Goal: Task Accomplishment & Management: Manage account settings

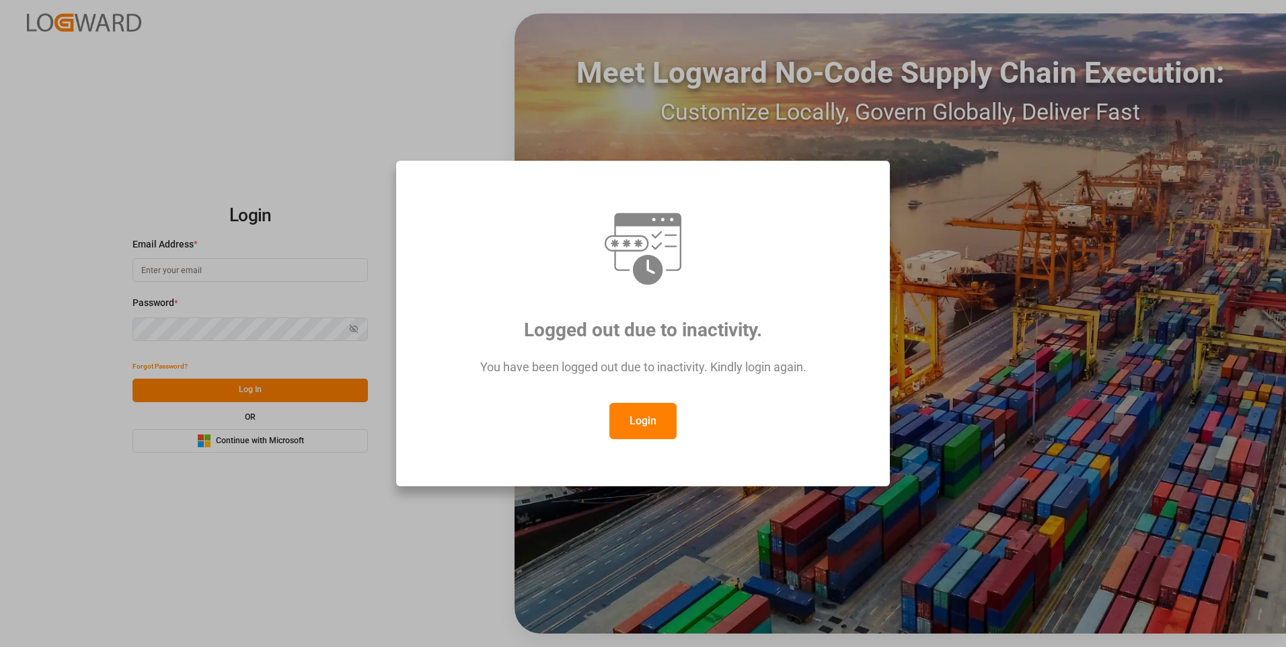
type input "nalini.basdeo@leschaco.com"
click at [628, 414] on button "Login" at bounding box center [642, 421] width 67 height 36
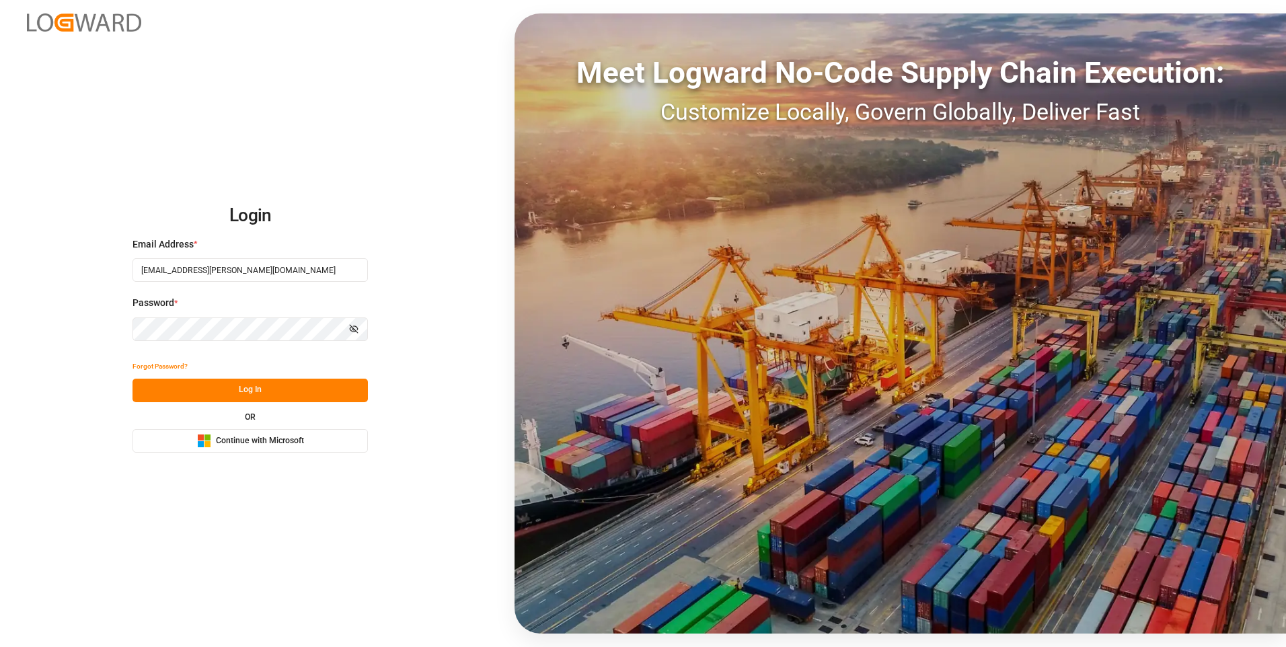
click at [333, 390] on button "Log In" at bounding box center [249, 391] width 235 height 24
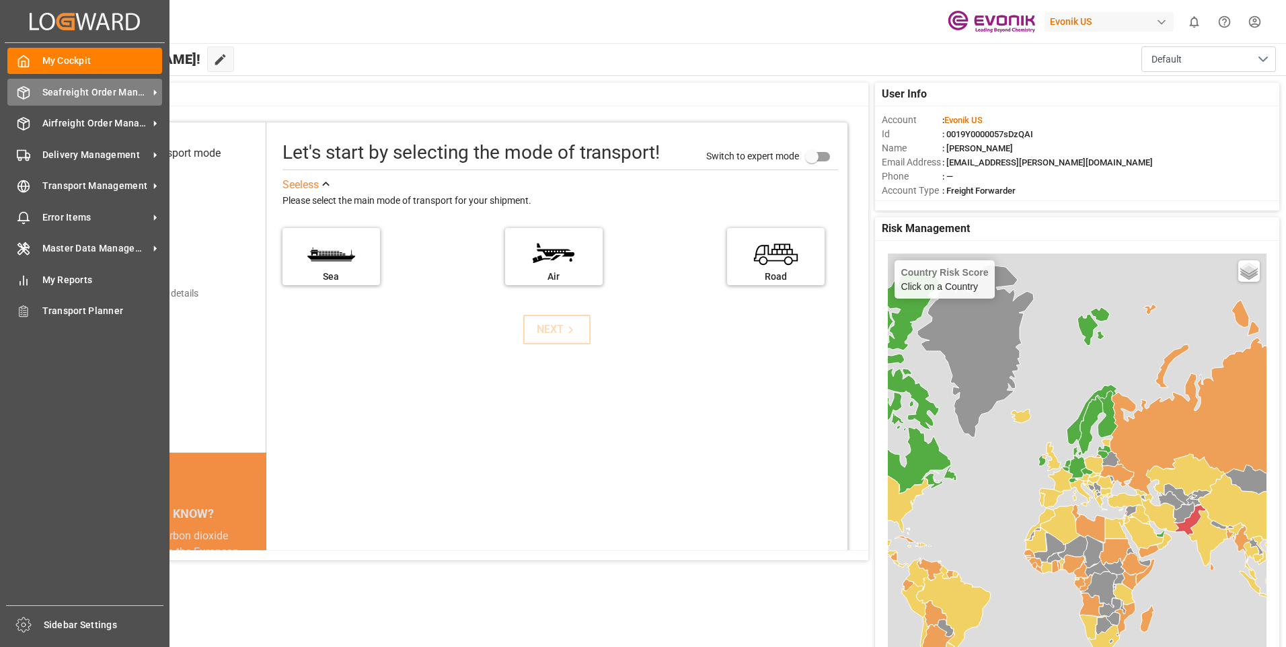
click at [90, 99] on span "Seafreight Order Management" at bounding box center [95, 92] width 106 height 14
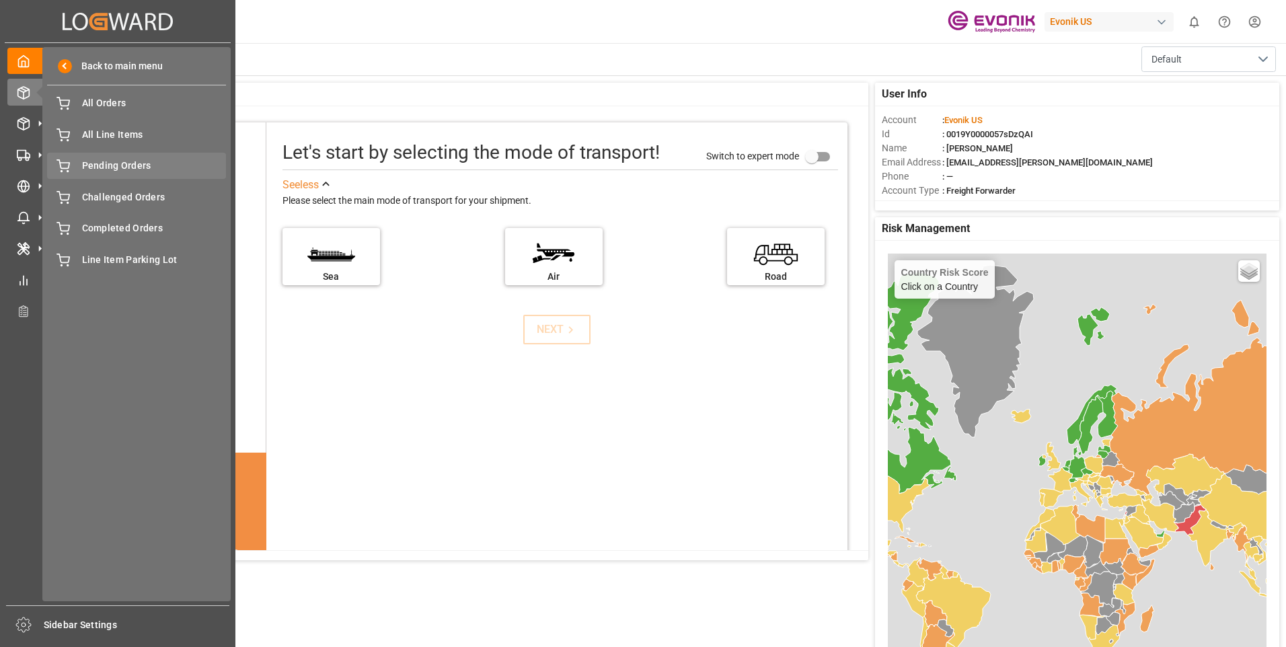
click at [171, 153] on div "Pending Orders Pending Orders" at bounding box center [136, 166] width 179 height 26
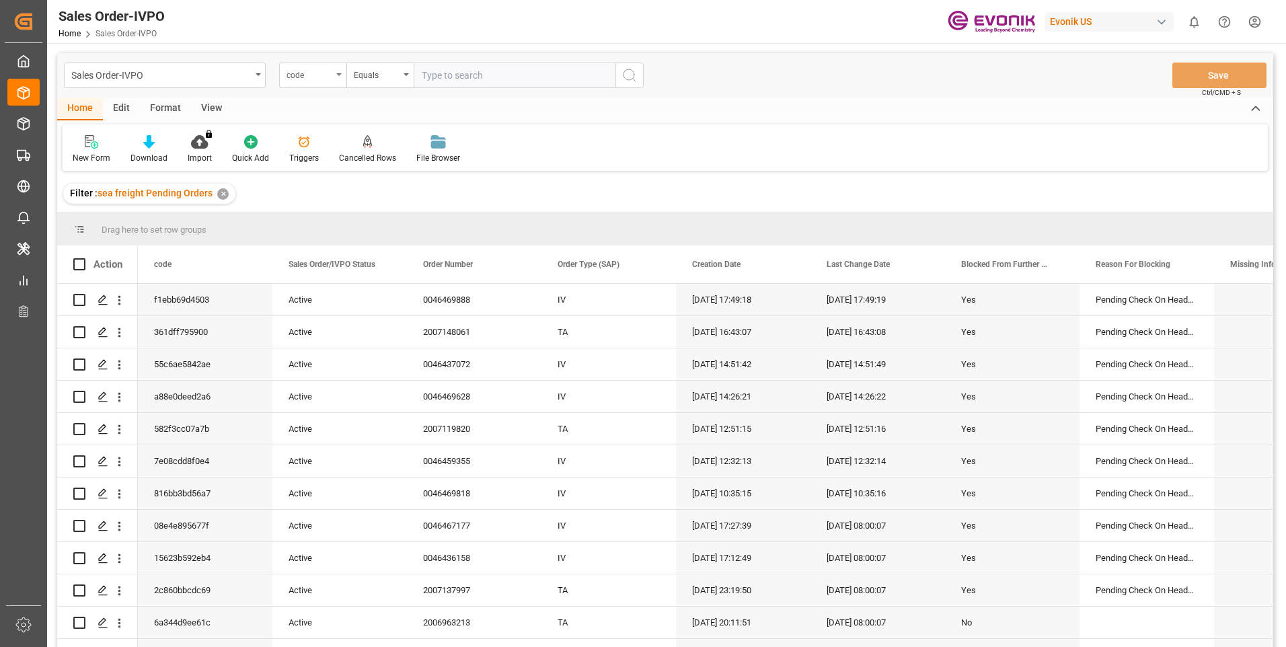
click at [334, 75] on div "code" at bounding box center [312, 76] width 67 height 26
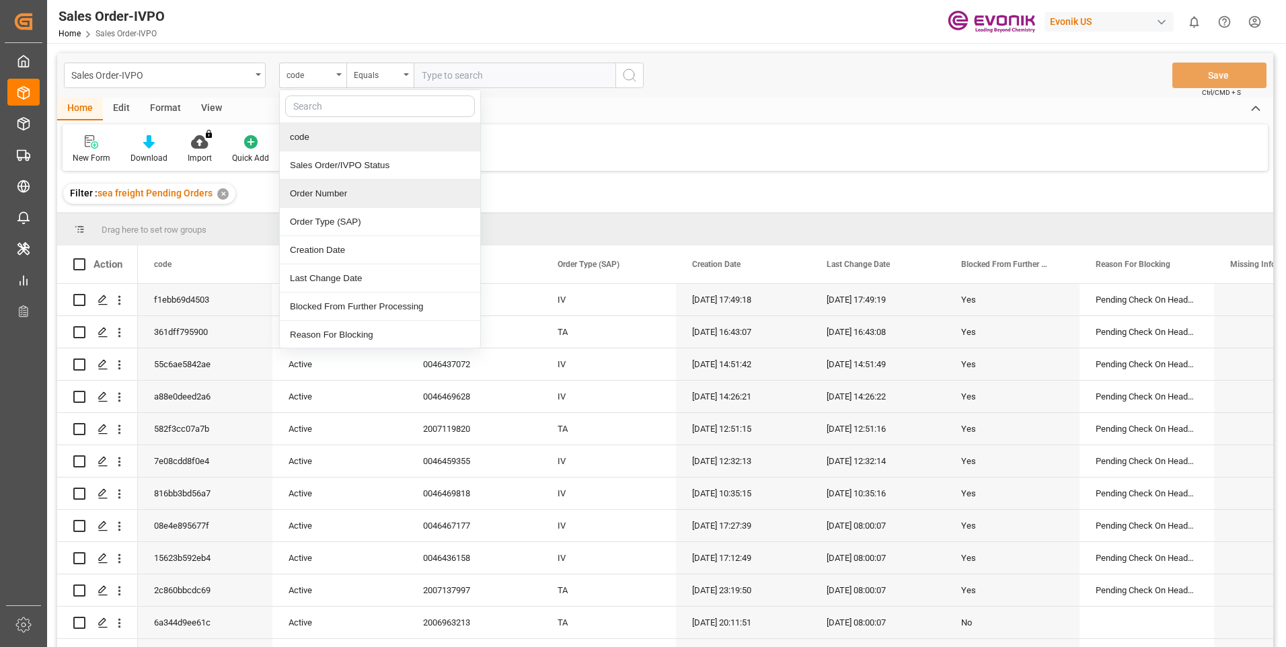
click at [364, 204] on div "Order Number" at bounding box center [380, 194] width 200 height 28
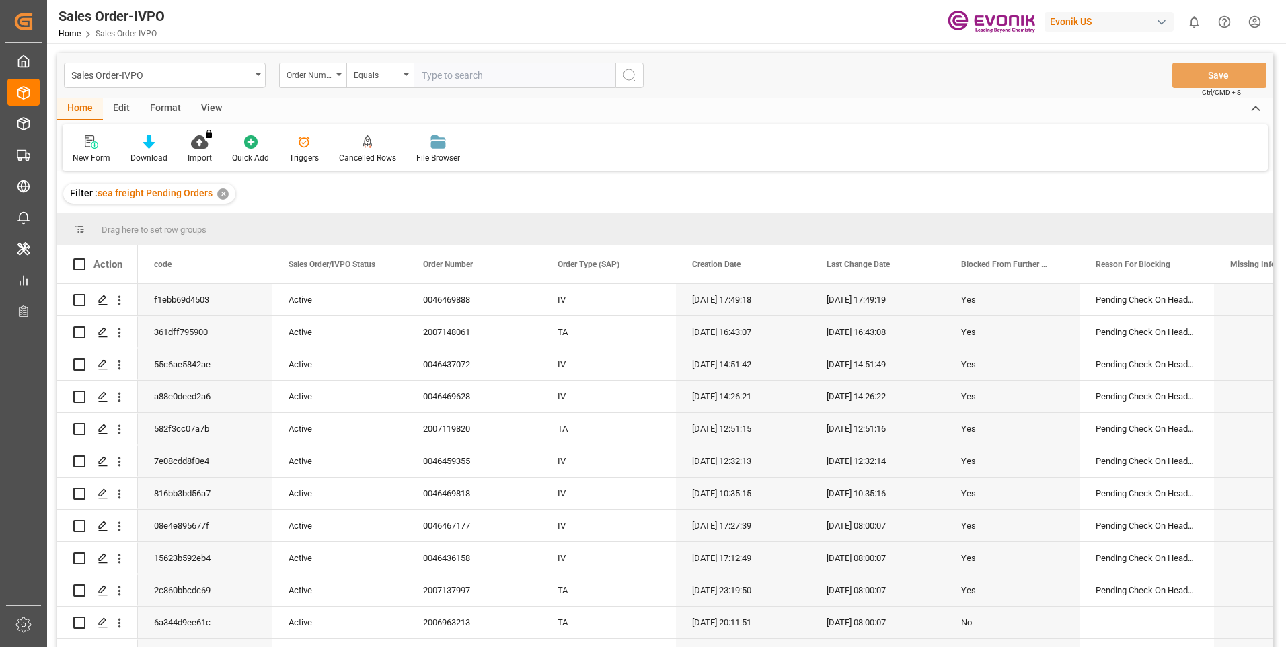
click at [461, 82] on input "text" at bounding box center [515, 76] width 202 height 26
paste input "0046466243"
type input "0046466243"
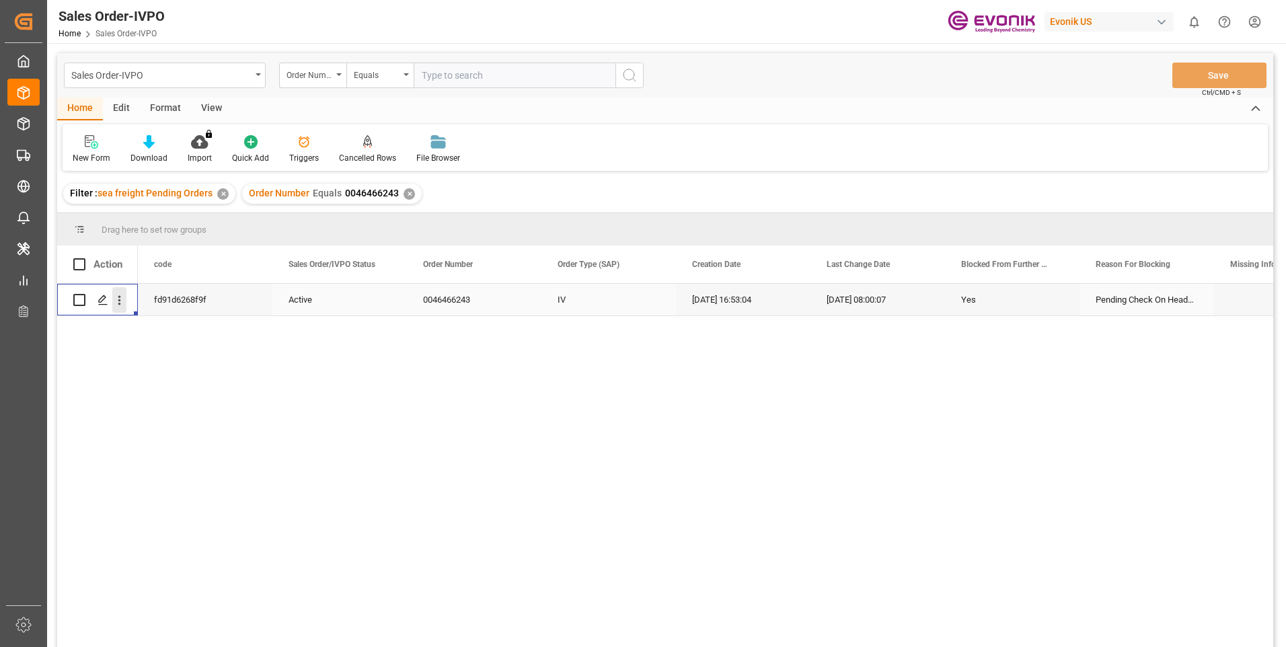
click at [114, 292] on button "open menu" at bounding box center [119, 300] width 14 height 26
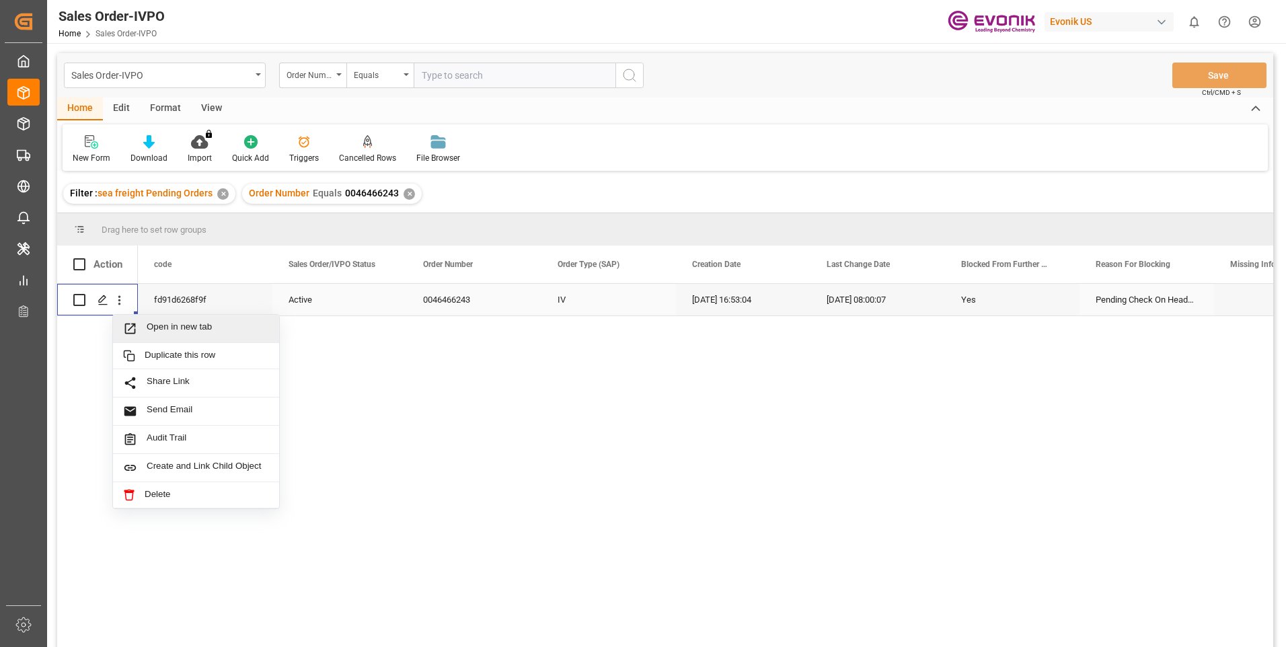
click at [162, 329] on span "Open in new tab" at bounding box center [208, 328] width 122 height 14
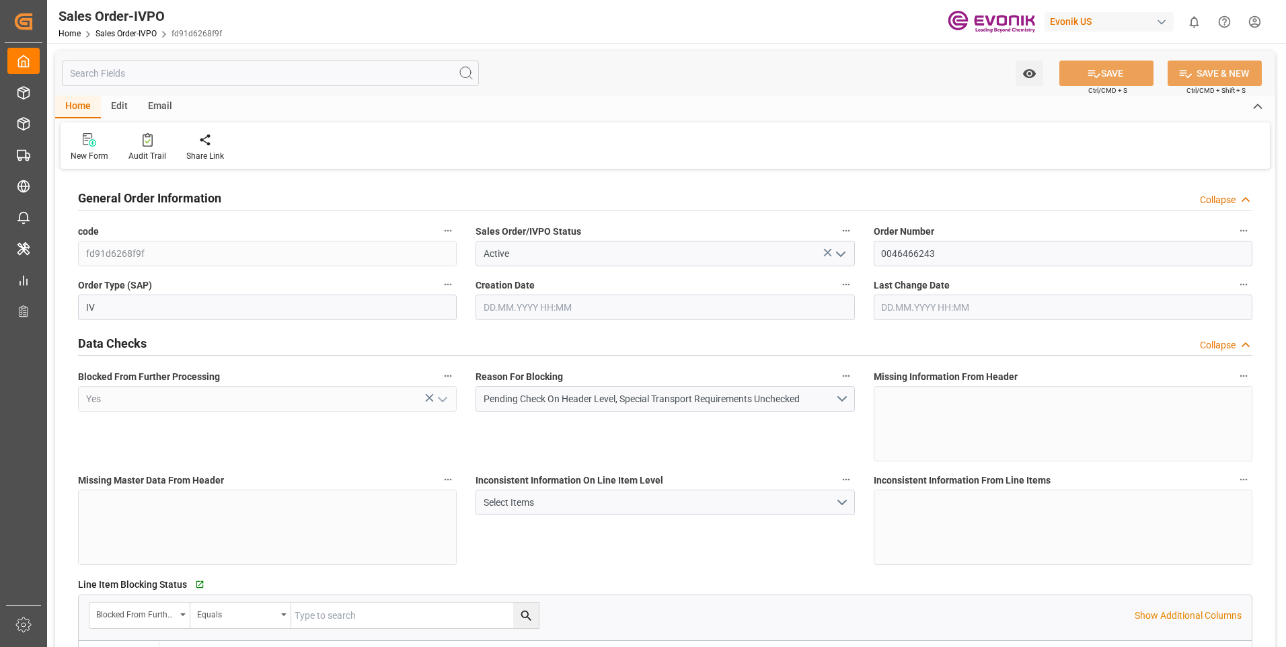
type input "KRPUS"
type input "0"
type input "1"
type input "458.18"
type input "01.08.2025 16:53"
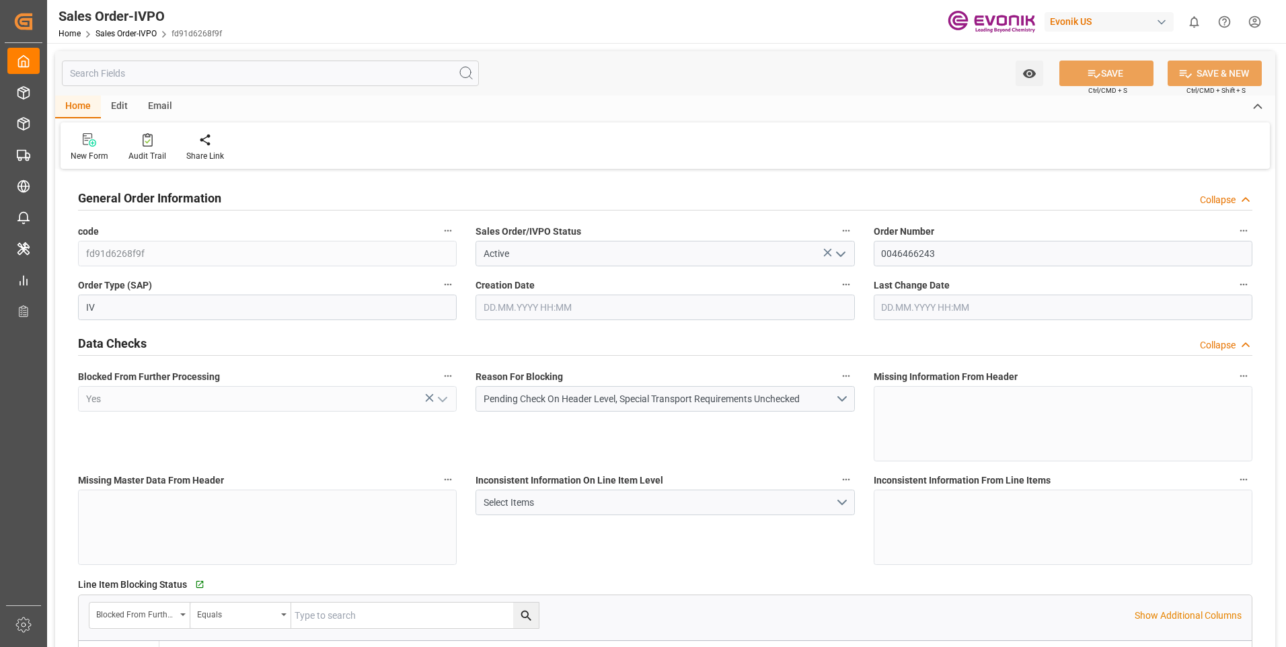
type input "22.08.2025 08:00"
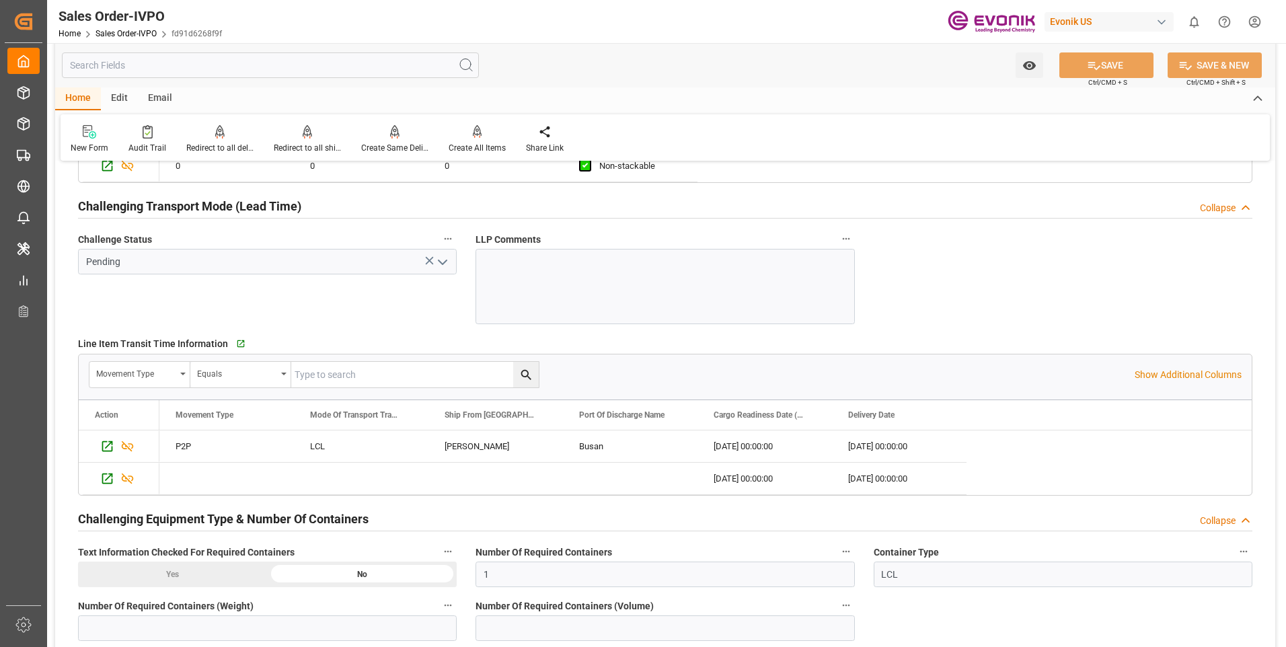
scroll to position [2131, 0]
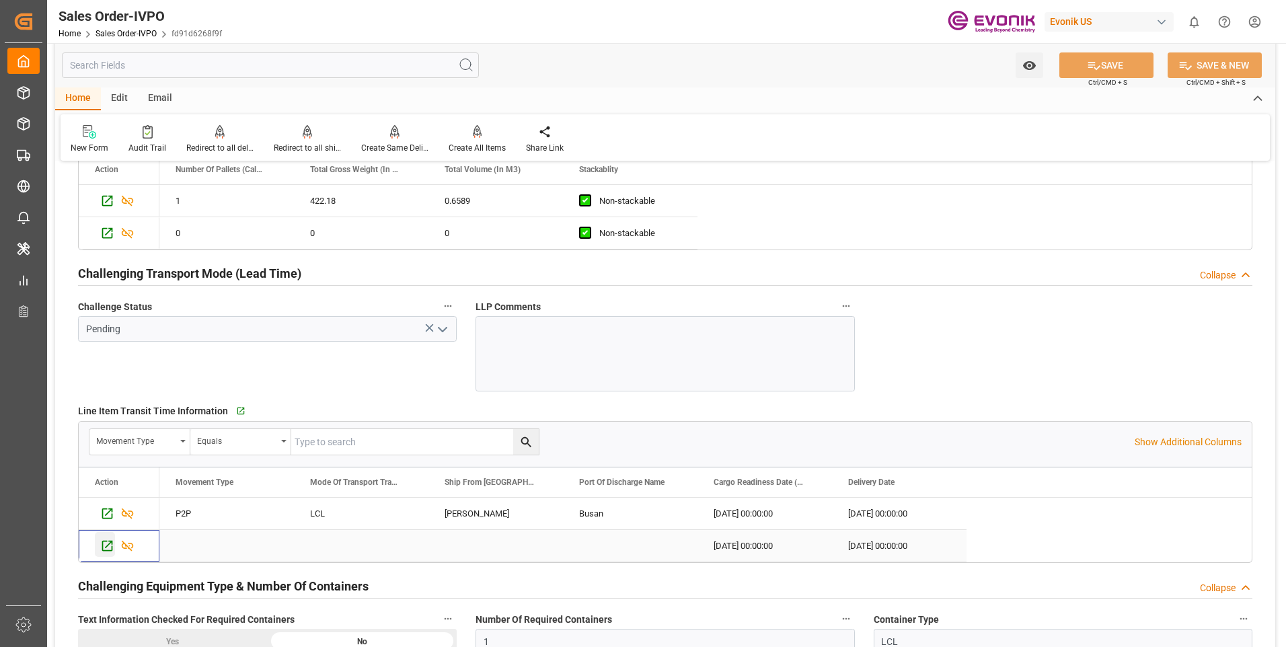
click at [104, 549] on icon "Press SPACE to select this row." at bounding box center [107, 546] width 14 height 14
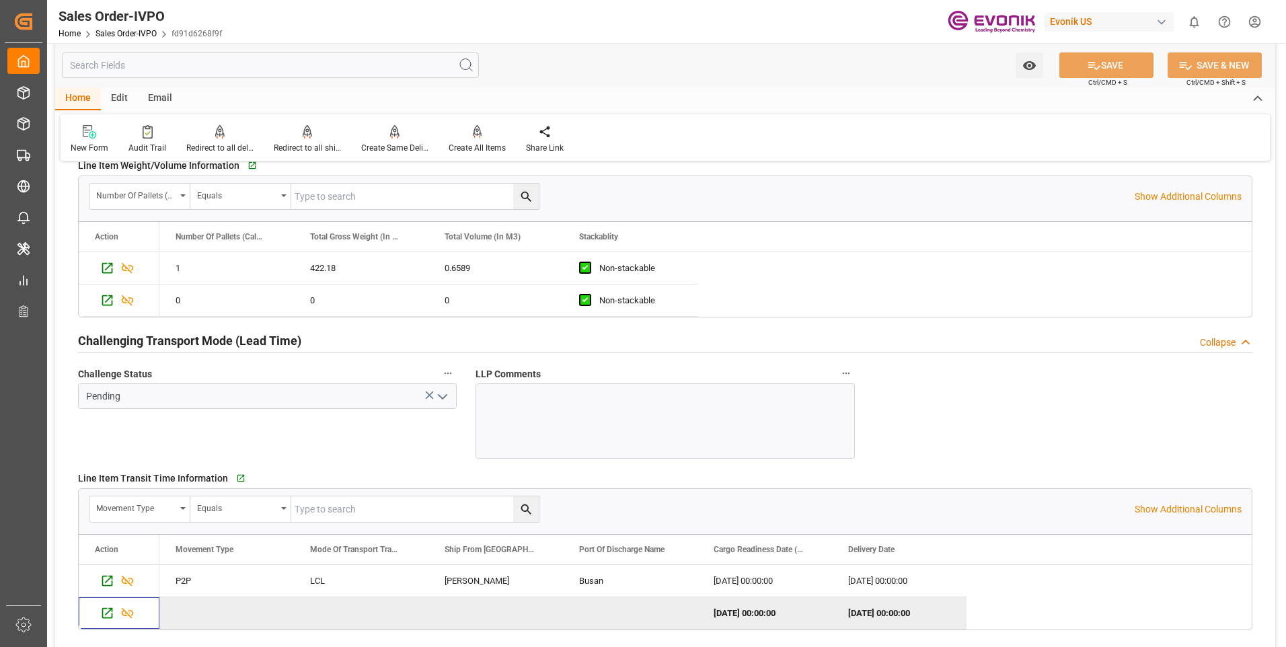
scroll to position [1929, 0]
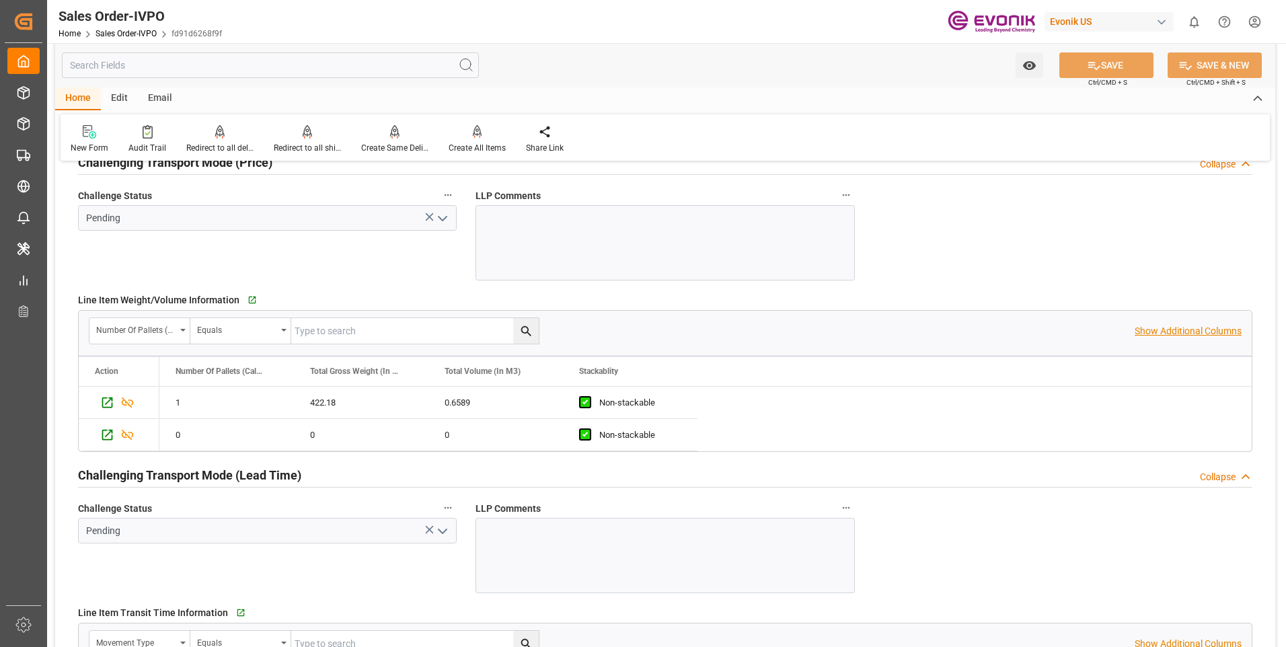
click at [1173, 324] on p "Show Additional Columns" at bounding box center [1187, 331] width 107 height 14
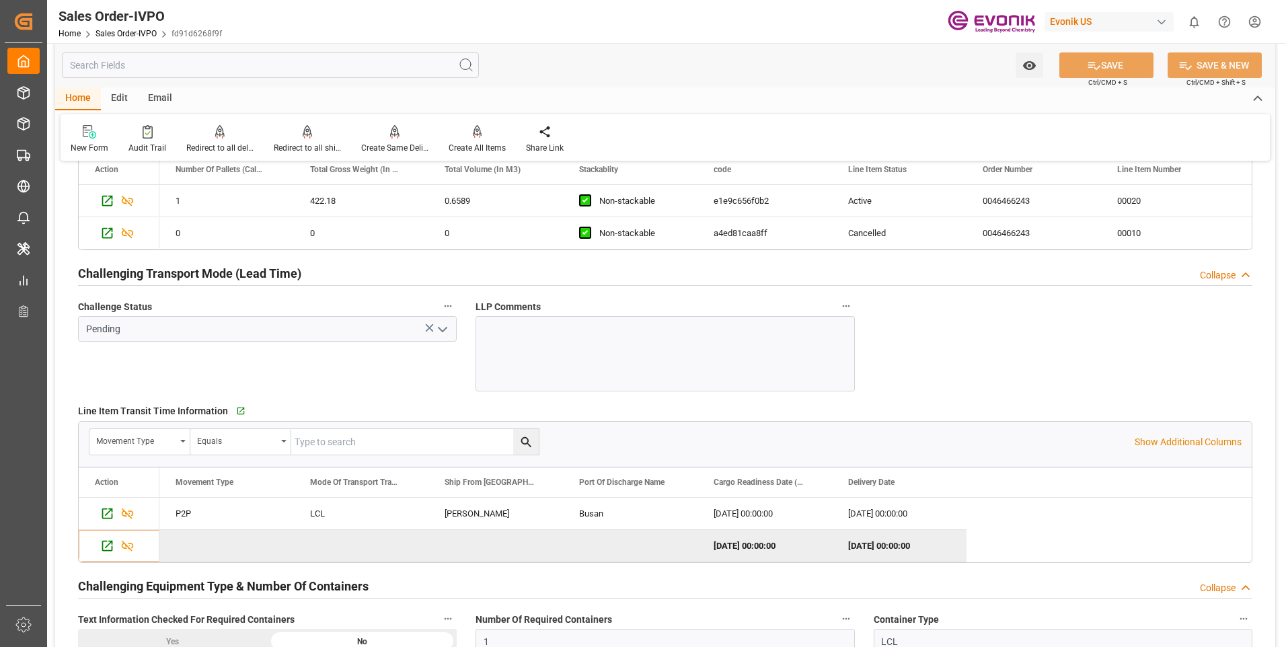
scroll to position [2467, 0]
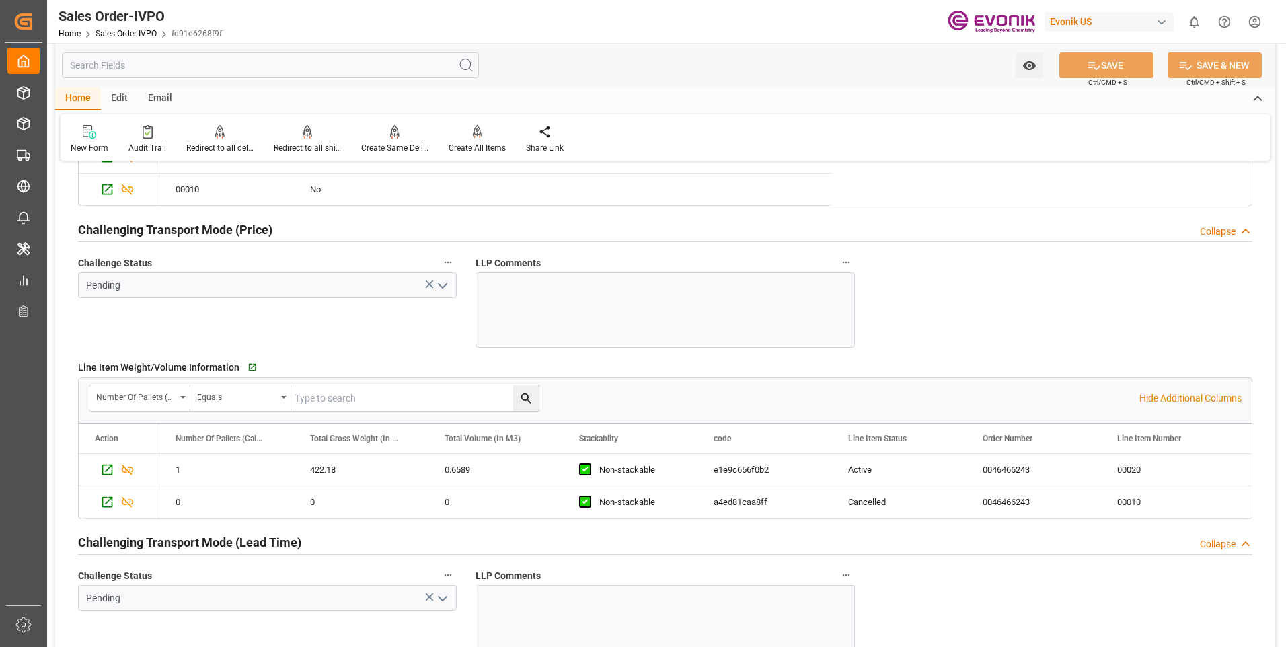
scroll to position [1593, 0]
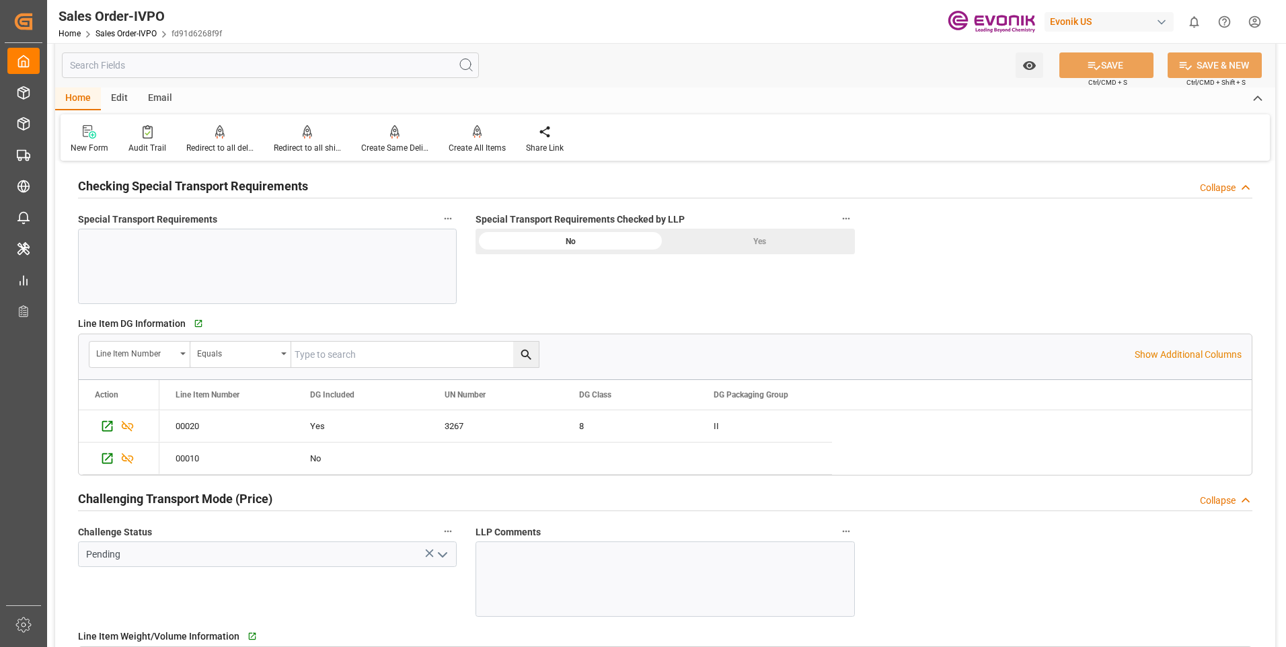
drag, startPoint x: 770, startPoint y: 244, endPoint x: 742, endPoint y: 274, distance: 40.4
click at [770, 244] on div "Yes" at bounding box center [760, 242] width 190 height 26
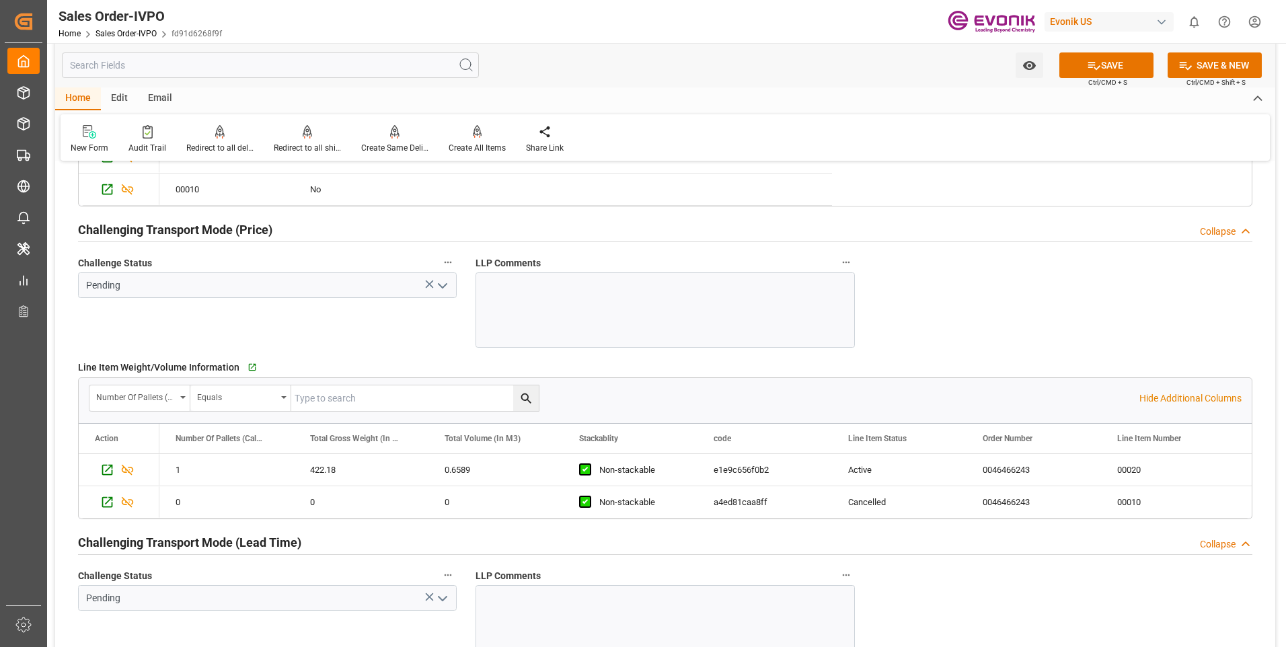
scroll to position [2064, 0]
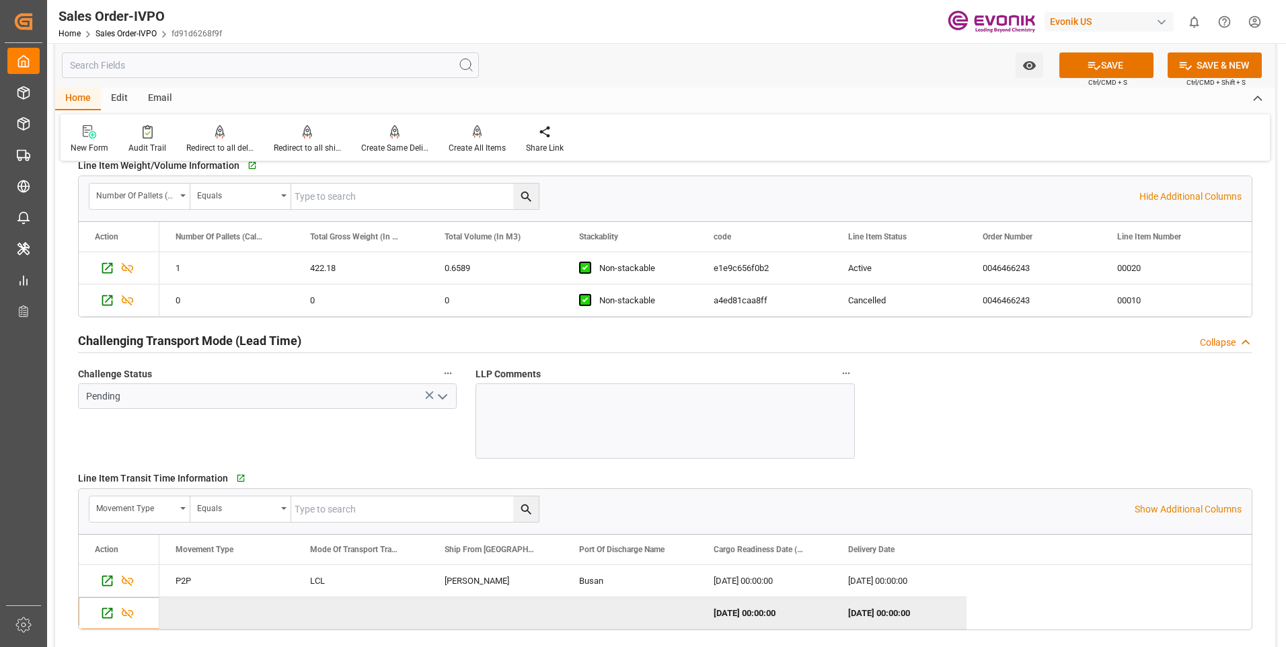
click at [445, 398] on icon "open menu" at bounding box center [442, 397] width 16 height 16
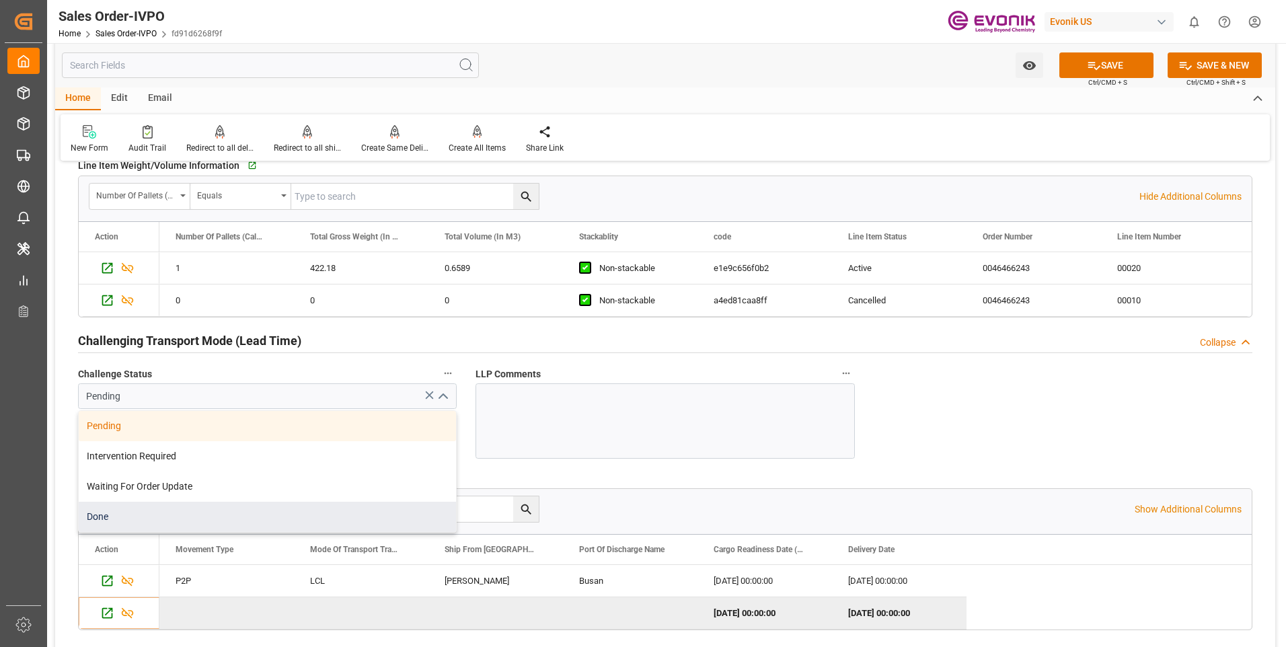
click at [214, 515] on div "Done" at bounding box center [267, 517] width 377 height 30
type input "Done"
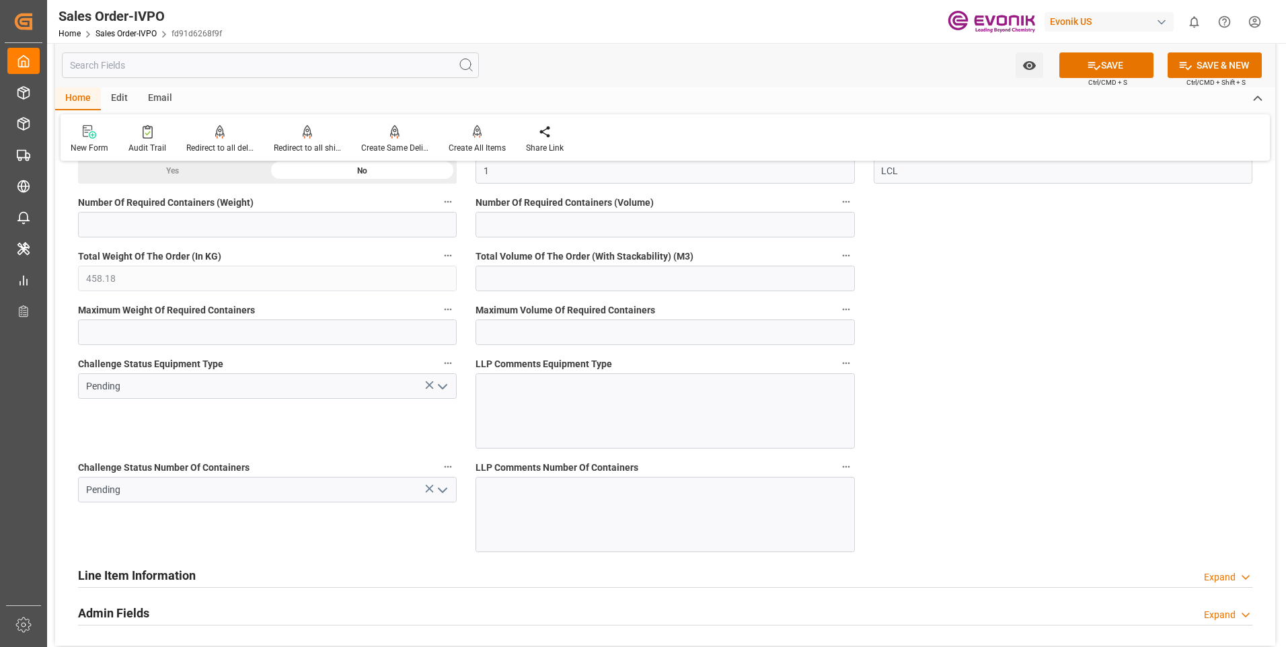
scroll to position [2400, 0]
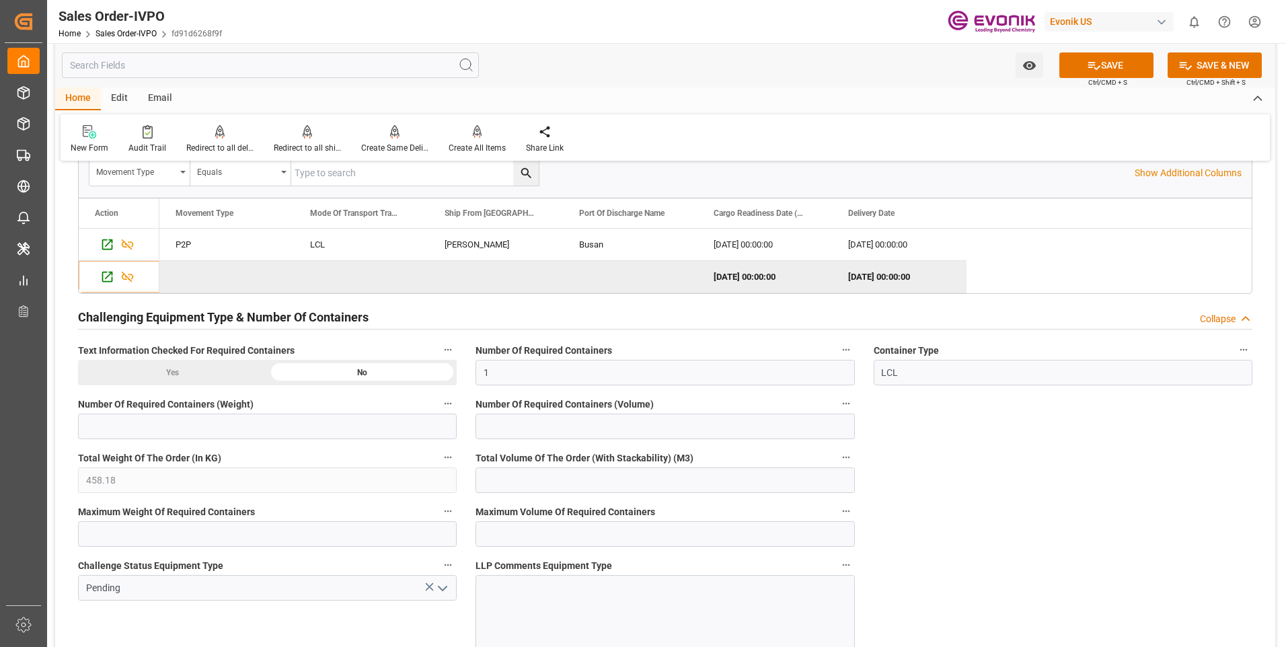
click at [446, 590] on icon "open menu" at bounding box center [442, 588] width 16 height 16
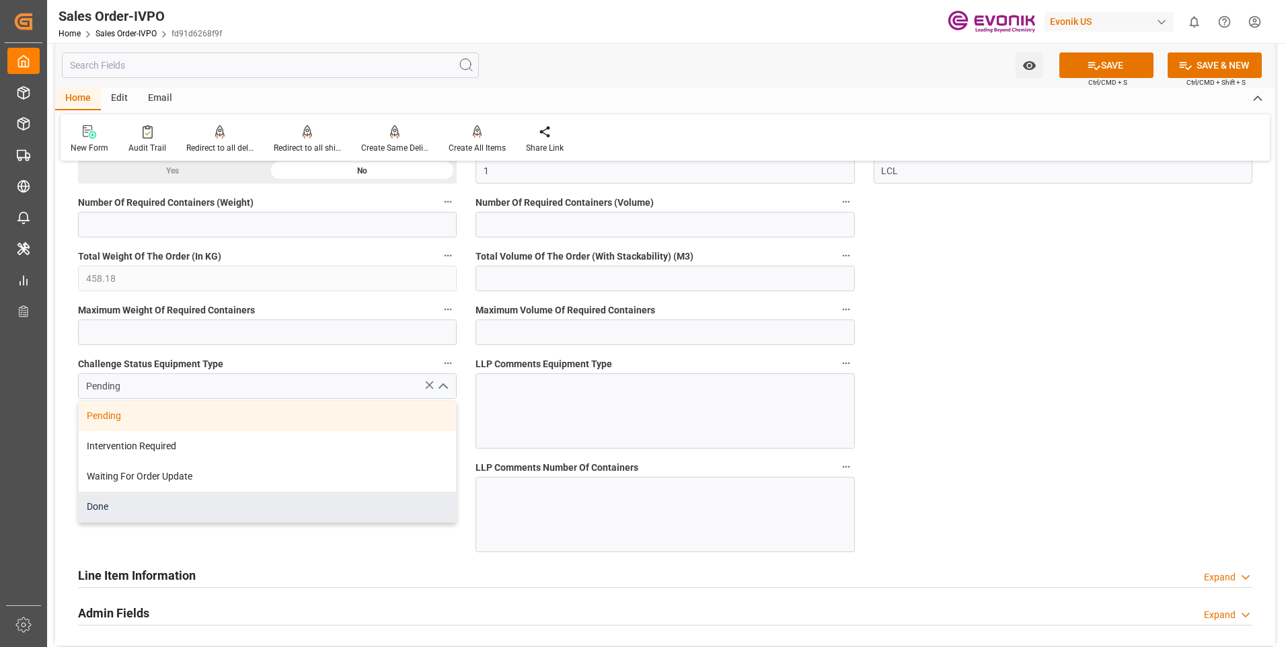
click at [156, 509] on div "Done" at bounding box center [267, 507] width 377 height 30
type input "Done"
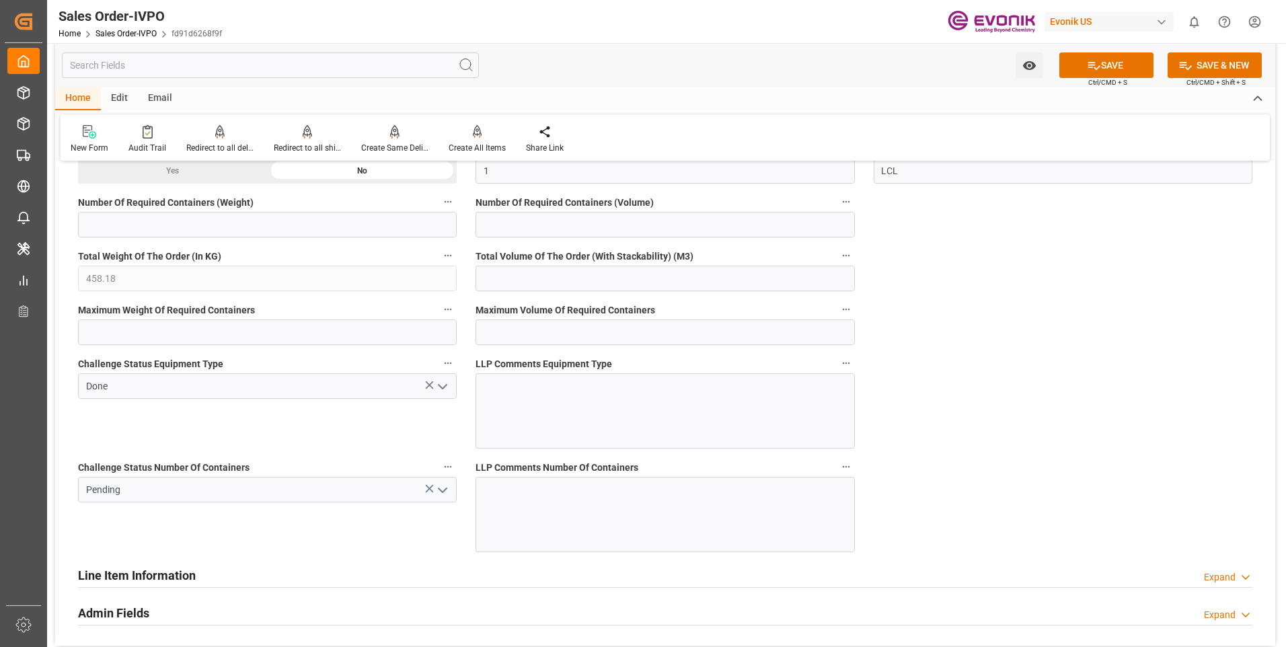
click at [446, 492] on icon "open menu" at bounding box center [442, 490] width 16 height 16
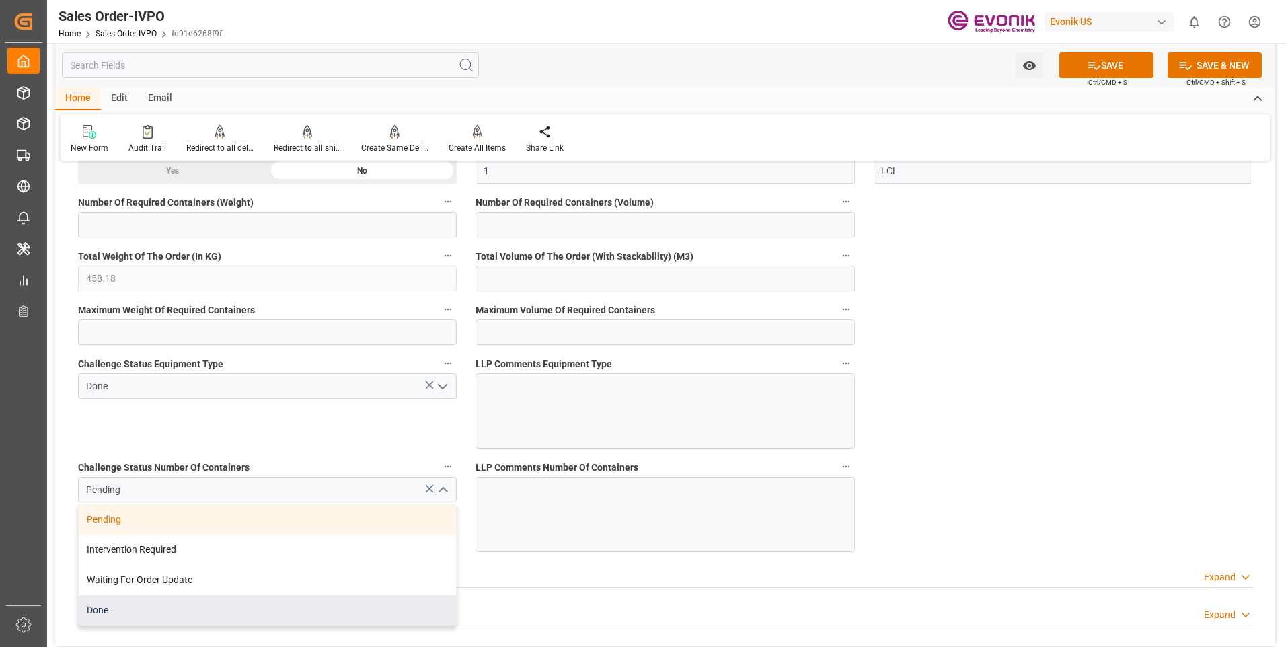
click at [171, 600] on div "Done" at bounding box center [267, 610] width 377 height 30
type input "Done"
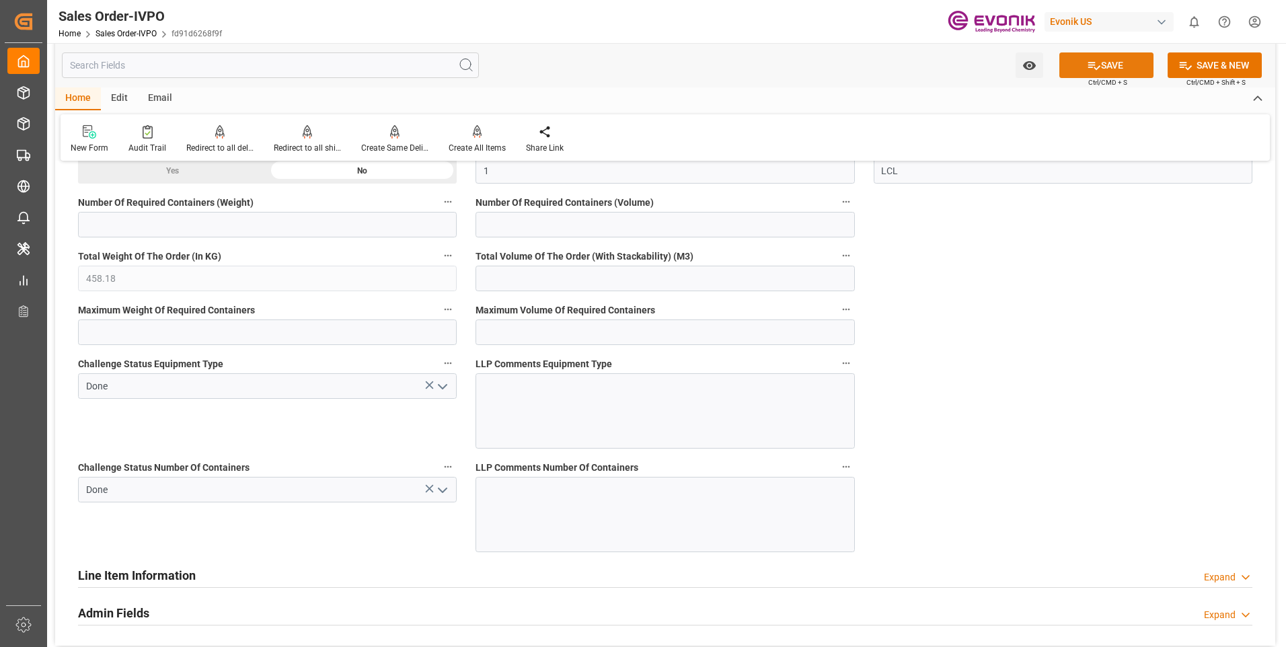
click at [1096, 67] on icon at bounding box center [1094, 66] width 12 height 8
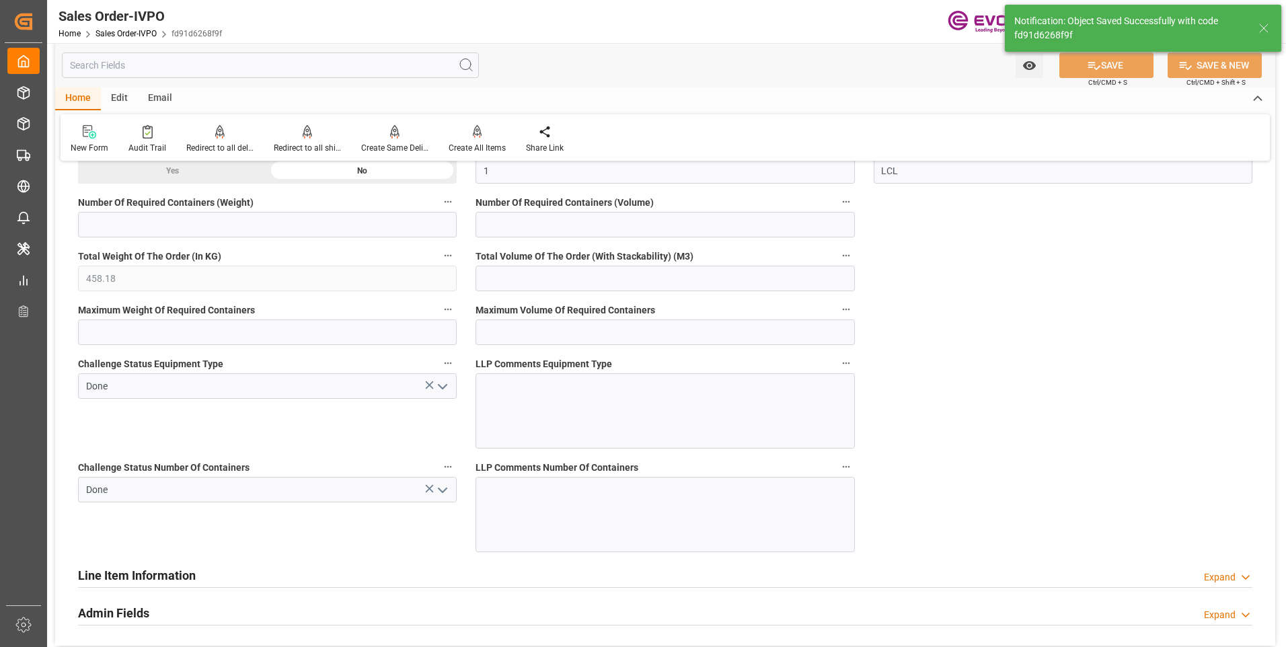
type input "22.08.2025 19:19"
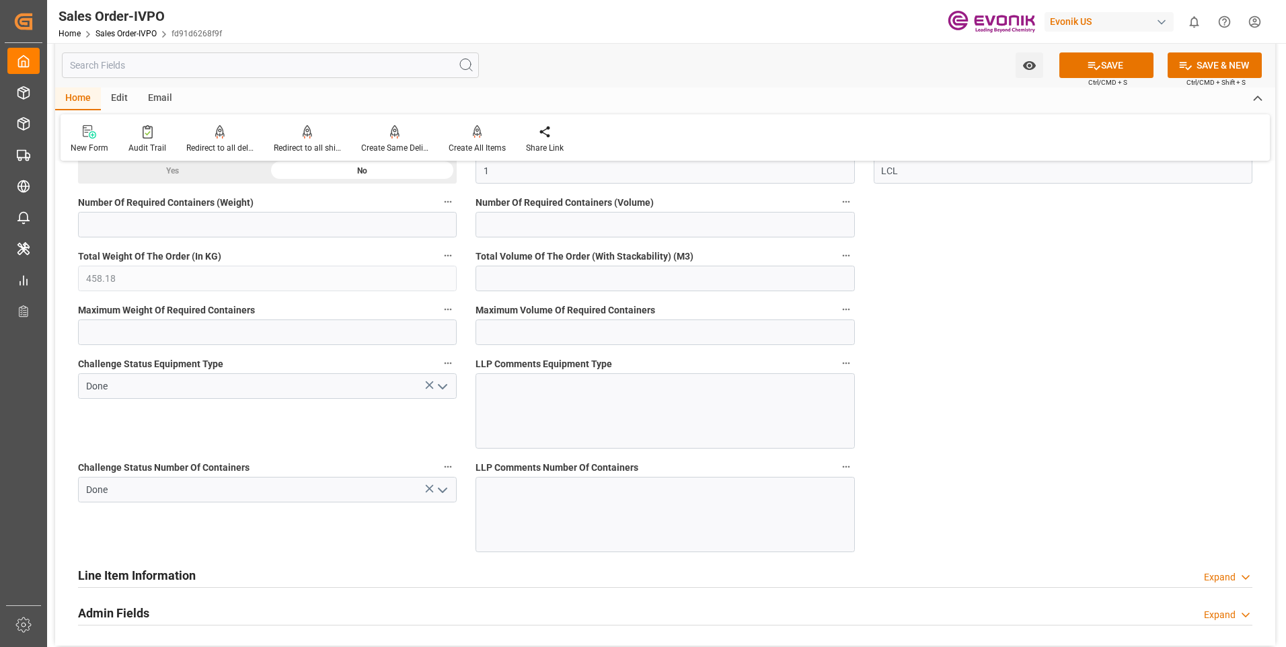
click at [438, 389] on icon "open menu" at bounding box center [442, 387] width 16 height 16
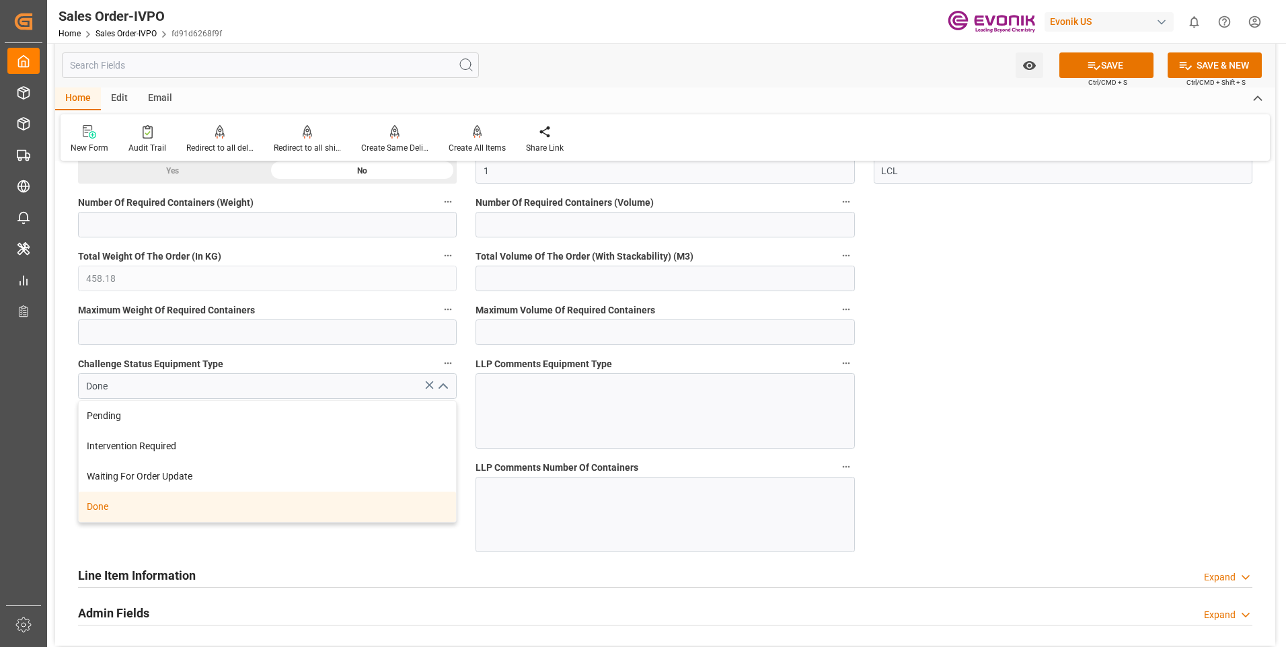
click at [438, 389] on polyline "close menu" at bounding box center [442, 387] width 8 height 4
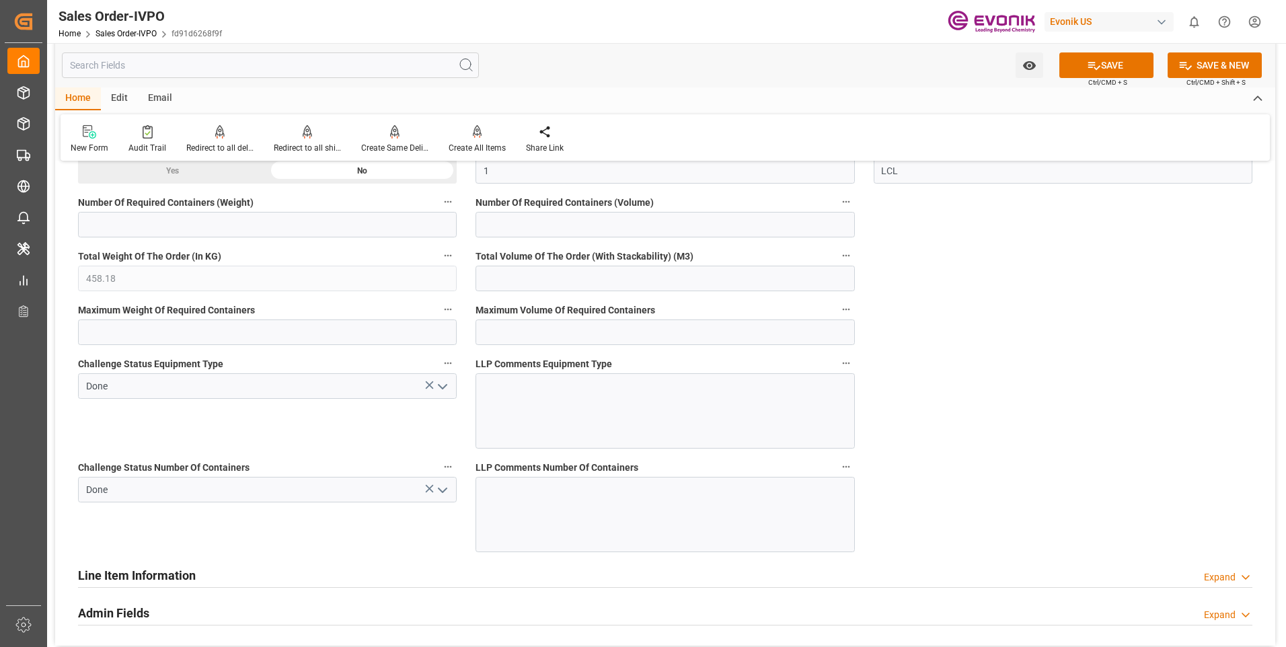
click at [442, 494] on icon "open menu" at bounding box center [442, 490] width 16 height 16
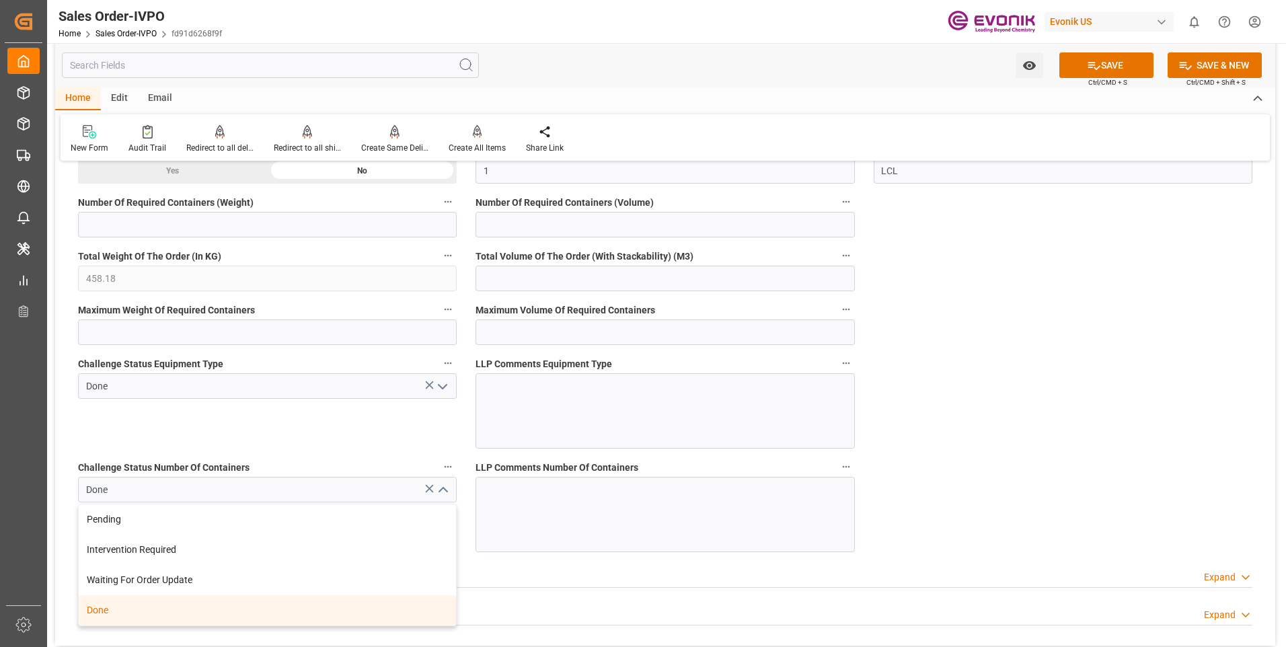
click at [442, 494] on icon "close menu" at bounding box center [442, 490] width 16 height 16
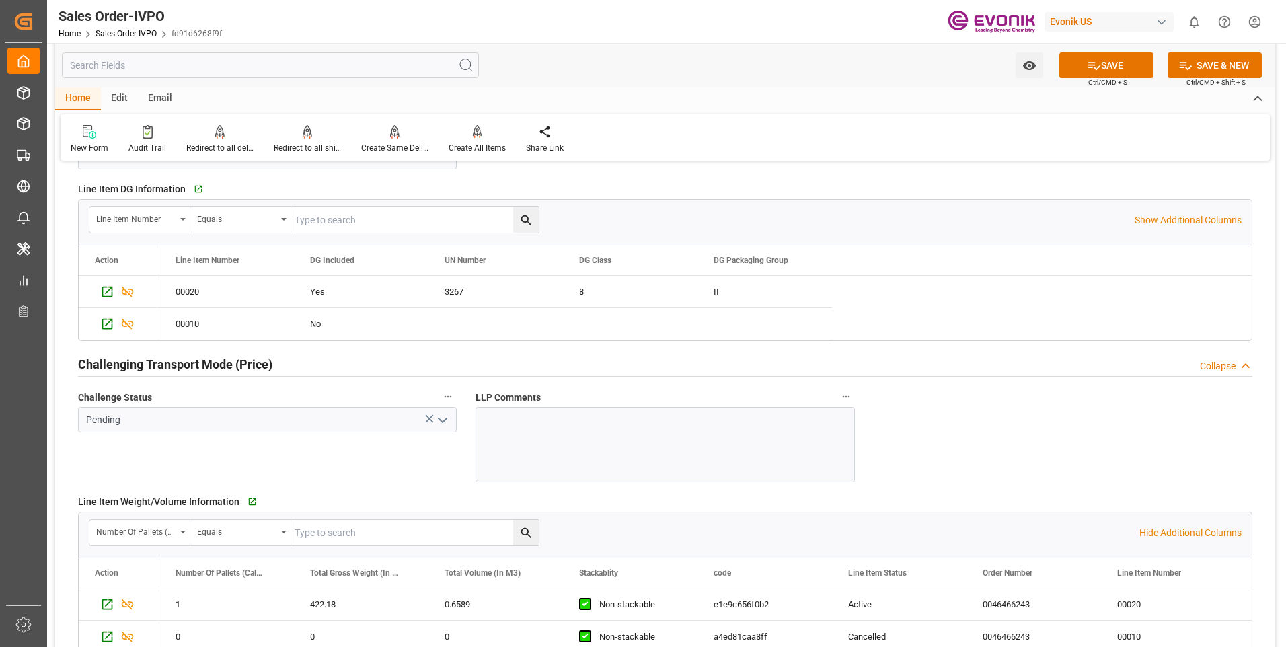
scroll to position [1660, 0]
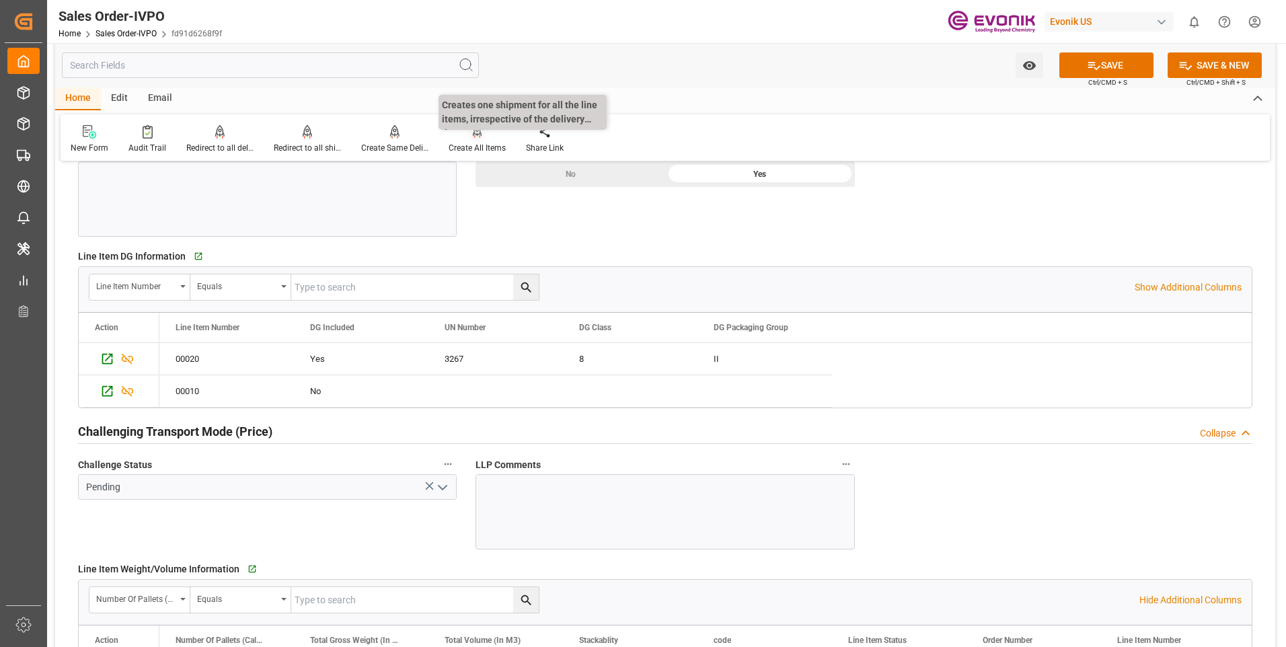
click at [473, 132] on icon at bounding box center [477, 130] width 9 height 11
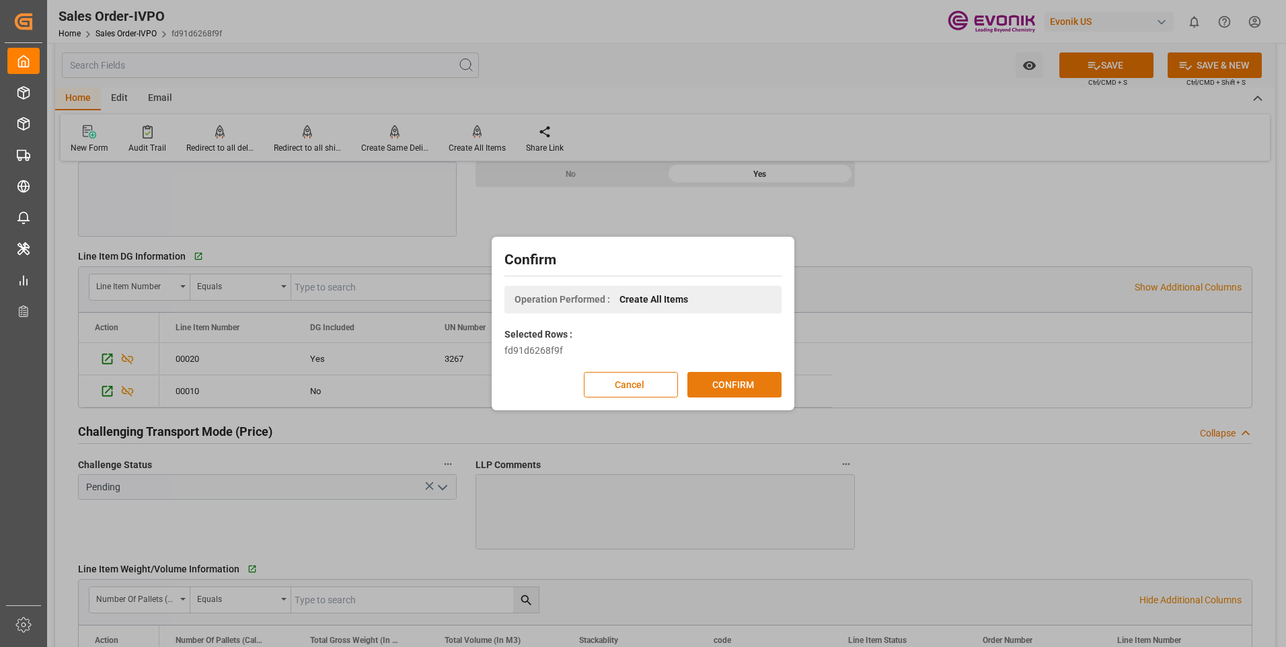
click at [756, 380] on button "CONFIRM" at bounding box center [734, 385] width 94 height 26
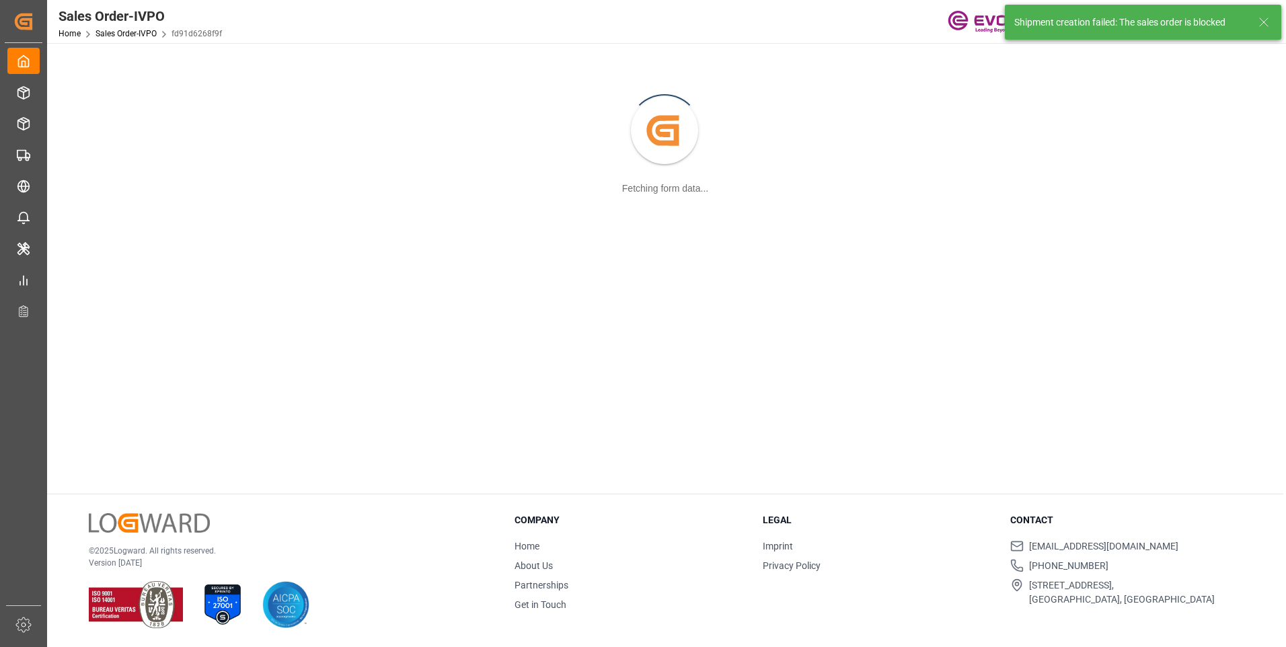
scroll to position [146, 0]
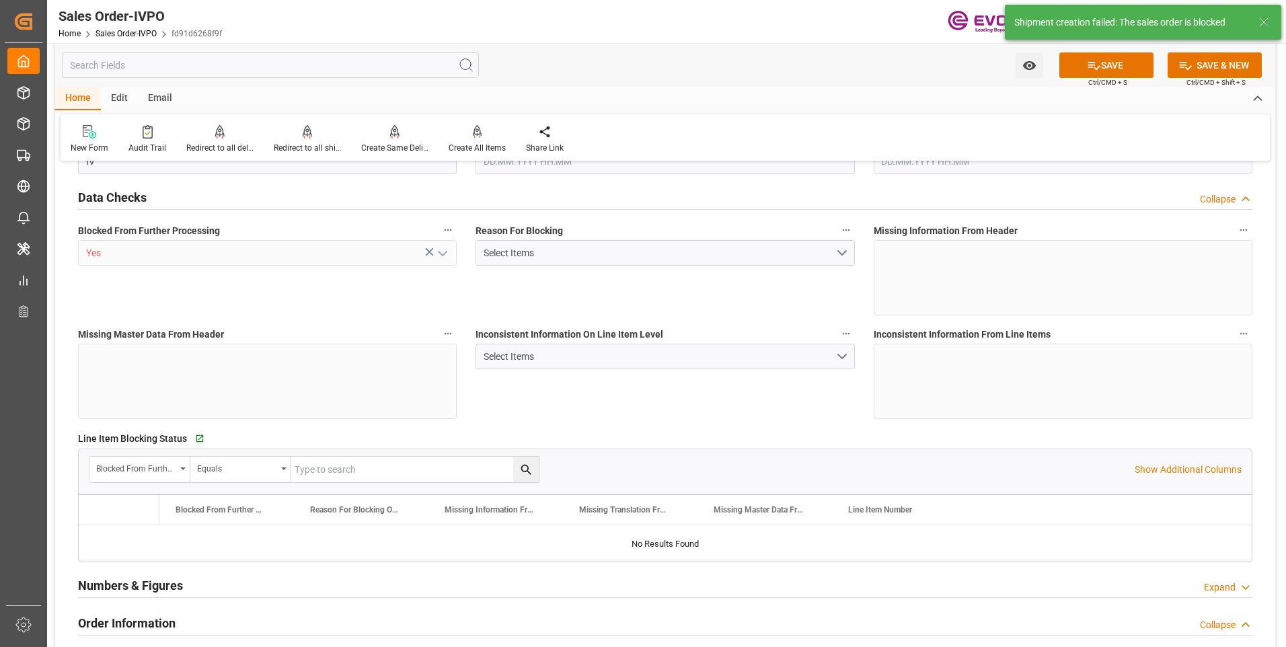
type input "KRPUS"
type input "0"
type input "1"
type input "458.18"
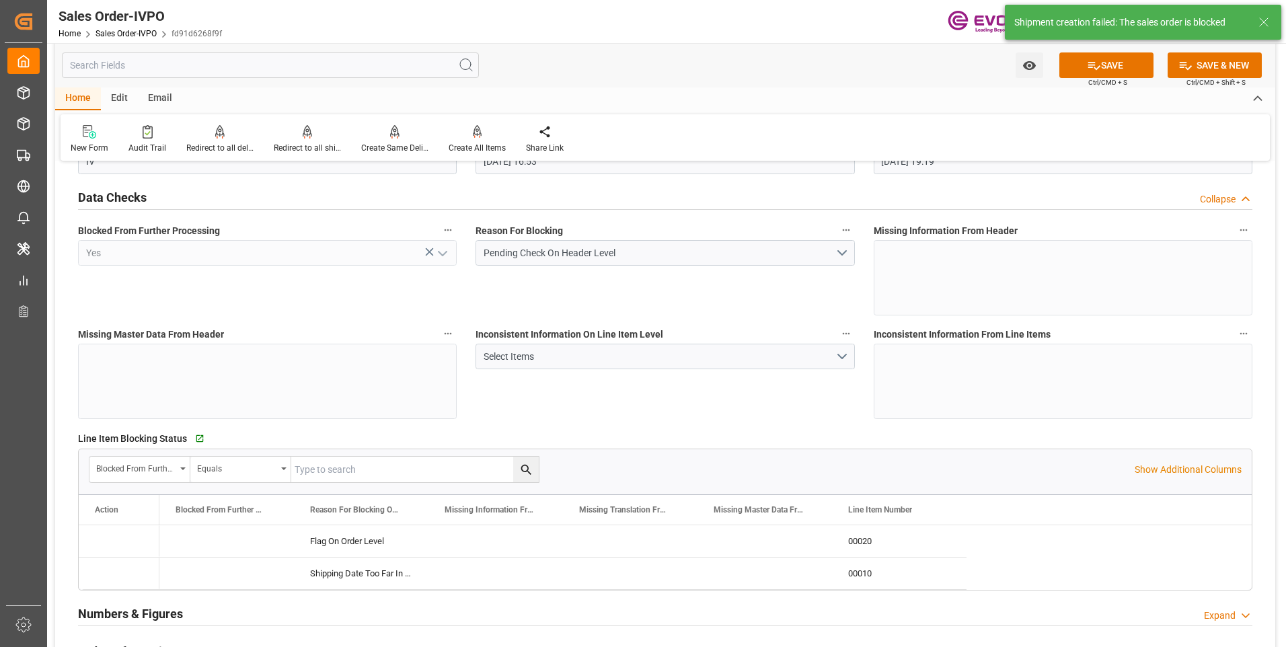
type input "01.08.2025 16:53"
type input "22.08.2025 19:19"
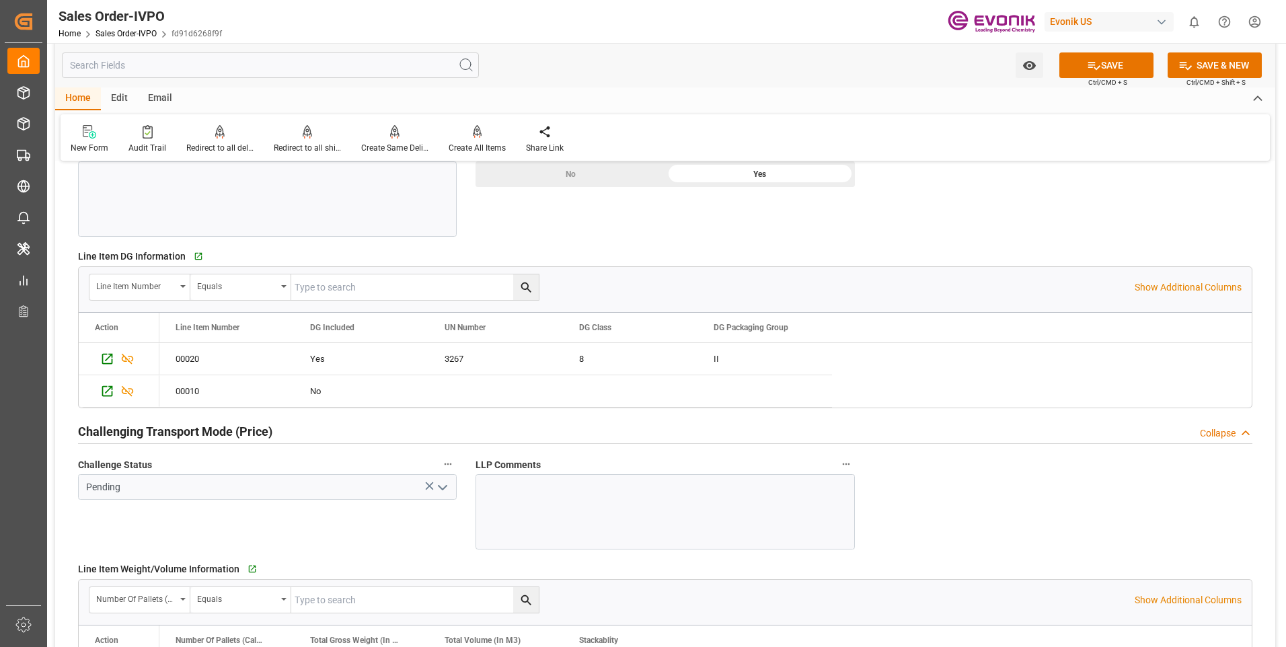
click at [446, 480] on icon "open menu" at bounding box center [442, 487] width 16 height 16
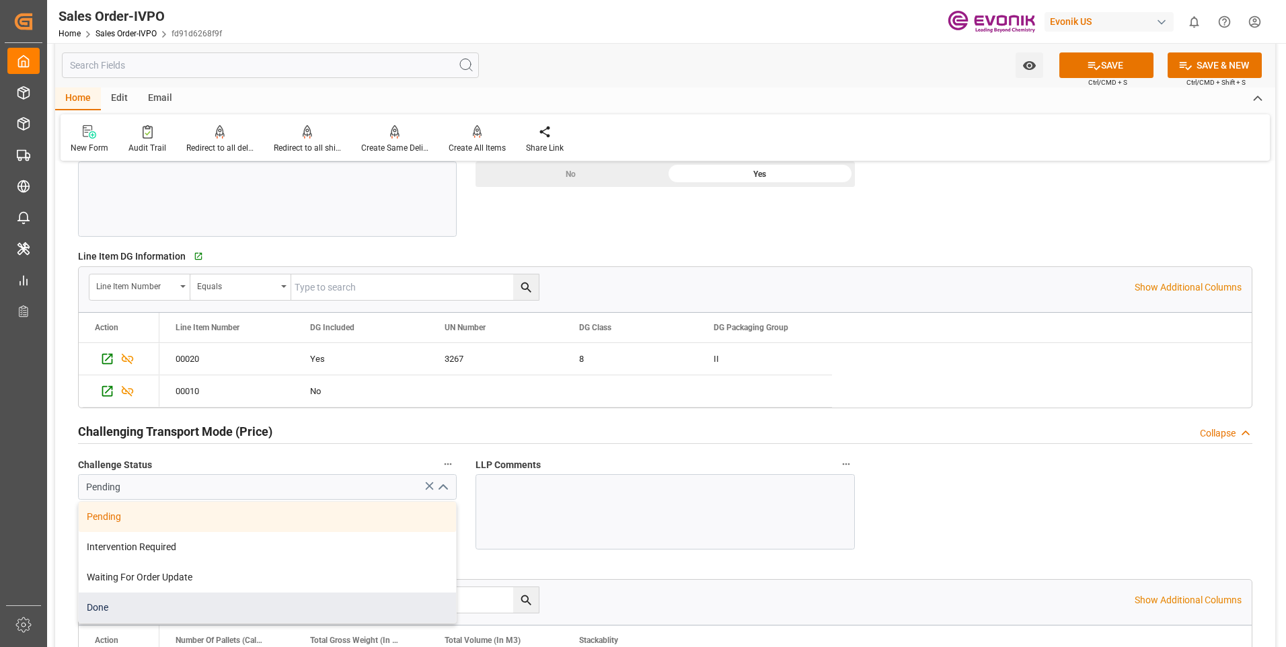
click at [109, 602] on div "Done" at bounding box center [267, 607] width 377 height 30
type input "Done"
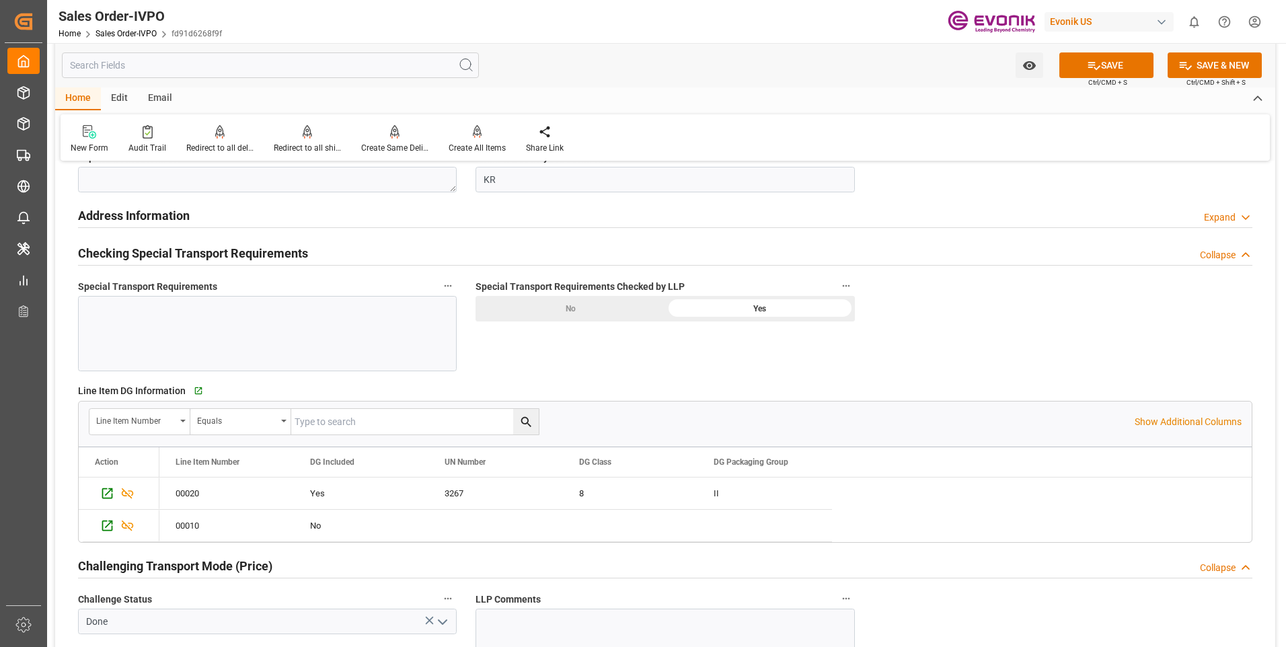
scroll to position [1122, 0]
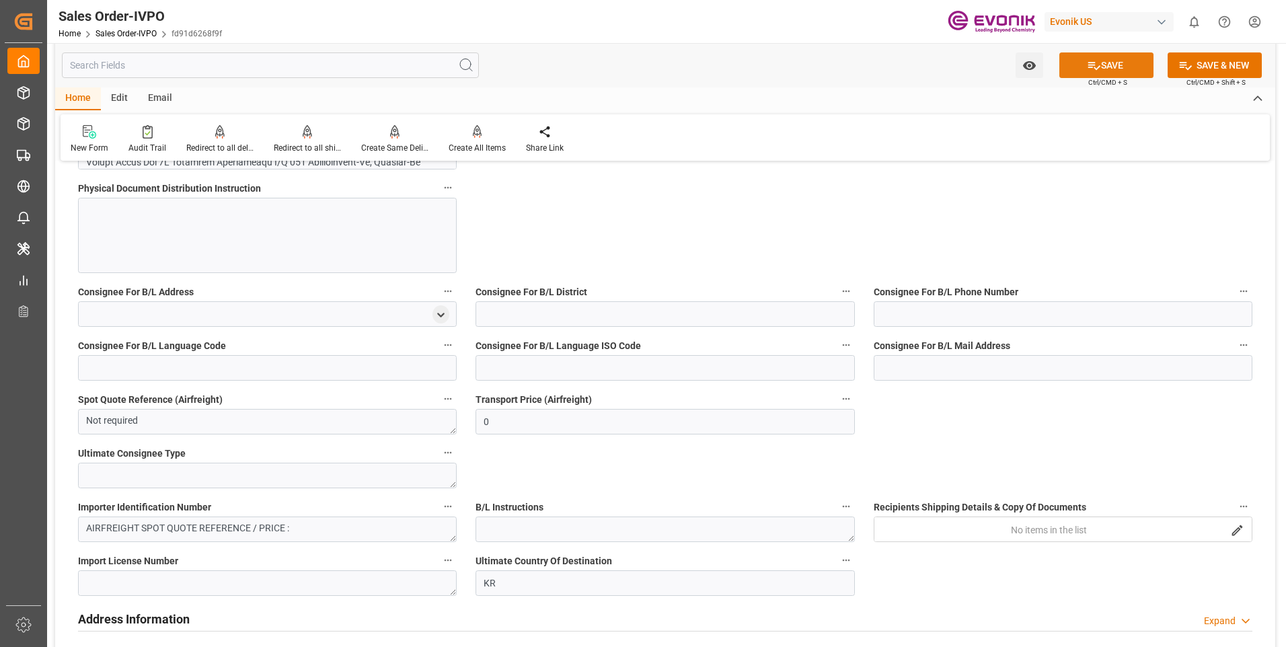
click at [1113, 60] on button "SAVE" at bounding box center [1106, 65] width 94 height 26
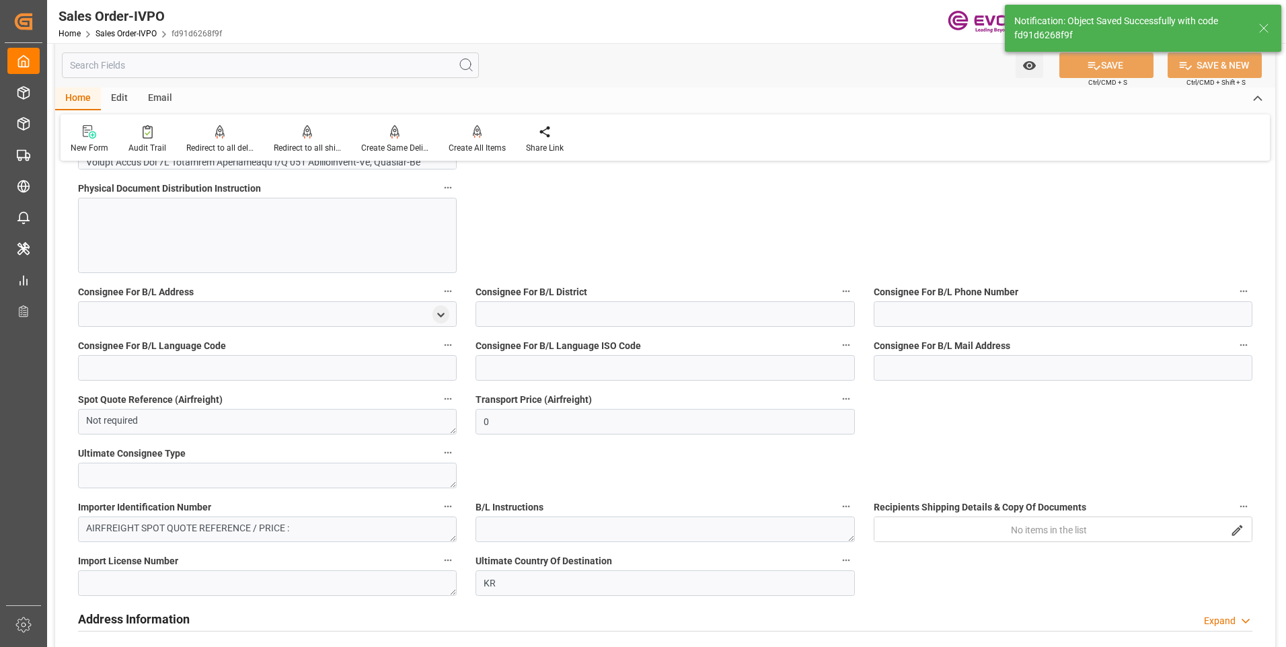
type input "No"
click at [306, 141] on div "Redirect to all shipments" at bounding box center [307, 139] width 87 height 30
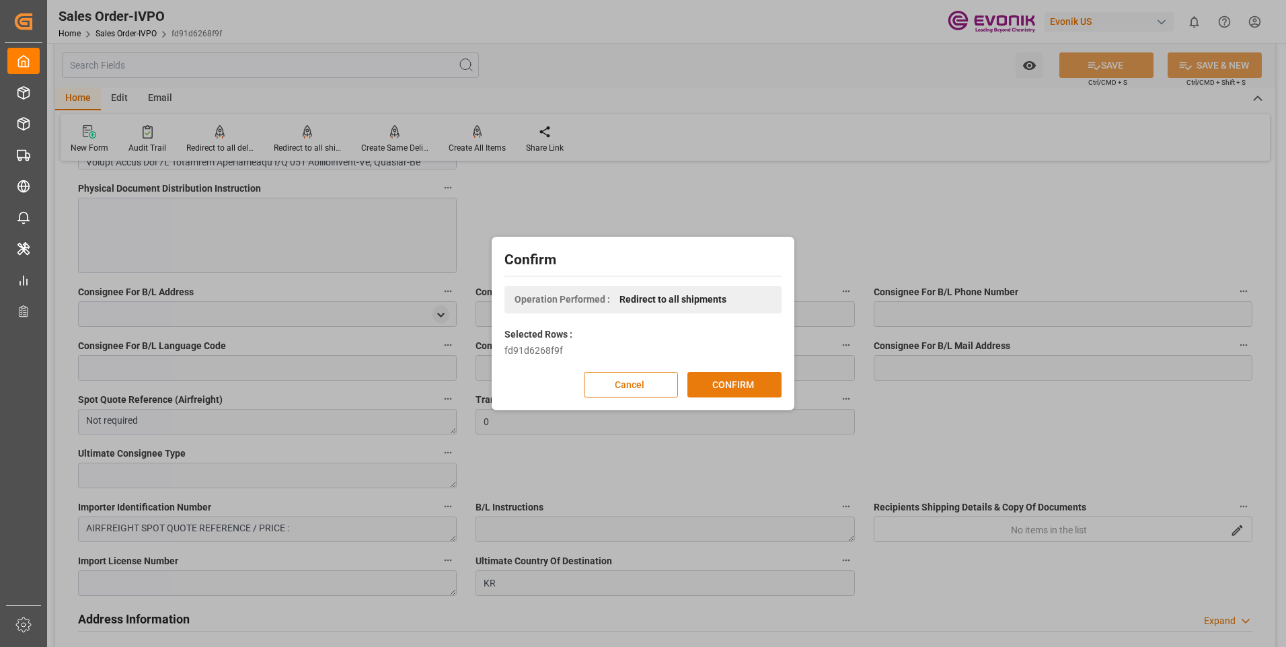
click at [744, 383] on button "CONFIRM" at bounding box center [734, 385] width 94 height 26
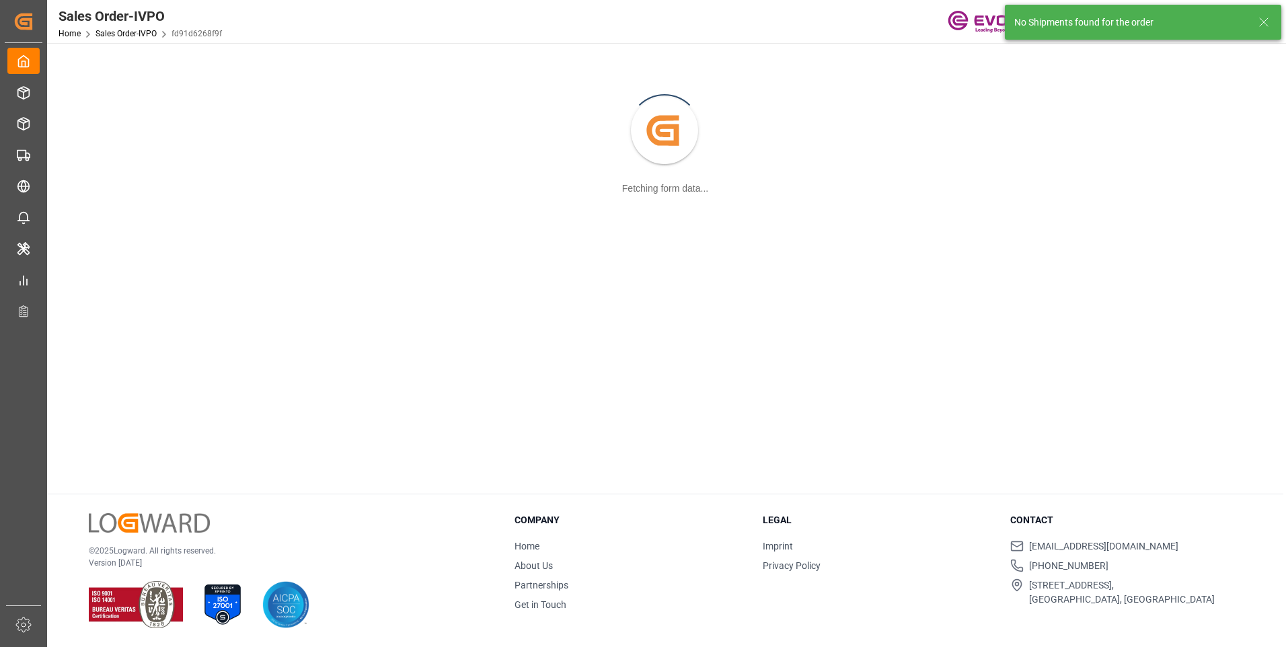
scroll to position [146, 0]
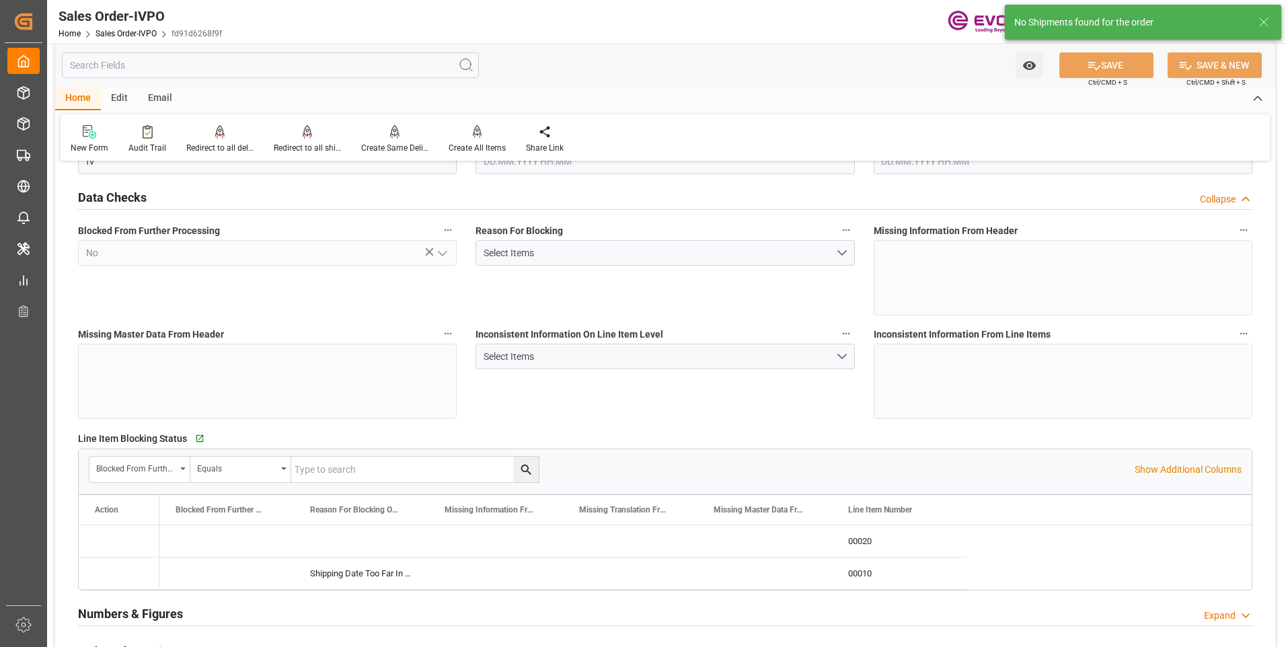
type input "KRPUS"
type input "0"
type input "1"
type input "458.18"
type input "01.08.2025 16:53"
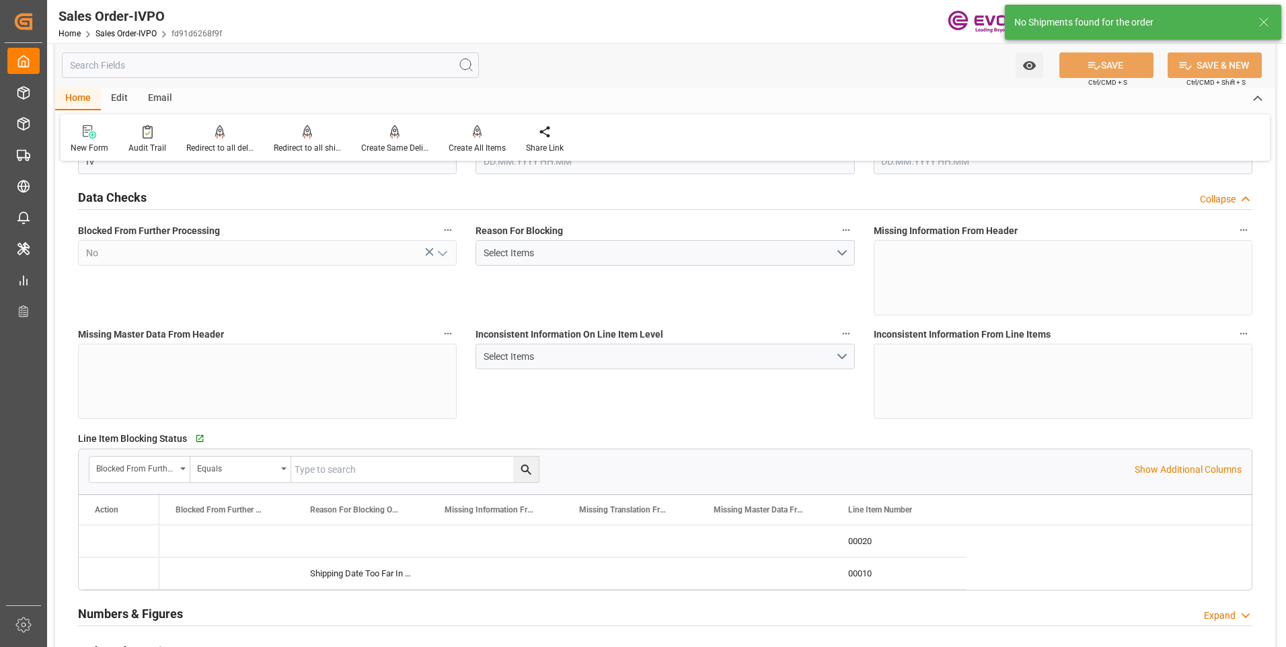
type input "22.08.2025 19:19"
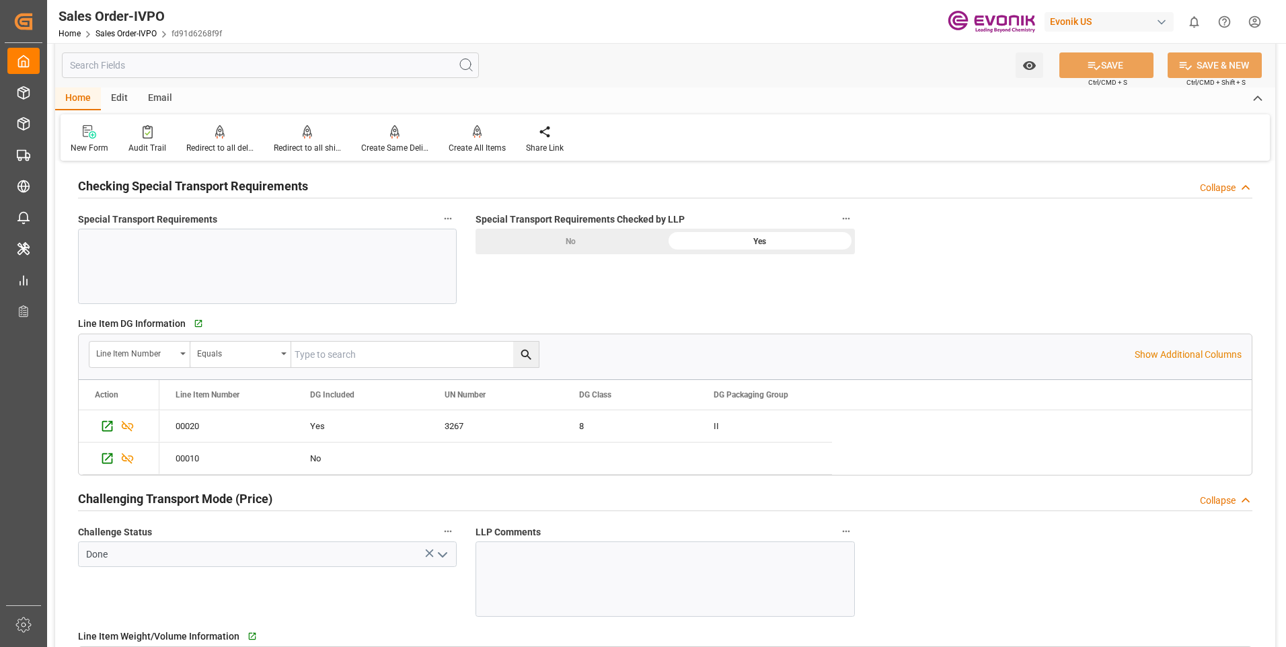
scroll to position [1526, 0]
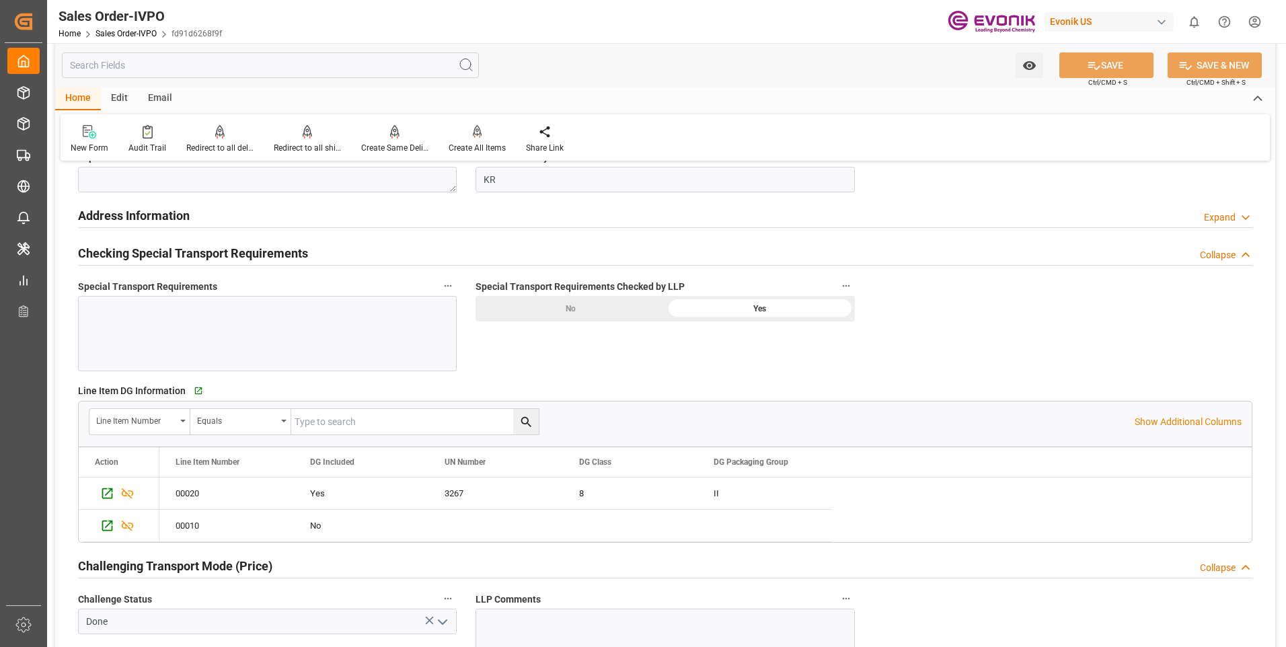
click at [569, 315] on div "No" at bounding box center [570, 309] width 190 height 26
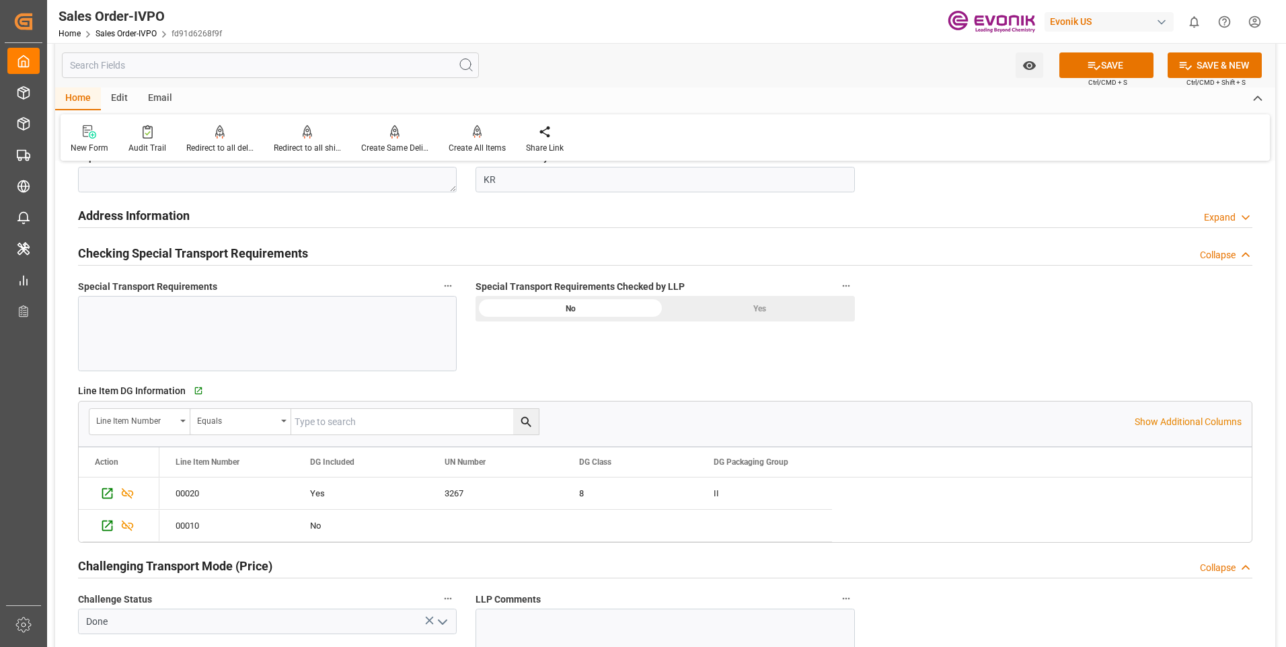
click at [754, 319] on div "Yes" at bounding box center [760, 309] width 190 height 26
click at [1130, 66] on button "SAVE" at bounding box center [1106, 65] width 94 height 26
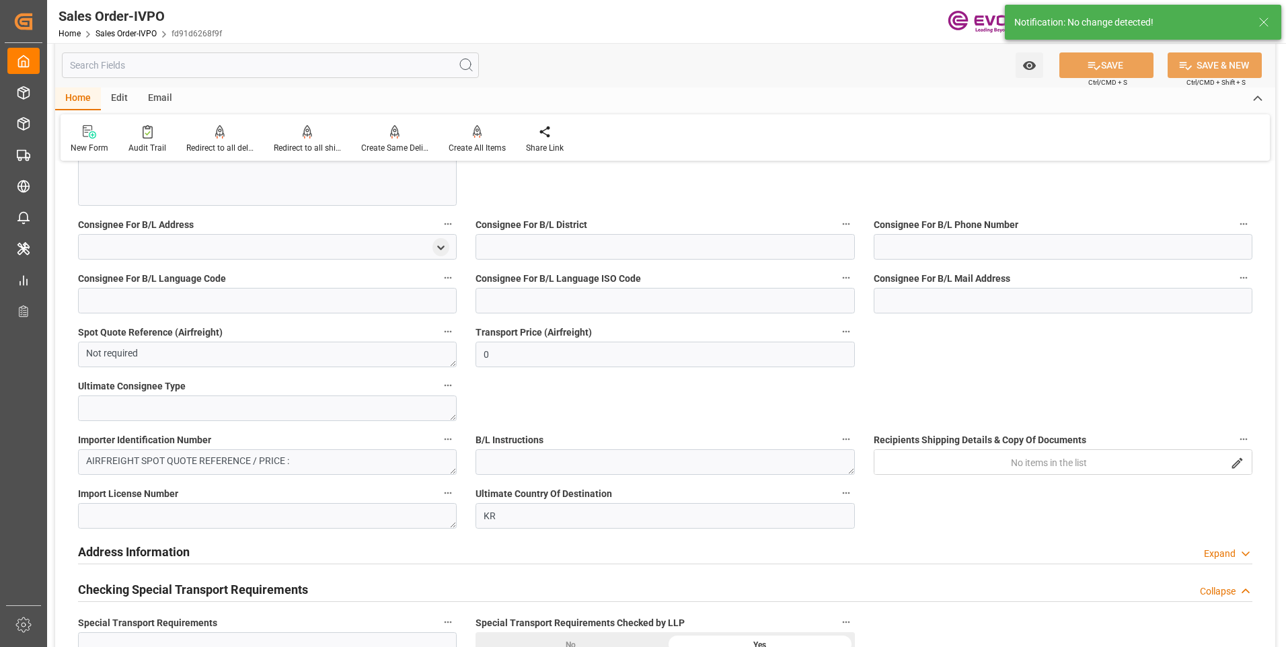
scroll to position [786, 0]
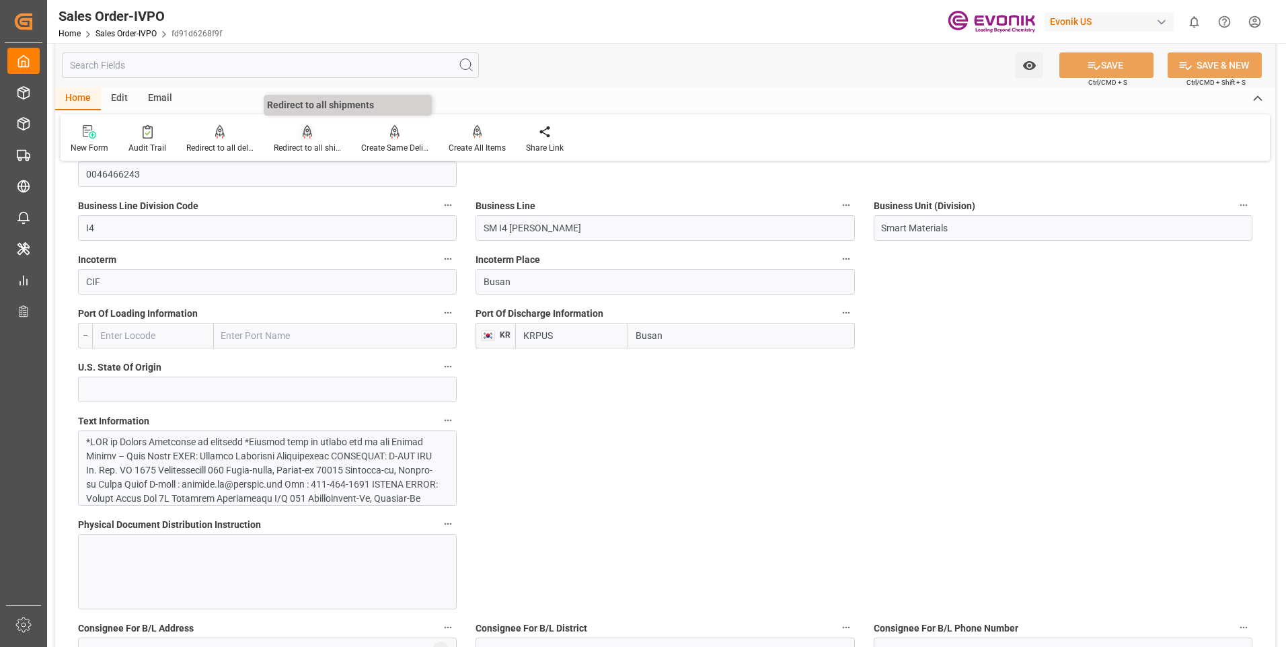
click at [311, 141] on div "Redirect to all shipments" at bounding box center [307, 139] width 87 height 30
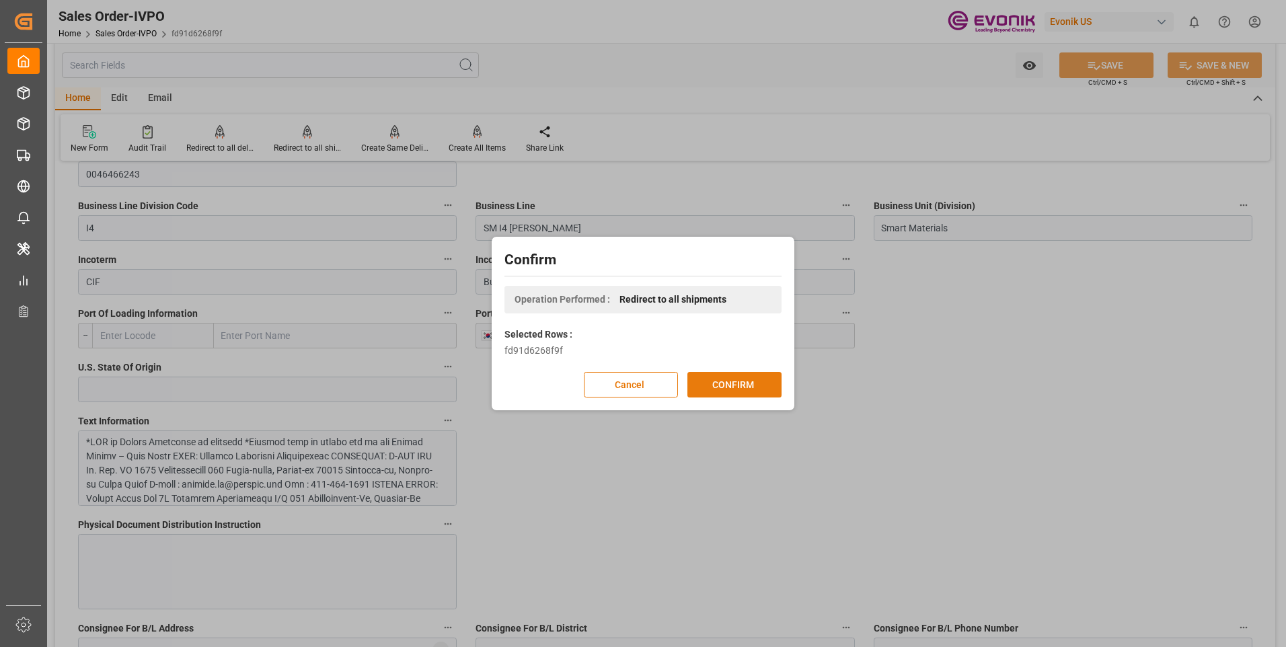
click at [761, 385] on button "CONFIRM" at bounding box center [734, 385] width 94 height 26
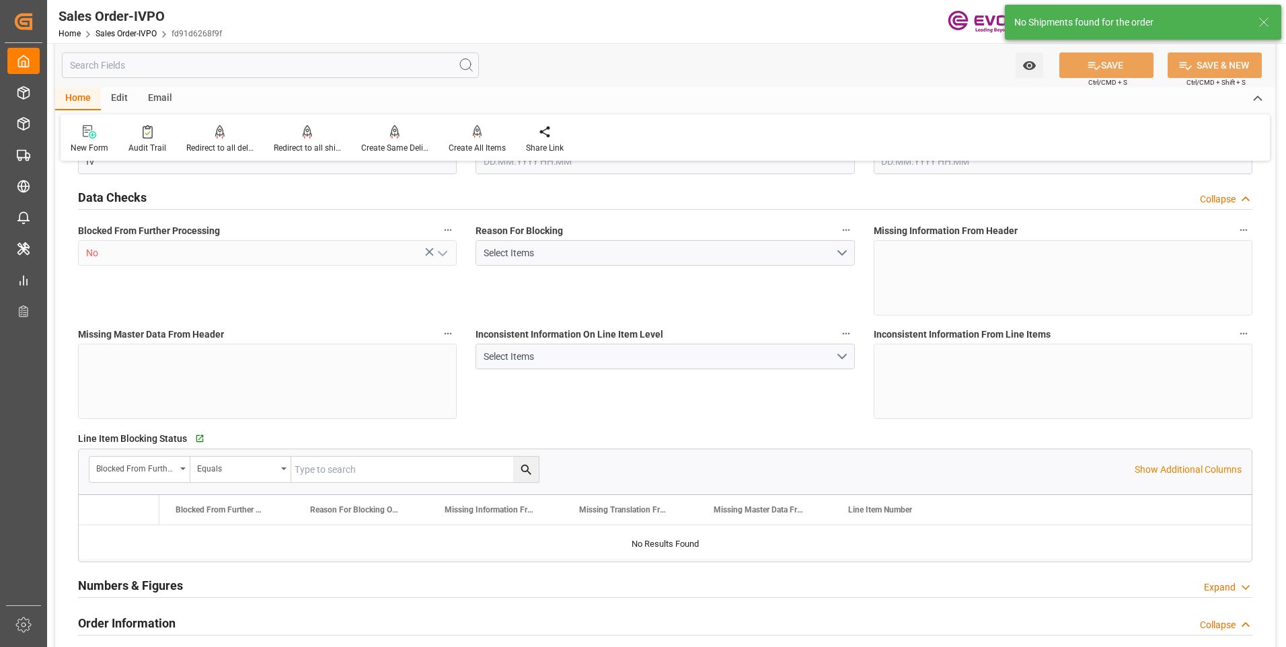
type input "KRPUS"
type input "0"
type input "1"
type input "458.18"
type input "01.08.2025 16:53"
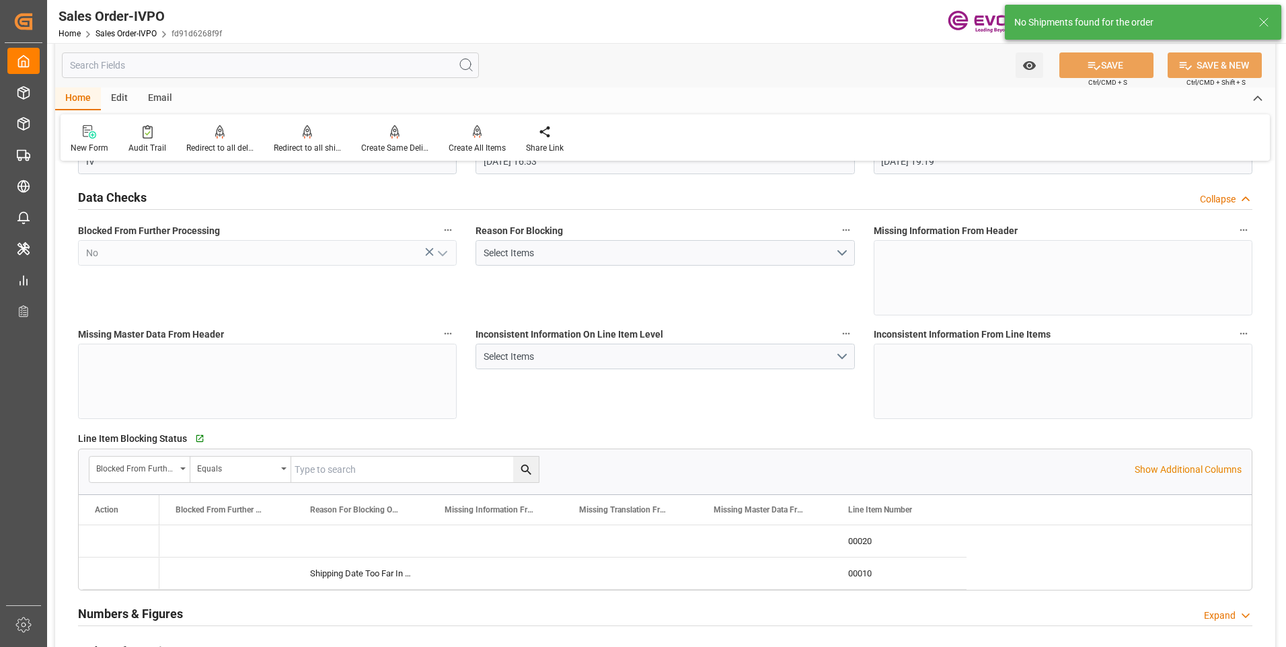
type input "22.08.2025 19:19"
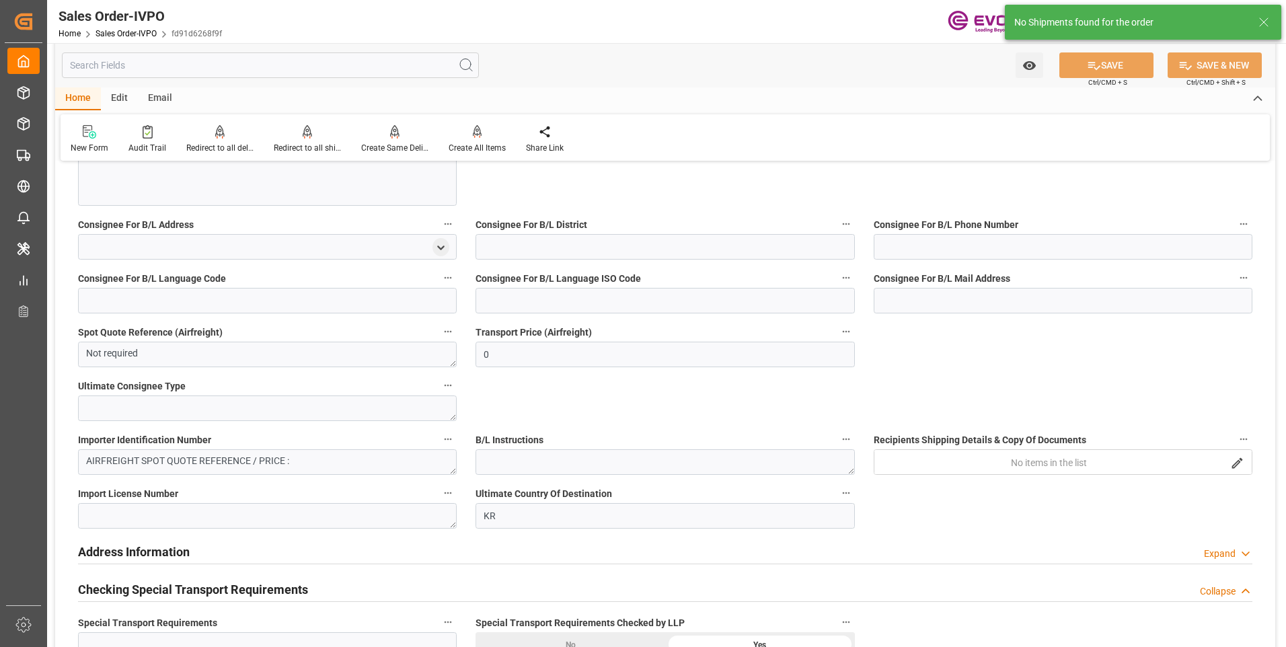
scroll to position [1526, 0]
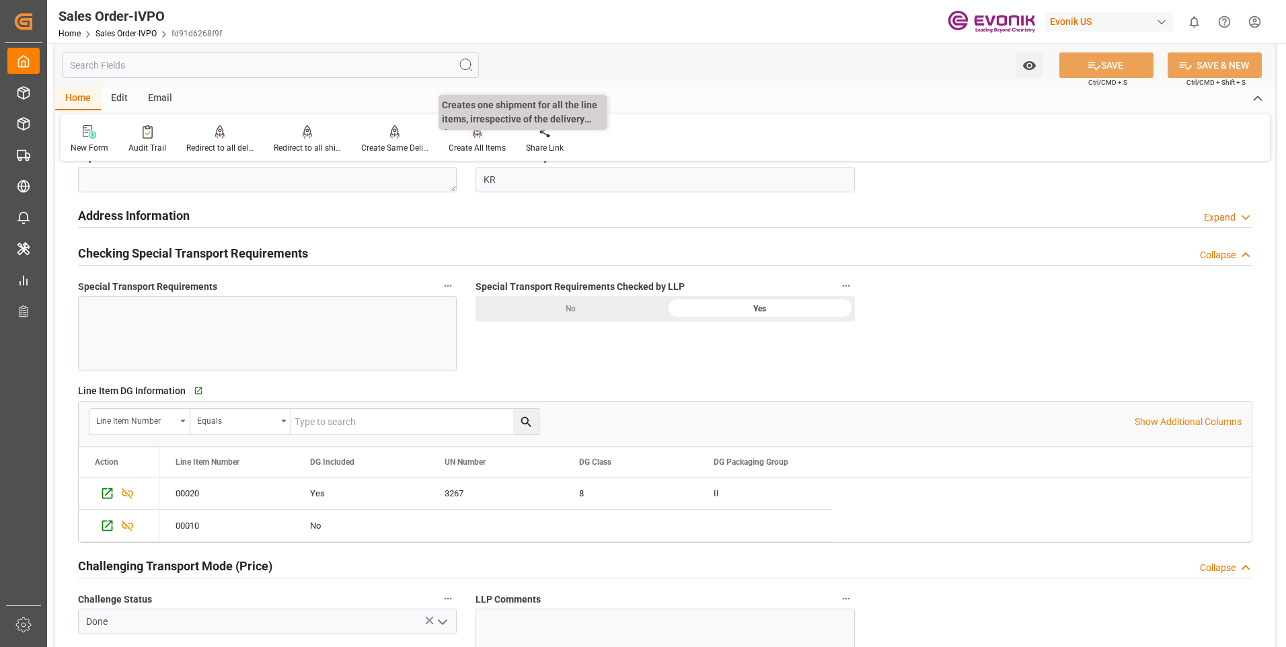
drag, startPoint x: 468, startPoint y: 112, endPoint x: 473, endPoint y: 130, distance: 18.1
click at [473, 130] on div "Create All Items Creates one shipment for all the line items, irrespective of t…" at bounding box center [476, 139] width 77 height 30
drag, startPoint x: 473, startPoint y: 130, endPoint x: 475, endPoint y: 139, distance: 9.8
click at [475, 139] on div "Create All Items" at bounding box center [476, 139] width 77 height 30
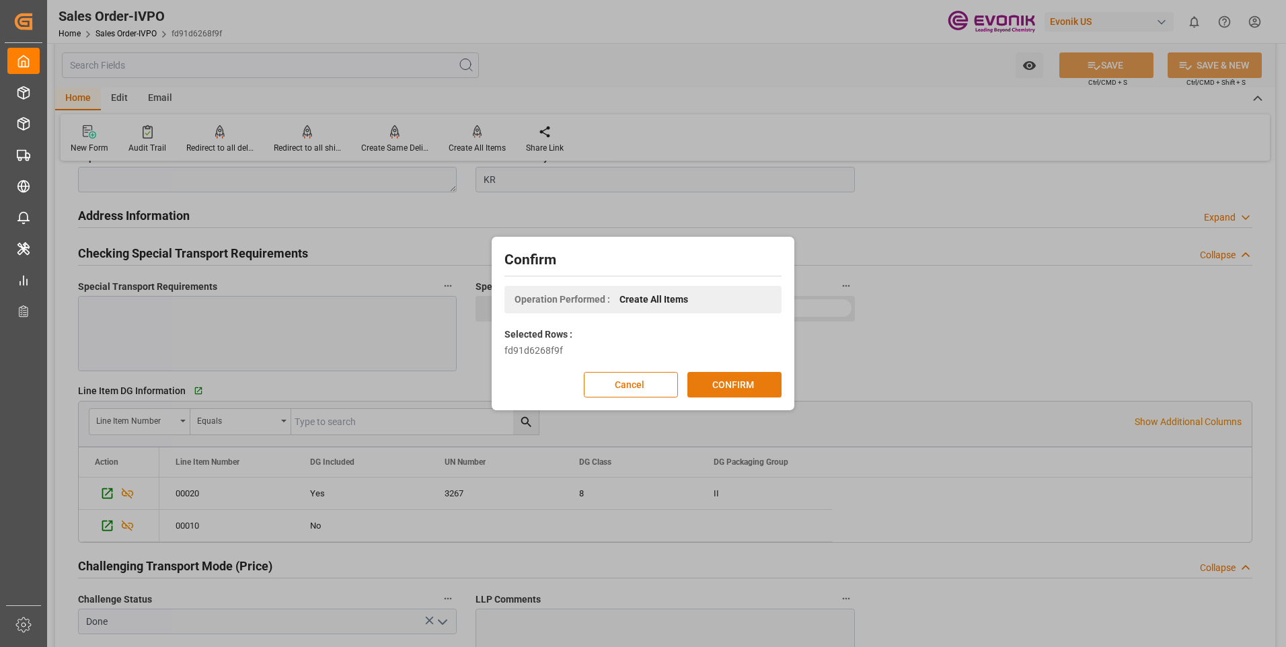
click at [738, 376] on button "CONFIRM" at bounding box center [734, 385] width 94 height 26
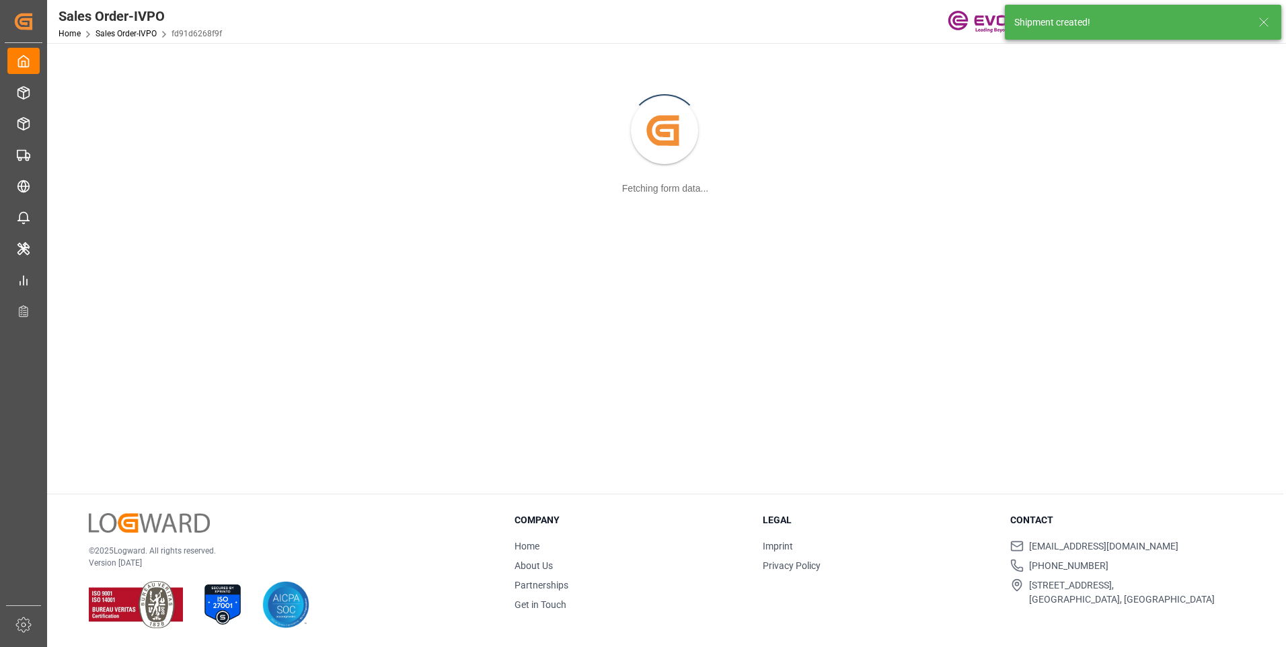
scroll to position [146, 0]
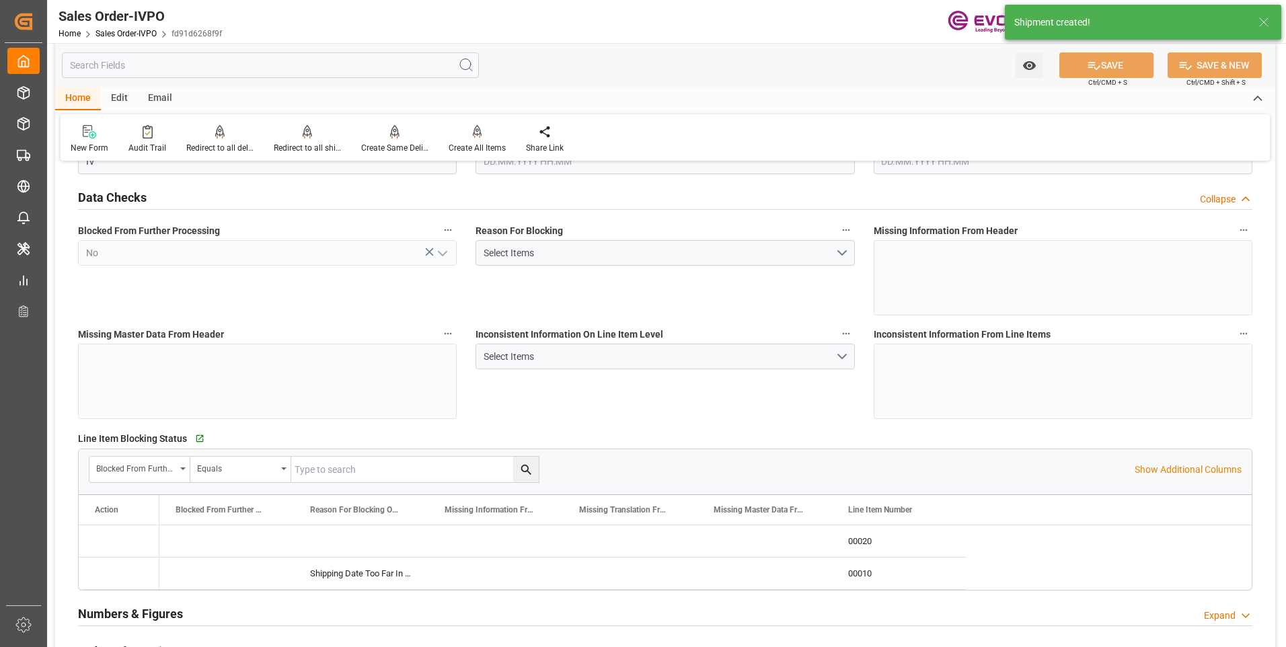
type input "KRPUS"
type input "0"
type input "1"
type input "458.18"
type input "01.08.2025 16:53"
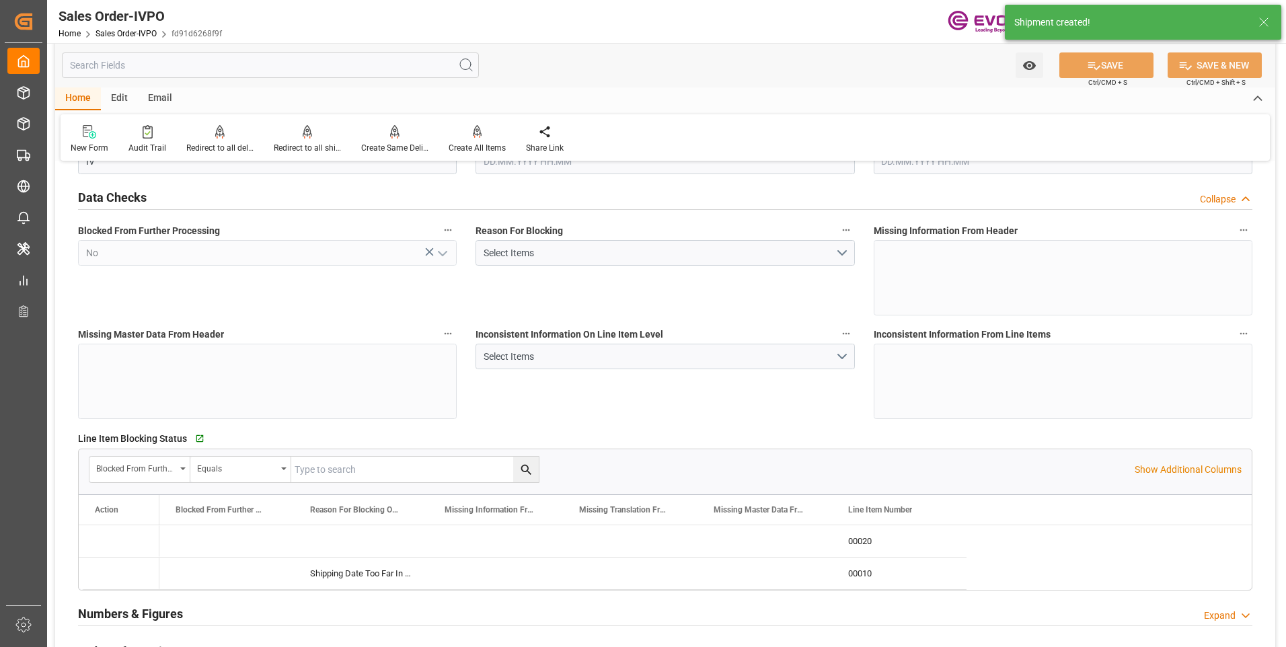
type input "22.08.2025 19:21"
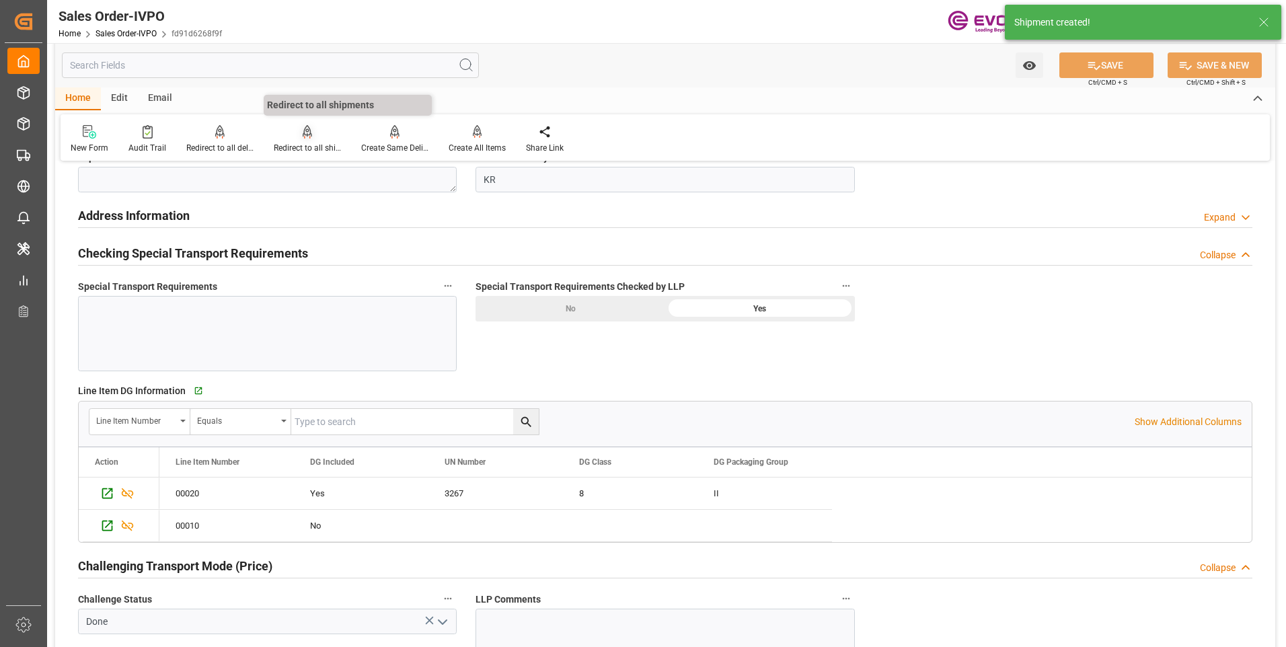
click at [304, 130] on icon at bounding box center [307, 130] width 9 height 11
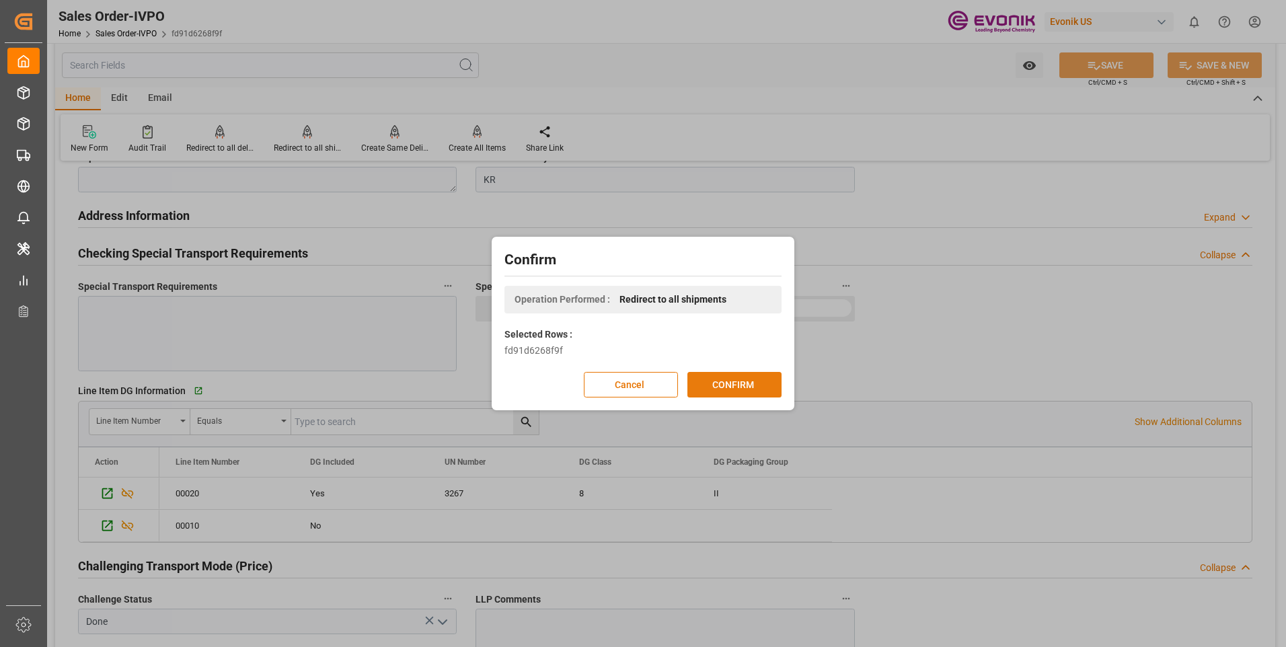
click at [729, 381] on button "CONFIRM" at bounding box center [734, 385] width 94 height 26
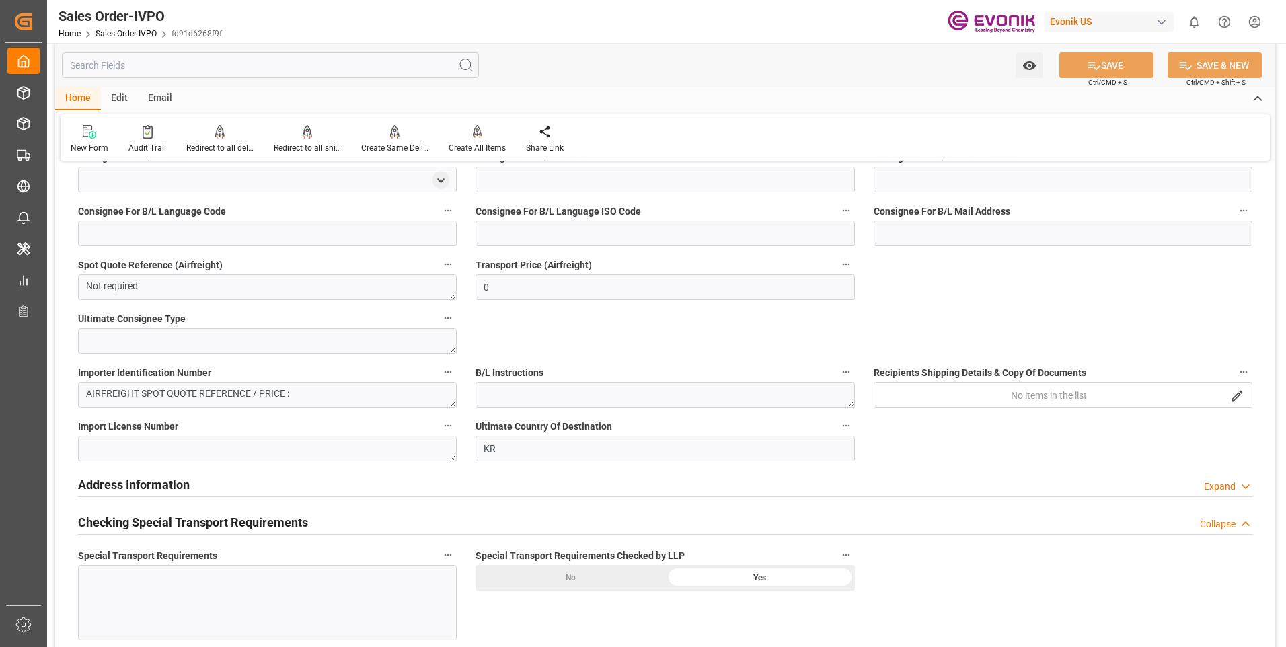
scroll to position [853, 0]
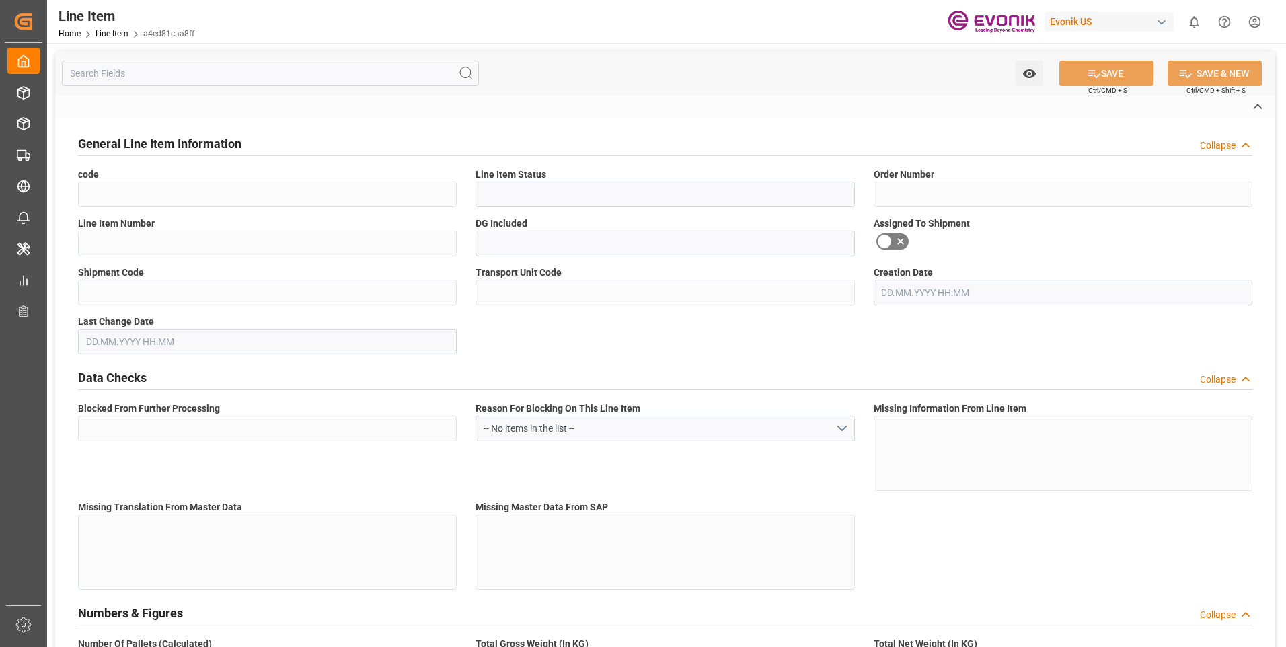
type input "a4ed81caa8ff"
type input "Cancelled"
type input "0046466243"
type input "00010"
type input "No"
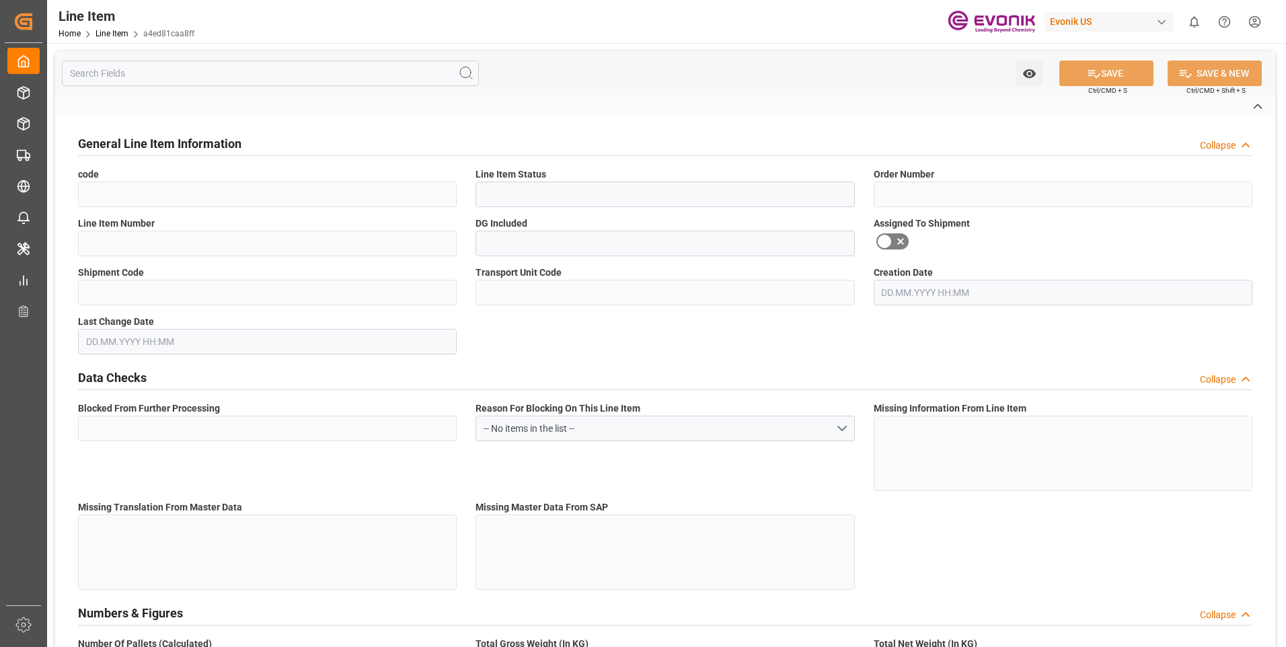
type input "Yes"
type input "N/A"
type input "Yes"
type input "USD"
type input "EAR99"
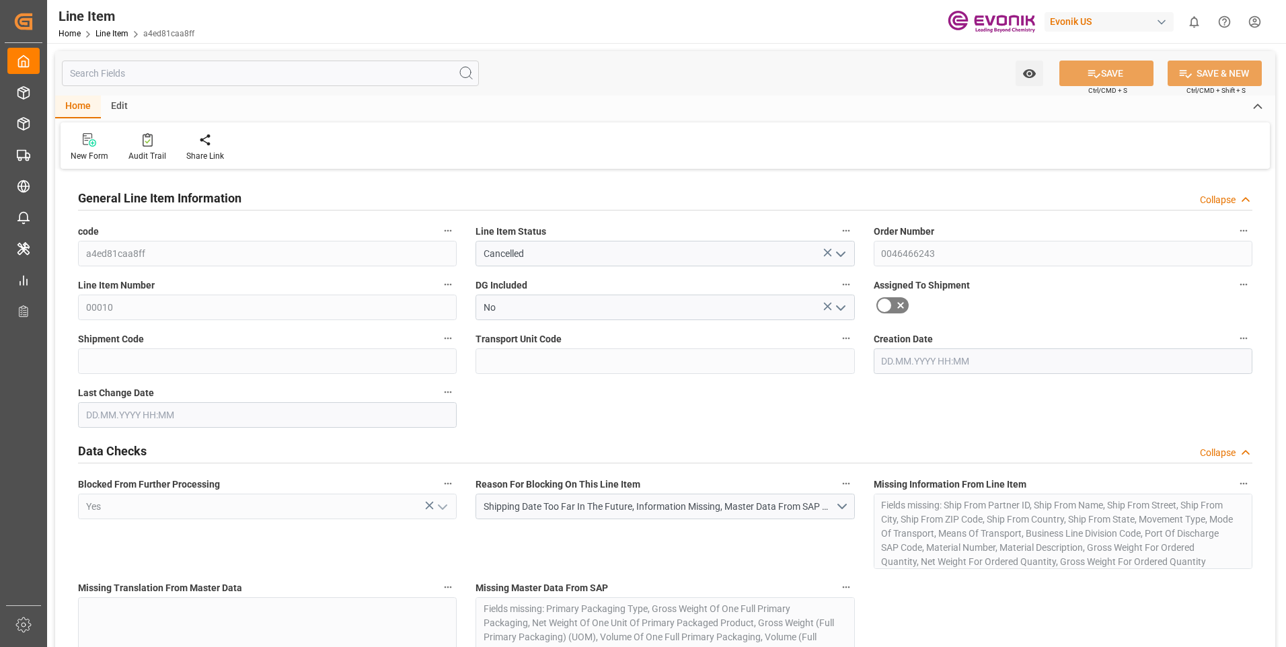
type input "0"
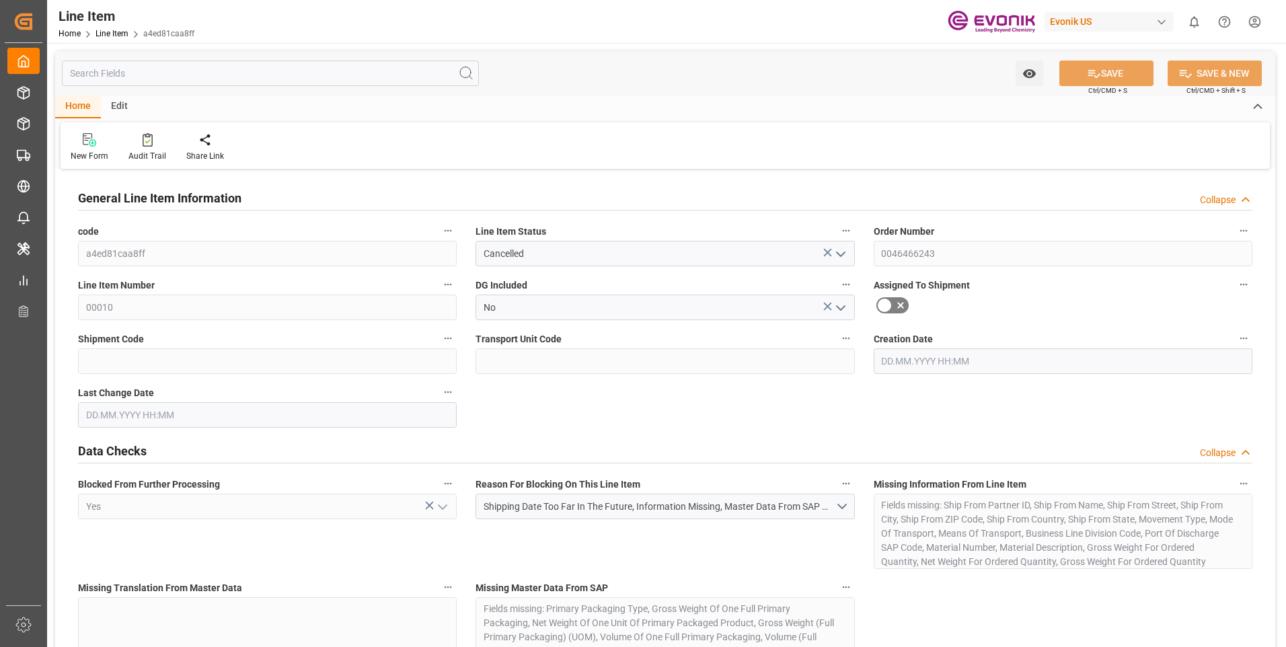
type input "0"
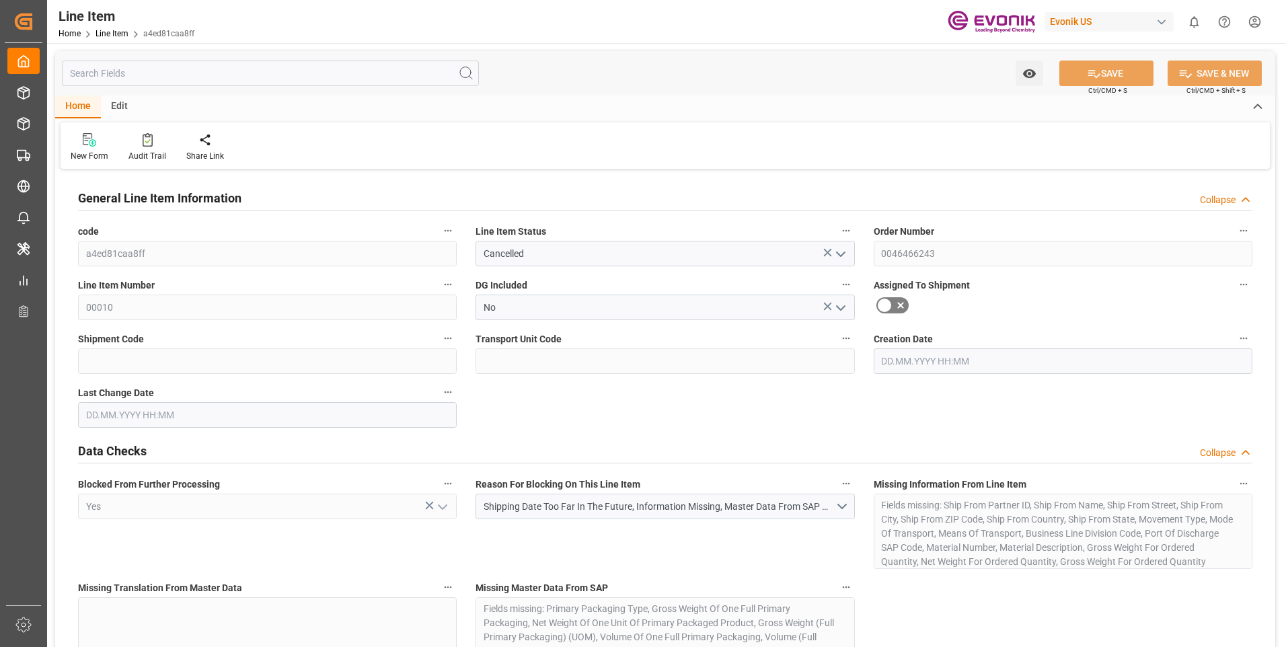
type input "01.08.2025 16:53"
type input "01.11.2025"
type input "31.10.2025"
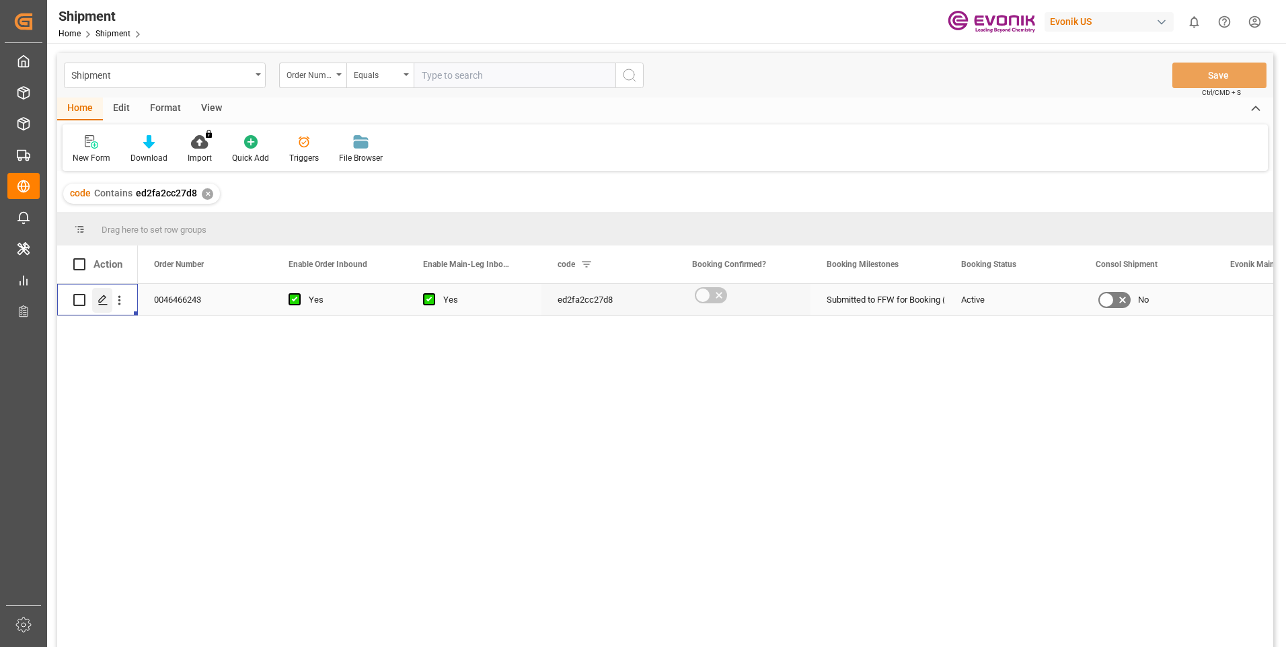
click at [99, 297] on icon "Press SPACE to select this row." at bounding box center [102, 300] width 11 height 11
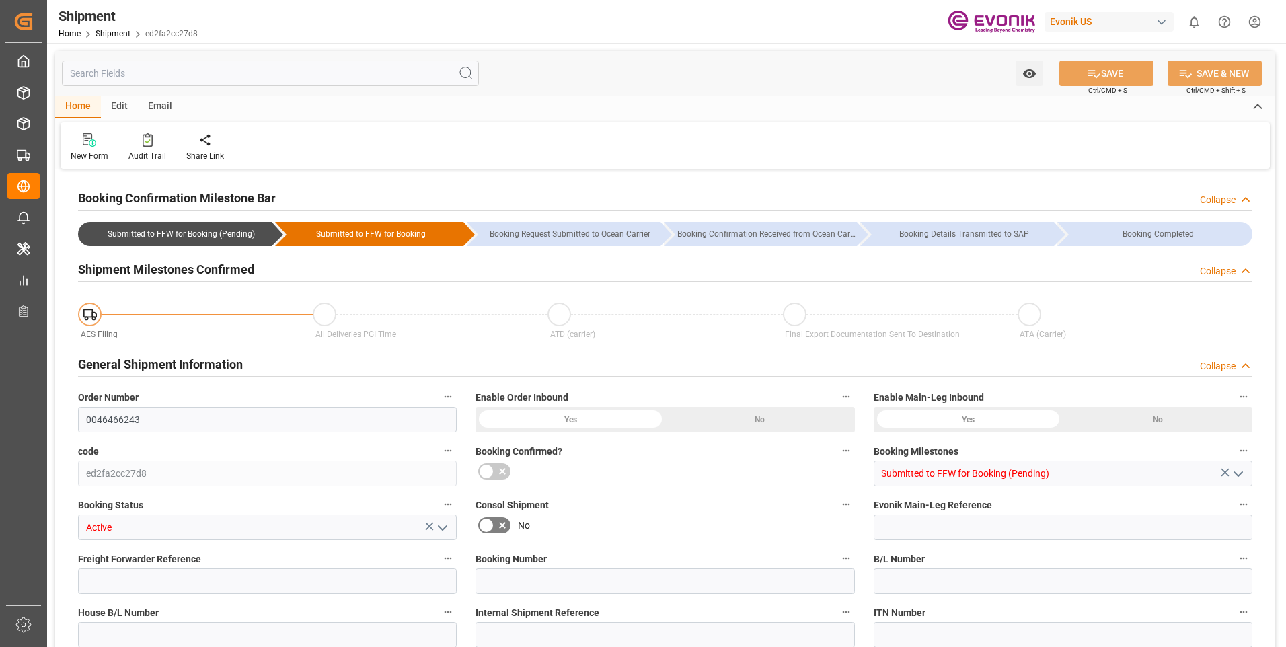
type input "0046466243"
type input "ed2fa2cc27d8"
type input "Submitted to FFW for Booking (Pending)"
type input "Active"
type input "P2P"
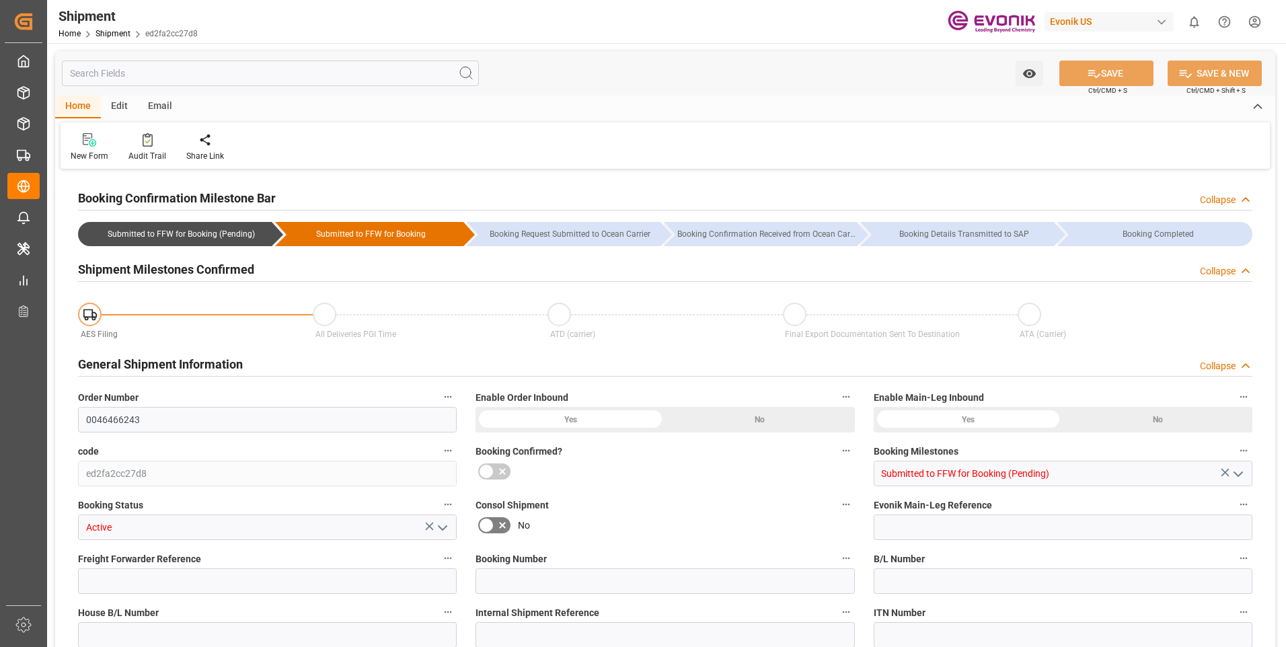
type input "40"
type input "LCL"
type input "0008"
type input "LCL"
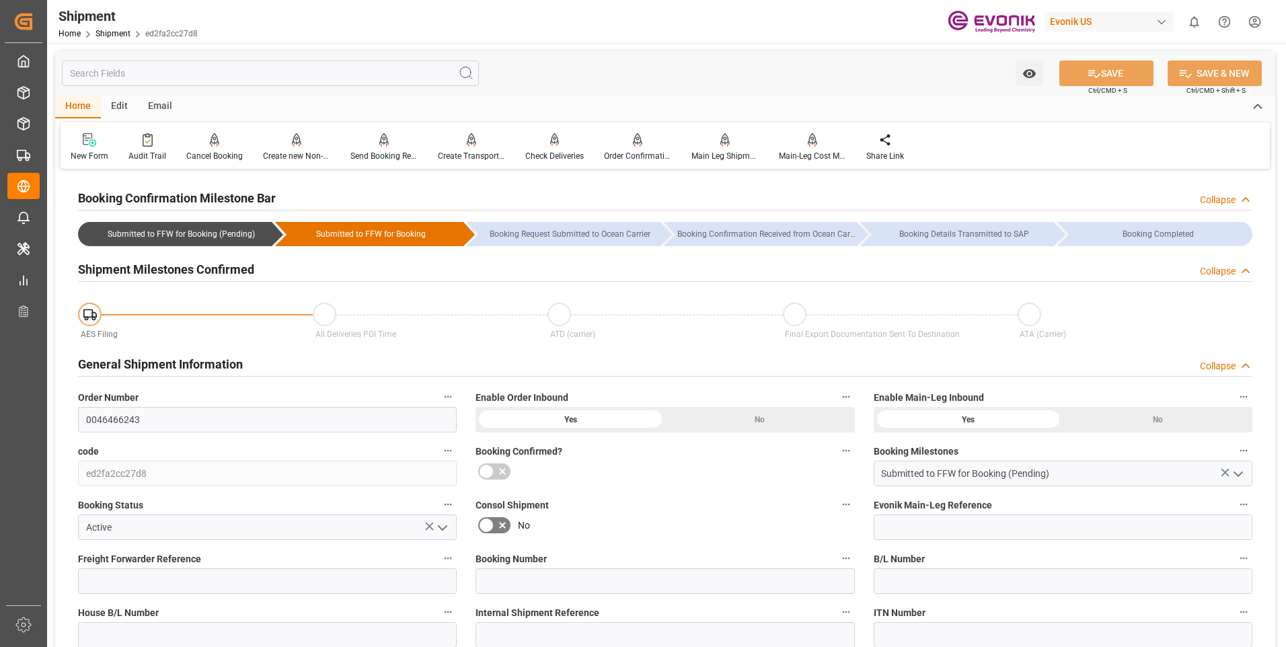
click at [1222, 360] on div "Collapse" at bounding box center [1218, 366] width 36 height 14
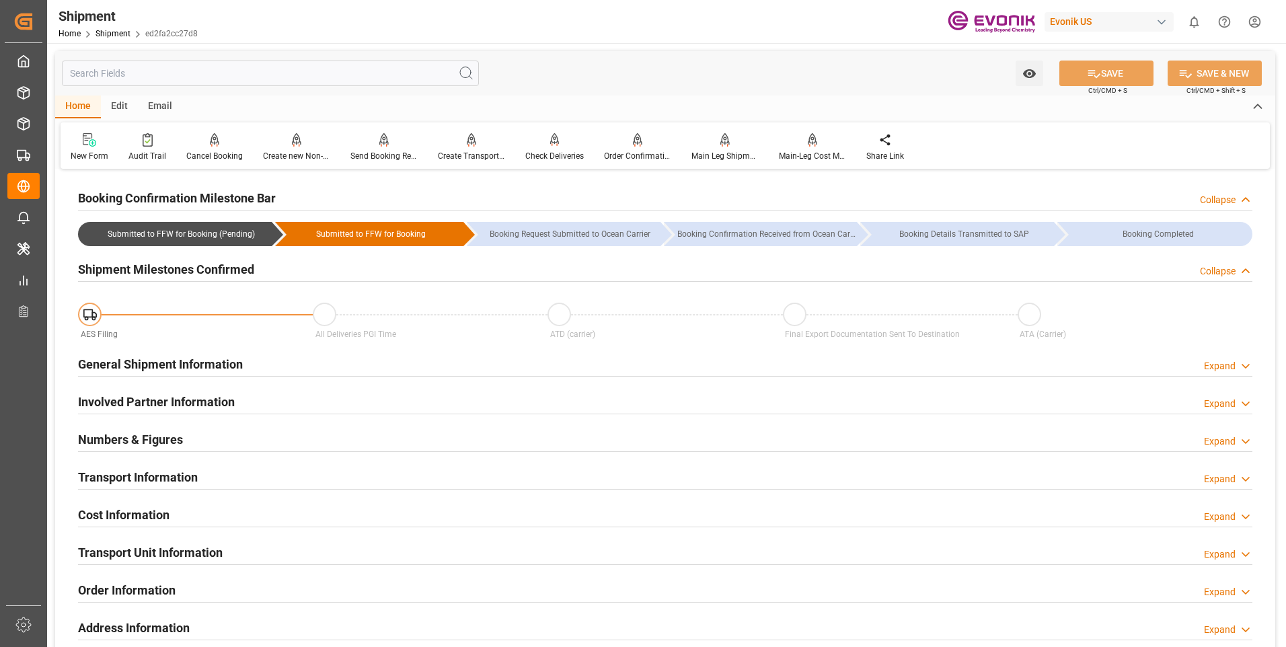
click at [1230, 262] on div "Shipment Milestones Confirmed Collapse" at bounding box center [665, 269] width 1174 height 26
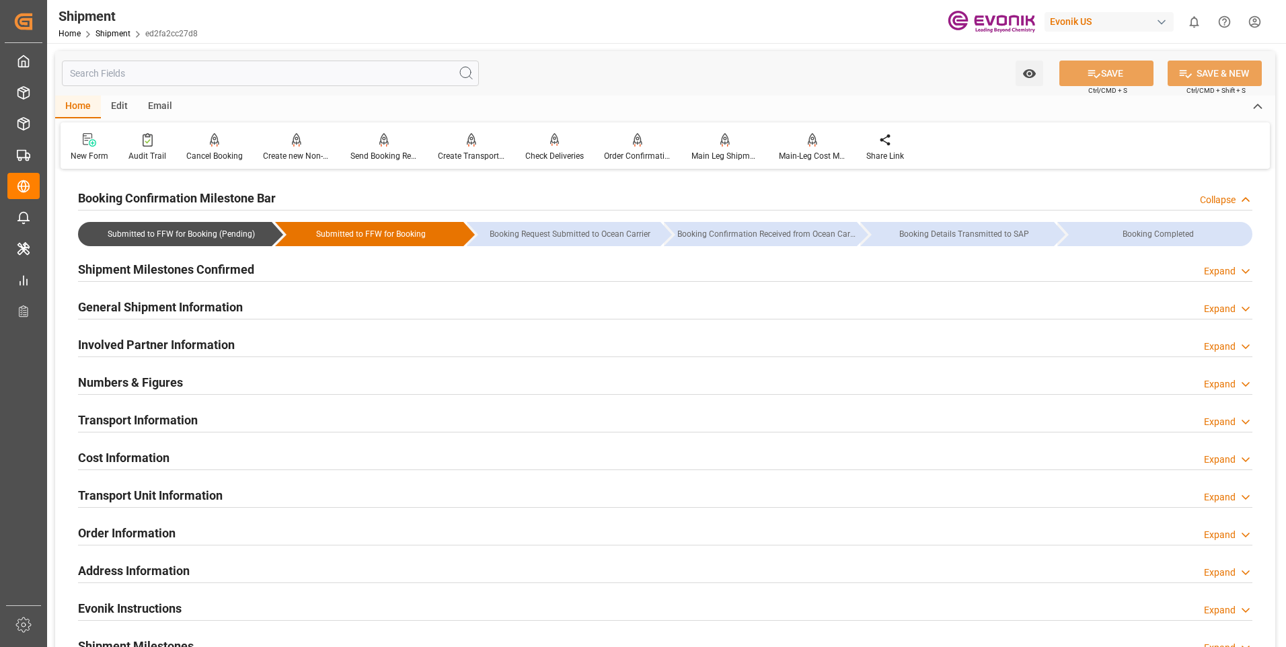
click at [1228, 348] on div "Expand" at bounding box center [1220, 347] width 32 height 14
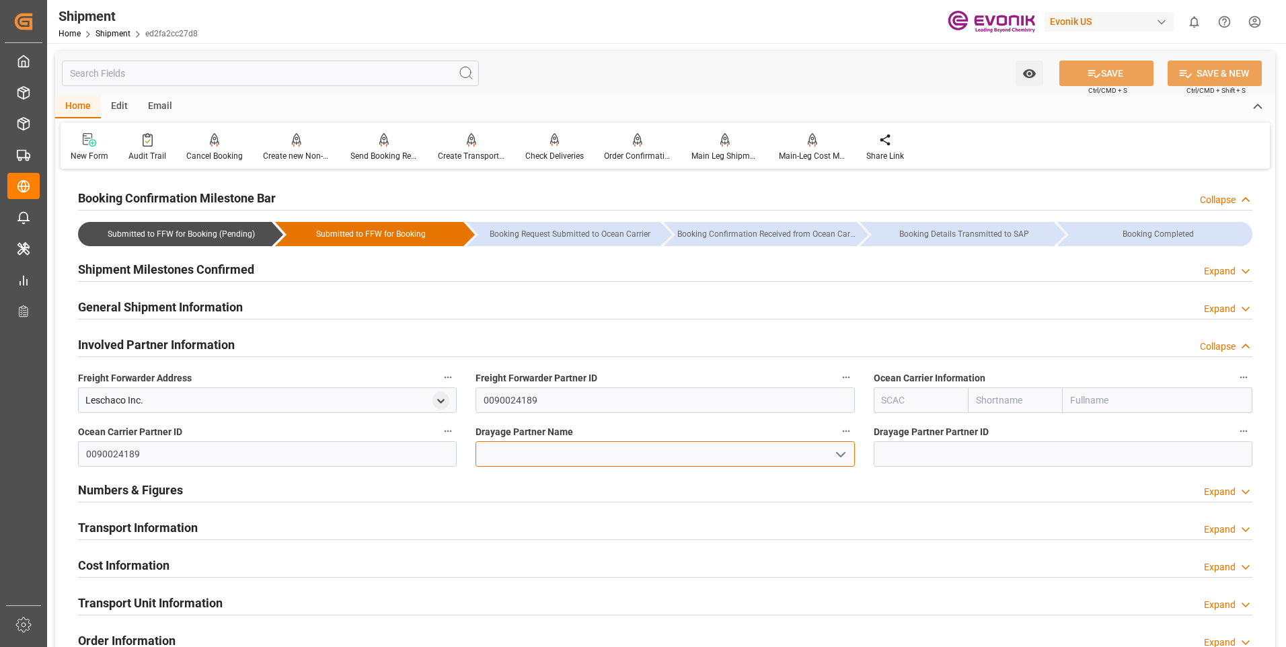
click at [574, 450] on input at bounding box center [664, 454] width 379 height 26
paste input "Southeastern"
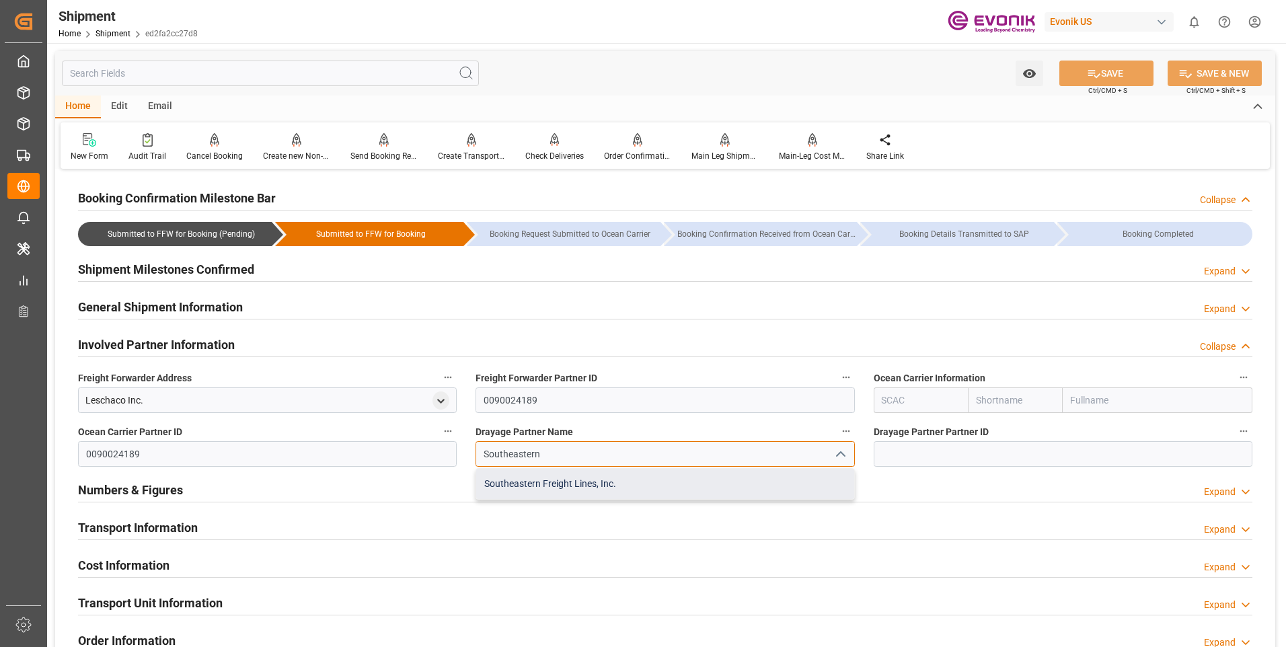
click at [577, 483] on div "Southeastern Freight Lines, Inc." at bounding box center [664, 484] width 377 height 30
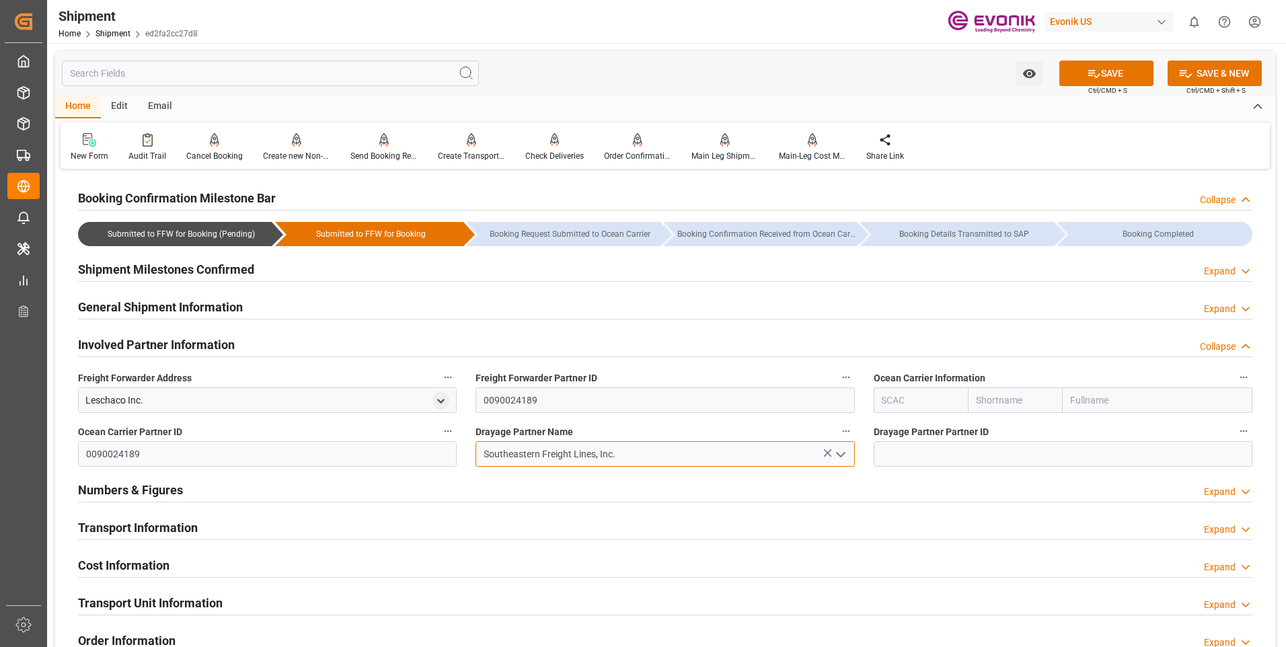
type input "Southeastern Freight Lines, Inc."
click at [1116, 69] on button "SAVE" at bounding box center [1106, 74] width 94 height 26
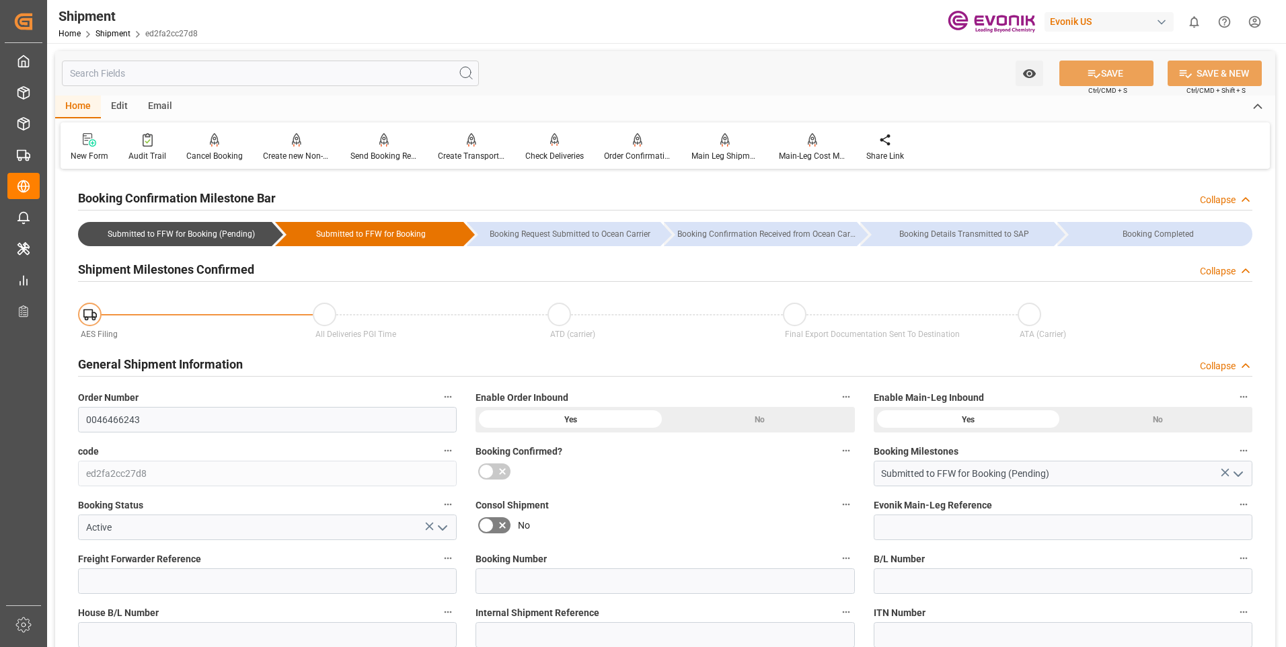
drag, startPoint x: 1214, startPoint y: 358, endPoint x: 1233, endPoint y: 307, distance: 53.8
click at [1214, 358] on div "General Shipment Information Collapse" at bounding box center [665, 363] width 1174 height 26
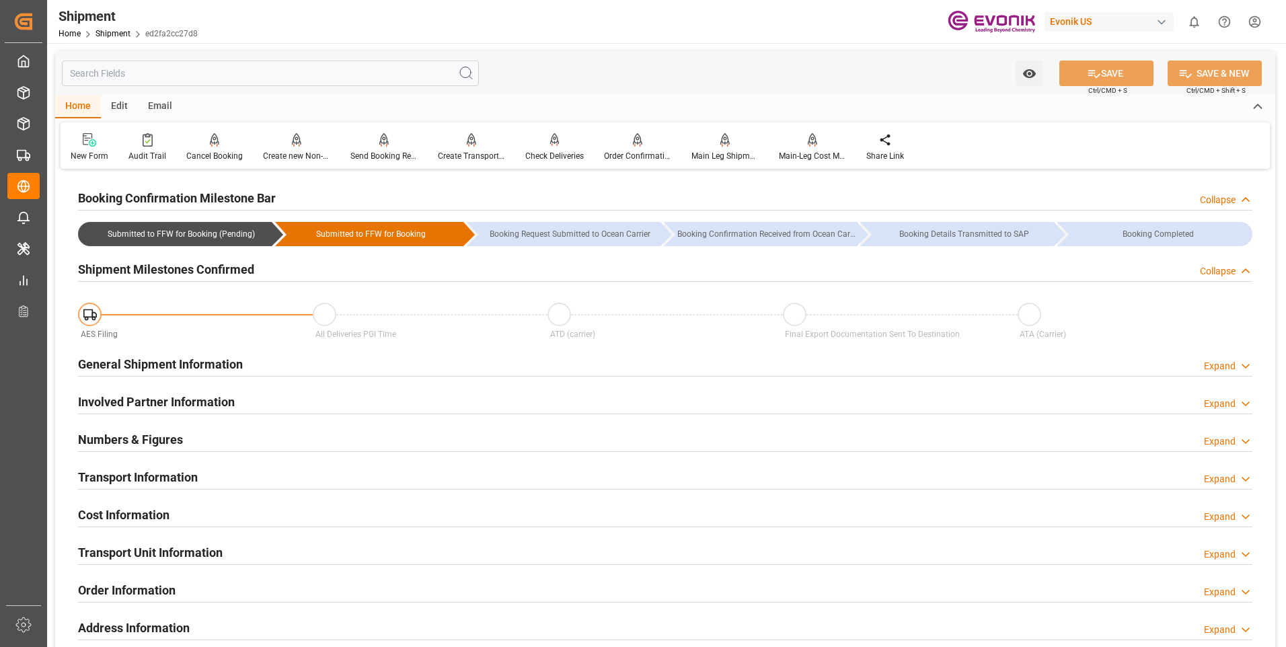
click at [1224, 272] on div "Collapse" at bounding box center [1218, 271] width 36 height 14
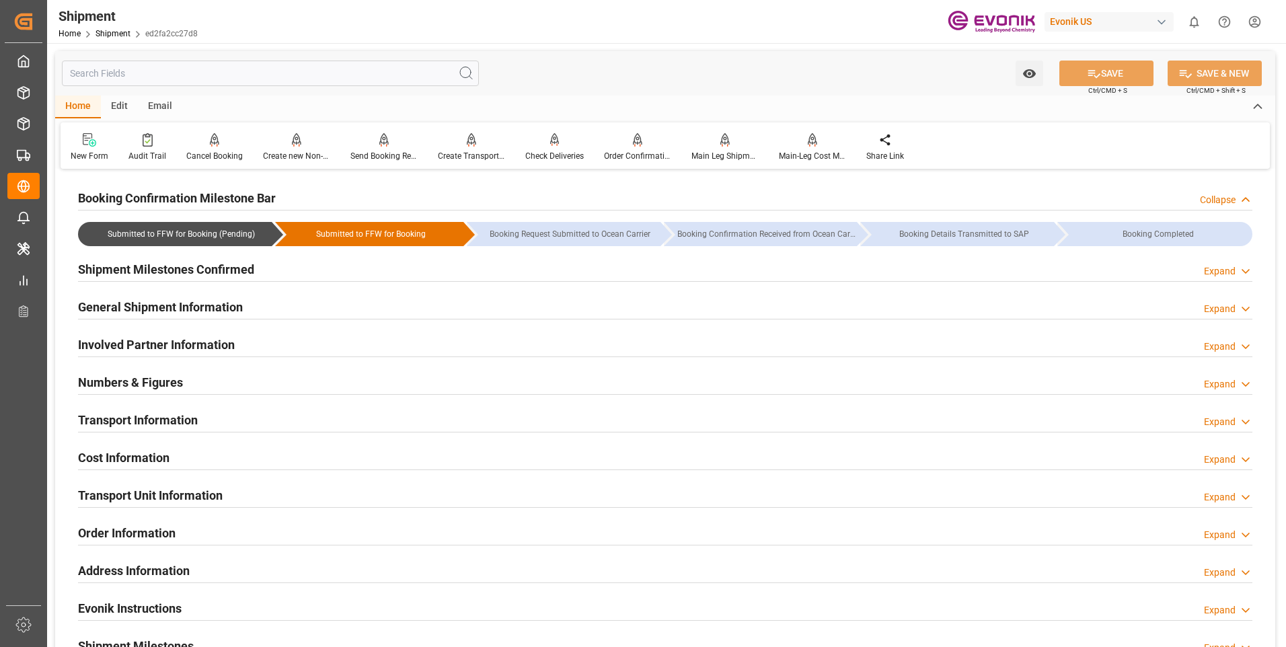
click at [1219, 342] on div "Expand" at bounding box center [1220, 347] width 32 height 14
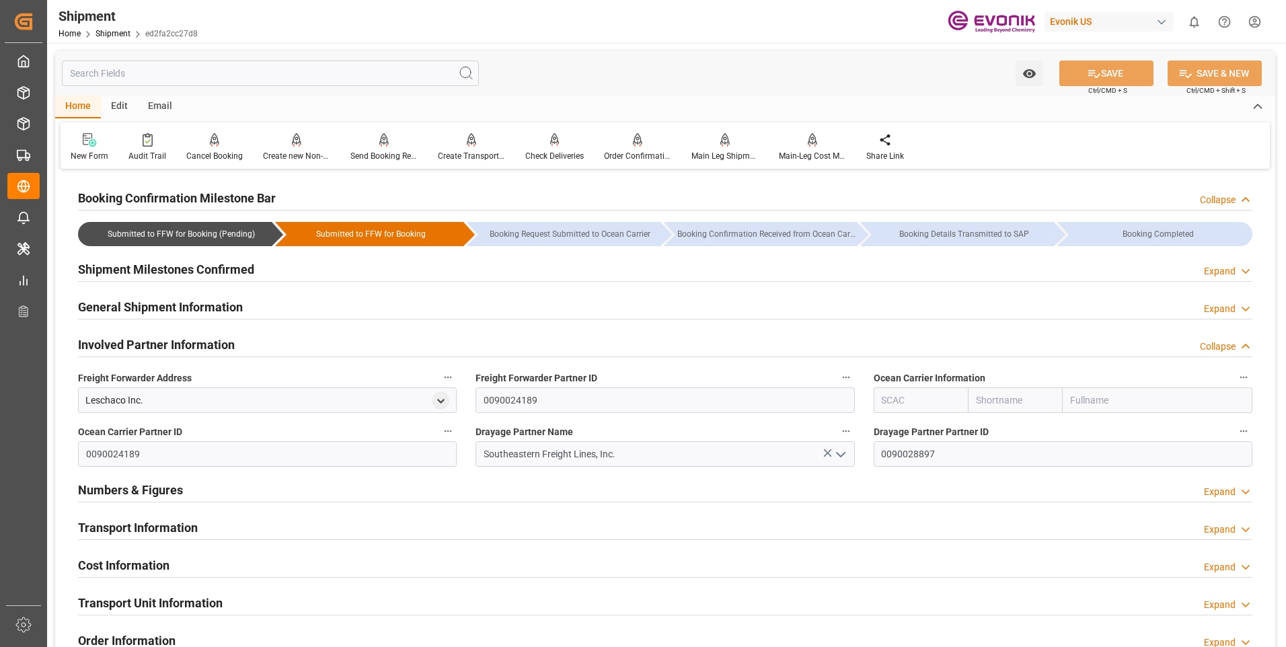
click at [900, 403] on input "text" at bounding box center [920, 400] width 95 height 26
click at [886, 428] on b "ALRB" at bounding box center [894, 429] width 24 height 11
type input "ALRB"
type input "AC Containerline"
type input "AC Containerline GmbH"
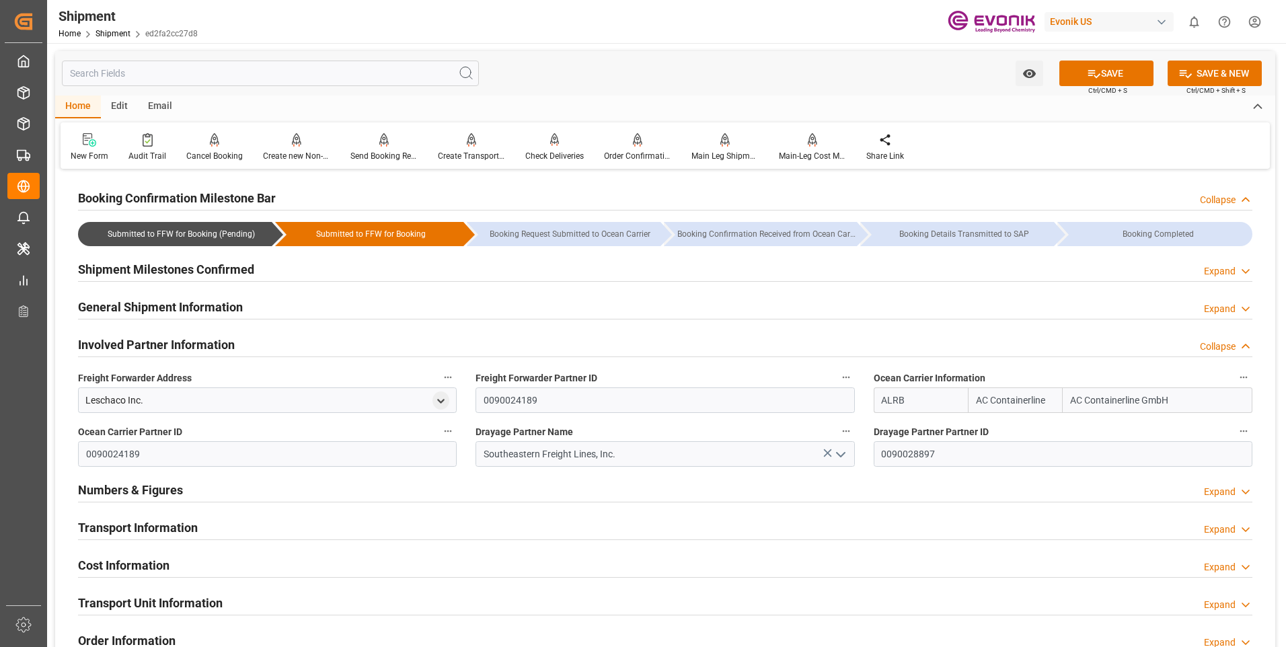
type input "ALRB"
click at [1245, 342] on icon at bounding box center [1245, 347] width 13 height 14
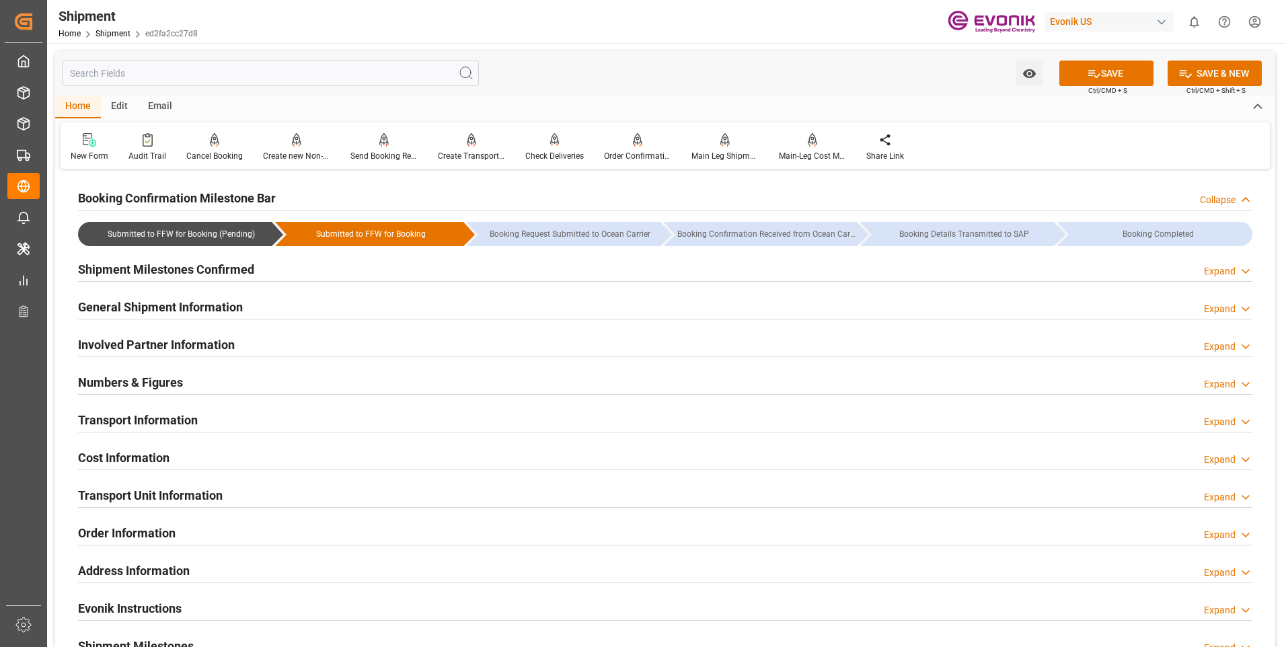
click at [1216, 419] on div "Expand" at bounding box center [1220, 422] width 32 height 14
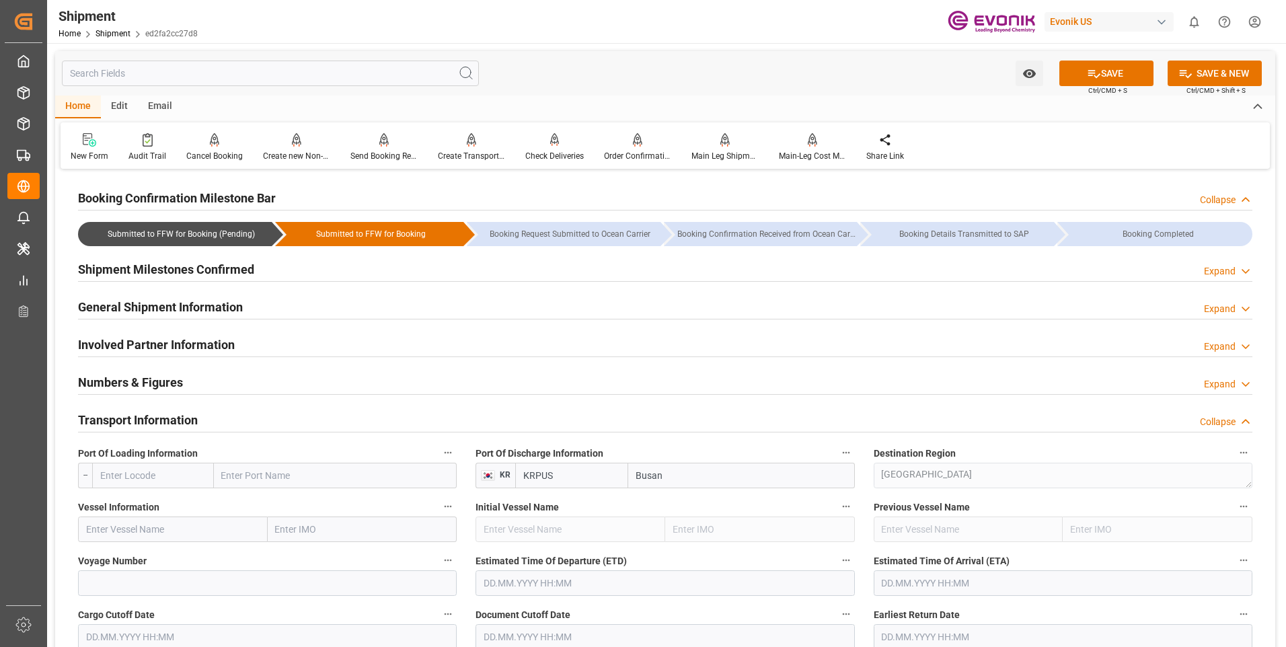
scroll to position [134, 0]
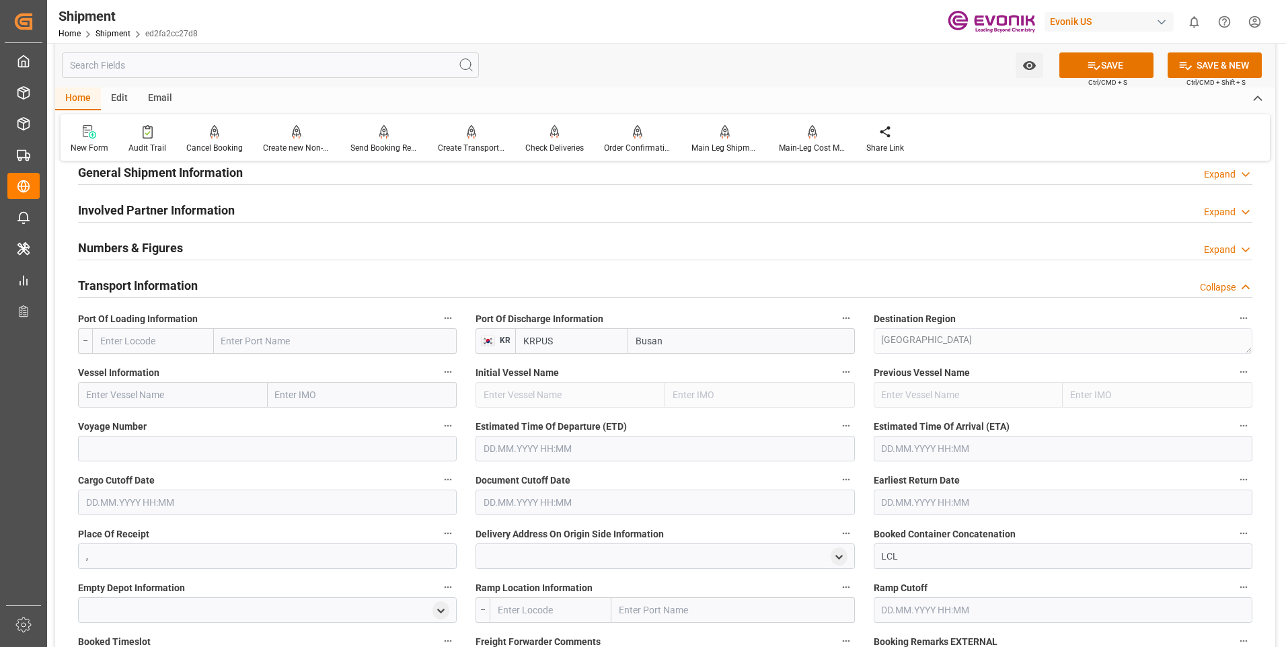
click at [178, 344] on input "text" at bounding box center [153, 341] width 122 height 26
type input "u"
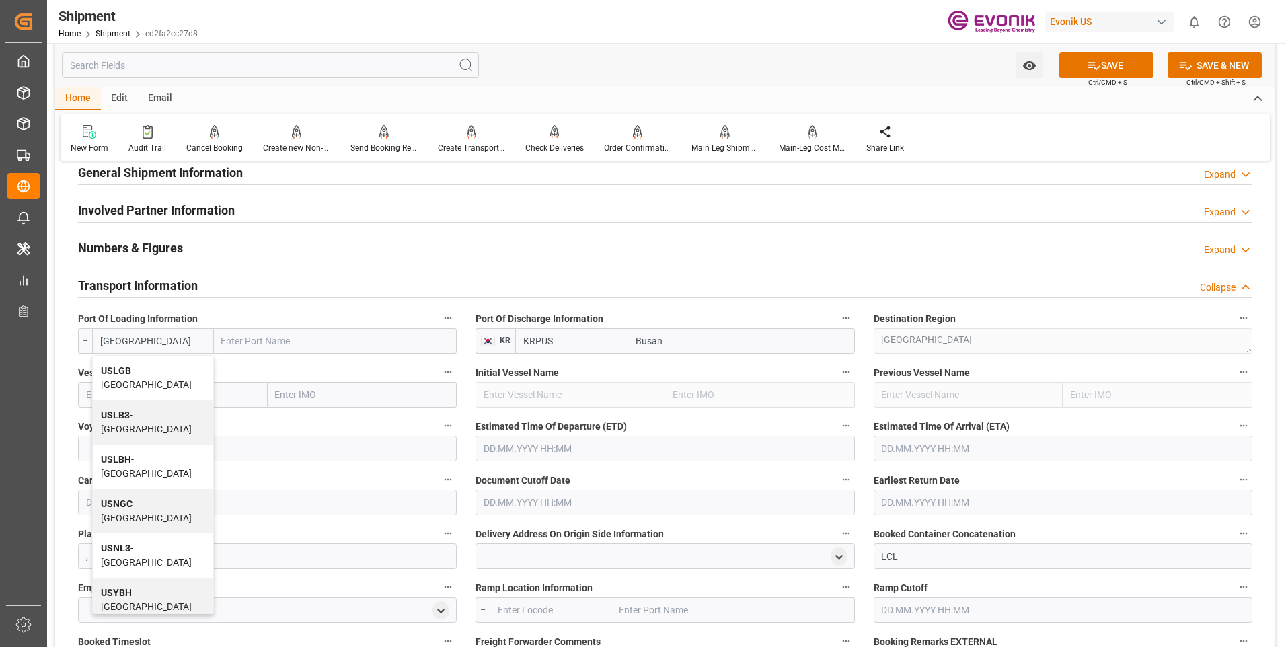
click at [176, 362] on div "USLGB - Long Beach" at bounding box center [153, 378] width 120 height 44
type input "USLGB"
type input "[GEOGRAPHIC_DATA]"
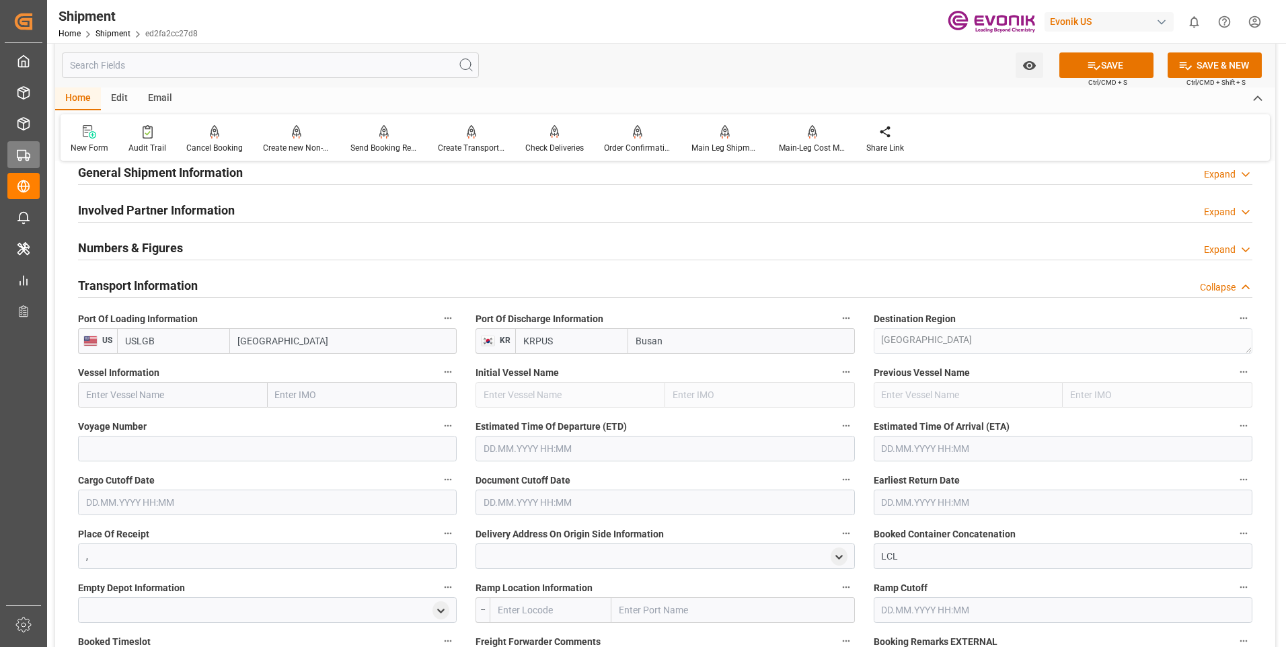
type input "USLGB"
click at [561, 601] on input "text" at bounding box center [551, 610] width 122 height 26
click at [546, 636] on span "USHOU - Houston" at bounding box center [543, 646] width 91 height 25
type input "USHOU"
type input "[GEOGRAPHIC_DATA]"
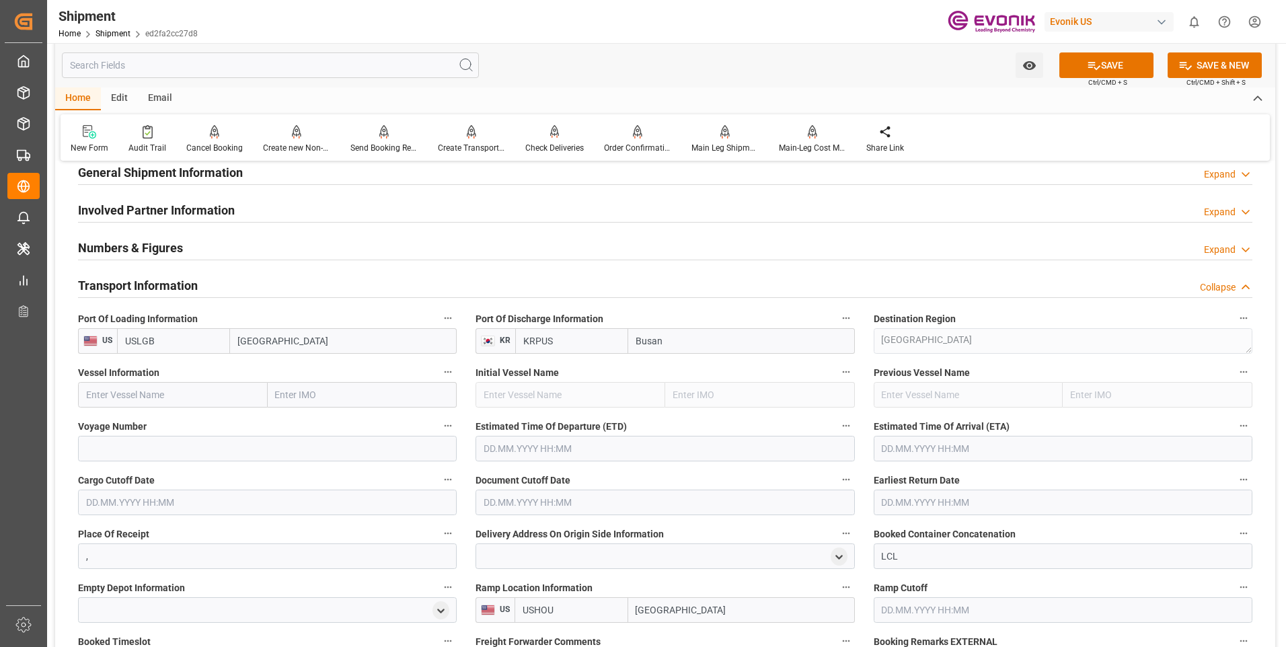
type input "USHOU"
click at [196, 399] on input "text" at bounding box center [173, 395] width 190 height 26
type input "[PERSON_NAME] CORTESIA"
click at [167, 424] on span "CONTI CORTESIA - 9293753" at bounding box center [167, 424] width 160 height 11
type input "9293753"
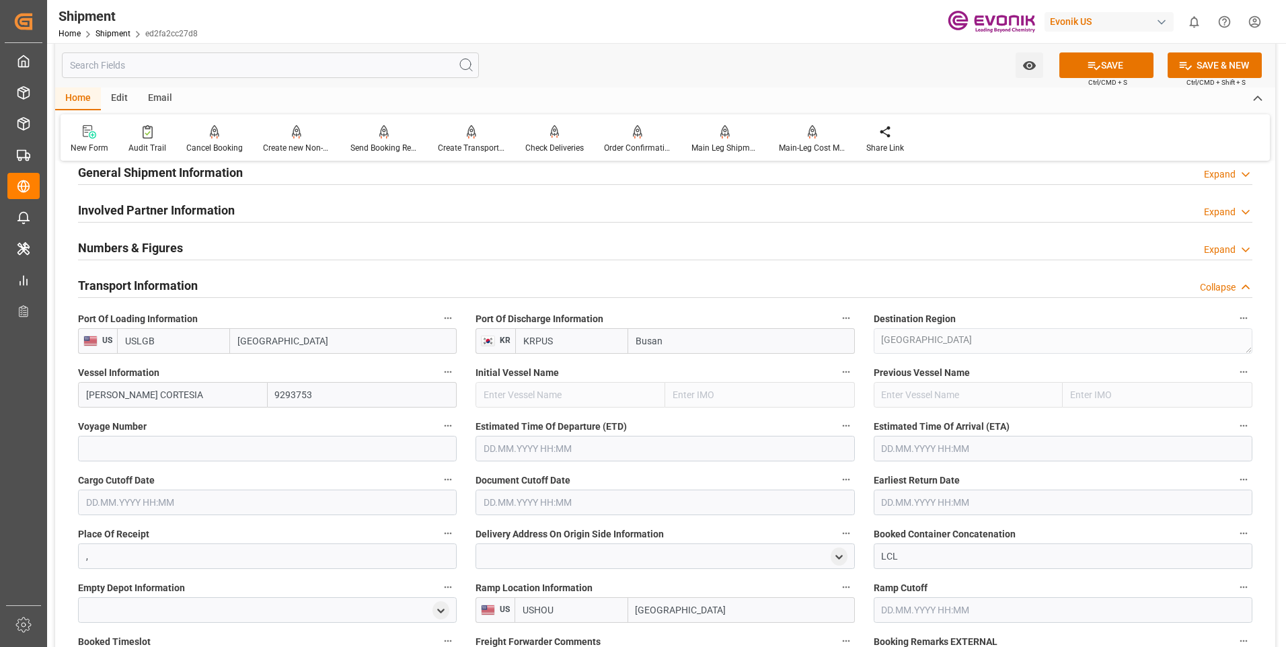
type input "[PERSON_NAME] CORTESIA"
click at [161, 453] on input at bounding box center [267, 449] width 379 height 26
type input "0"
type input "008W"
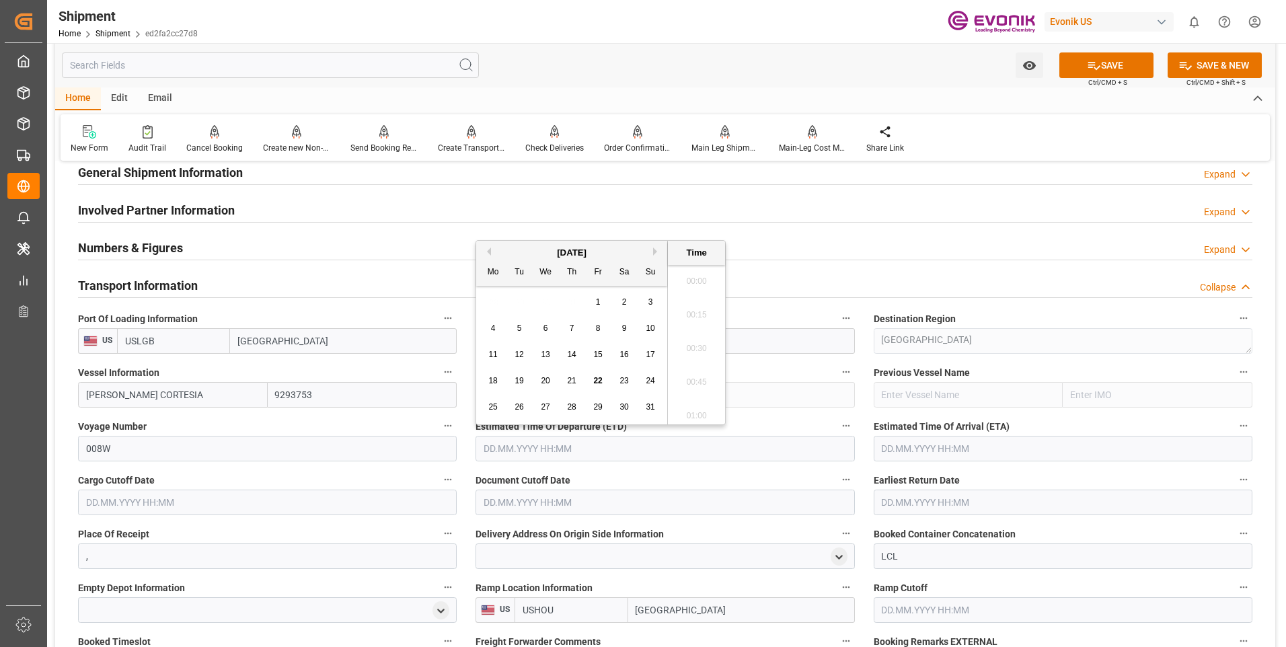
click at [772, 453] on input "text" at bounding box center [664, 449] width 379 height 26
click at [654, 255] on button "Next Month" at bounding box center [657, 251] width 8 height 8
click at [650, 353] on span "19" at bounding box center [650, 354] width 9 height 9
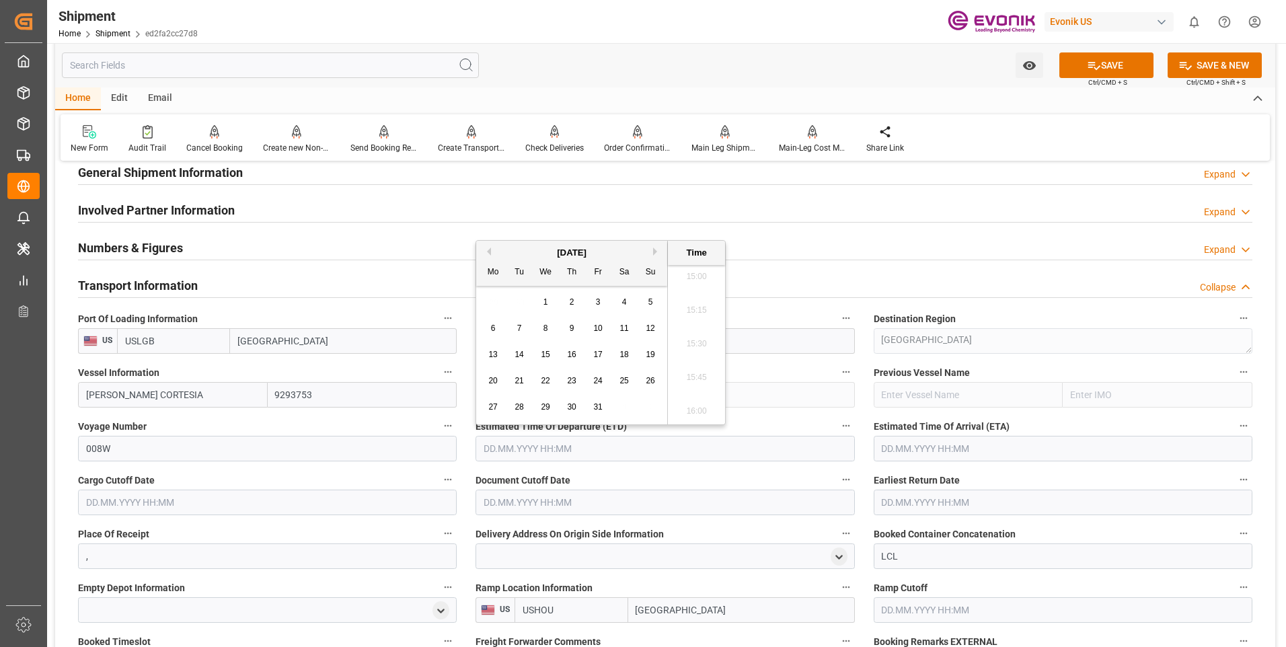
type input "[DATE] 00:00"
click at [1044, 459] on input "text" at bounding box center [1062, 449] width 379 height 26
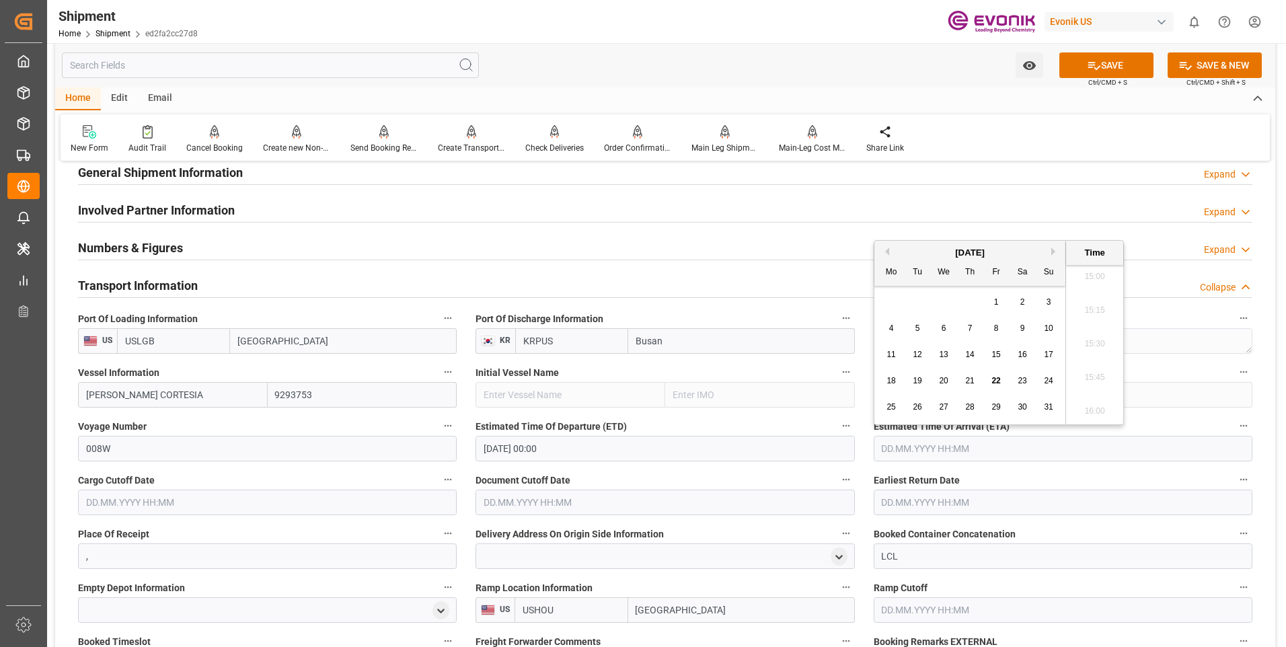
click at [1054, 252] on button "Next Month" at bounding box center [1055, 251] width 8 height 8
click at [1049, 255] on div "September 2025" at bounding box center [969, 252] width 191 height 13
click at [1050, 250] on div "September 2025" at bounding box center [969, 252] width 191 height 13
click at [1051, 252] on button "Next Month" at bounding box center [1055, 251] width 8 height 8
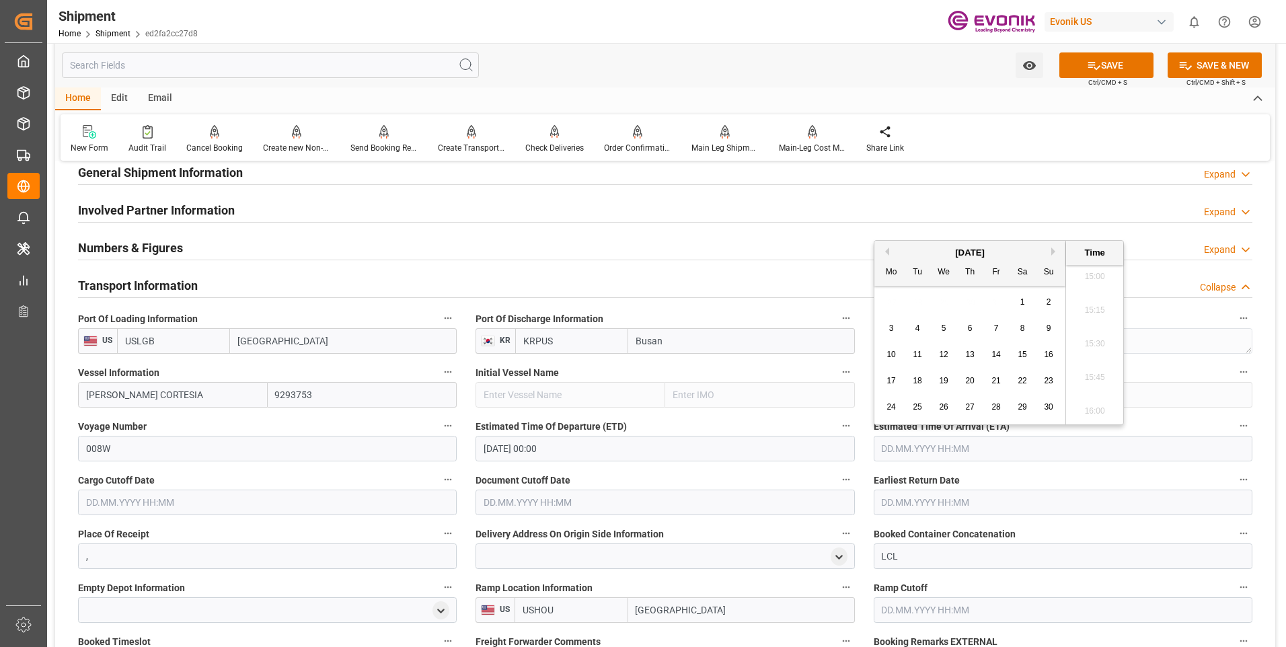
click at [997, 329] on span "7" at bounding box center [996, 327] width 5 height 9
type input "[DATE] 00:00"
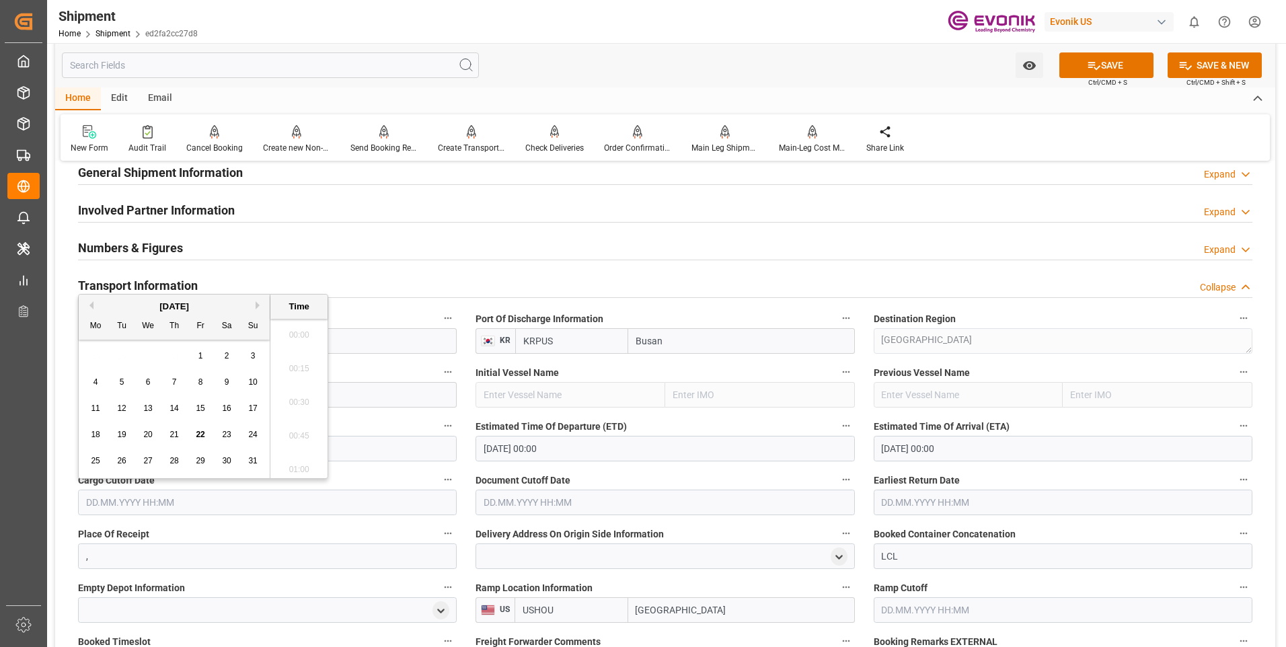
click at [425, 509] on input "text" at bounding box center [267, 503] width 379 height 26
click at [258, 309] on button "Next Month" at bounding box center [260, 305] width 8 height 8
click at [127, 459] on div "30" at bounding box center [122, 461] width 17 height 16
type input "30.09.2025 00:00"
click at [646, 507] on input "text" at bounding box center [664, 503] width 379 height 26
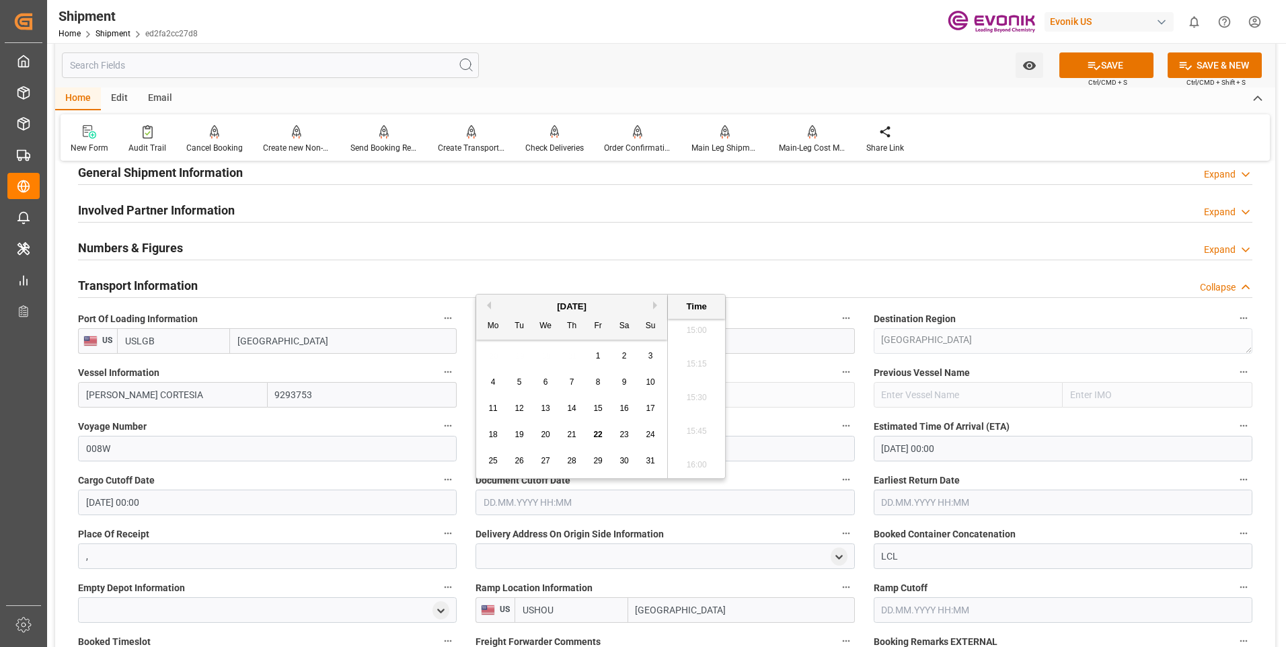
click at [654, 306] on button "Next Month" at bounding box center [657, 305] width 8 height 8
click at [523, 462] on span "30" at bounding box center [518, 460] width 9 height 9
type input "[DATE] 00:00"
click at [1001, 508] on input "text" at bounding box center [1062, 503] width 379 height 26
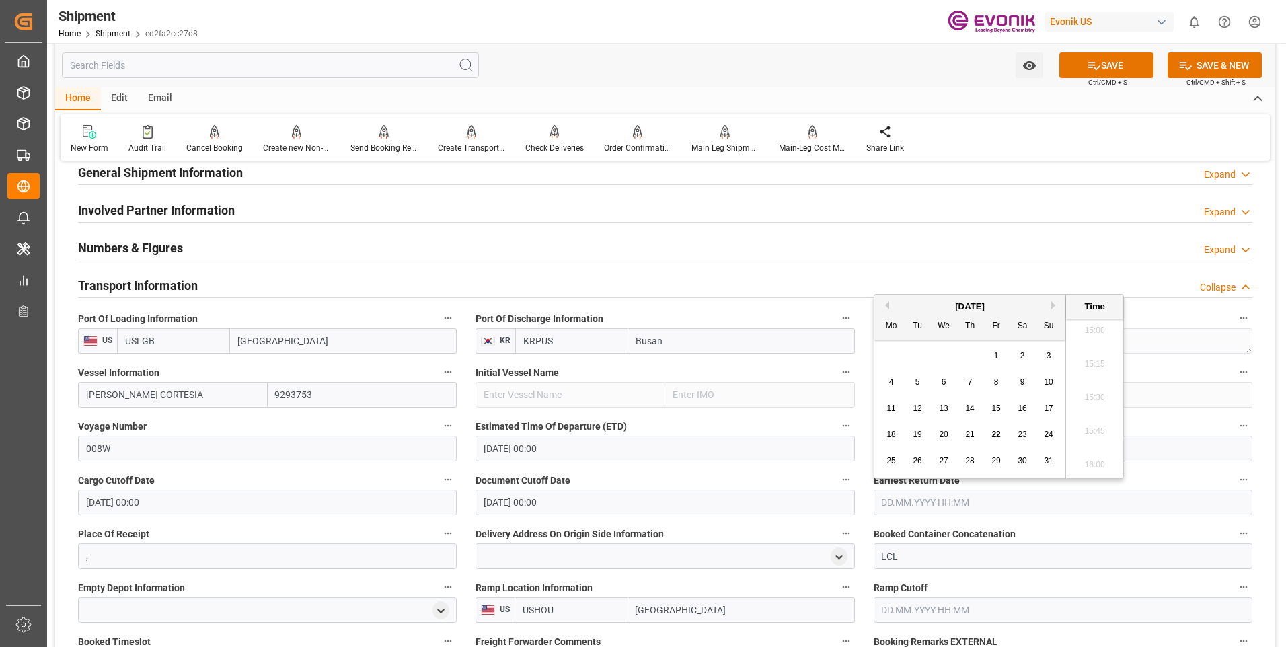
click at [1052, 305] on button "Next Month" at bounding box center [1055, 305] width 8 height 8
click at [992, 439] on span "26" at bounding box center [995, 434] width 9 height 9
type input "[DATE] 00:00"
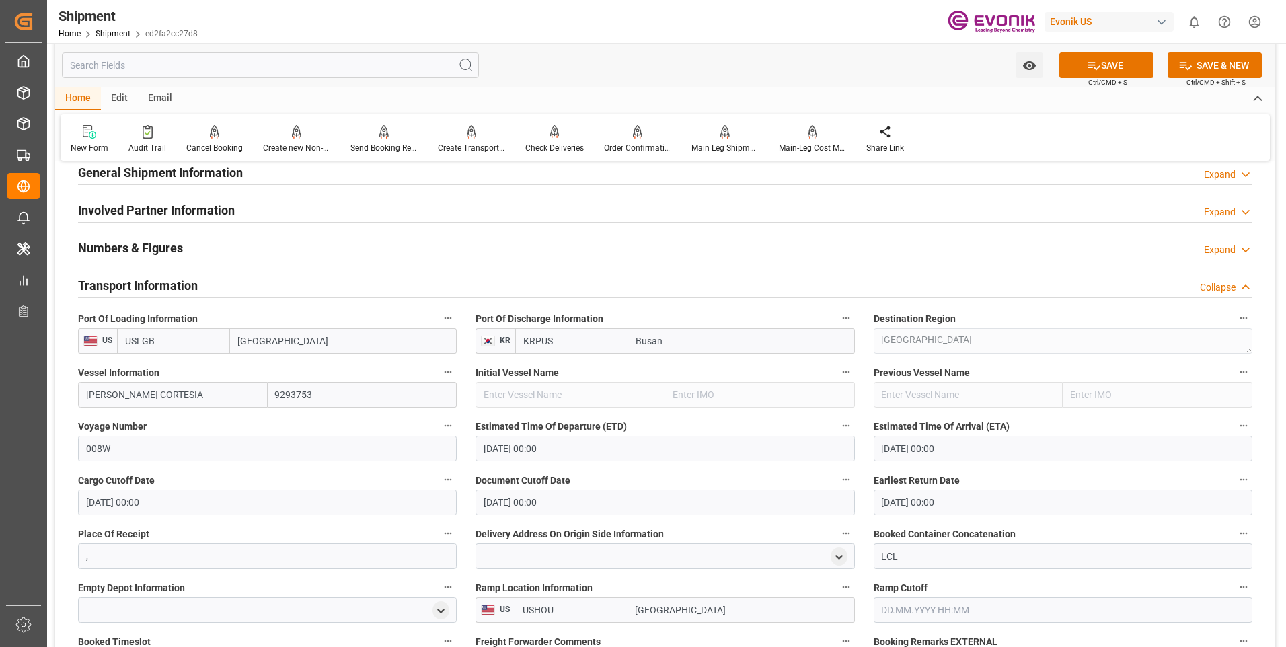
click at [1271, 444] on div "Booking Confirmation Milestone Bar Collapse Submitted to FFW for Booking (Pendi…" at bounding box center [665, 651] width 1220 height 1226
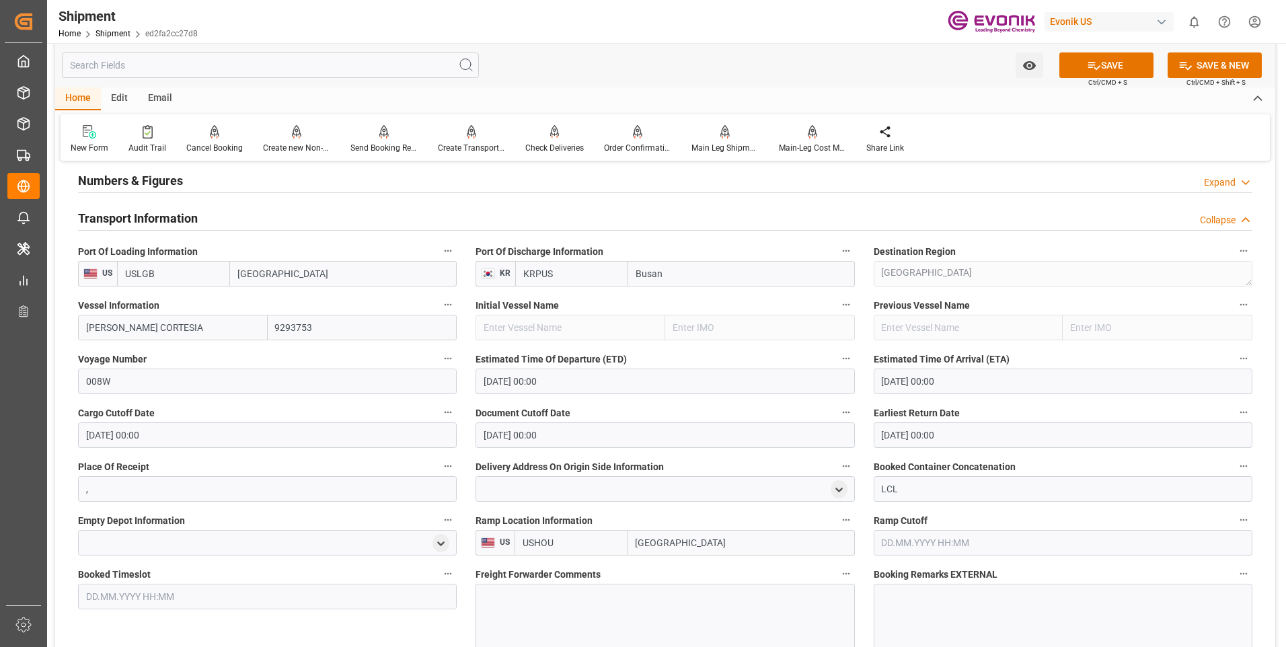
scroll to position [134, 0]
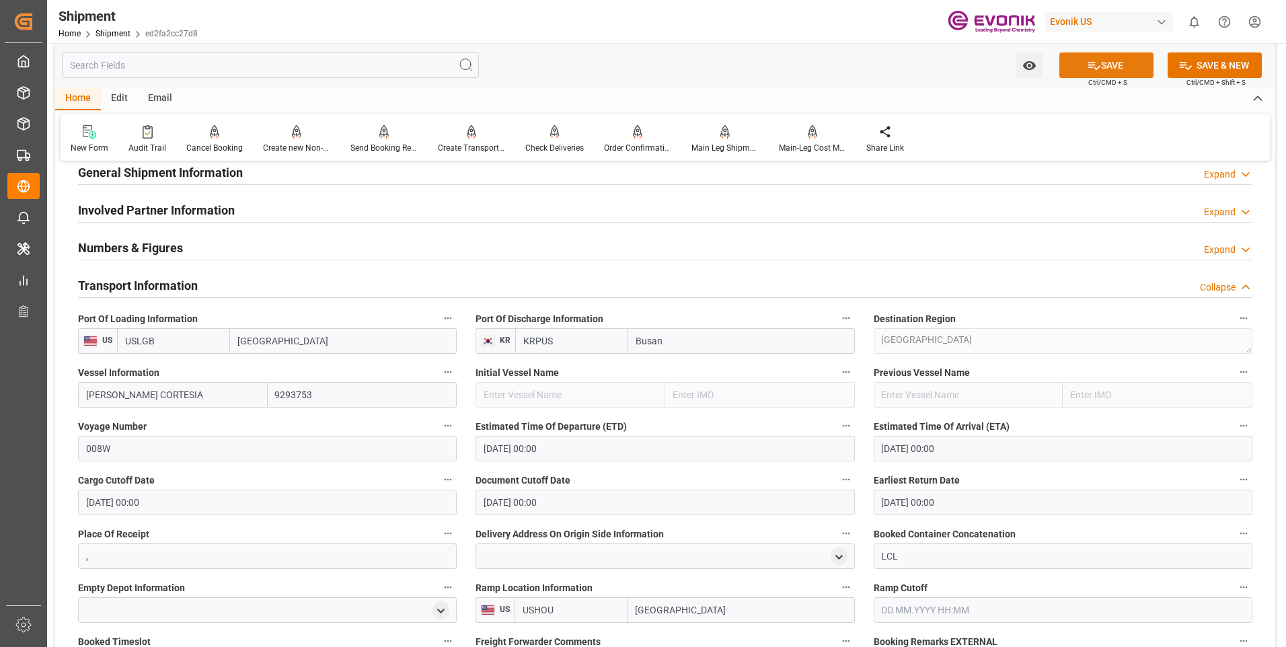
click at [1113, 73] on button "SAVE" at bounding box center [1106, 65] width 94 height 26
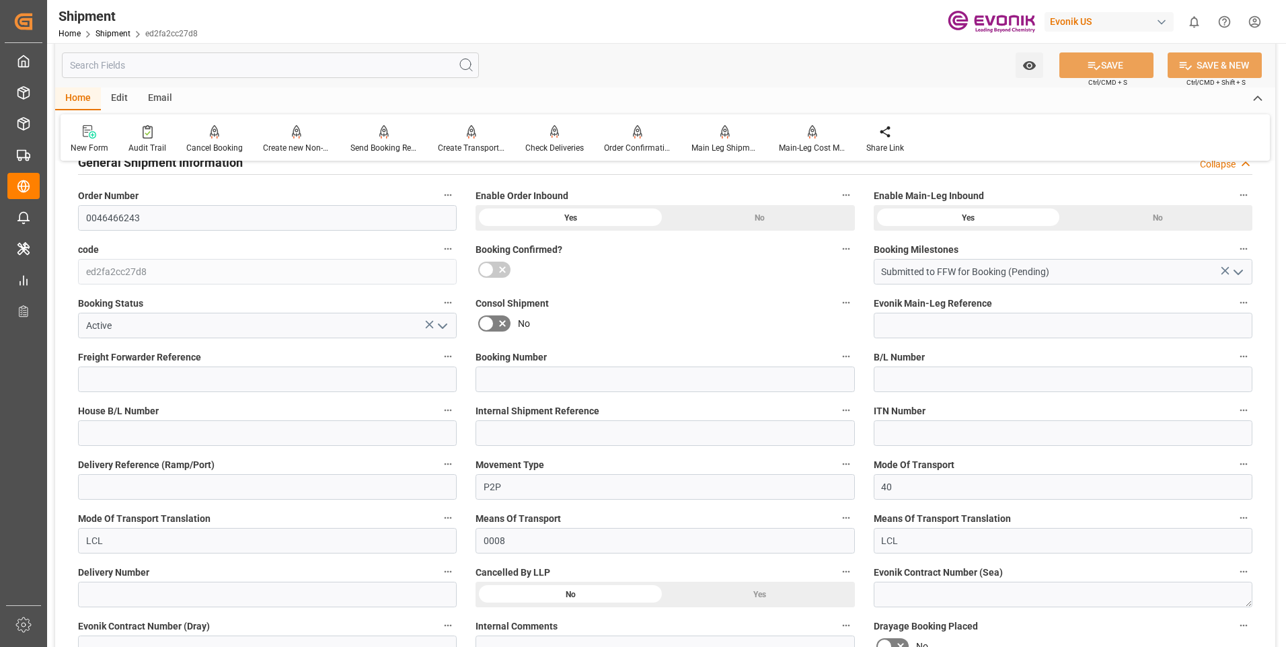
click at [1214, 167] on div "Collapse" at bounding box center [1218, 164] width 36 height 14
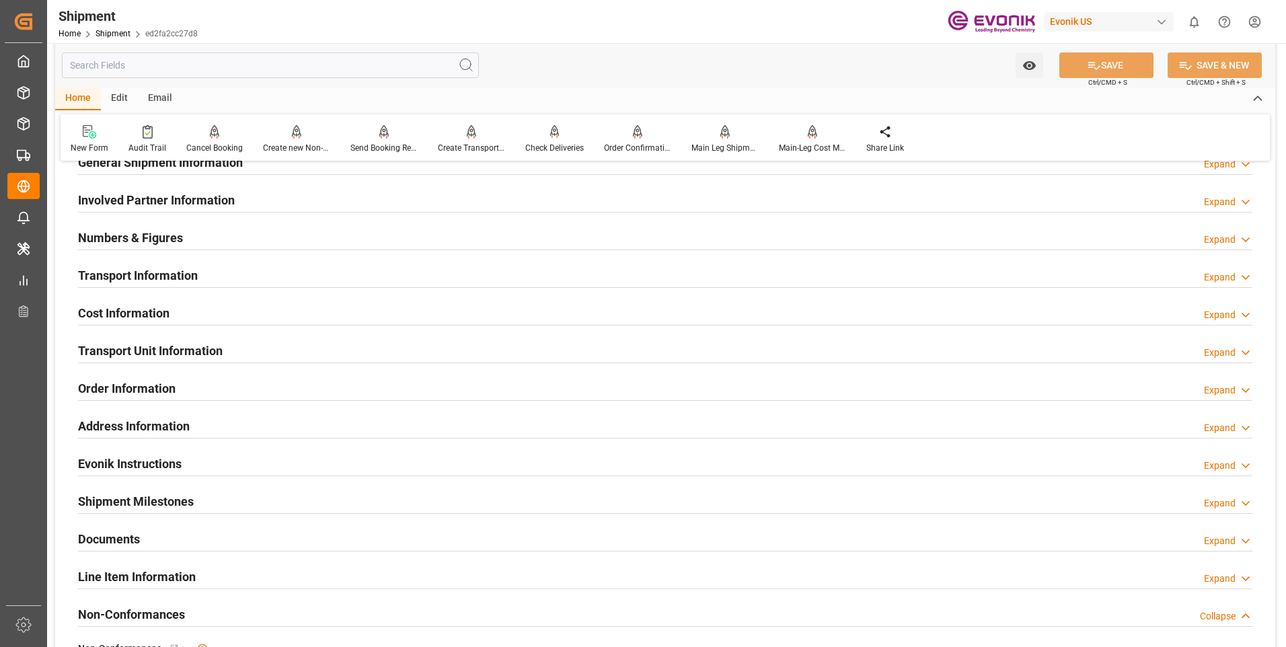
click at [1205, 270] on div "Expand" at bounding box center [1220, 277] width 32 height 14
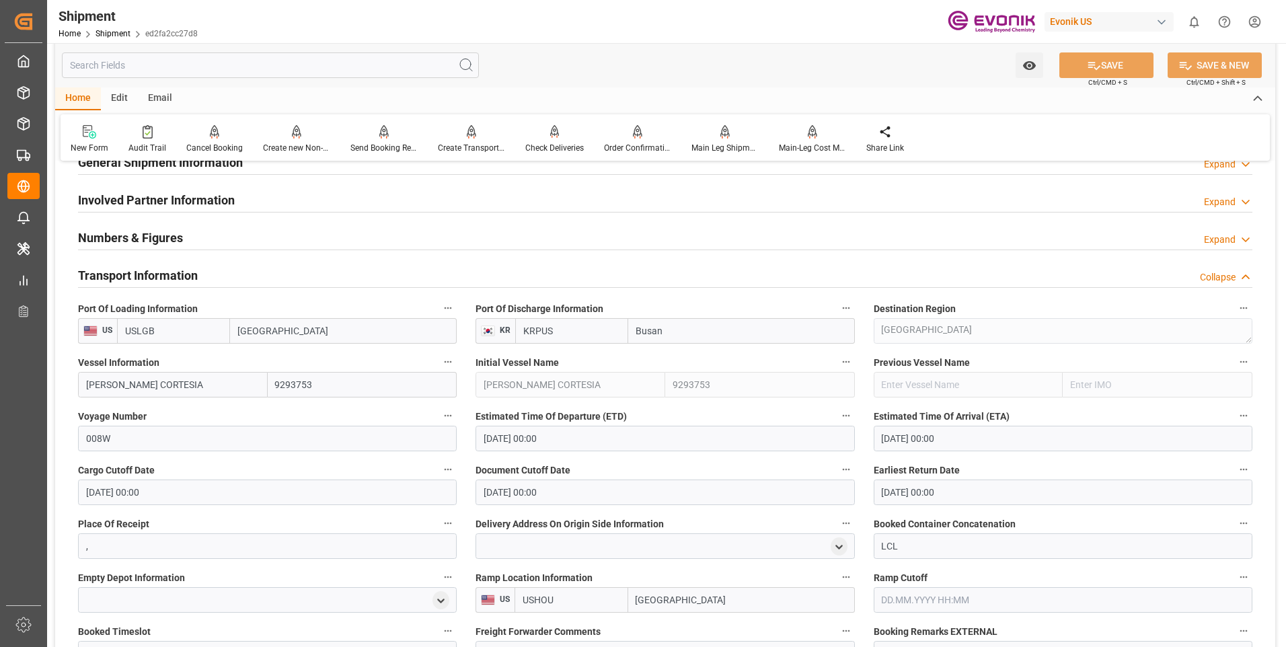
scroll to position [336, 0]
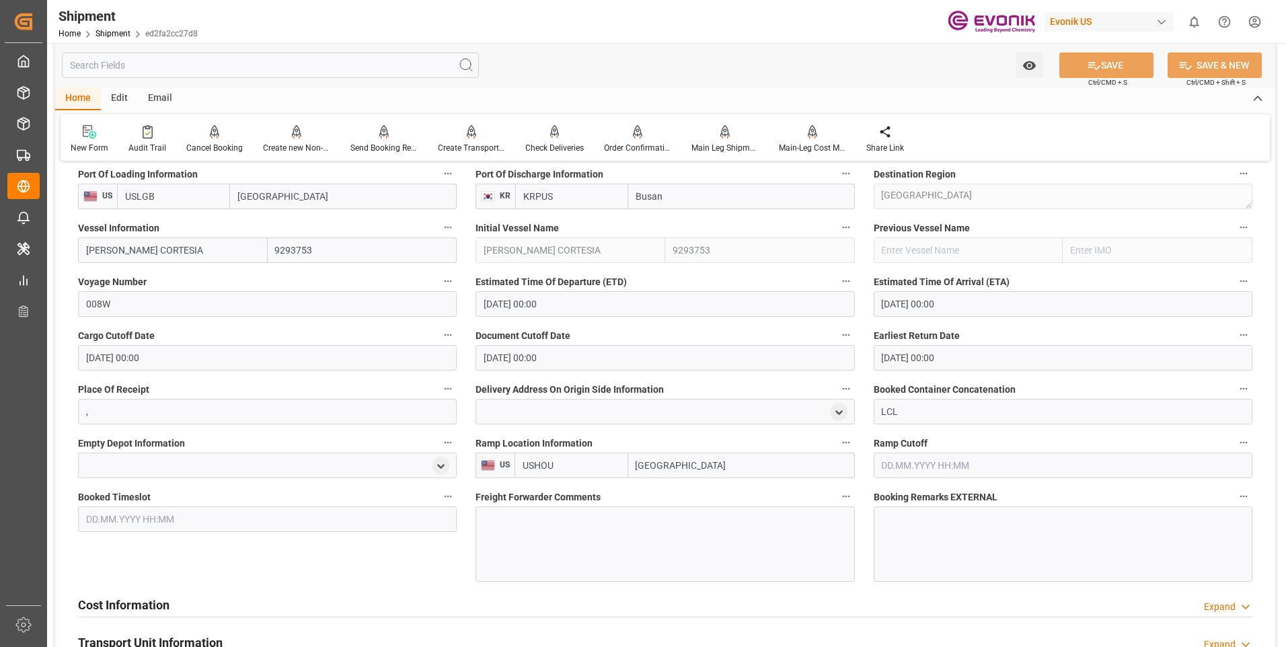
click at [602, 554] on div at bounding box center [664, 543] width 379 height 75
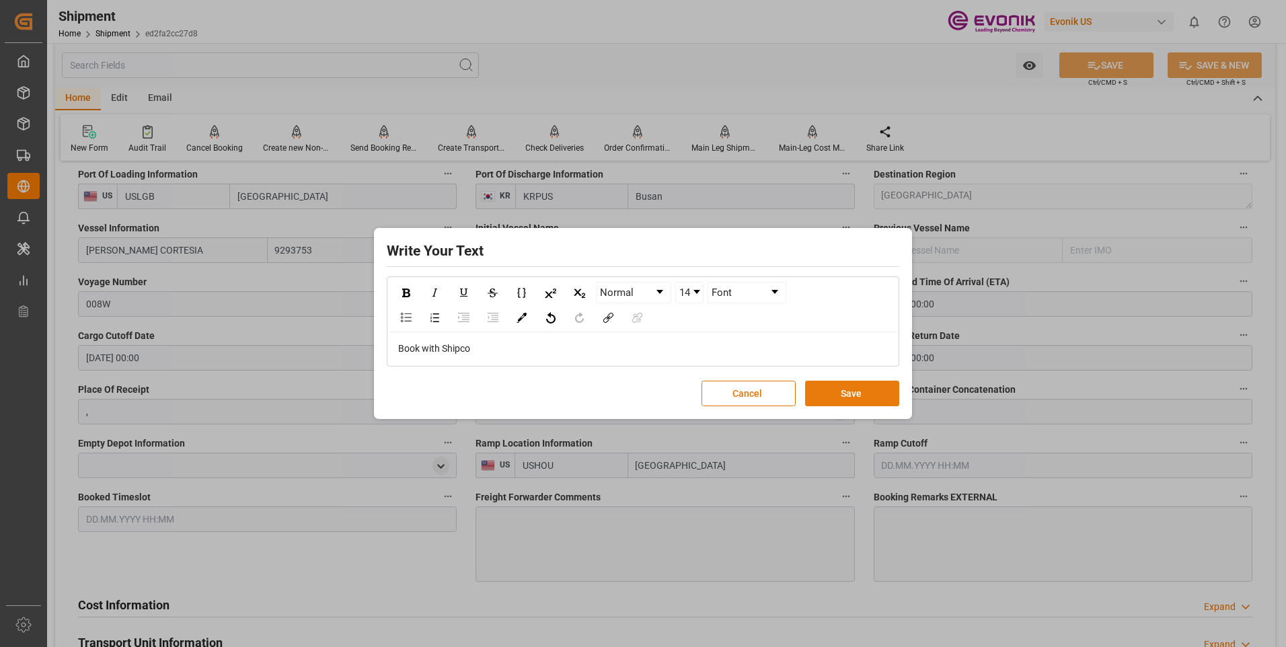
click at [836, 389] on button "Save" at bounding box center [852, 394] width 94 height 26
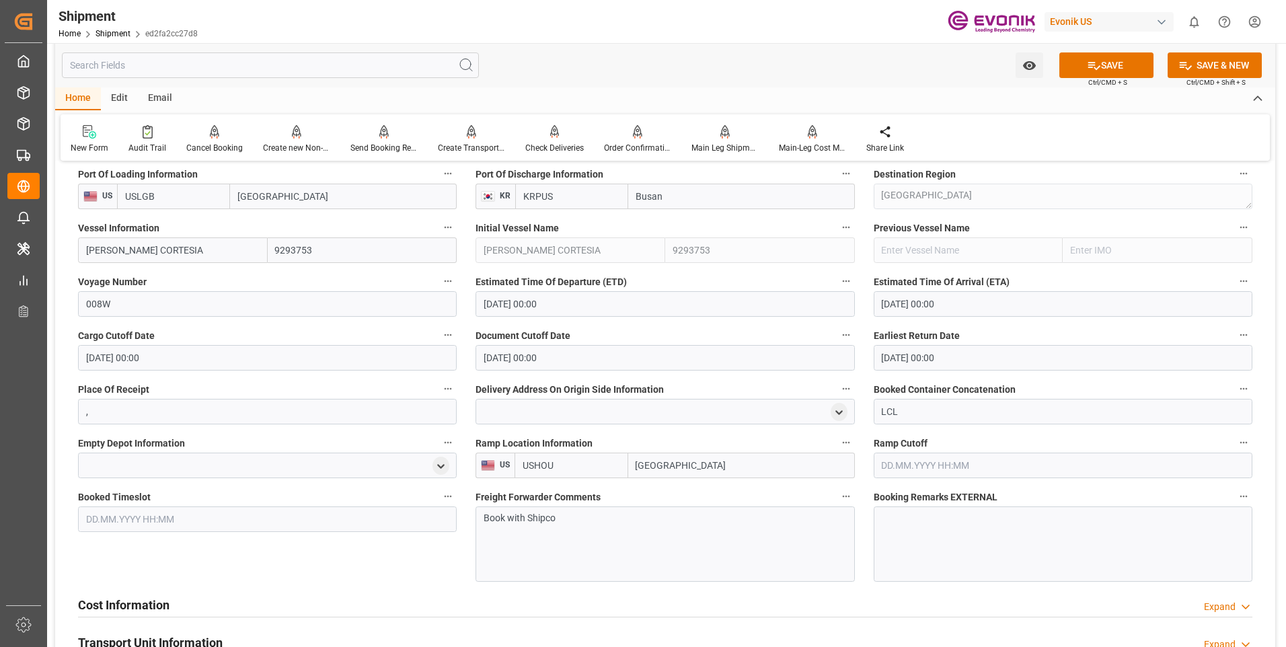
click at [337, 561] on div "Booked Timeslot" at bounding box center [267, 535] width 397 height 104
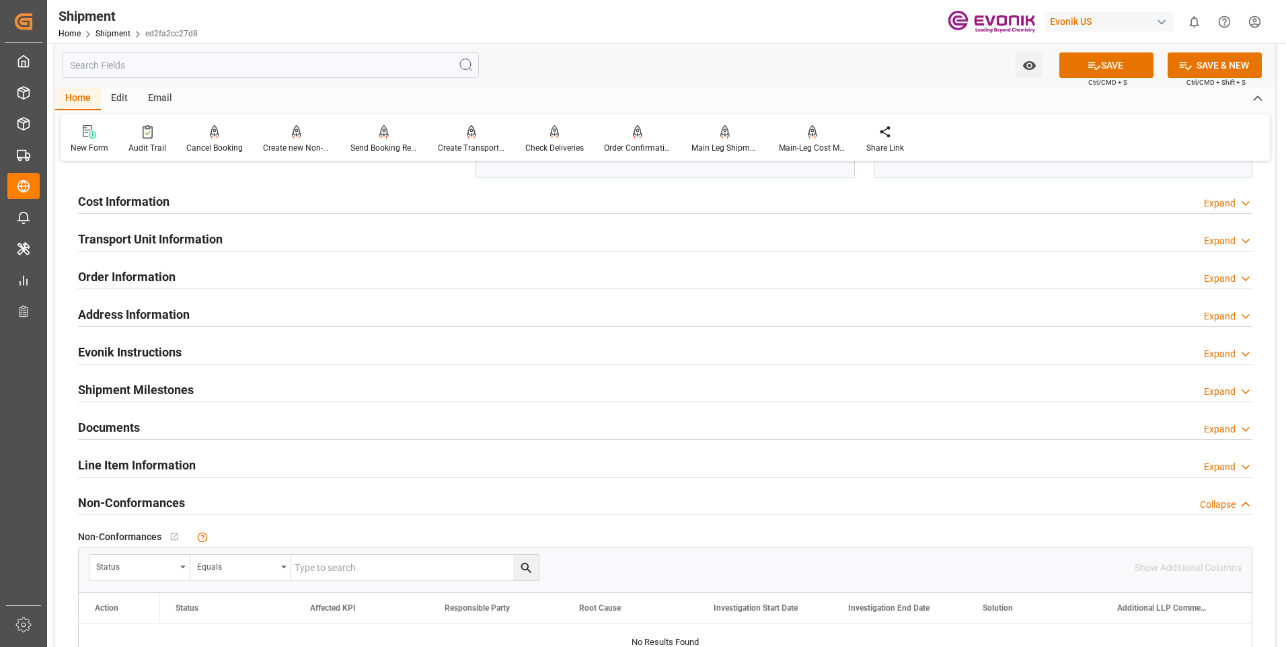
scroll to position [471, 0]
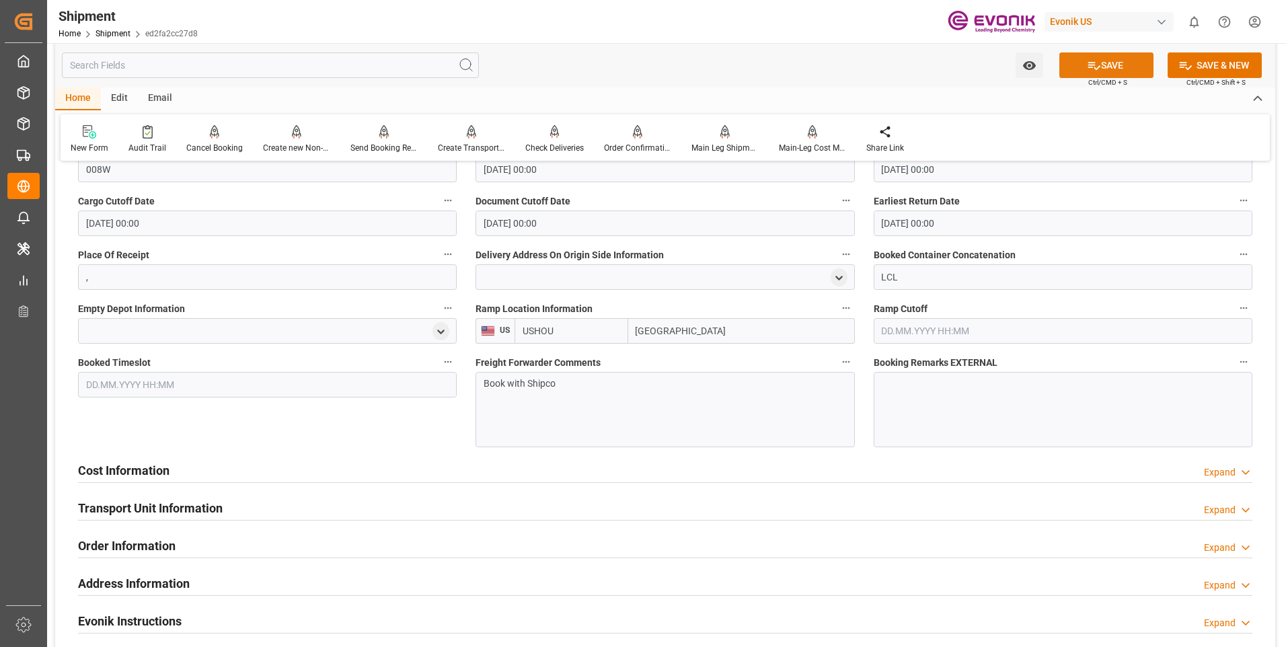
click at [1094, 69] on icon at bounding box center [1094, 66] width 12 height 8
click at [1229, 469] on div "Expand" at bounding box center [1220, 472] width 32 height 14
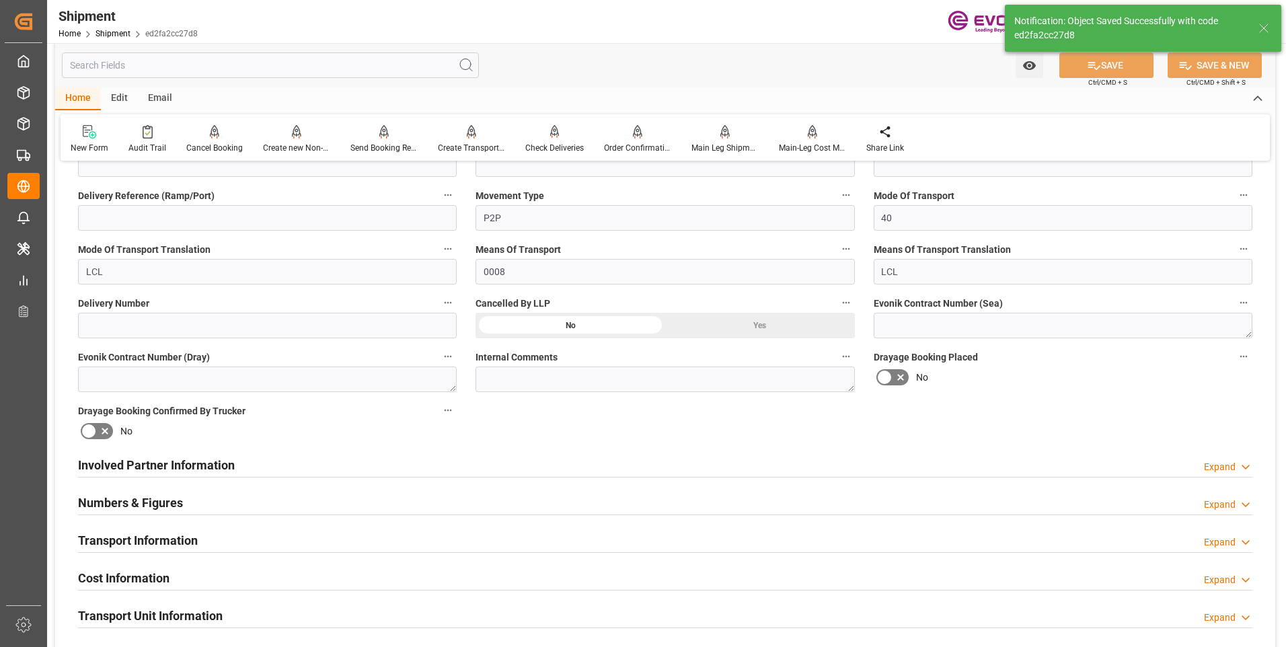
scroll to position [578, 0]
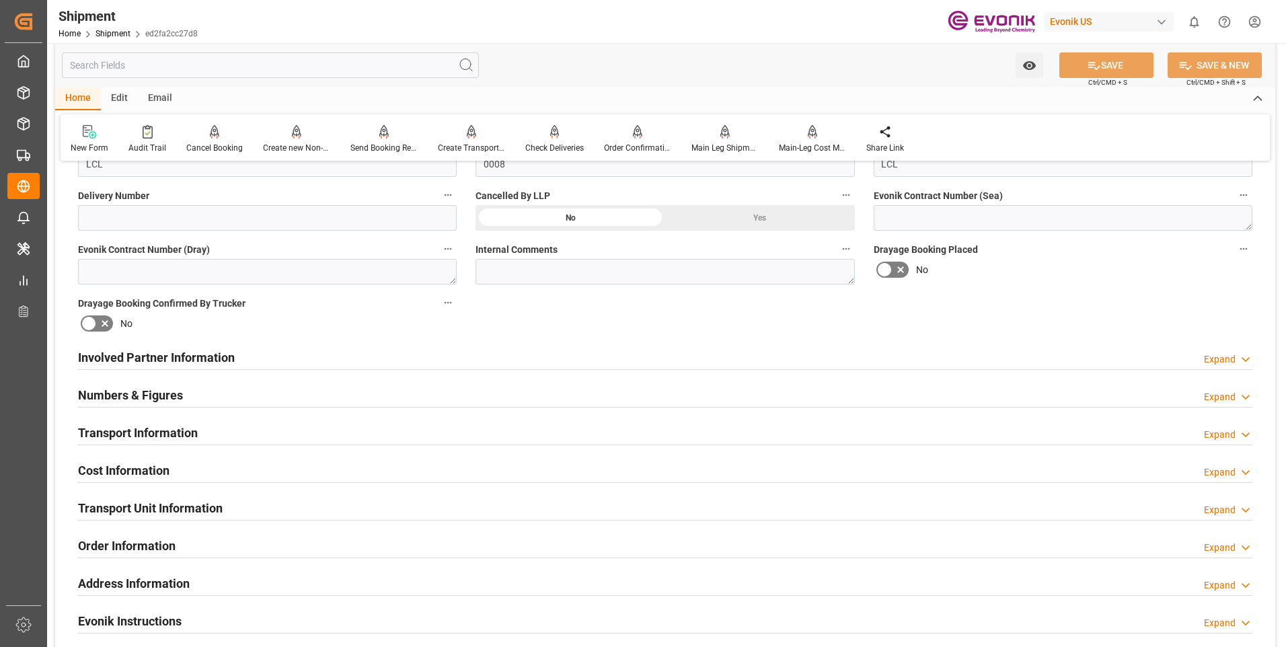
click at [1231, 469] on div "Expand" at bounding box center [1220, 472] width 32 height 14
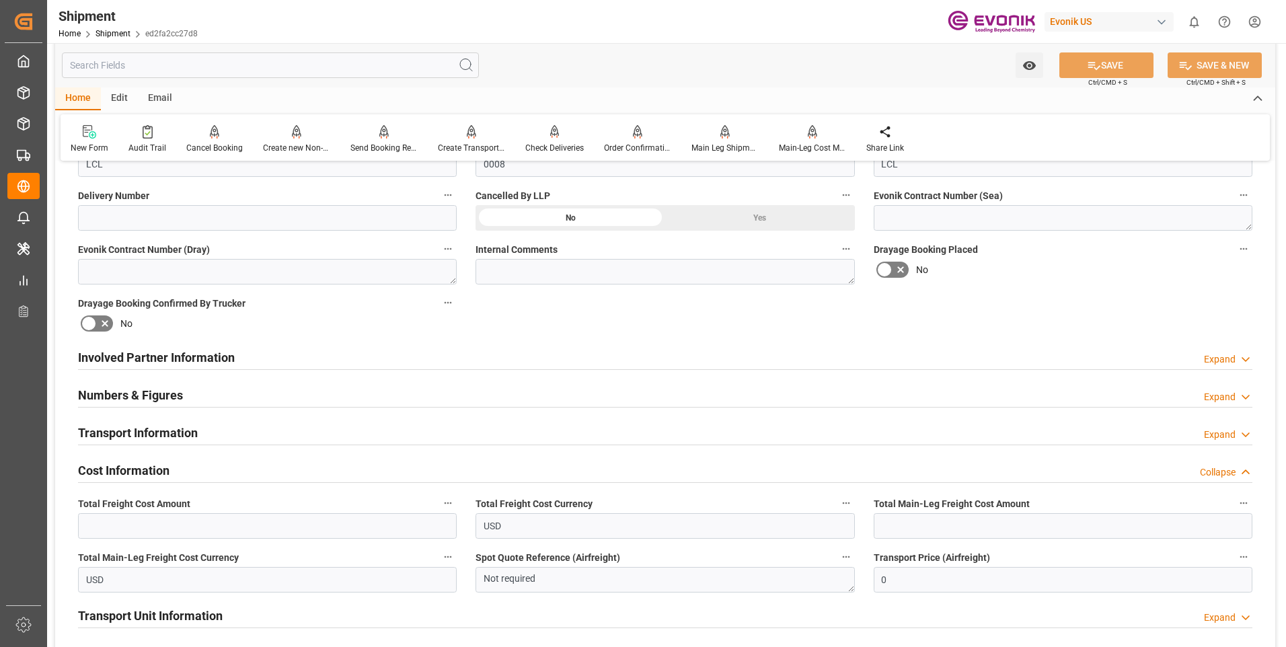
scroll to position [713, 0]
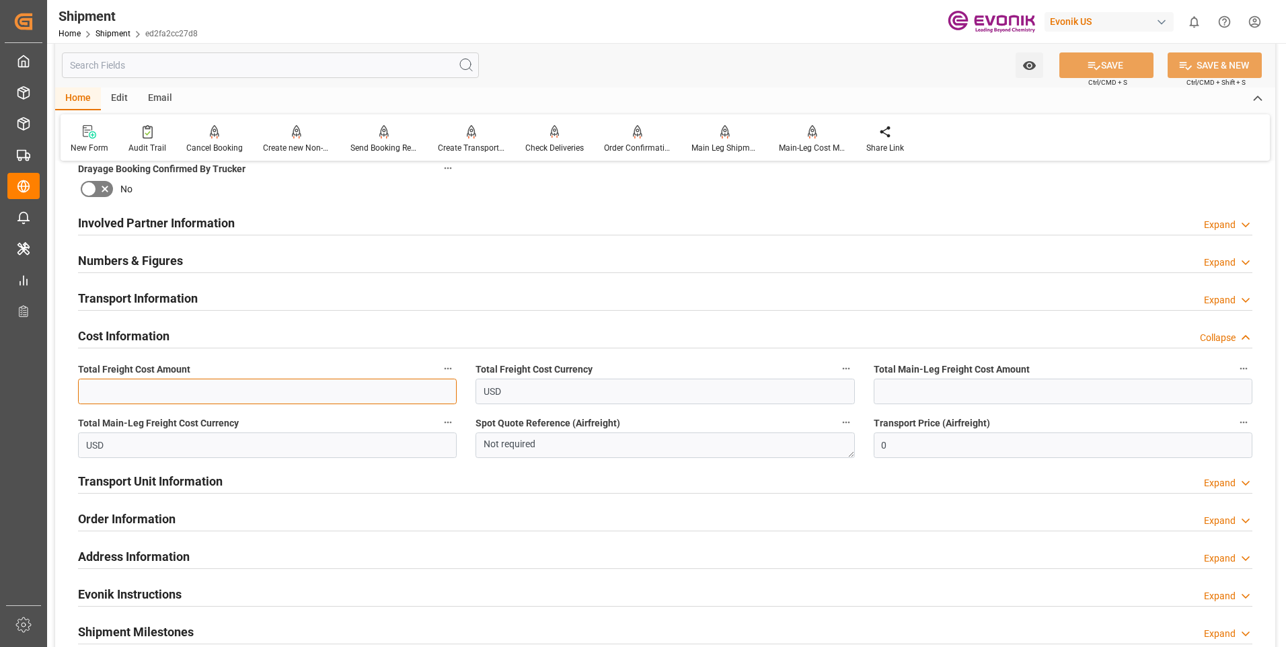
click at [149, 385] on input "text" at bounding box center [267, 392] width 379 height 26
type input "514"
click at [926, 397] on input "text" at bounding box center [1062, 392] width 379 height 26
type input "319"
click at [1130, 63] on button "SAVE" at bounding box center [1106, 65] width 94 height 26
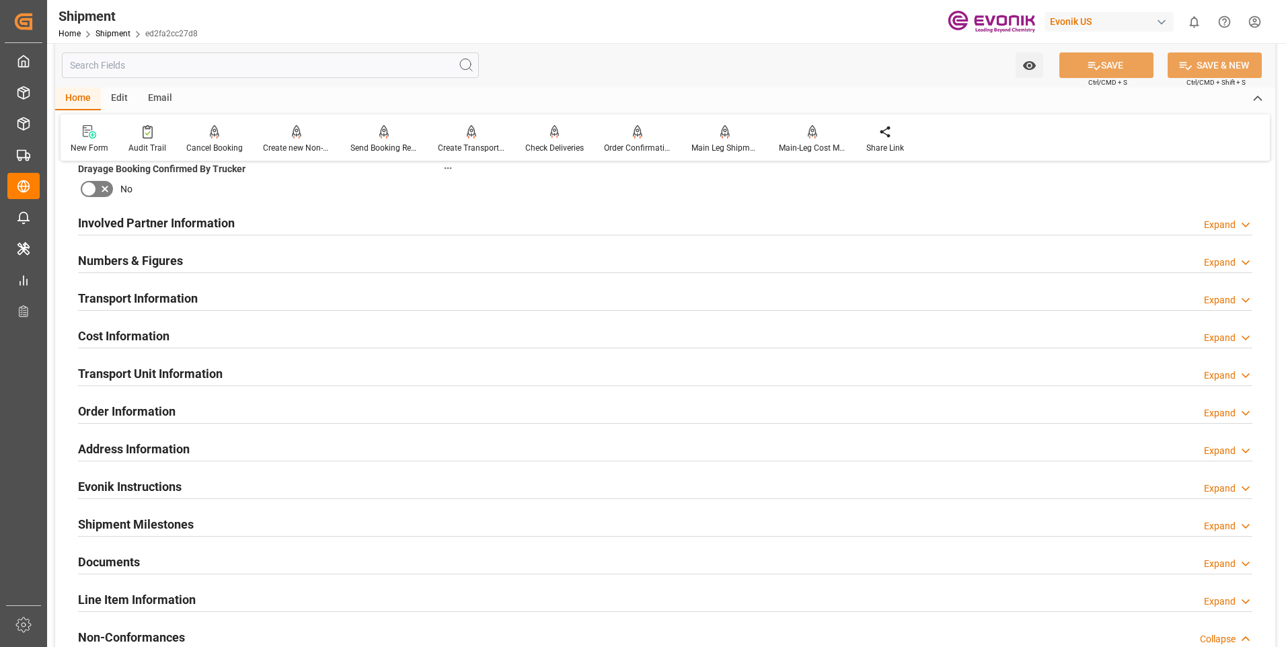
click at [1232, 336] on div "Expand" at bounding box center [1220, 338] width 32 height 14
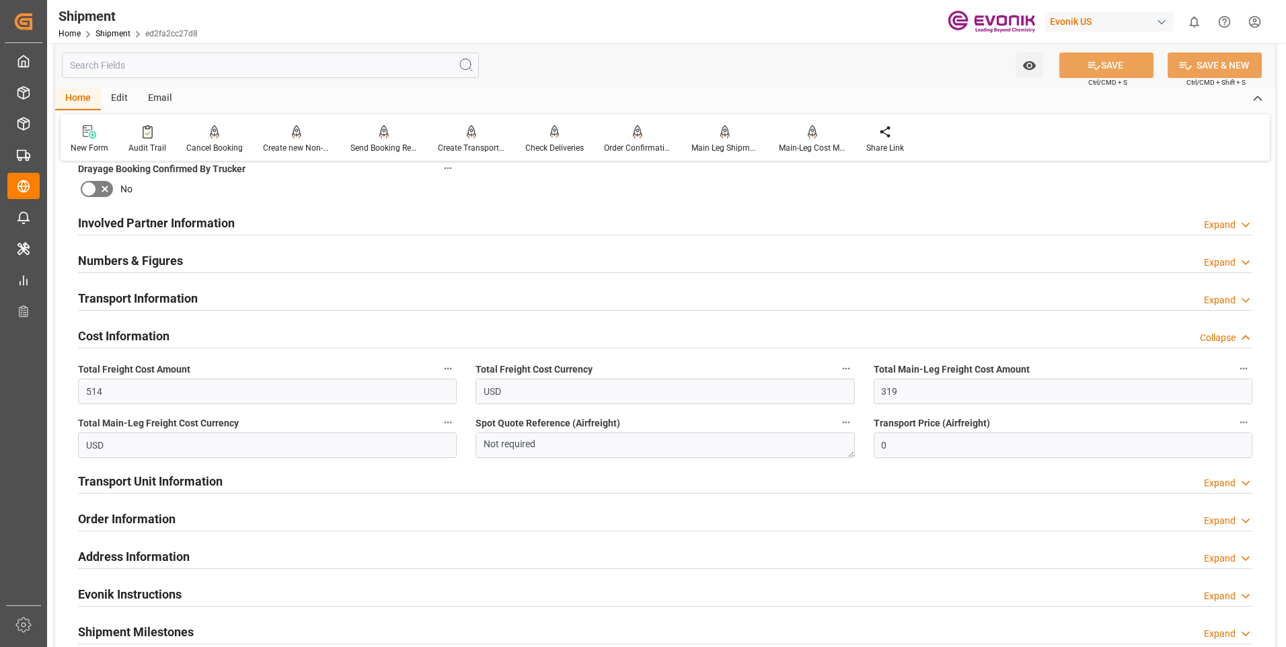
click at [1220, 336] on div "Collapse" at bounding box center [1218, 338] width 36 height 14
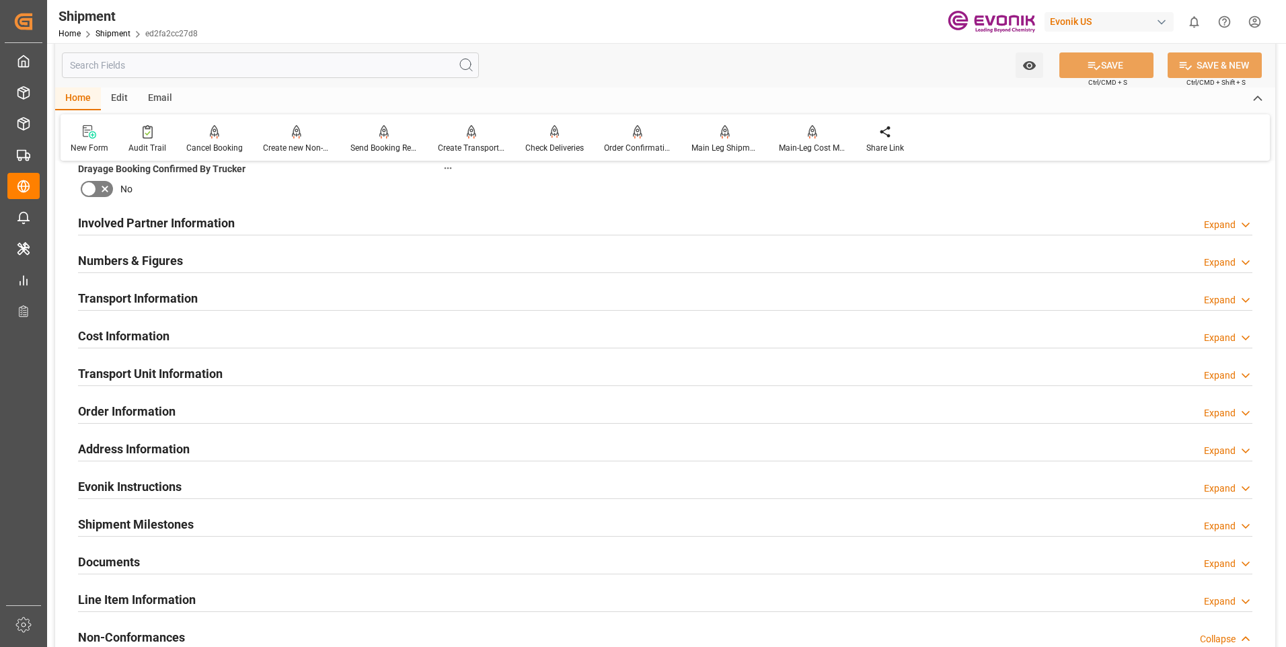
click at [1220, 374] on div "Expand" at bounding box center [1220, 375] width 32 height 14
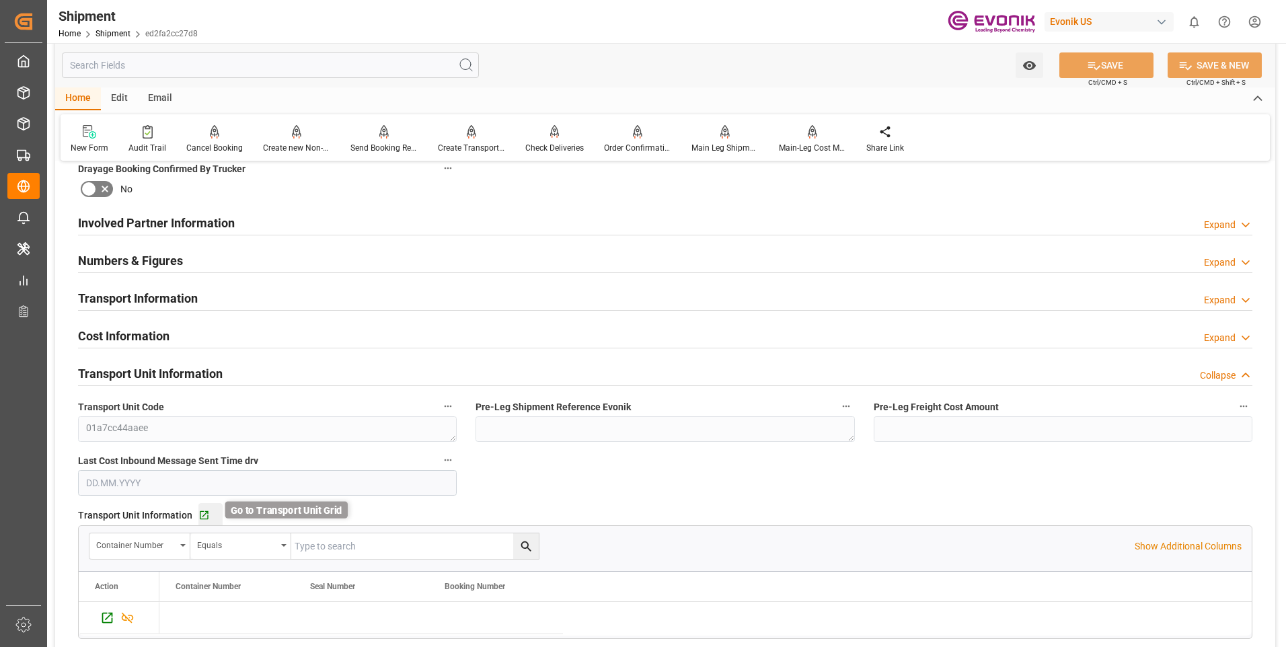
click at [205, 514] on icon "button" at bounding box center [203, 515] width 11 height 11
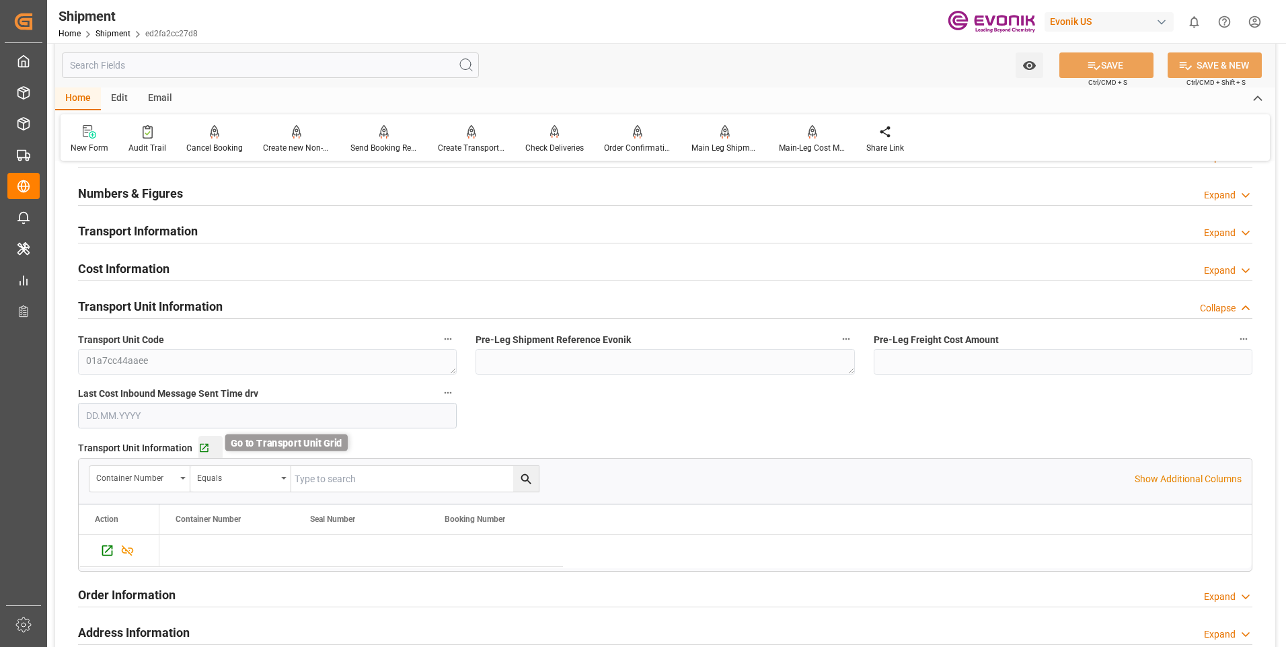
click at [202, 446] on icon "button" at bounding box center [204, 448] width 9 height 9
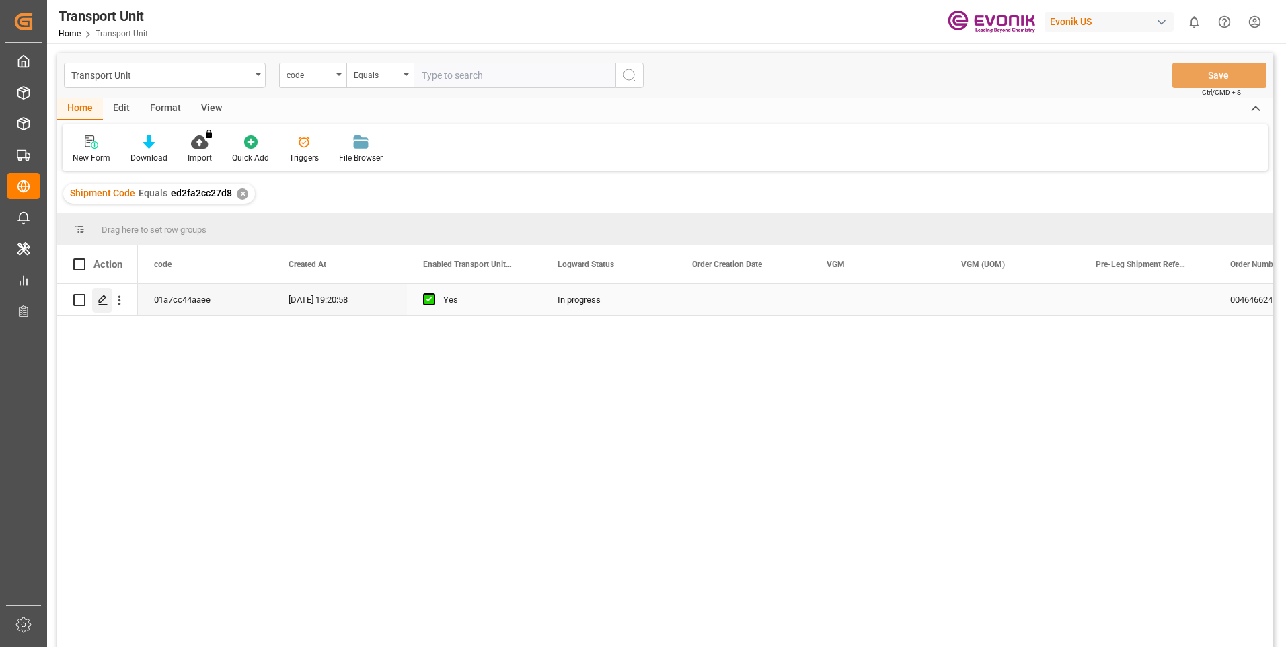
click at [102, 299] on icon "Press SPACE to select this row." at bounding box center [102, 300] width 11 height 11
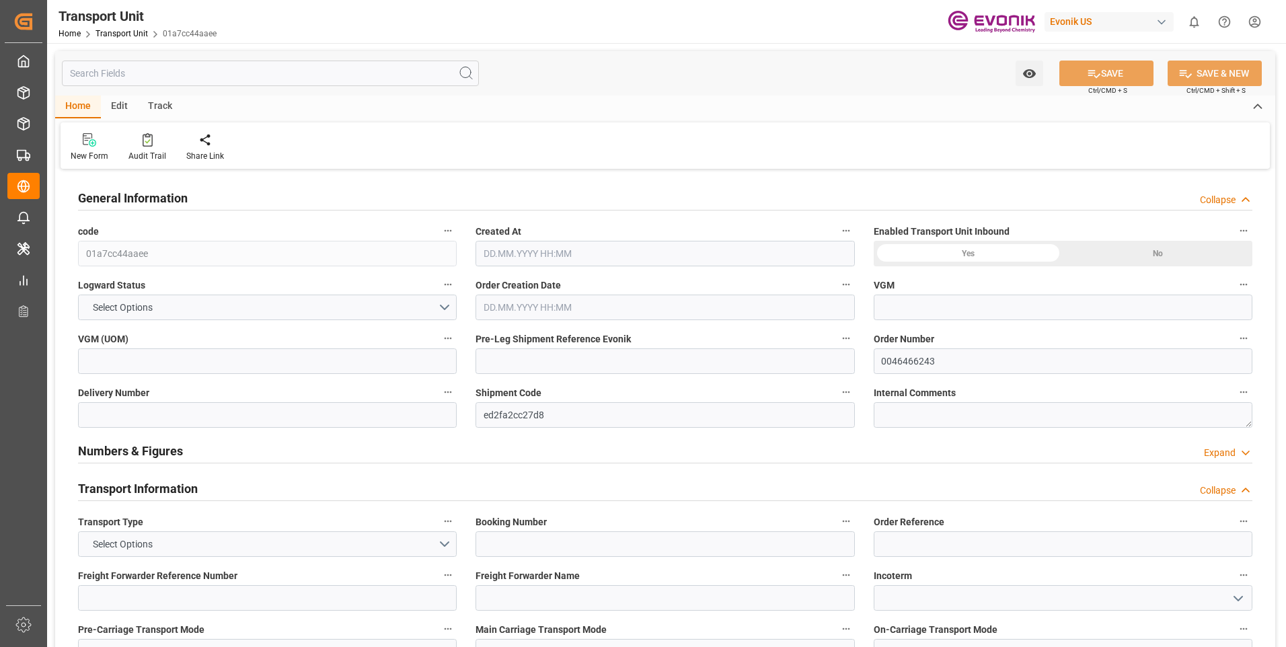
type input "AC Containerline"
type input "Leschaco Inc."
type input "USLGB"
type input "KRPUS"
type input "458.18"
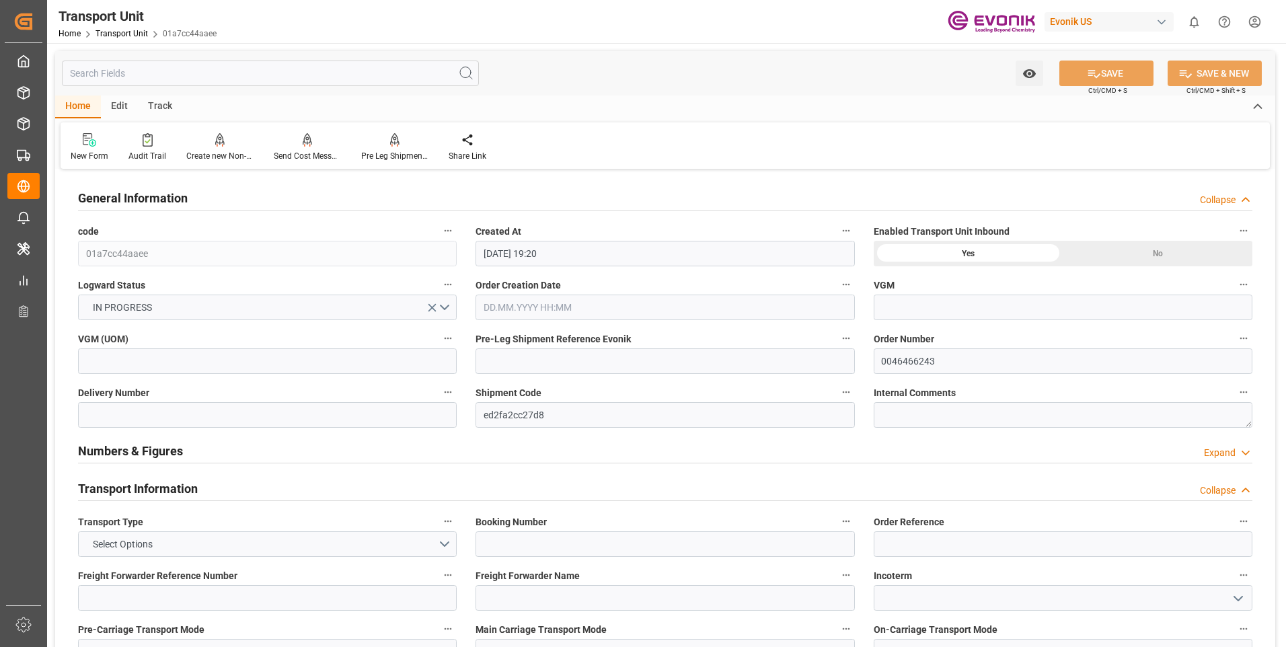
type input "[DATE] 19:20"
type input "[DATE]"
type input "[DATE] 00:00"
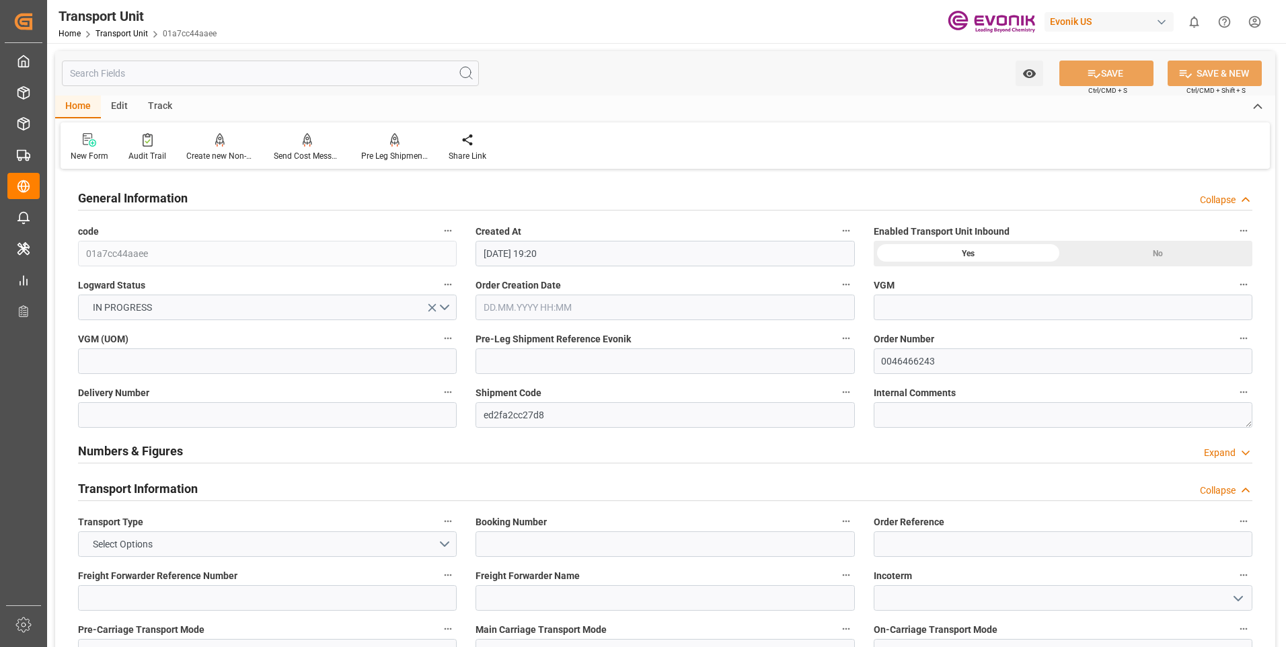
type input "[DATE] 00:00"
click at [108, 71] on input "text" at bounding box center [270, 74] width 417 height 26
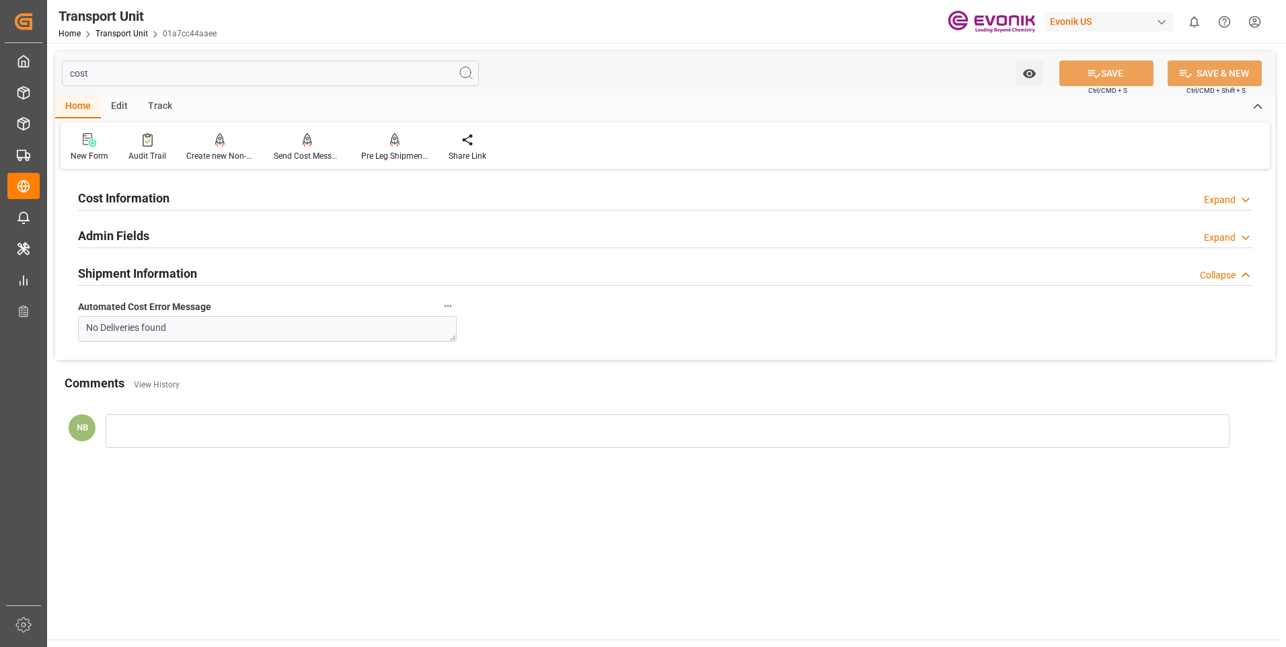
type input "cost"
click at [172, 199] on div "Cost Information Expand" at bounding box center [665, 197] width 1174 height 26
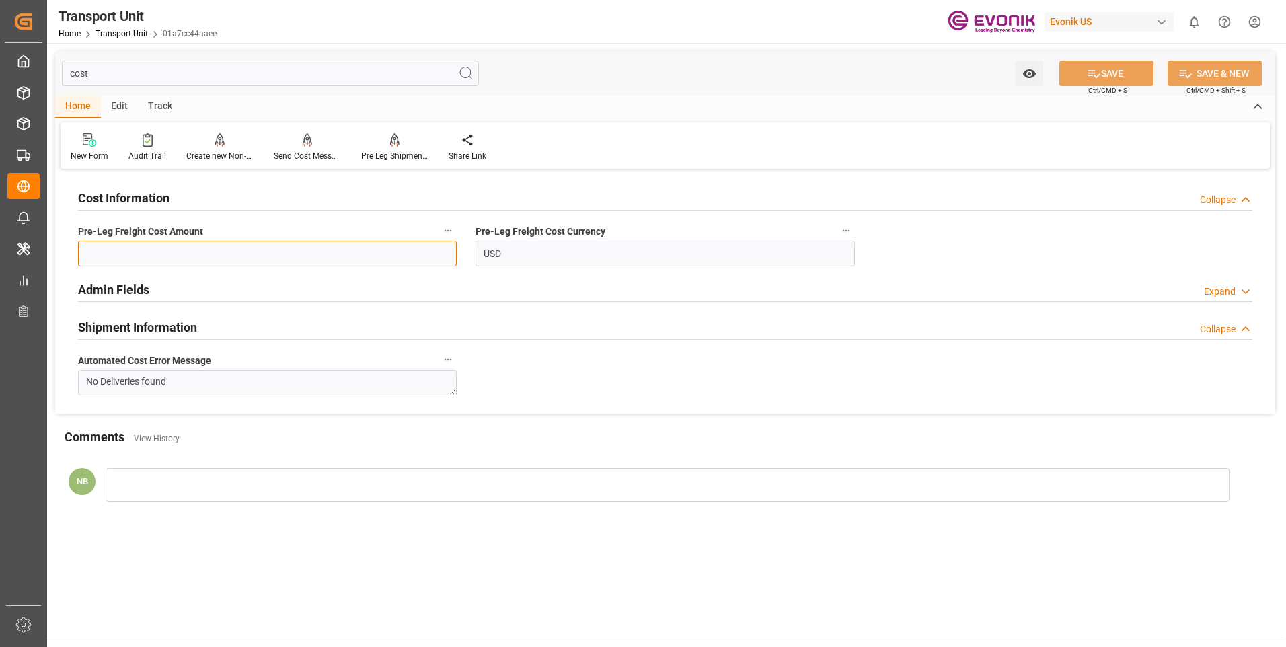
click at [151, 246] on input "text" at bounding box center [267, 254] width 379 height 26
type input "195"
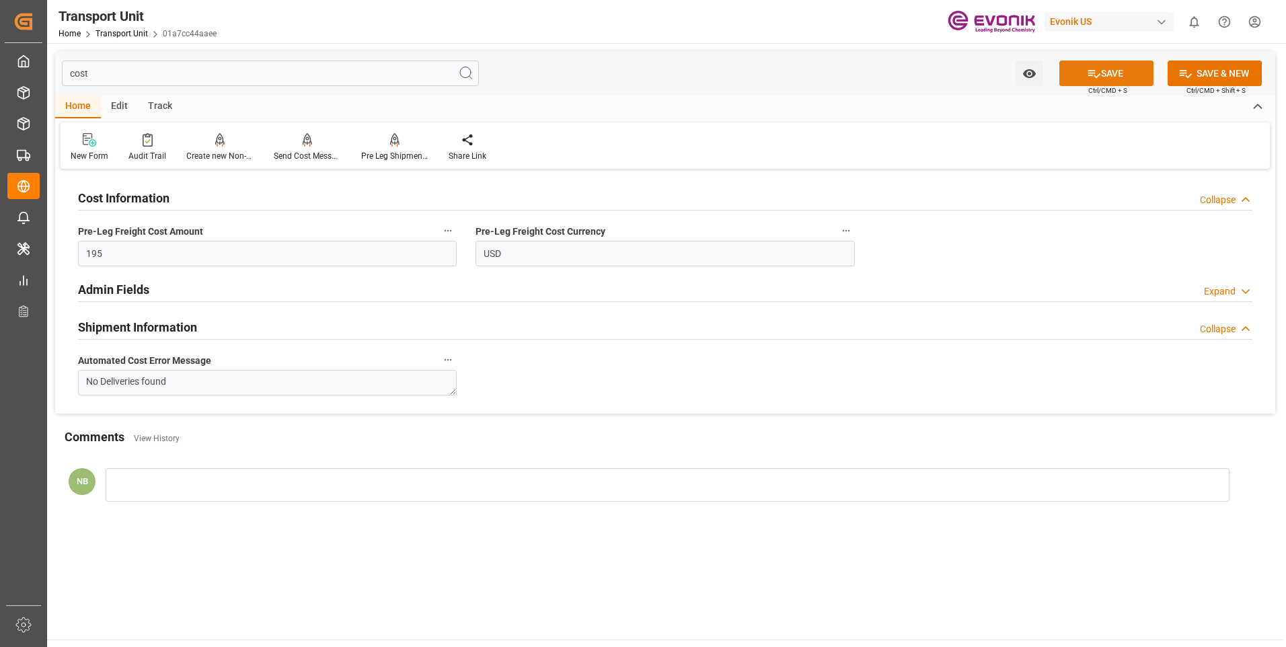
click at [1122, 75] on button "SAVE" at bounding box center [1106, 74] width 94 height 26
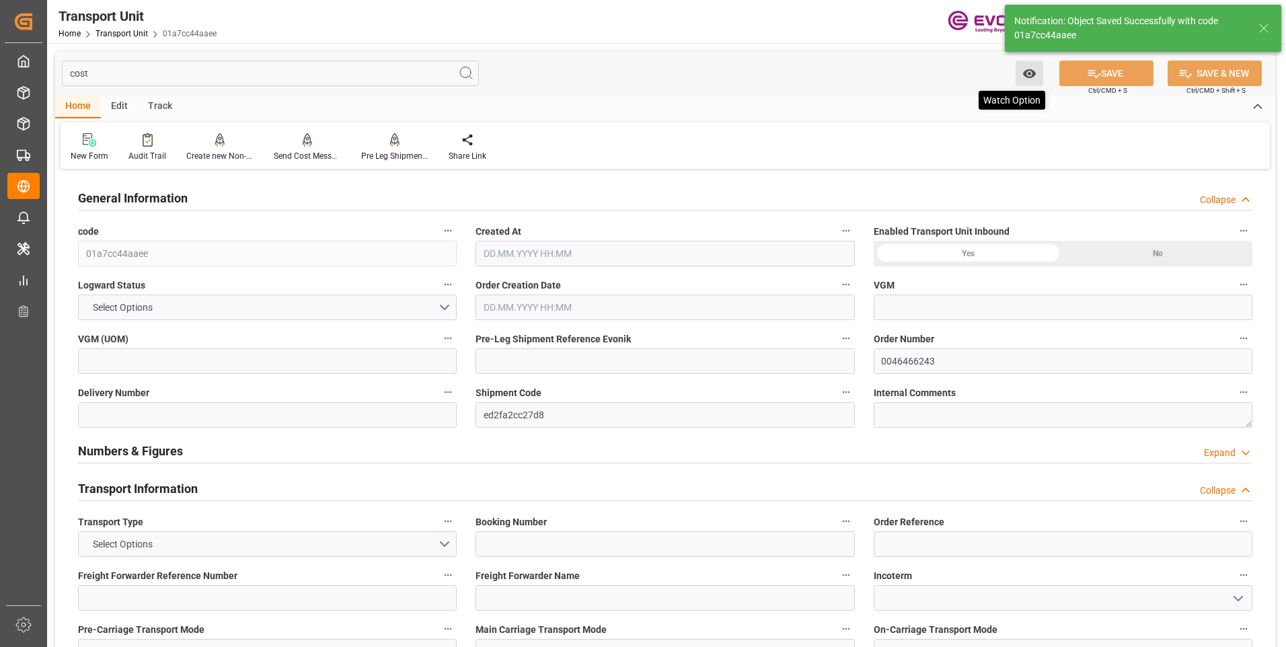
type input "AC Containerline"
type input "Leschaco Inc."
type input "USLGB"
type input "KRPUS"
type input "458.18"
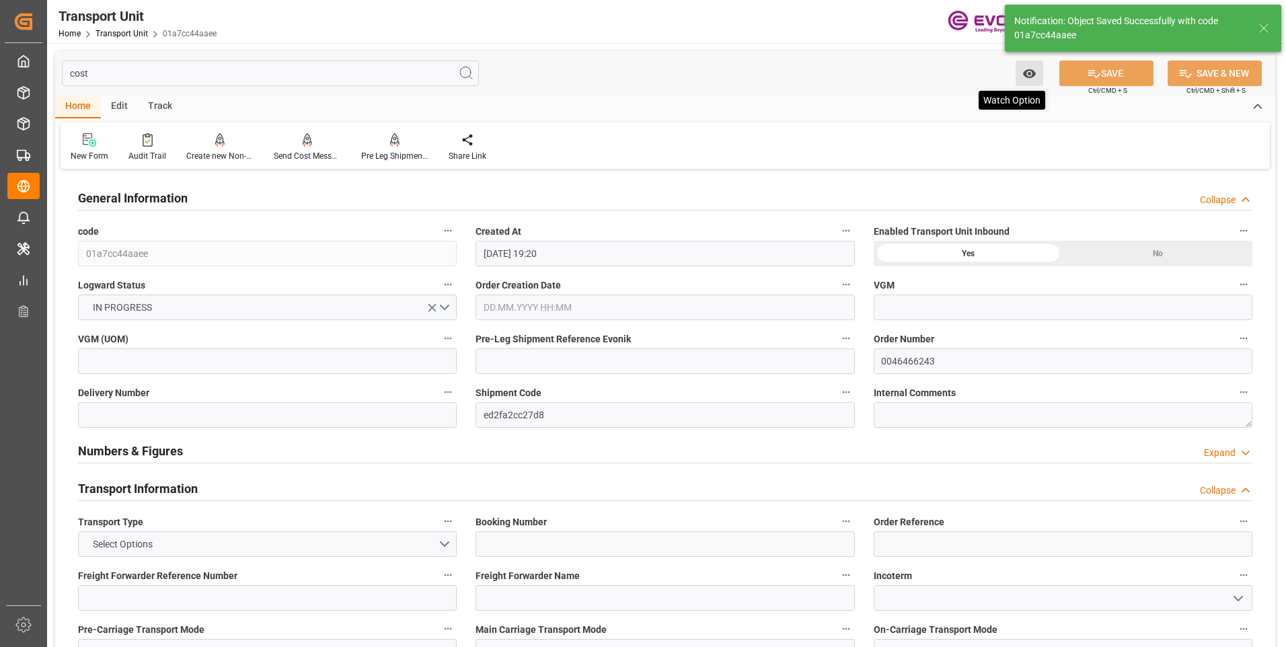
type input "[DATE] 19:20"
type input "[DATE]"
type input "[DATE] 00:00"
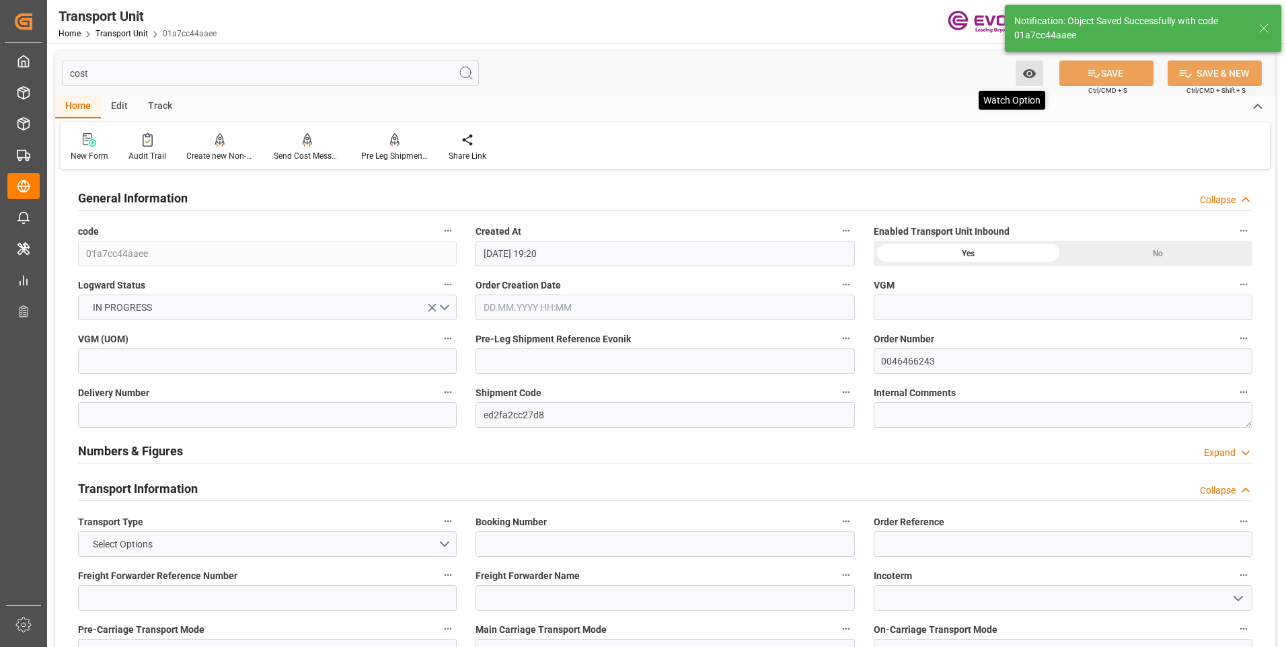
type input "[DATE] 00:00"
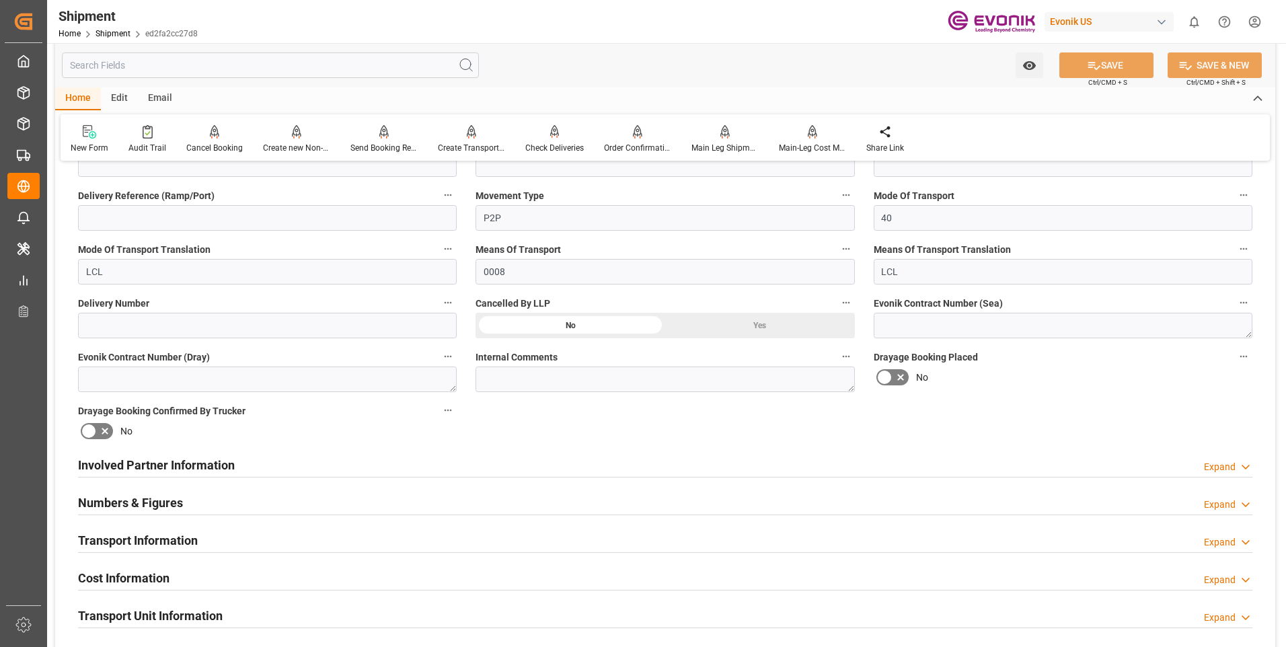
scroll to position [538, 0]
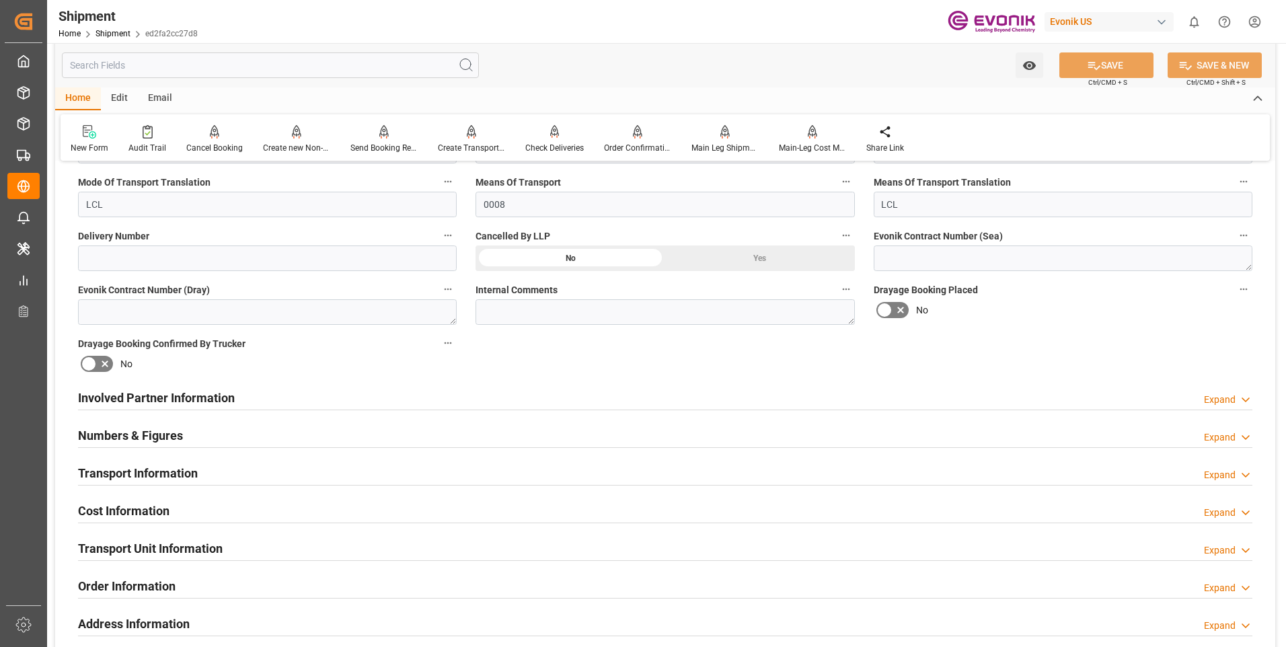
click at [1228, 471] on div "Expand" at bounding box center [1220, 475] width 32 height 14
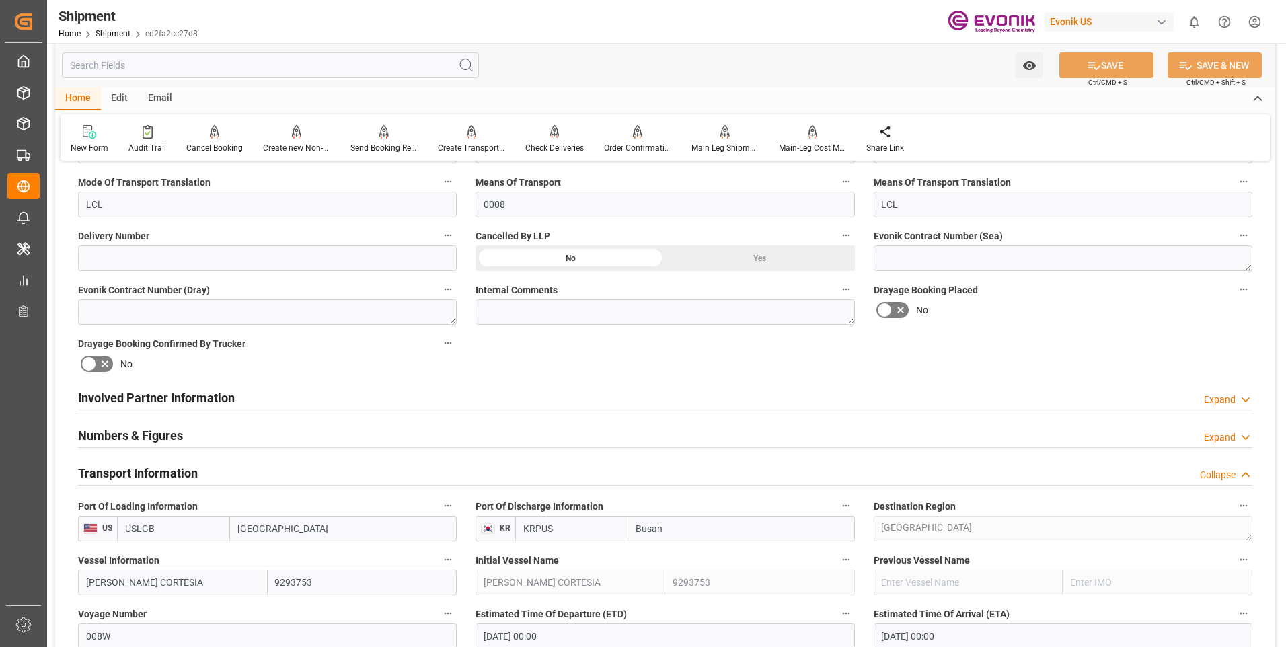
scroll to position [740, 0]
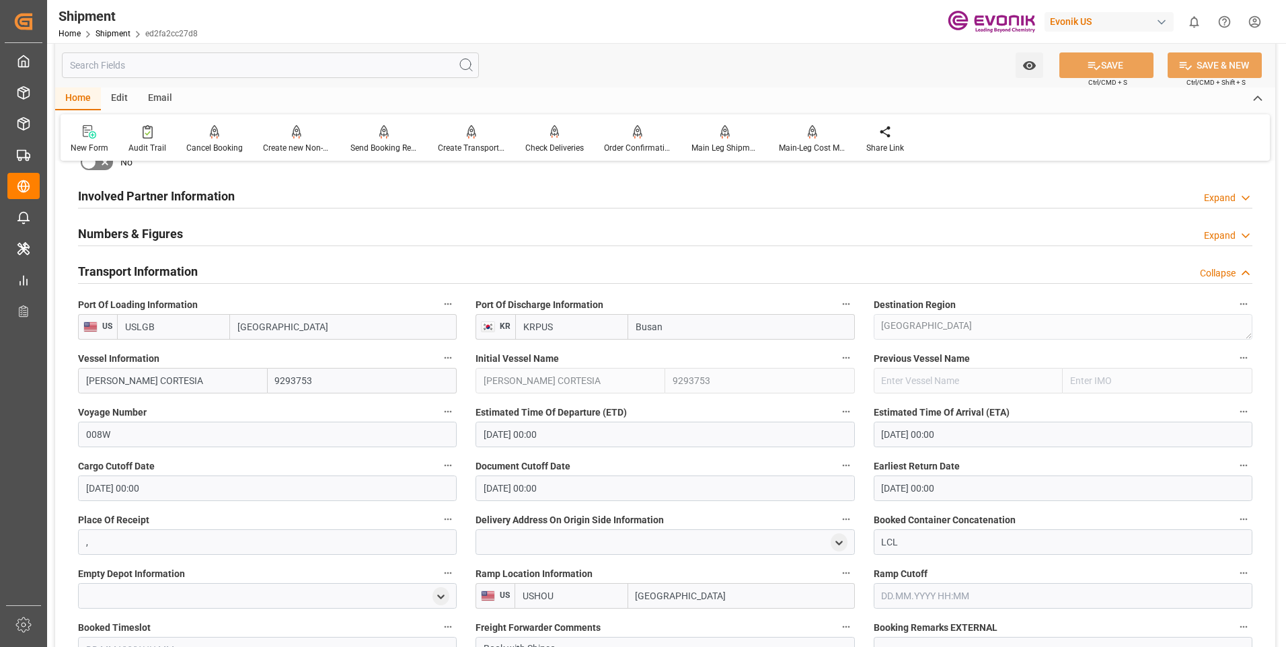
click at [1230, 272] on div "Collapse" at bounding box center [1218, 273] width 36 height 14
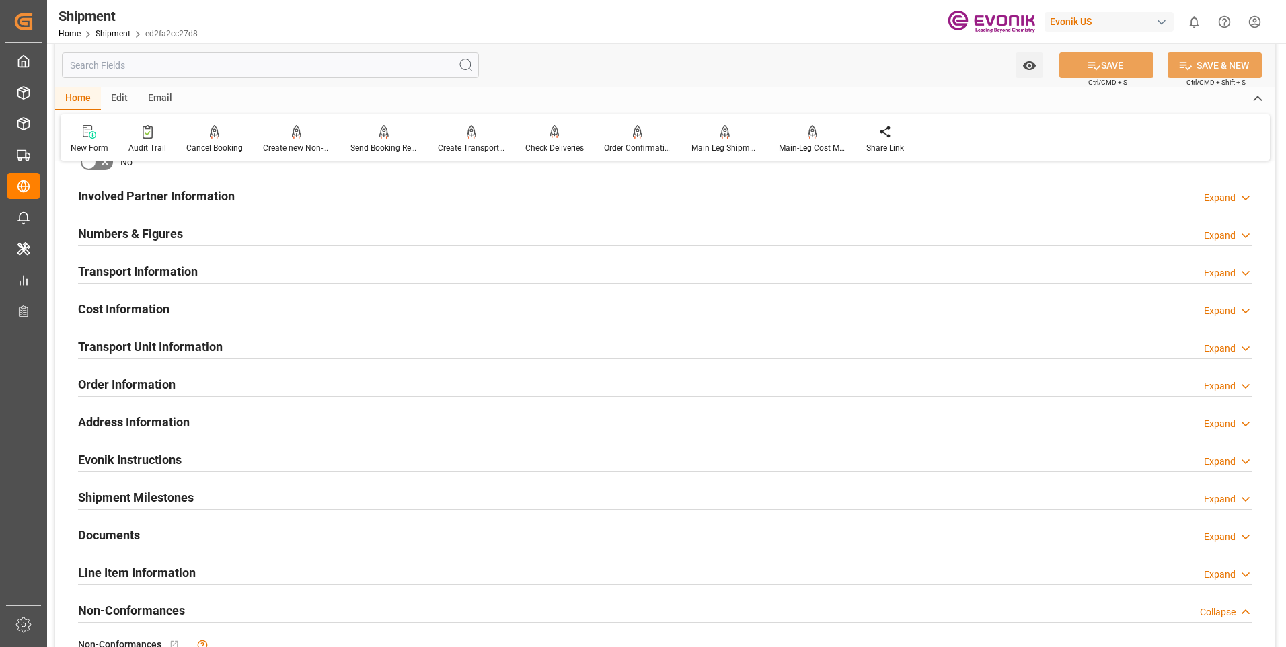
click at [1222, 348] on div "Expand" at bounding box center [1220, 349] width 32 height 14
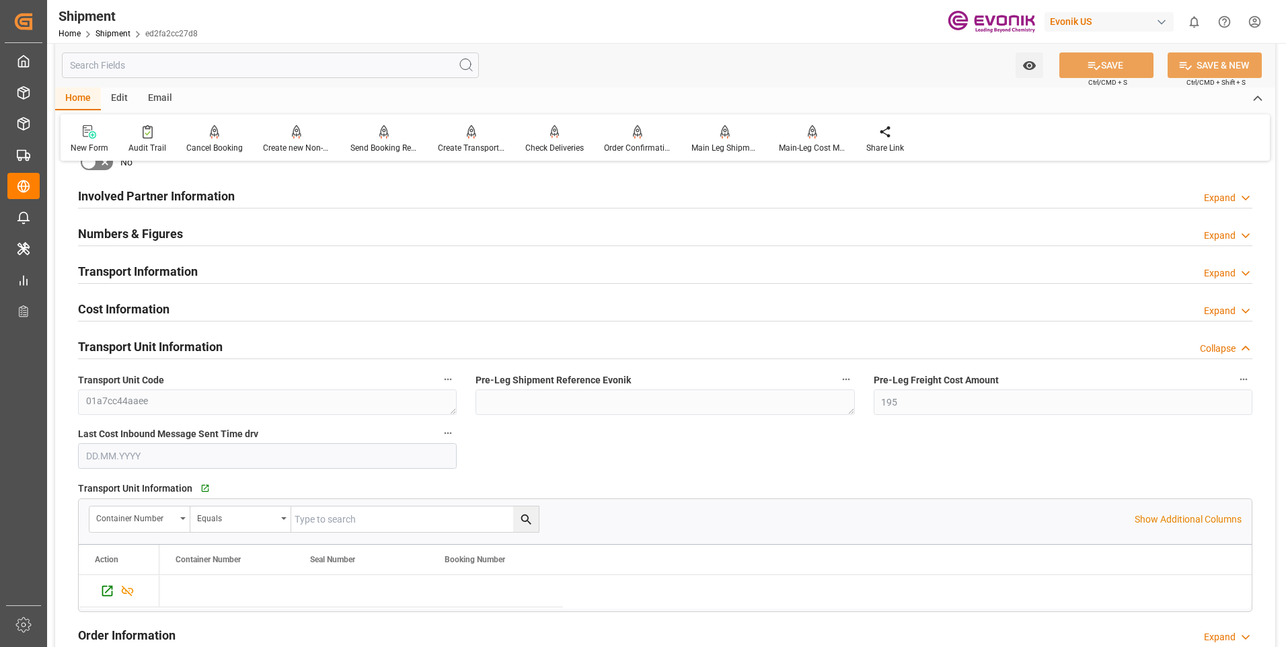
click at [1215, 344] on div "Collapse" at bounding box center [1218, 349] width 36 height 14
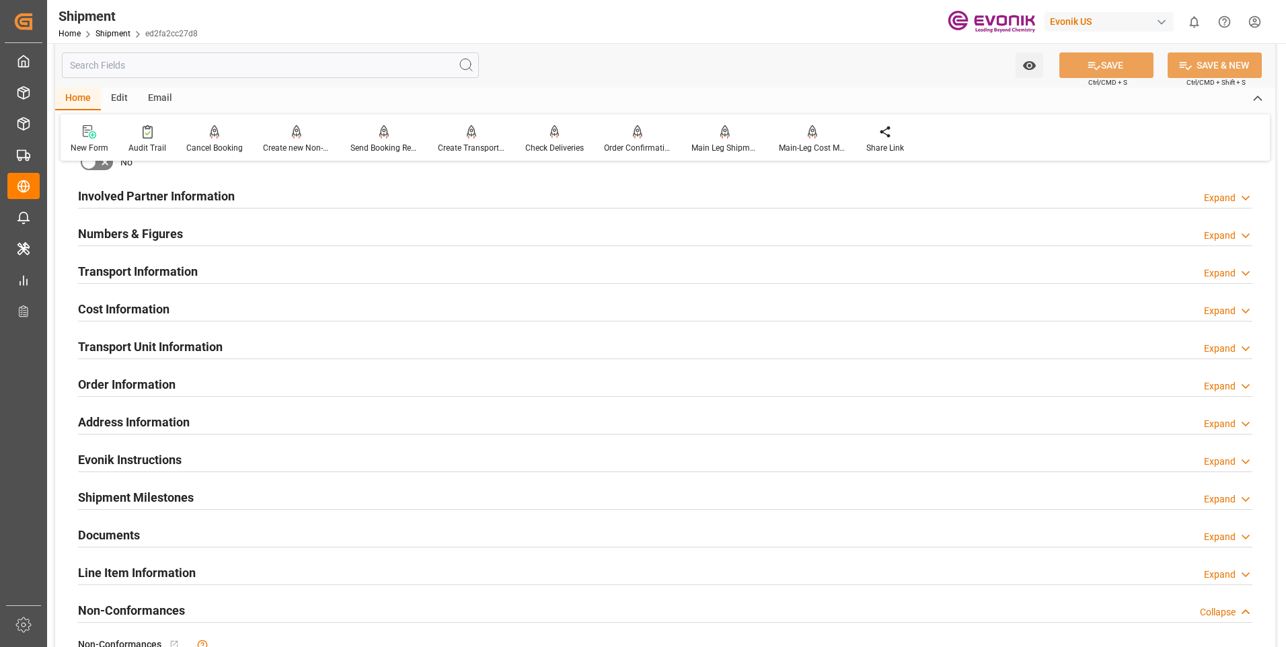
scroll to position [605, 0]
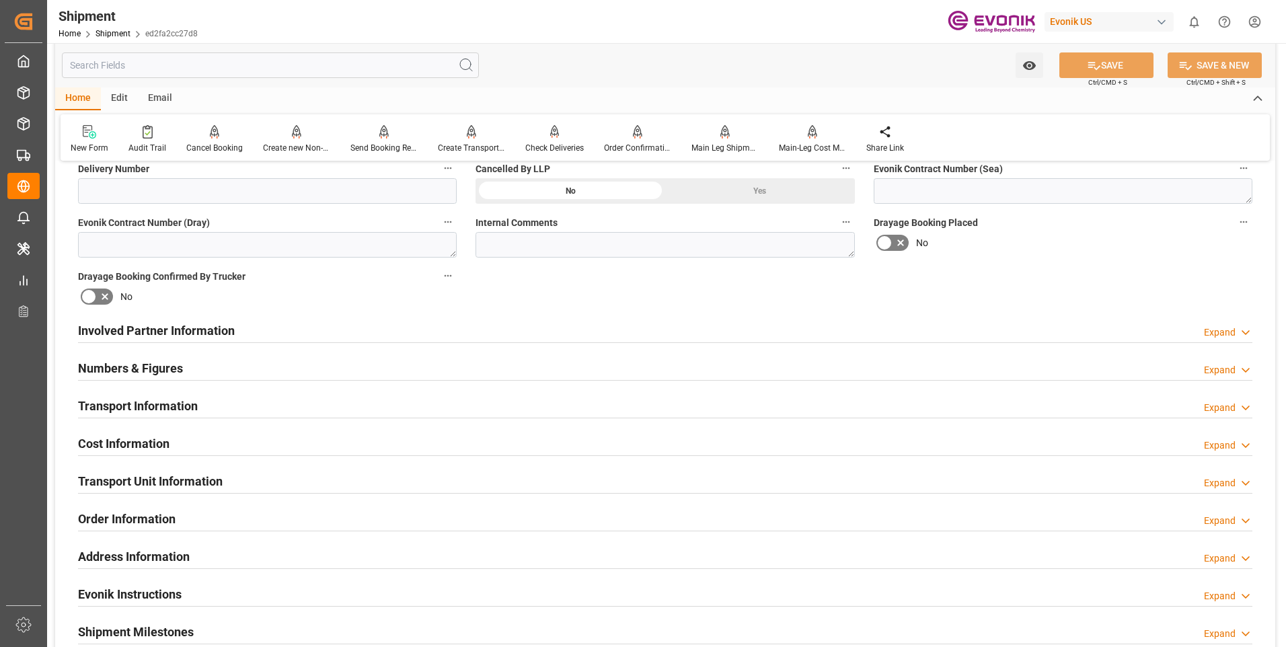
click at [168, 326] on h2 "Involved Partner Information" at bounding box center [156, 330] width 157 height 18
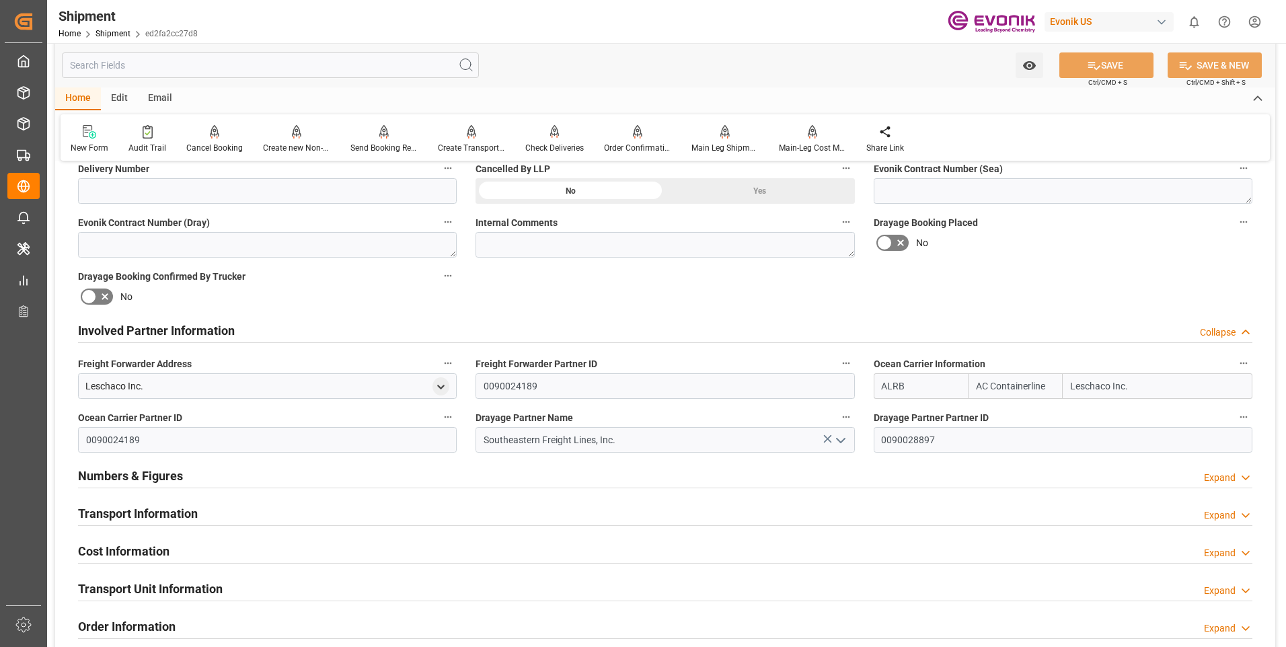
click at [173, 515] on h2 "Transport Information" at bounding box center [138, 513] width 120 height 18
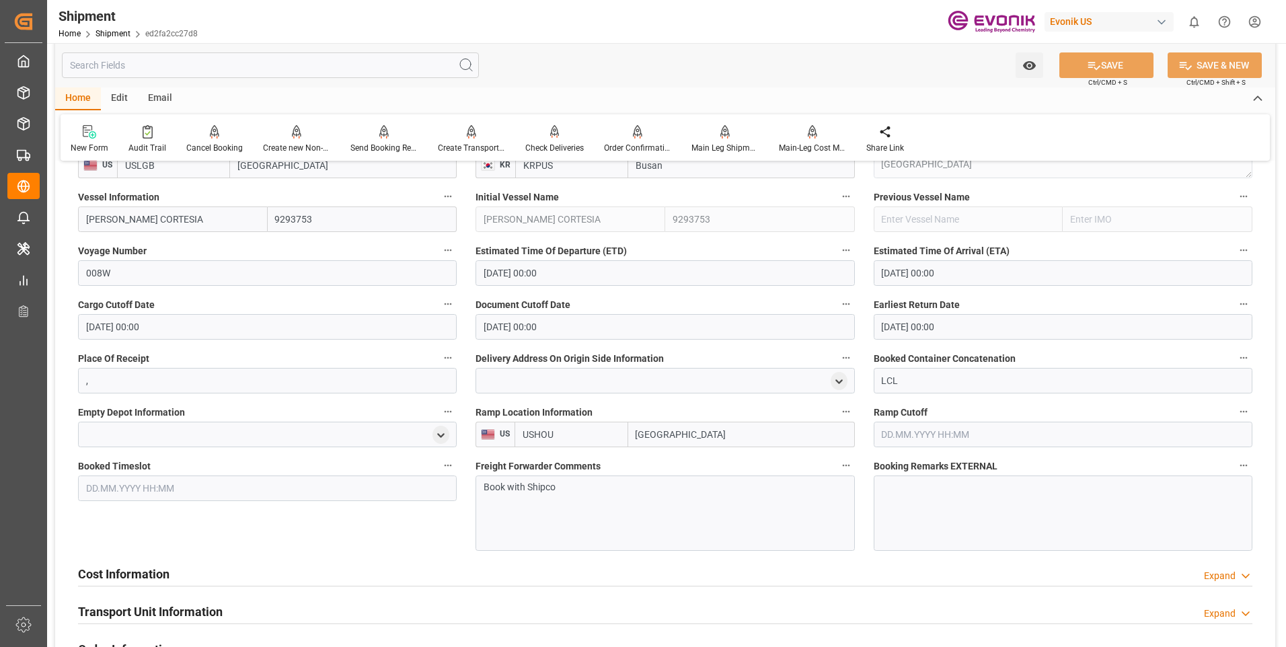
scroll to position [1076, 0]
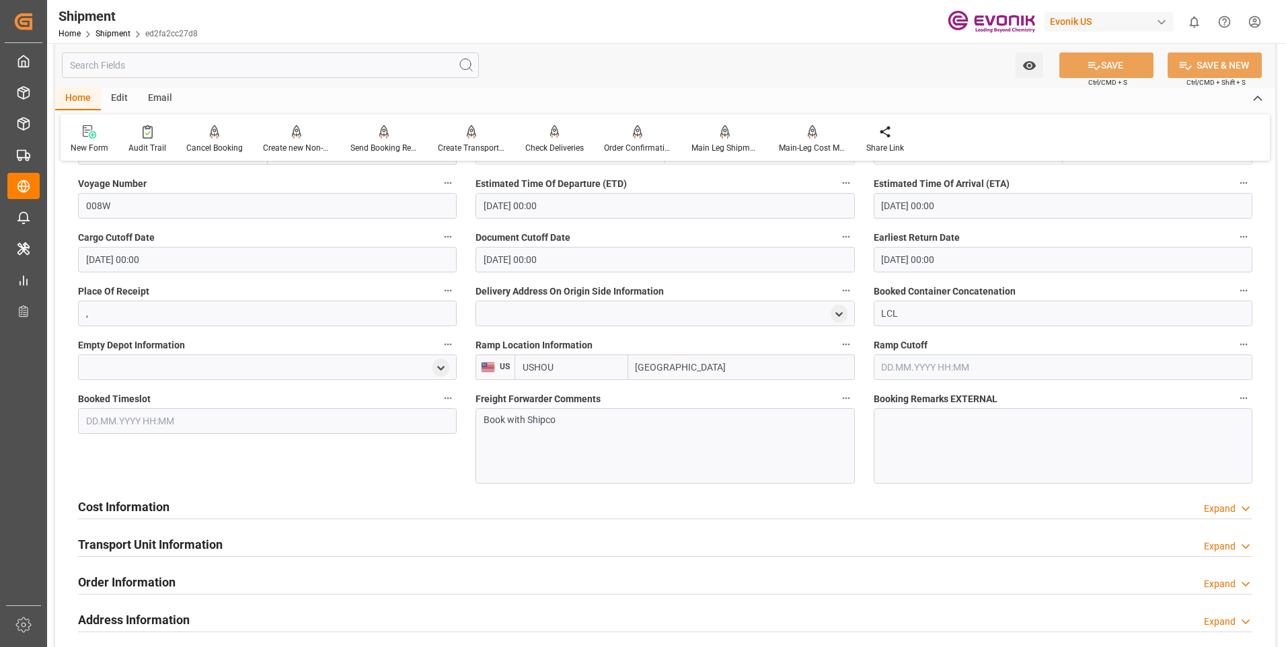
click at [187, 506] on div "Cost Information Expand" at bounding box center [665, 506] width 1174 height 26
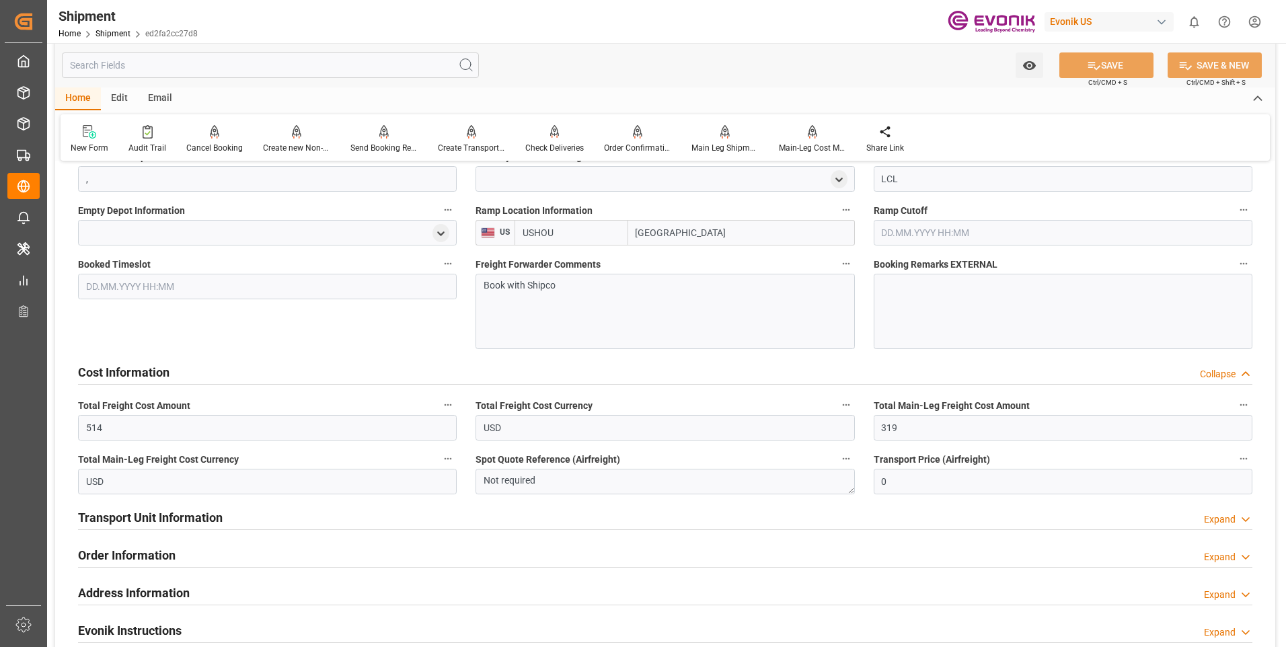
scroll to position [1278, 0]
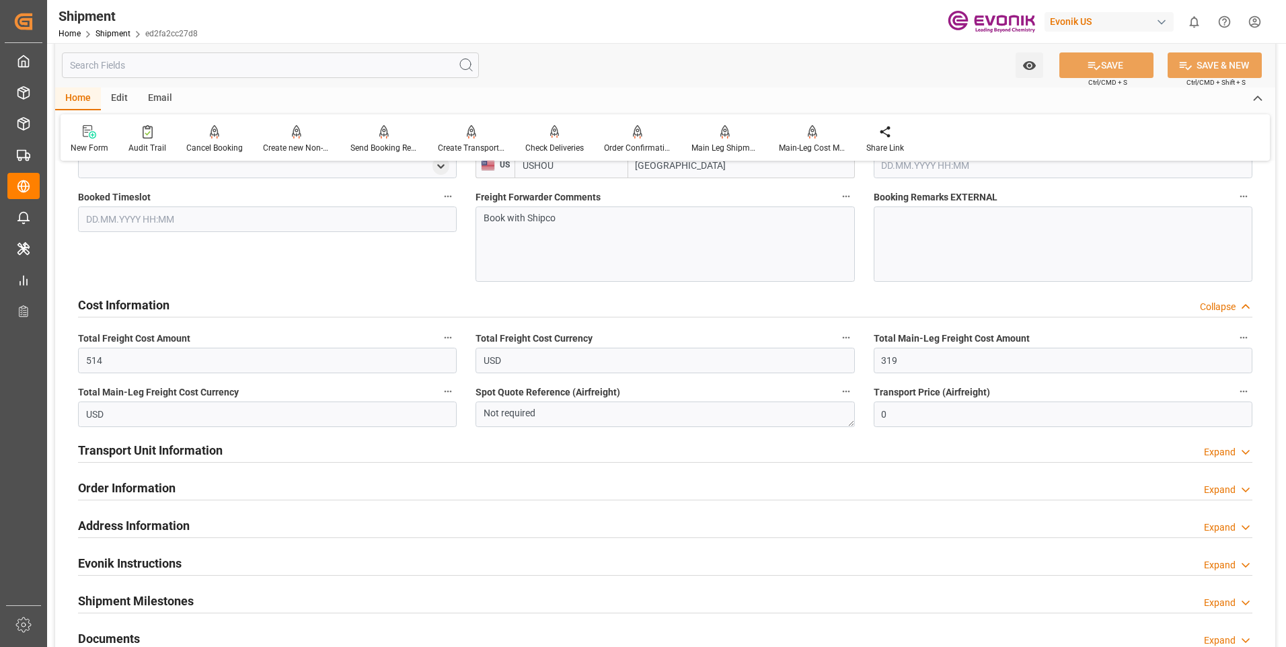
click at [249, 456] on div "Transport Unit Information Expand" at bounding box center [665, 449] width 1174 height 26
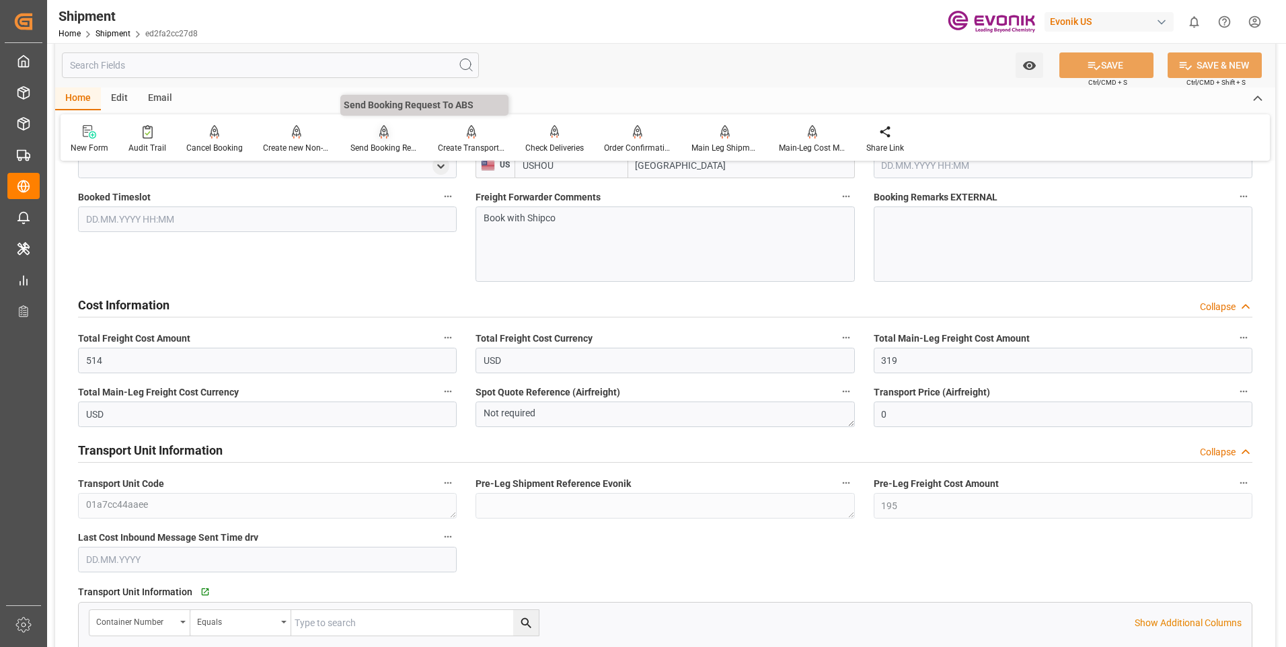
click at [374, 147] on div "Send Booking Request To ABS" at bounding box center [383, 148] width 67 height 12
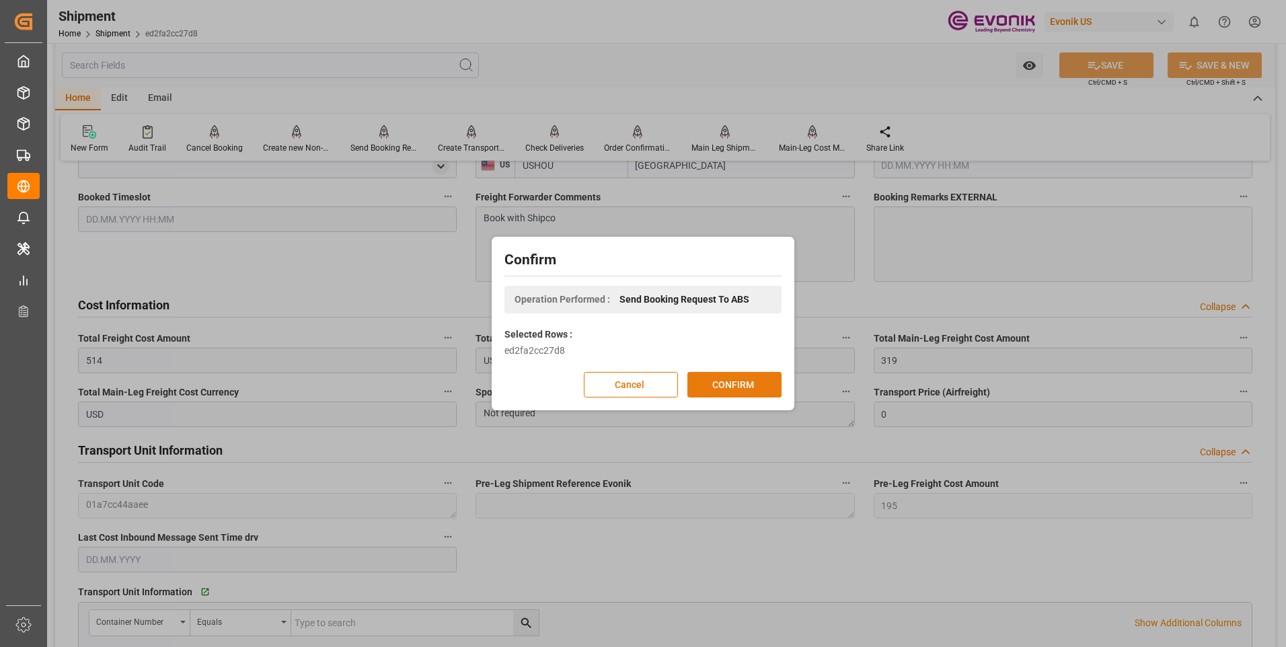
click at [757, 380] on button "CONFIRM" at bounding box center [734, 385] width 94 height 26
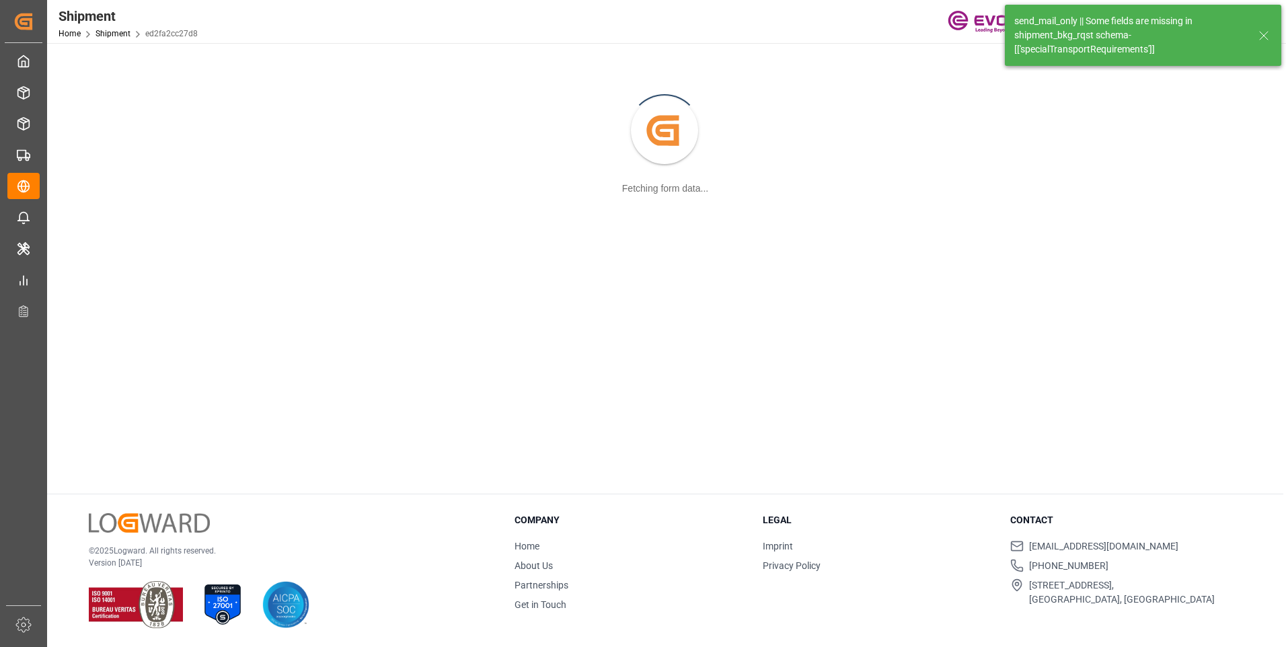
scroll to position [146, 0]
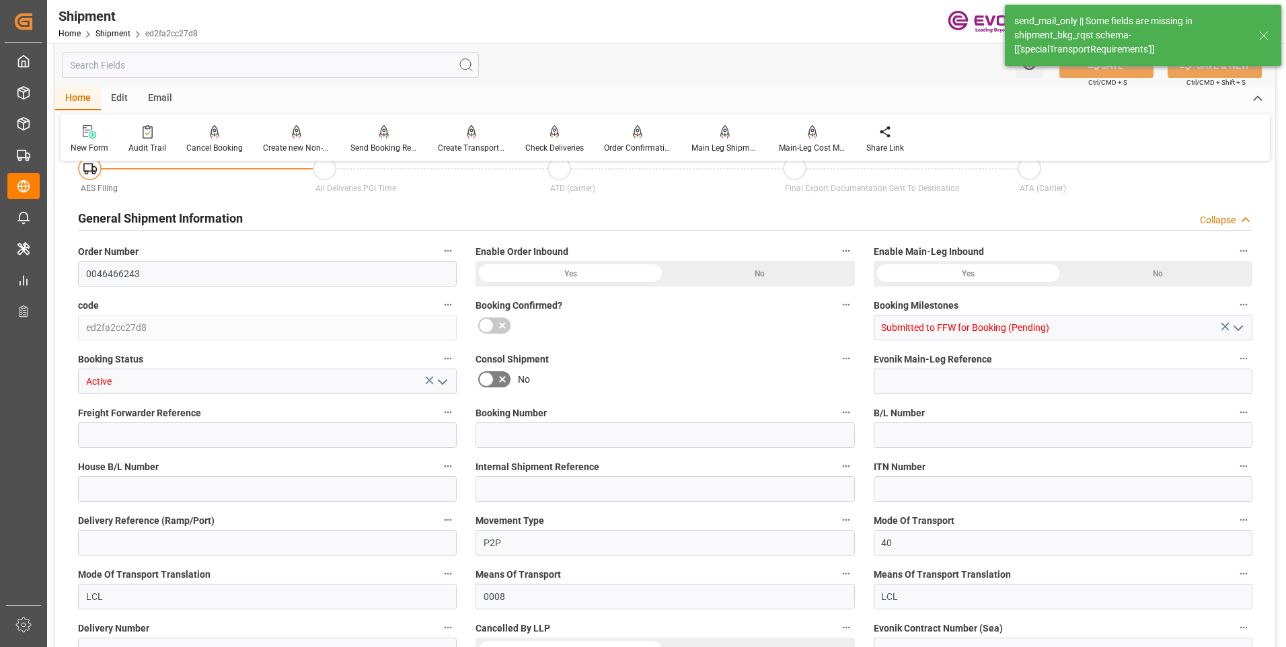
type input "2"
type input "DR"
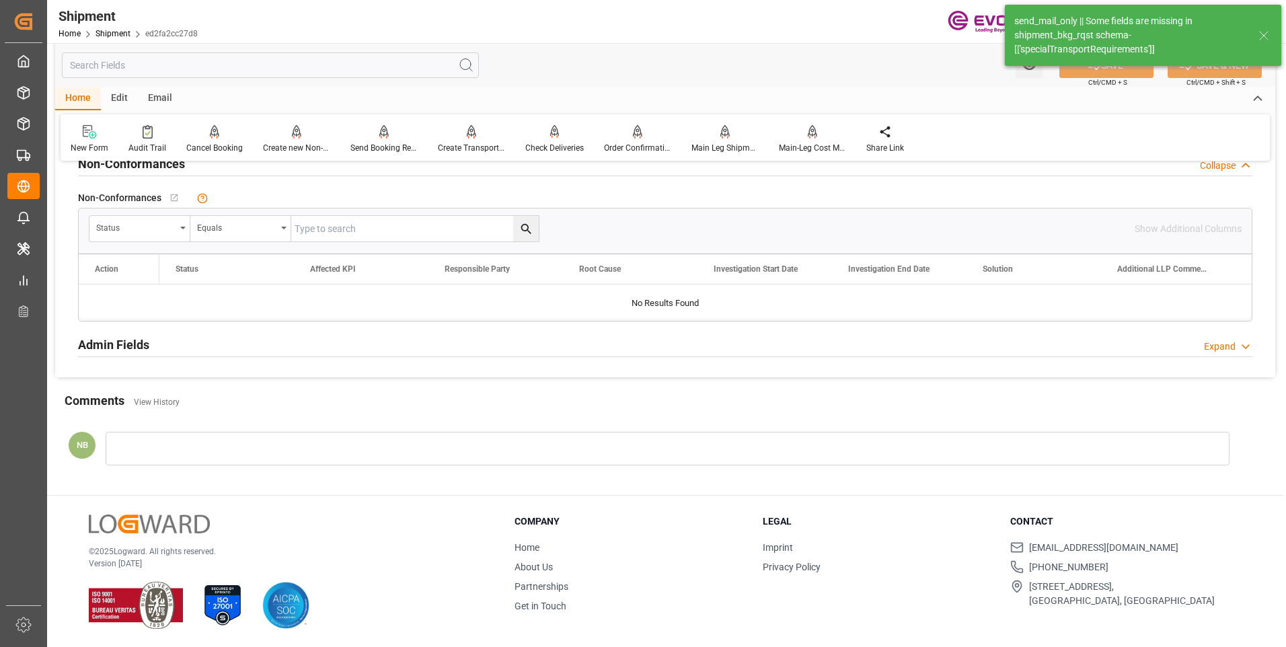
scroll to position [984, 0]
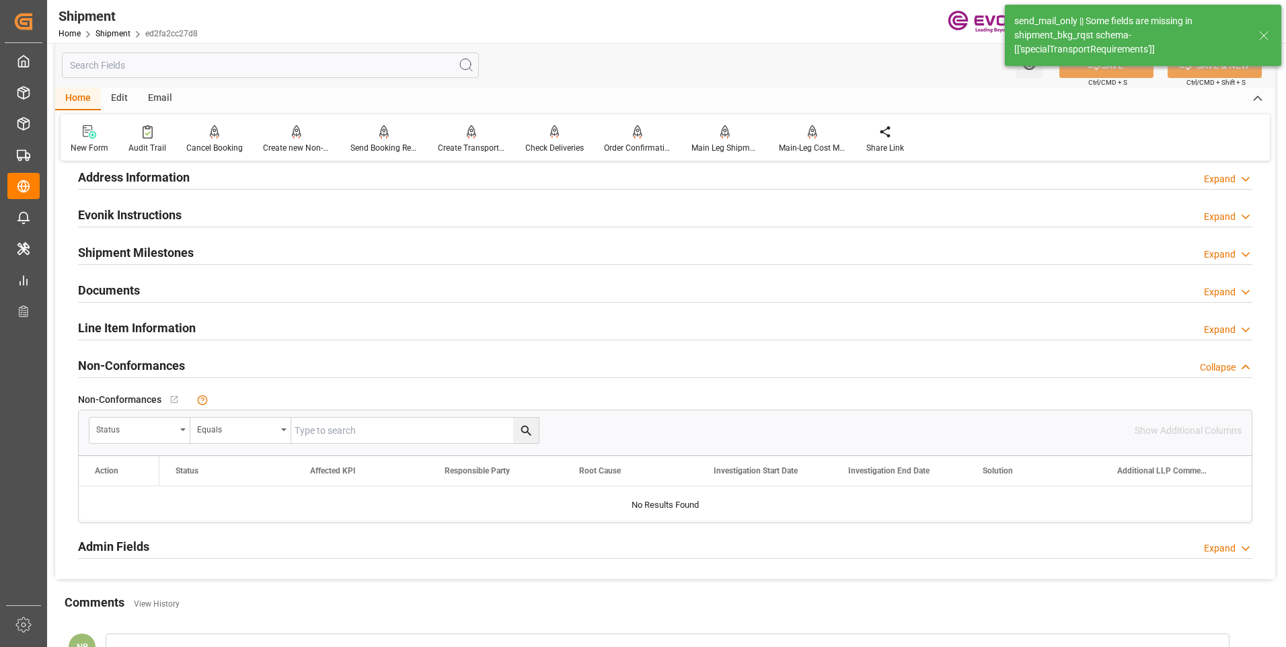
click at [139, 331] on h2 "Line Item Information" at bounding box center [137, 328] width 118 height 18
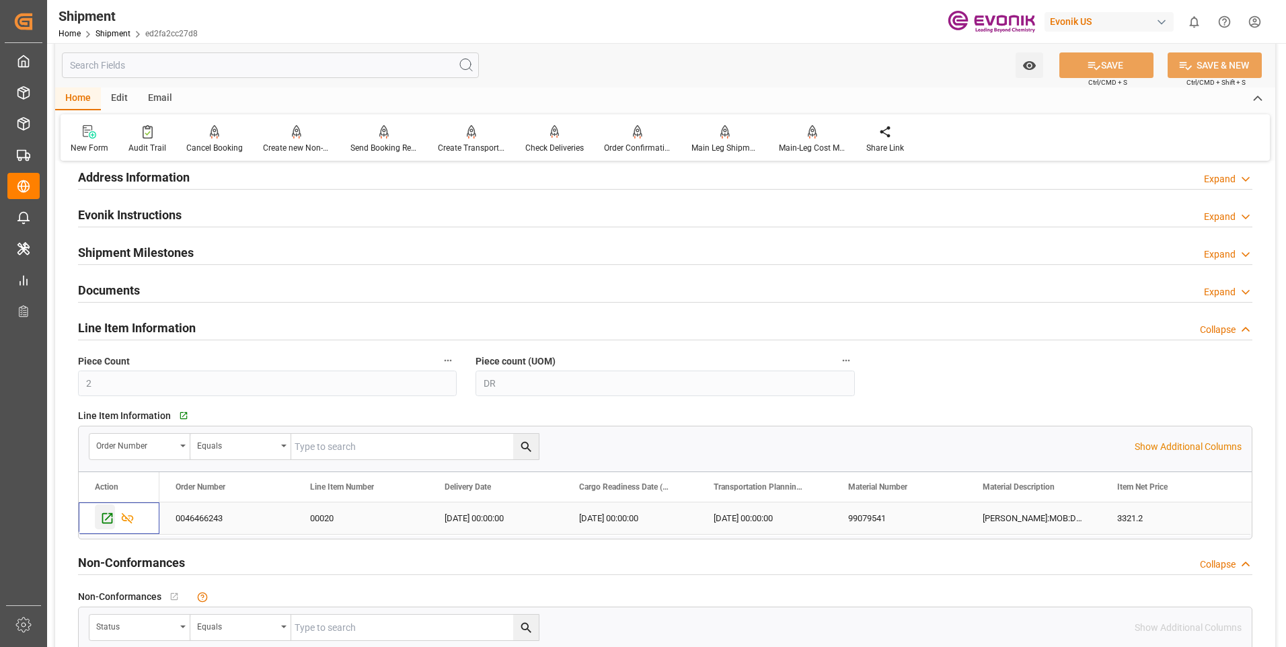
click at [109, 519] on icon "Press SPACE to select this row." at bounding box center [107, 518] width 14 height 14
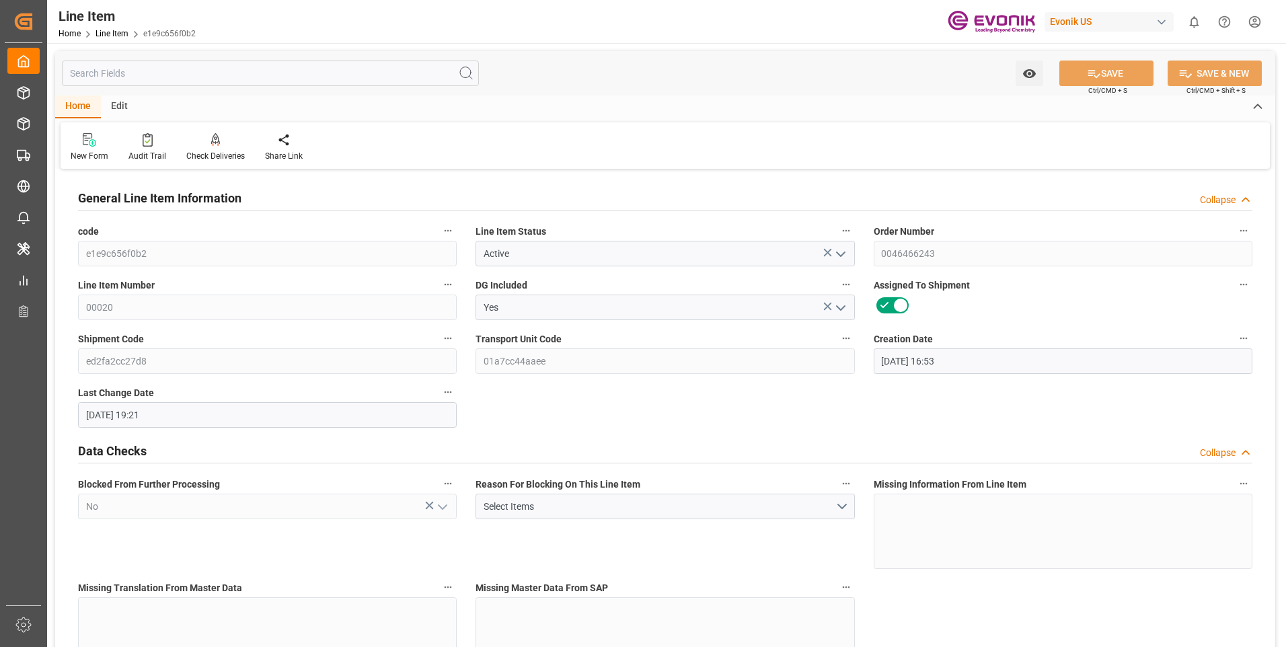
click at [233, 77] on input "text" at bounding box center [270, 74] width 417 height 26
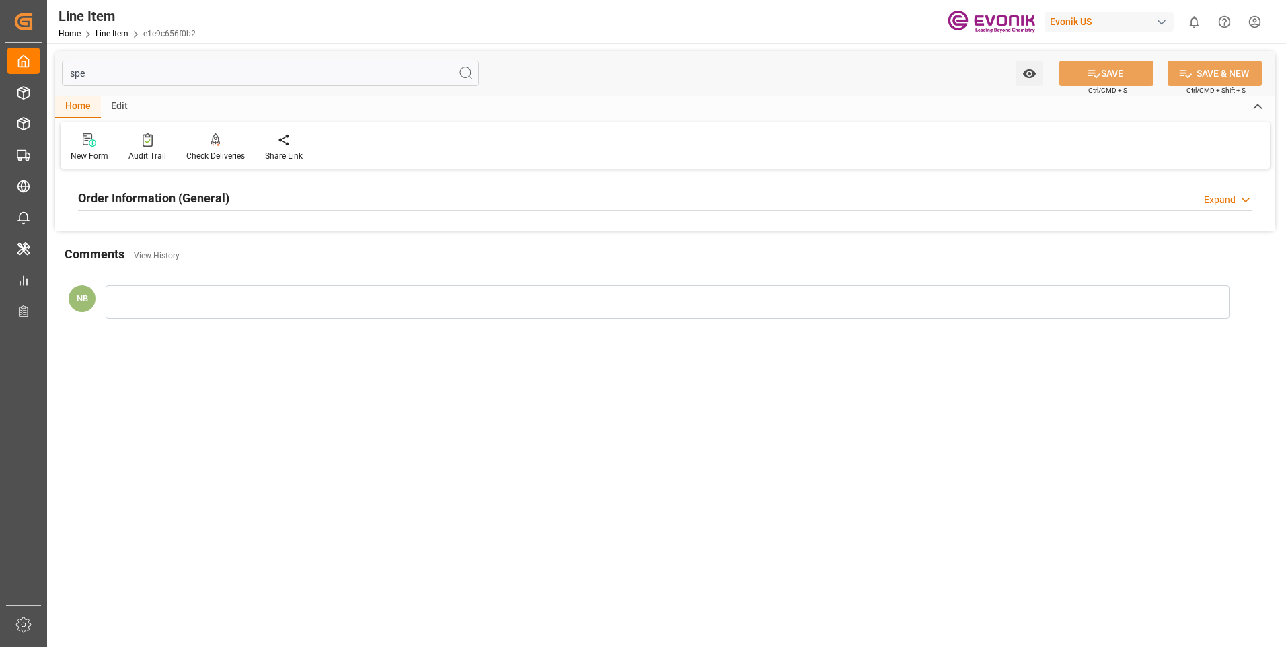
type input "spe"
click at [191, 202] on h2 "Order Information (General)" at bounding box center [153, 198] width 151 height 18
click at [224, 292] on div at bounding box center [267, 278] width 379 height 75
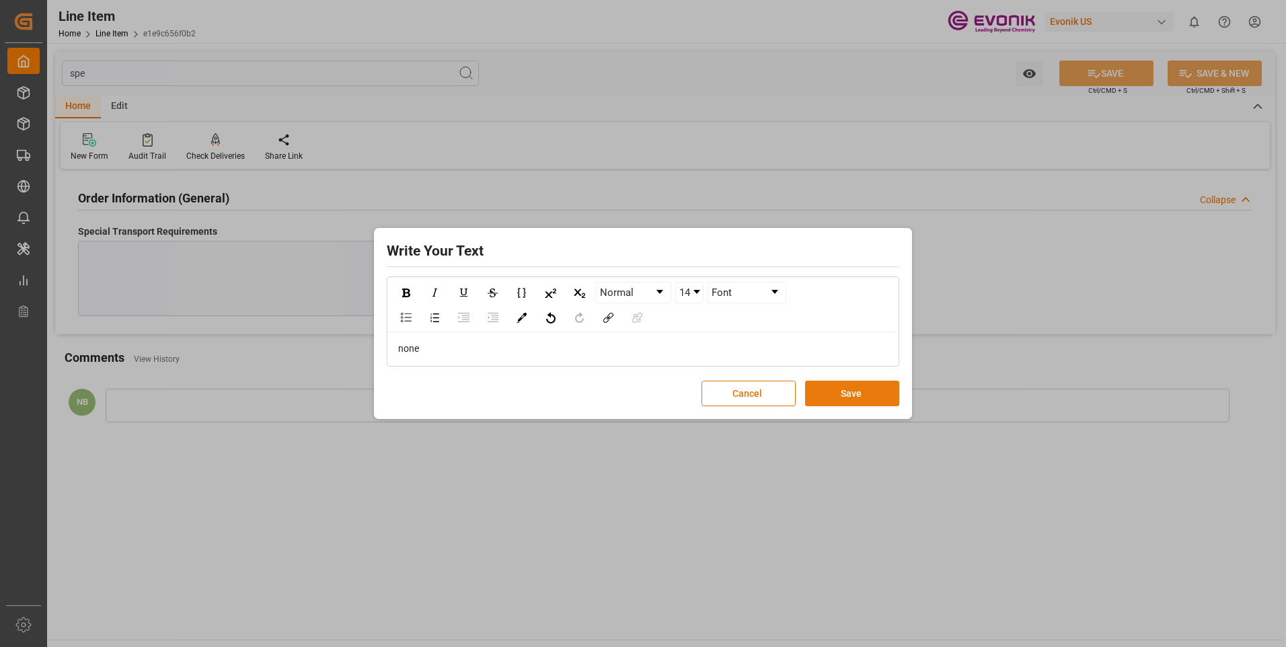
click at [842, 385] on button "Save" at bounding box center [852, 394] width 94 height 26
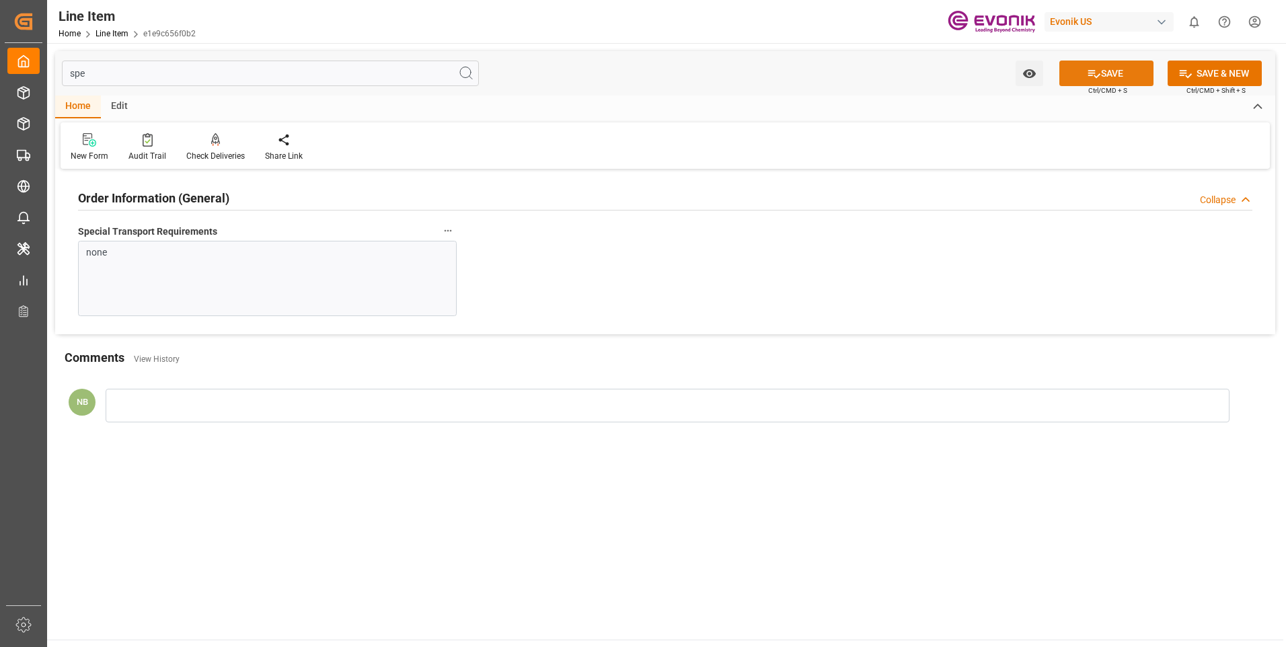
click at [1065, 80] on button "SAVE" at bounding box center [1106, 74] width 94 height 26
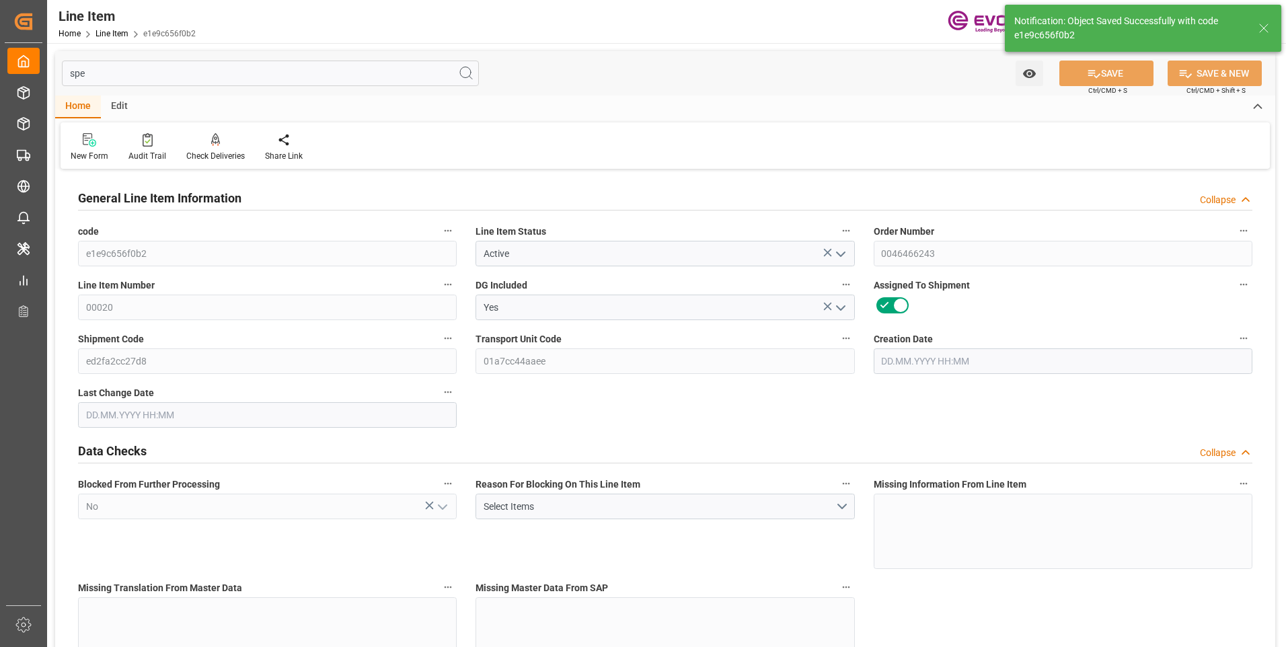
type input "1"
type input "422.18"
type input "380"
type input "0.6589"
type input "2"
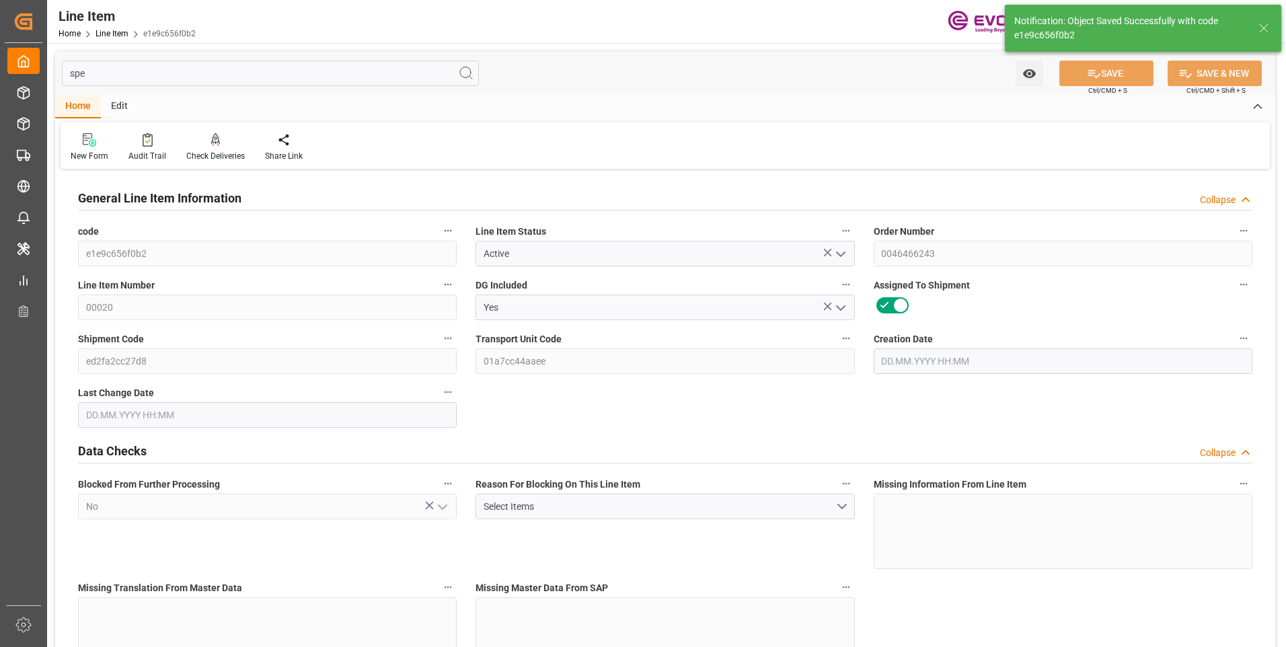
type input "3321.2"
type input "2"
type input "380"
type input "422.18"
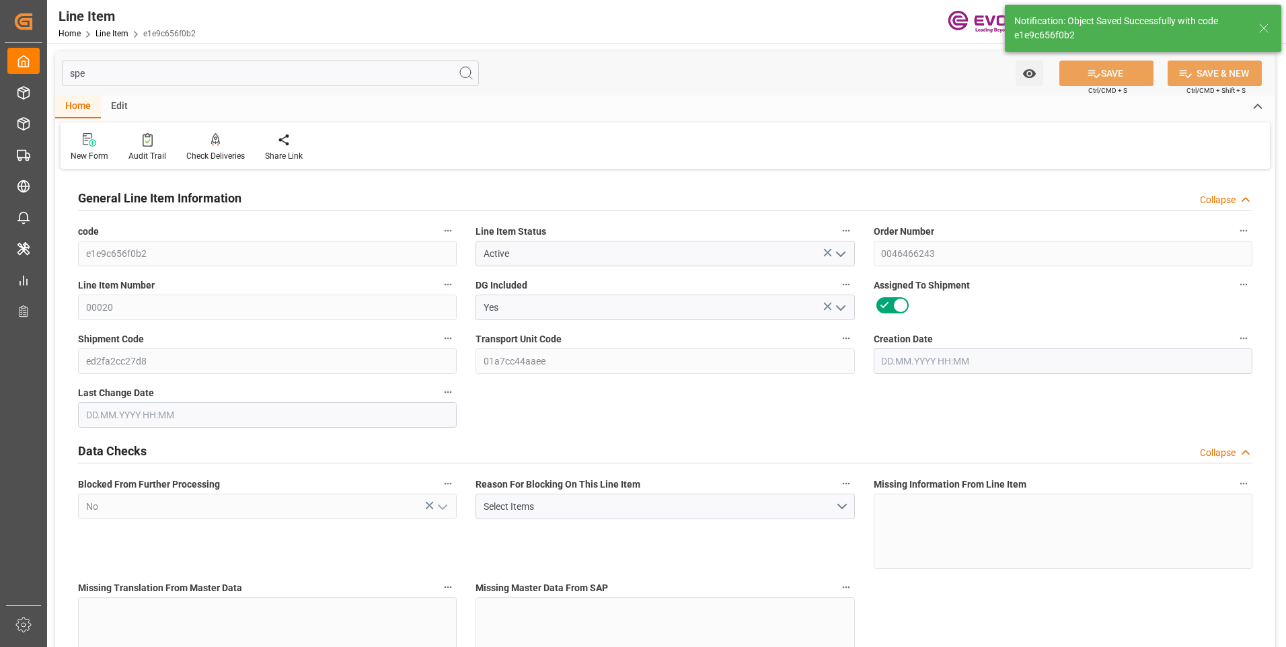
type input "458.18"
type input "380"
type input "0.6589"
type input "658.92"
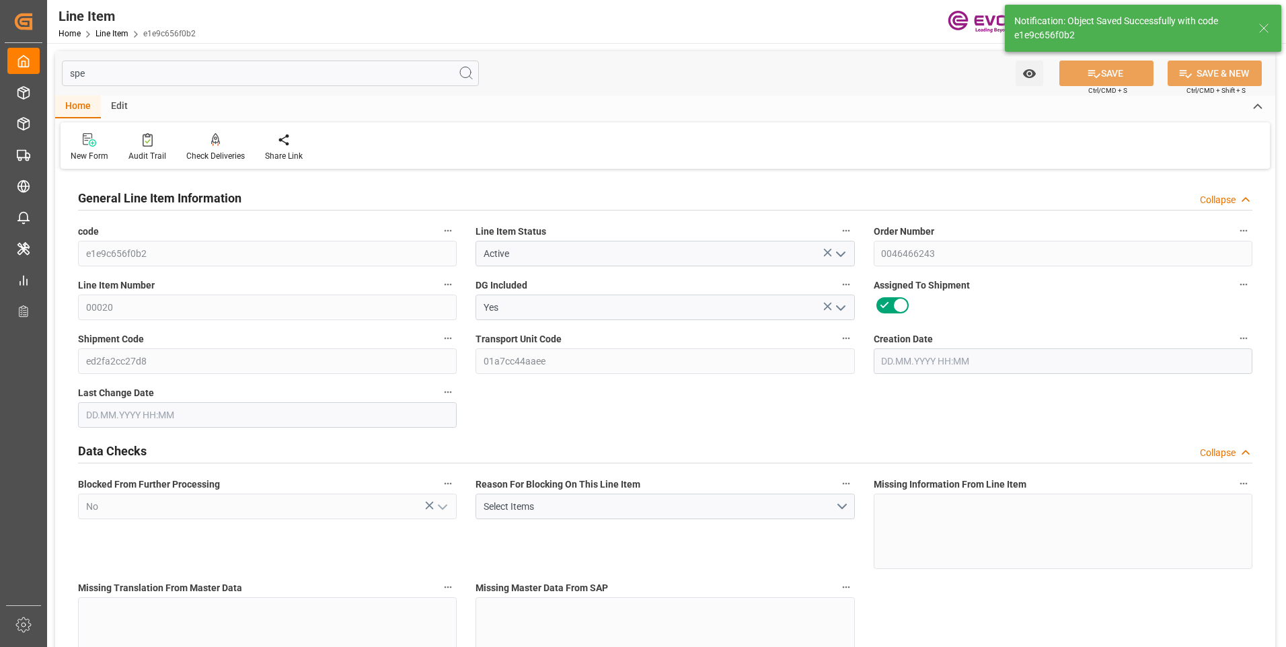
type input "0"
type input "01.08.2025 16:53"
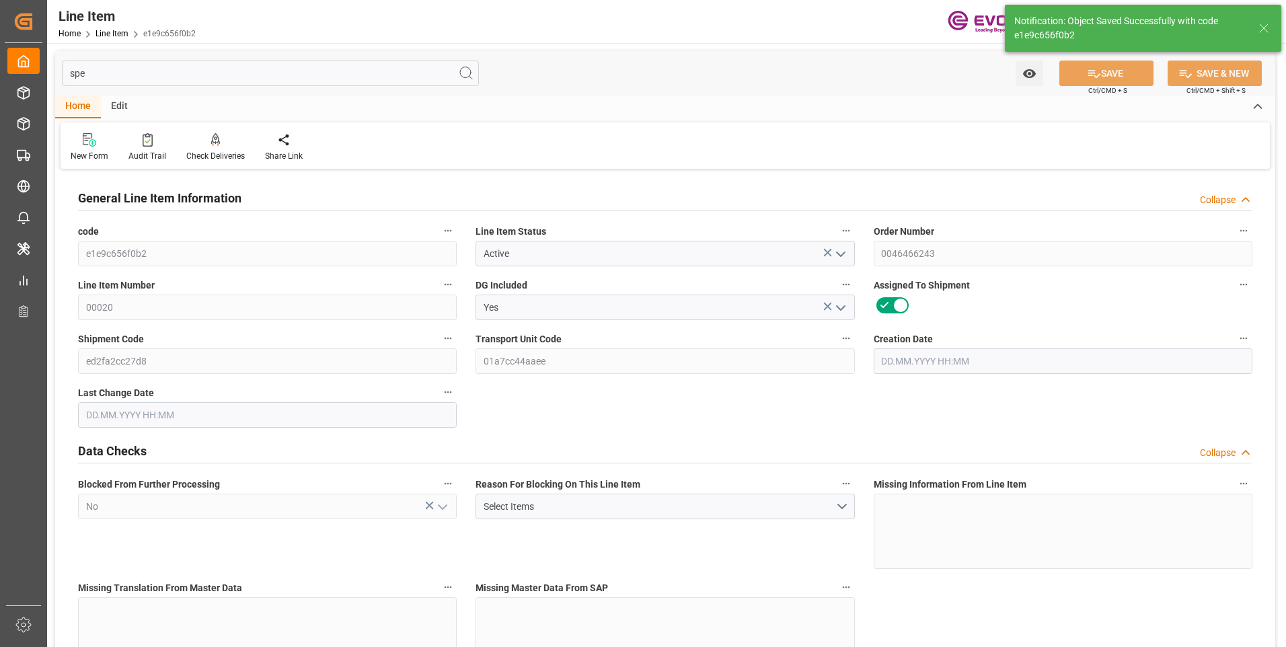
type input "[DATE] 19:49"
type input "[DATE]"
type input "26.09.2025"
type input "19.09.2025"
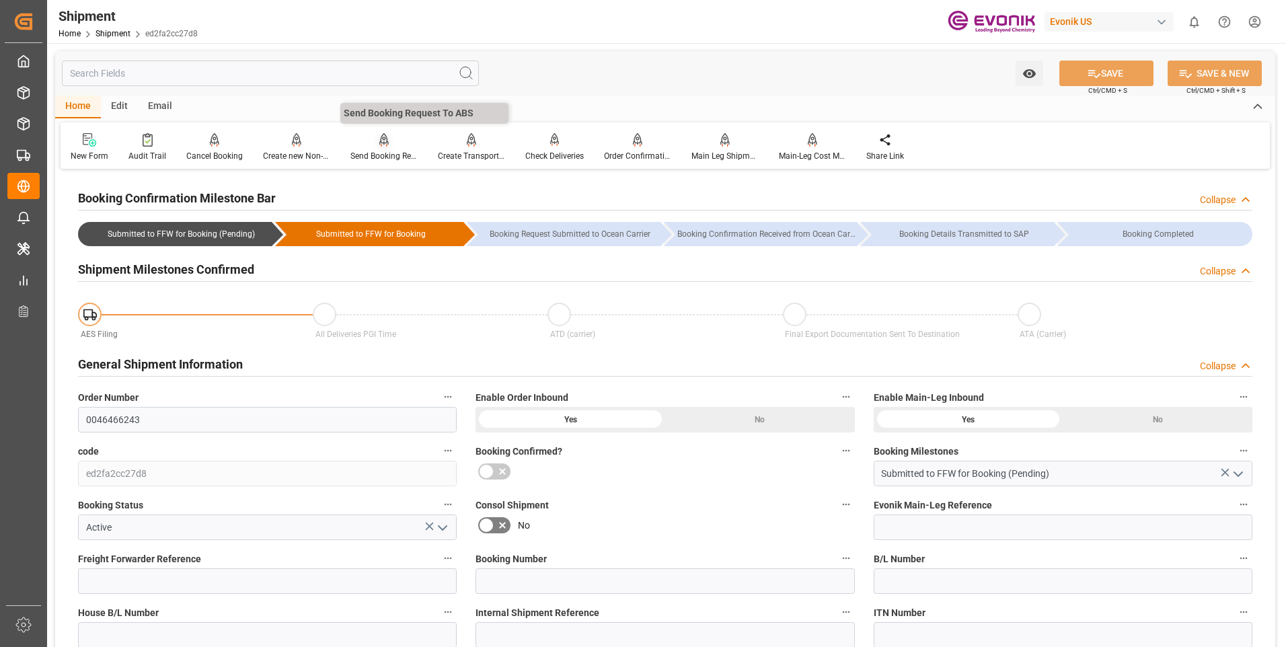
click at [372, 148] on div "Send Booking Request To ABS" at bounding box center [383, 147] width 87 height 30
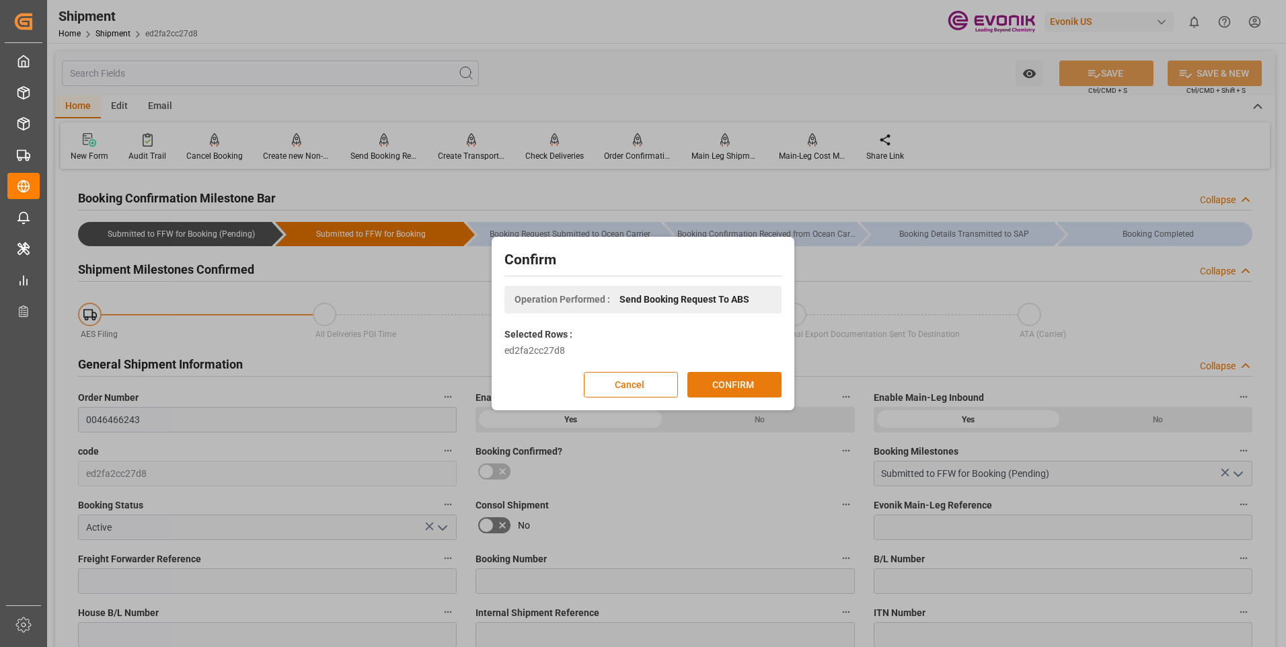
click at [735, 383] on button "CONFIRM" at bounding box center [734, 385] width 94 height 26
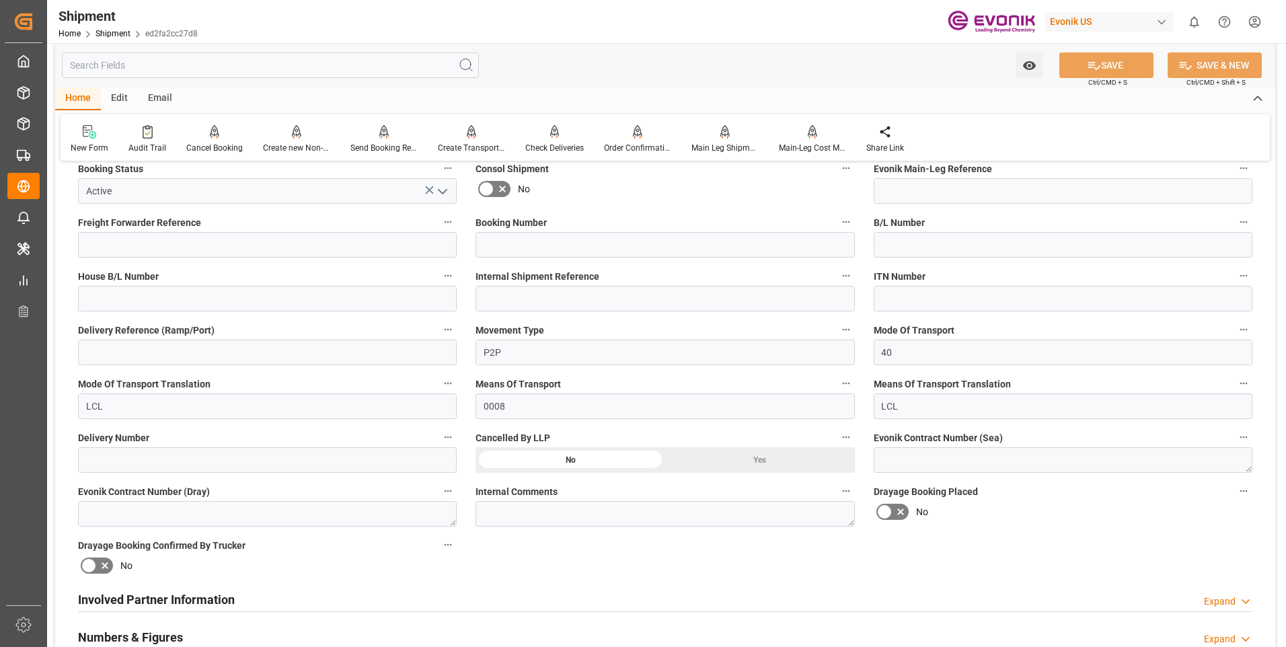
scroll to position [605, 0]
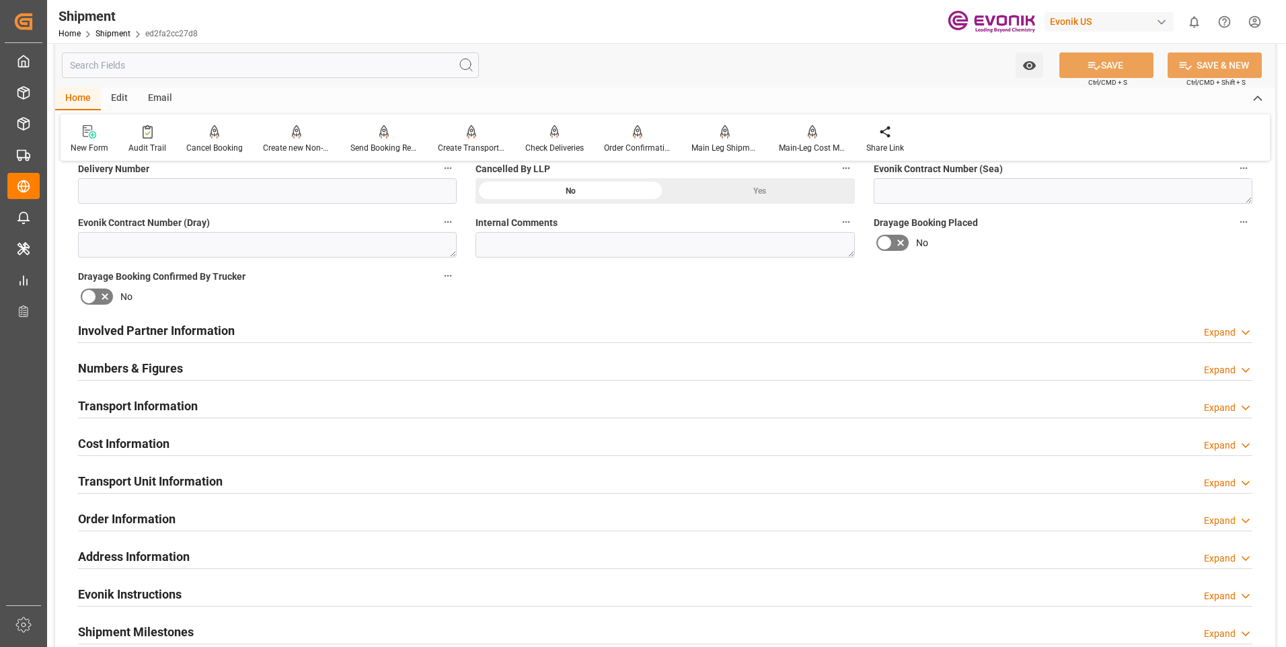
click at [134, 442] on h2 "Cost Information" at bounding box center [123, 443] width 91 height 18
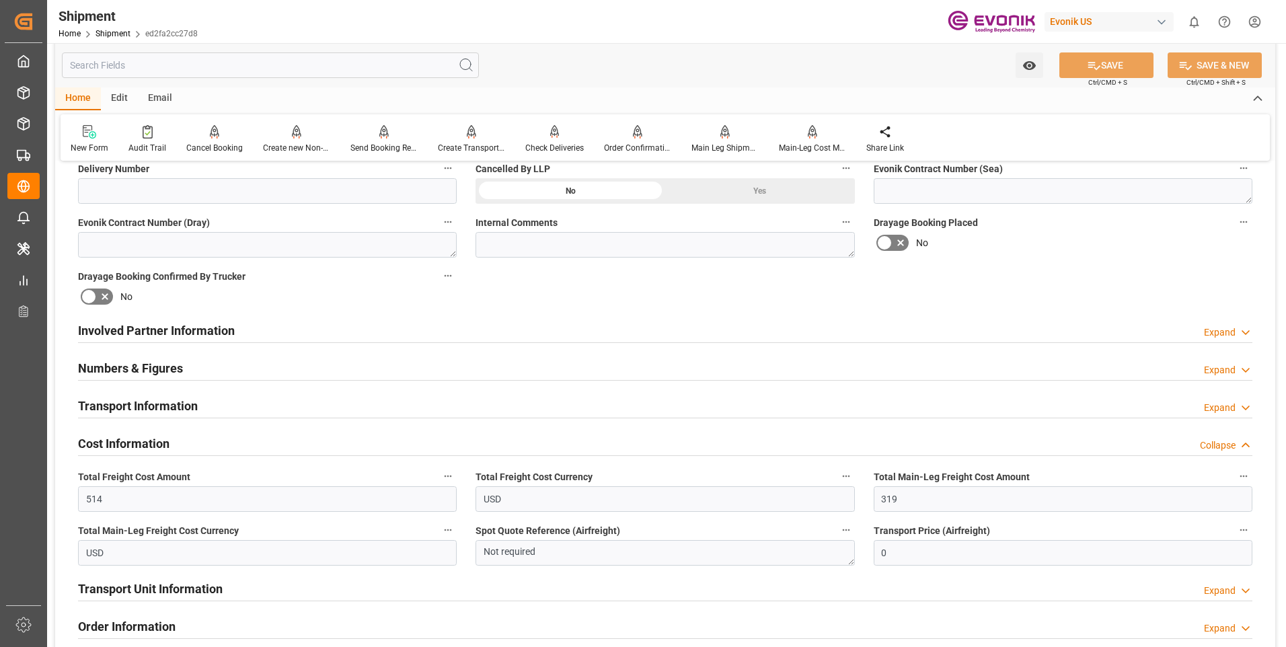
scroll to position [740, 0]
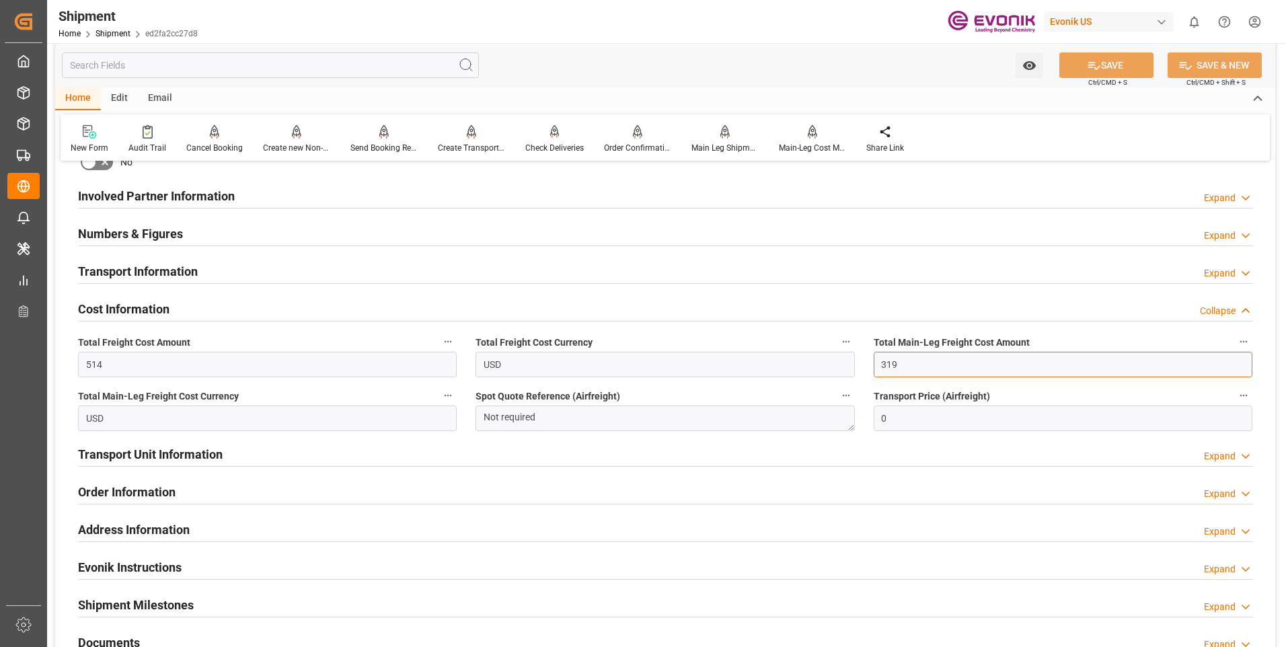
drag, startPoint x: 916, startPoint y: 364, endPoint x: 875, endPoint y: 371, distance: 42.3
click at [875, 371] on input "319" at bounding box center [1062, 365] width 379 height 26
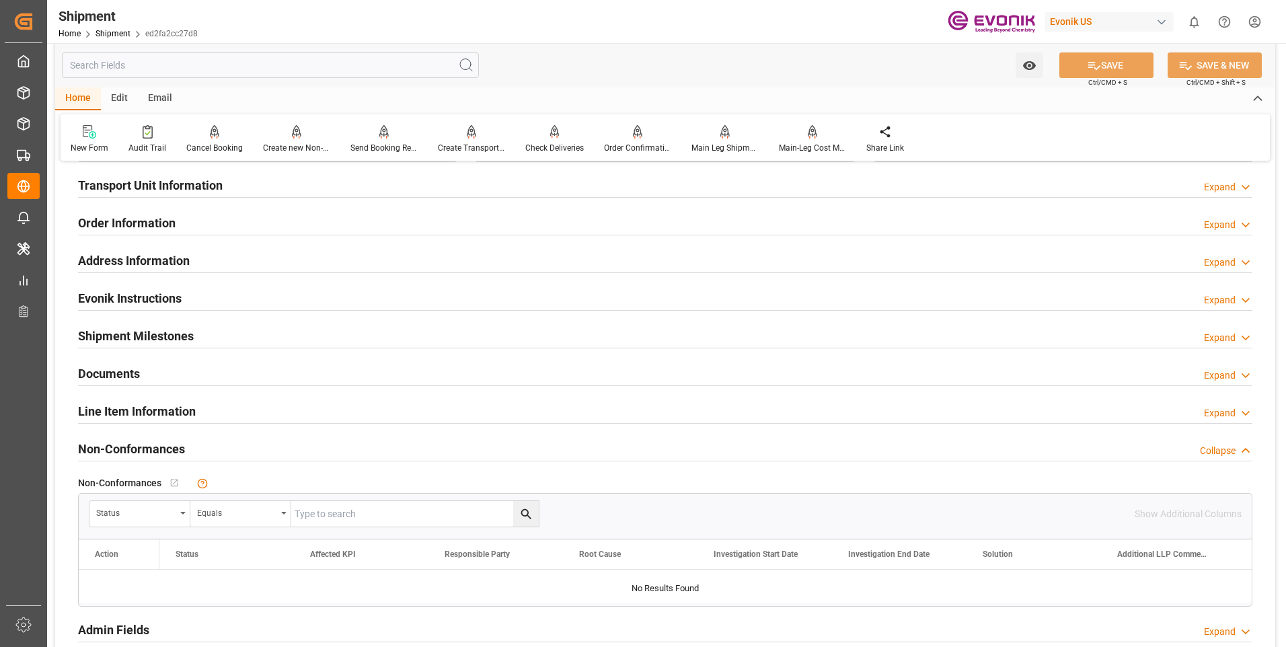
click at [126, 410] on h2 "Line Item Information" at bounding box center [137, 411] width 118 height 18
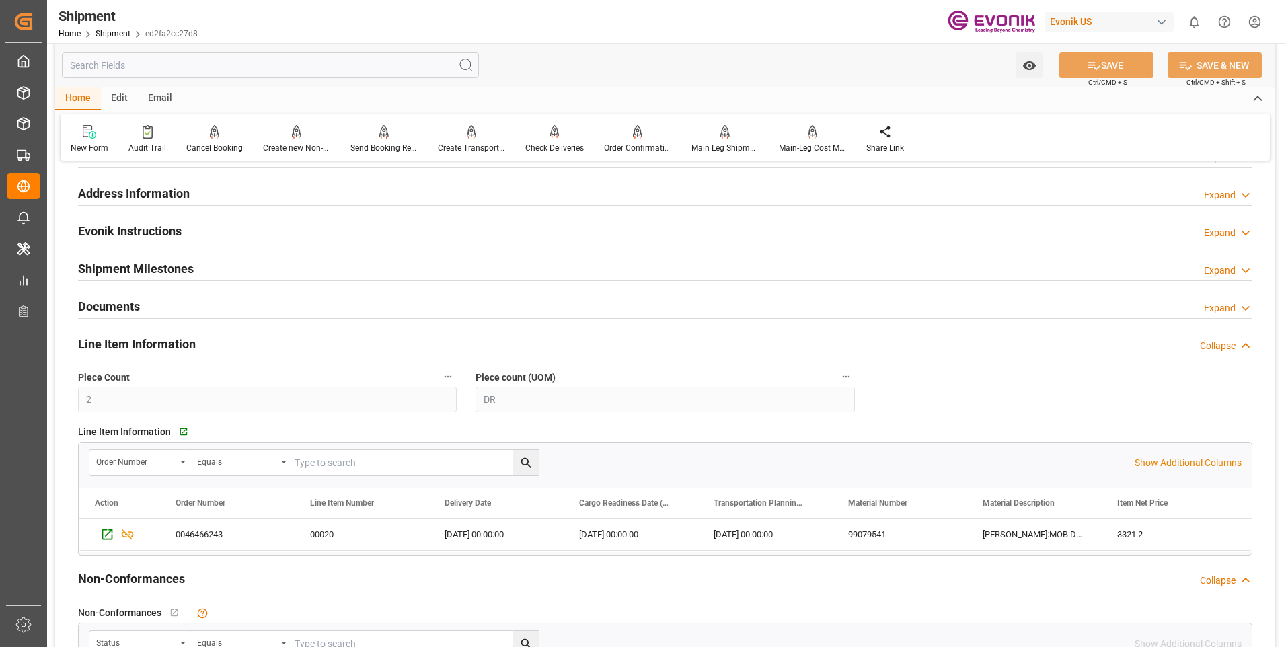
scroll to position [1210, 0]
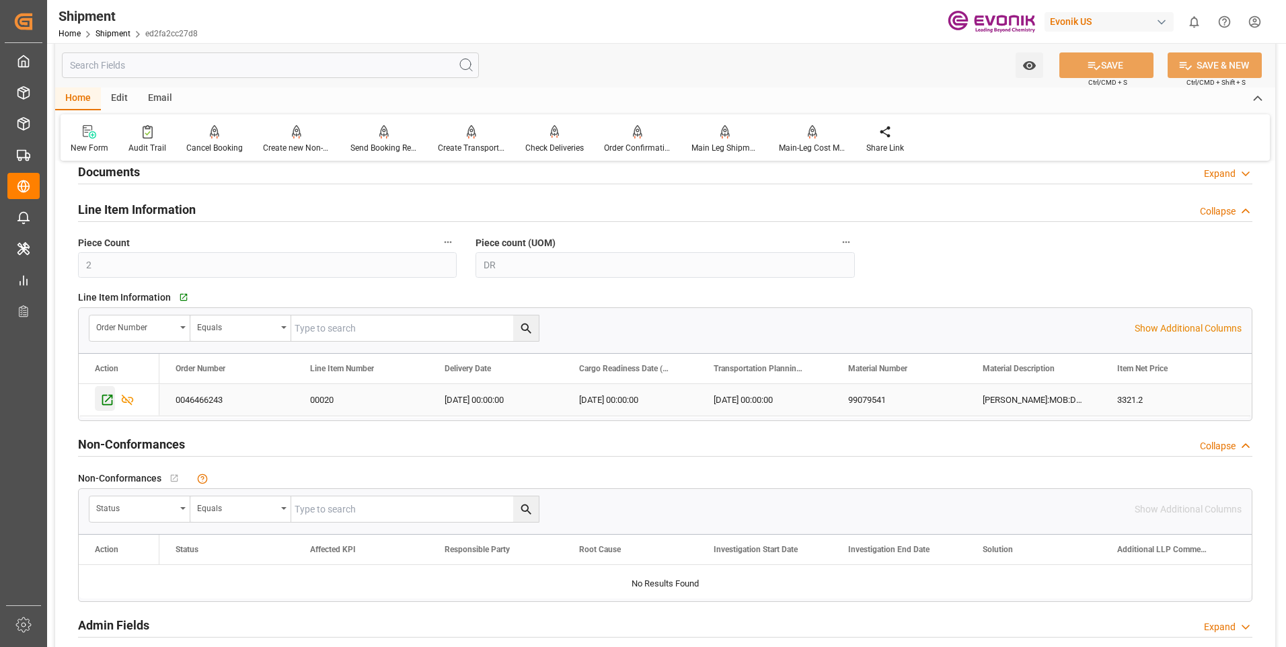
click at [106, 403] on icon "Press SPACE to select this row." at bounding box center [107, 400] width 11 height 11
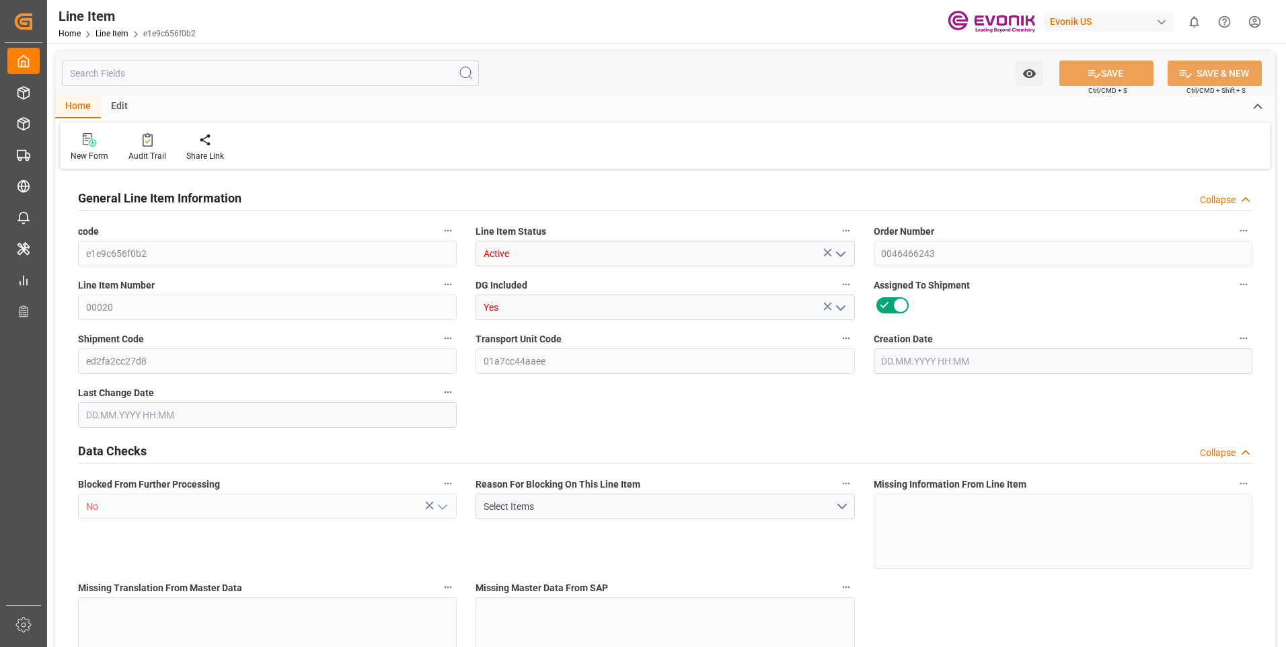
type input "1"
type input "422.18"
type input "380"
type input "0.6589"
type input "2"
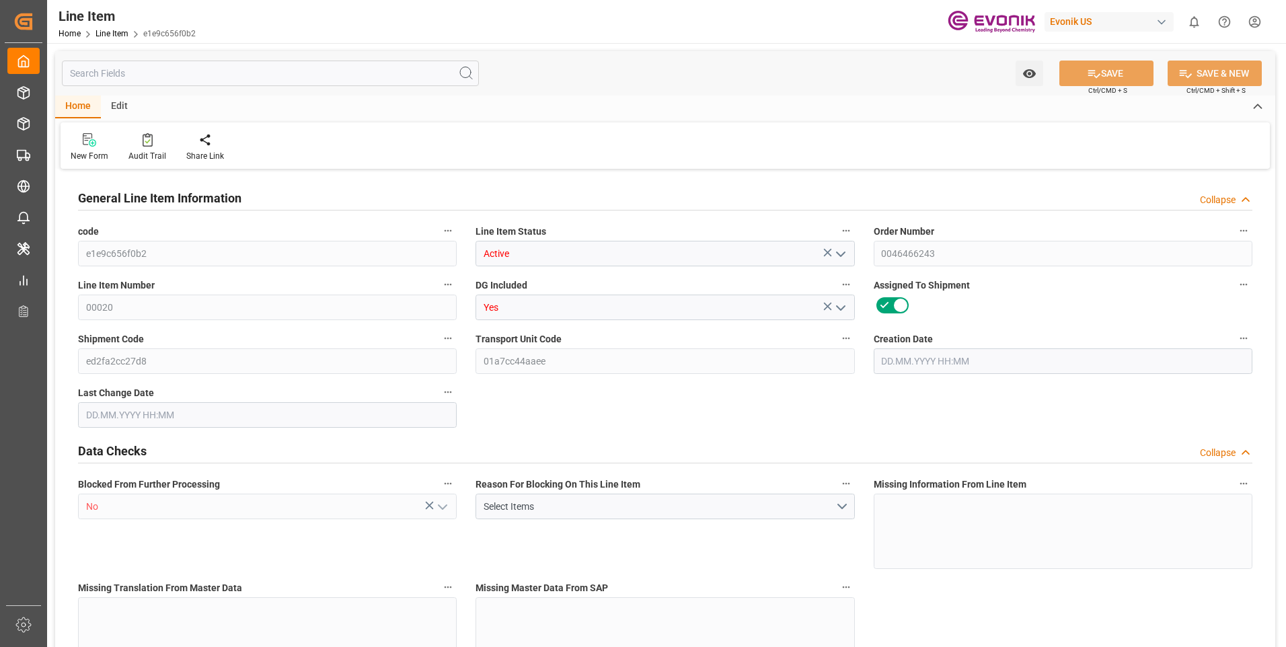
type input "3321.2"
type input "2"
type input "380"
type input "422.18"
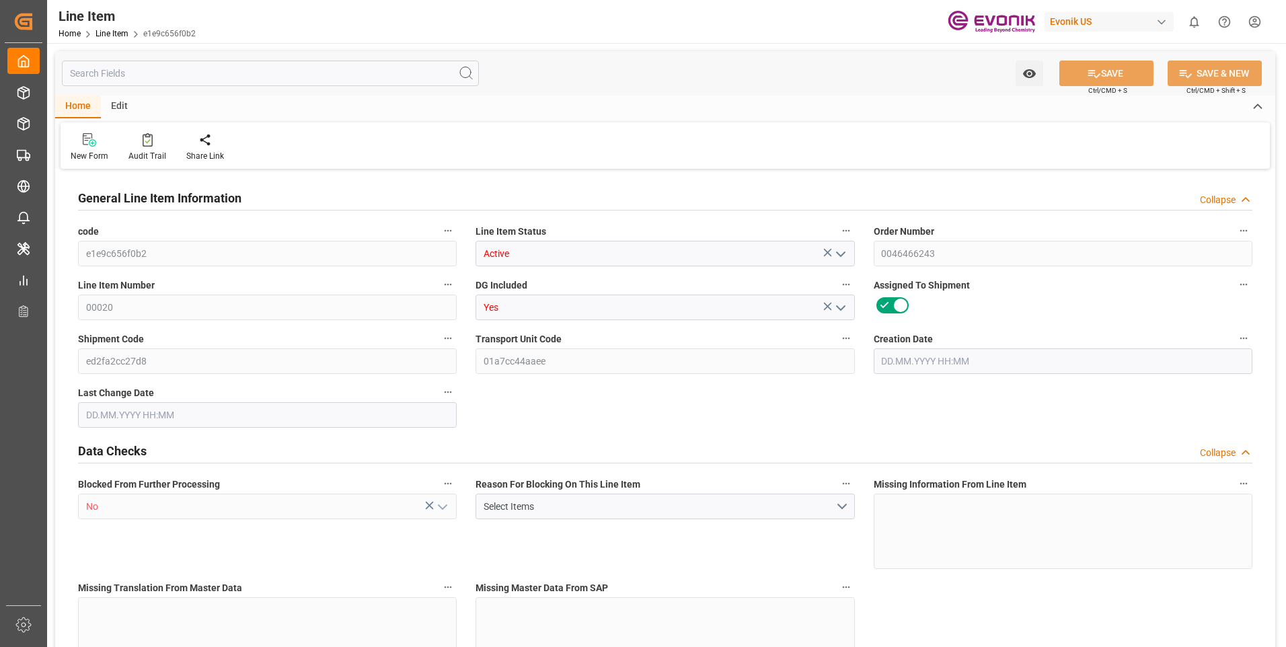
type input "458.18"
type input "380"
type input "0.6589"
type input "658.92"
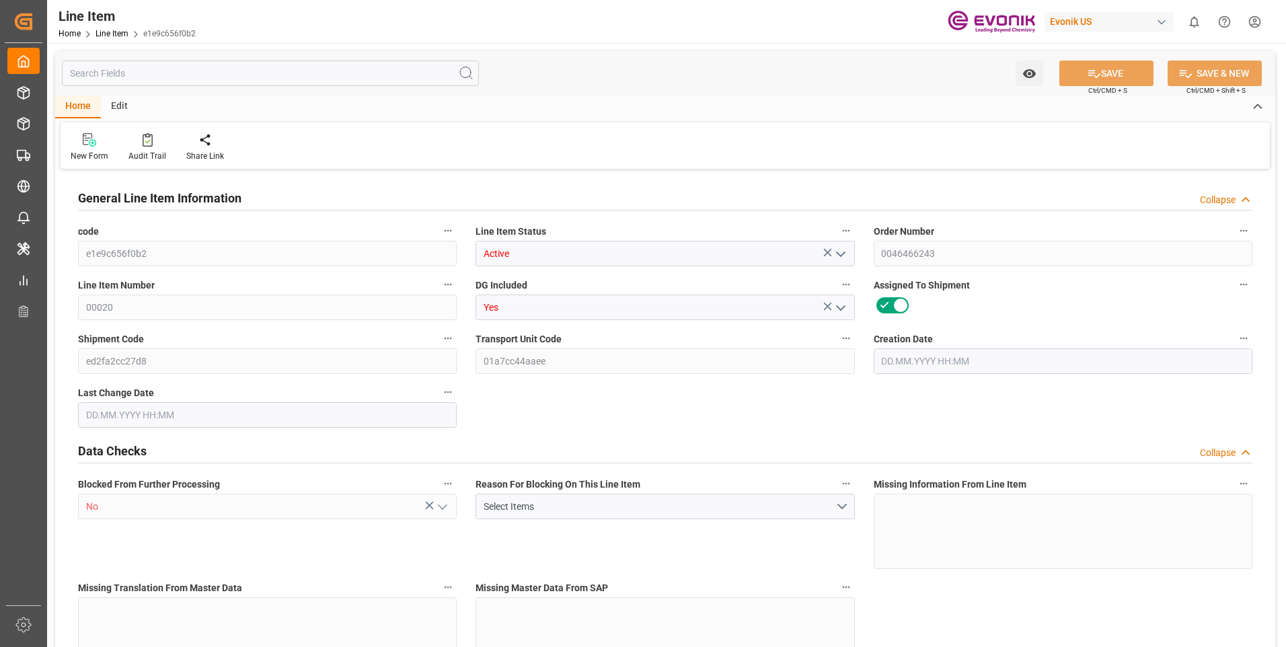
type input "0"
type input "[DATE] 16:53"
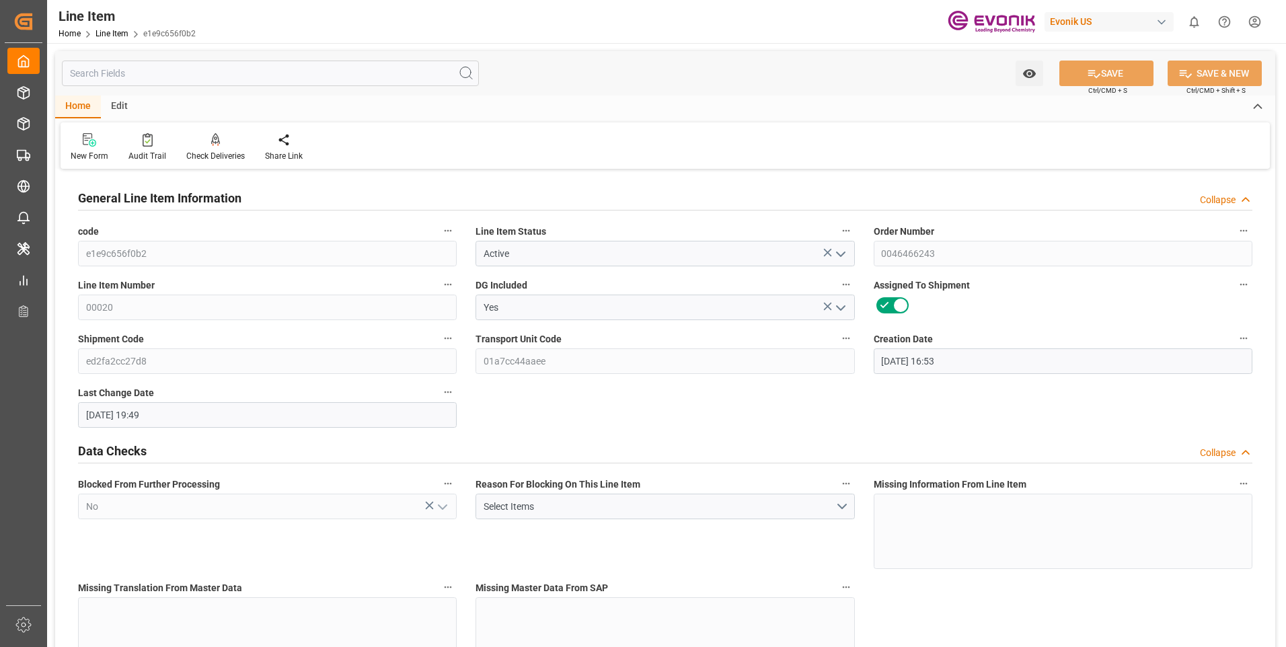
type input "22.08.2025 19:49"
type input "[DATE]"
type input "26.09.2025"
type input "19.09.2025"
click at [214, 76] on input "text" at bounding box center [270, 74] width 417 height 26
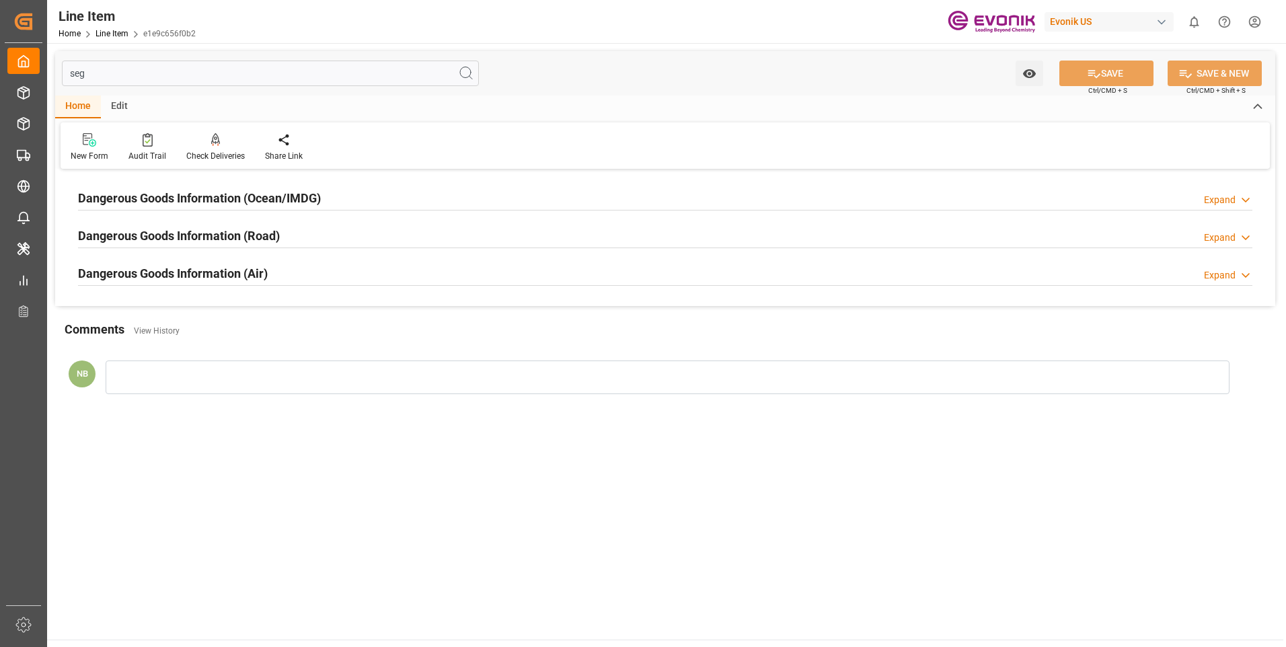
type input "seg"
click at [198, 190] on h2 "Dangerous Goods Information (Ocean/IMDG)" at bounding box center [199, 198] width 243 height 18
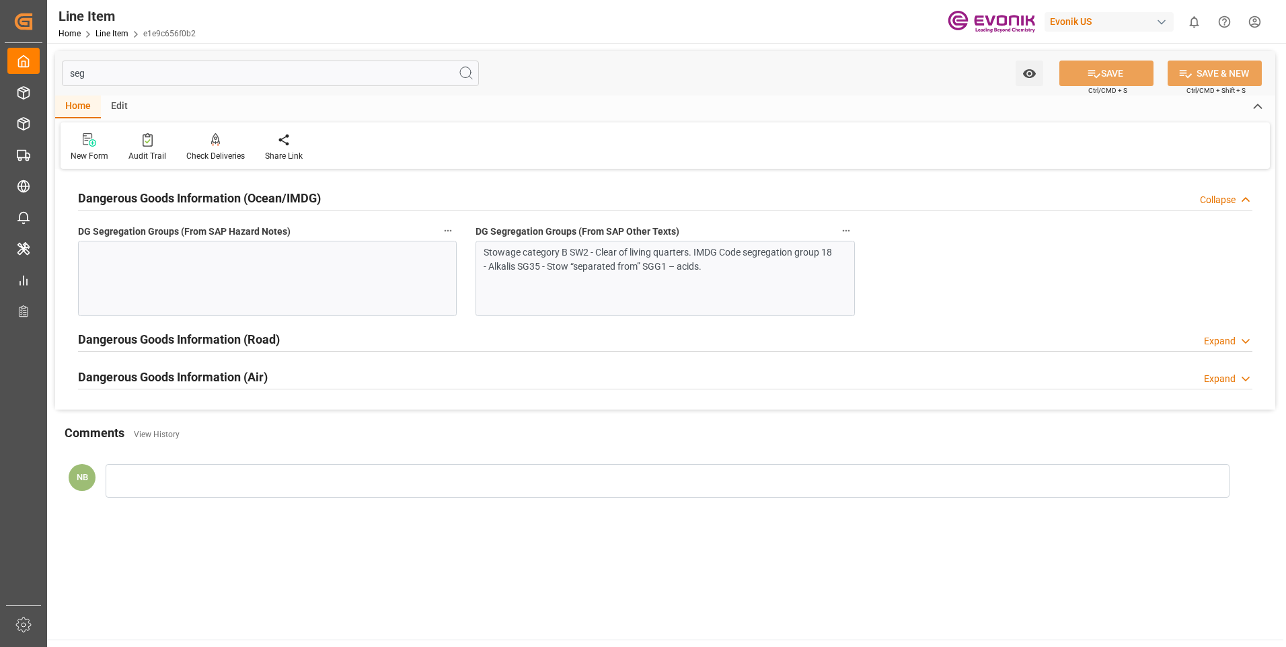
click at [192, 289] on div at bounding box center [267, 278] width 379 height 75
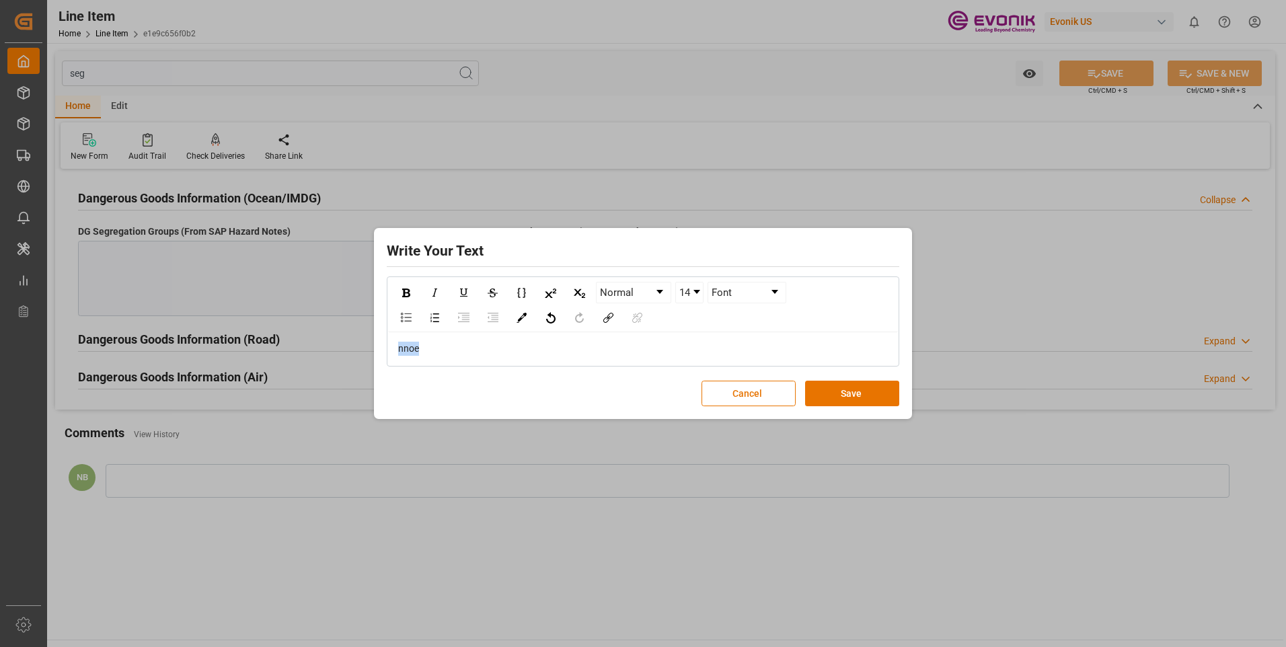
drag, startPoint x: 531, startPoint y: 356, endPoint x: 364, endPoint y: 357, distance: 166.1
click at [364, 357] on div "Write Your Text Normal 14 Font nnoe Cancel Save" at bounding box center [643, 323] width 1286 height 647
click at [841, 389] on button "Save" at bounding box center [852, 394] width 94 height 26
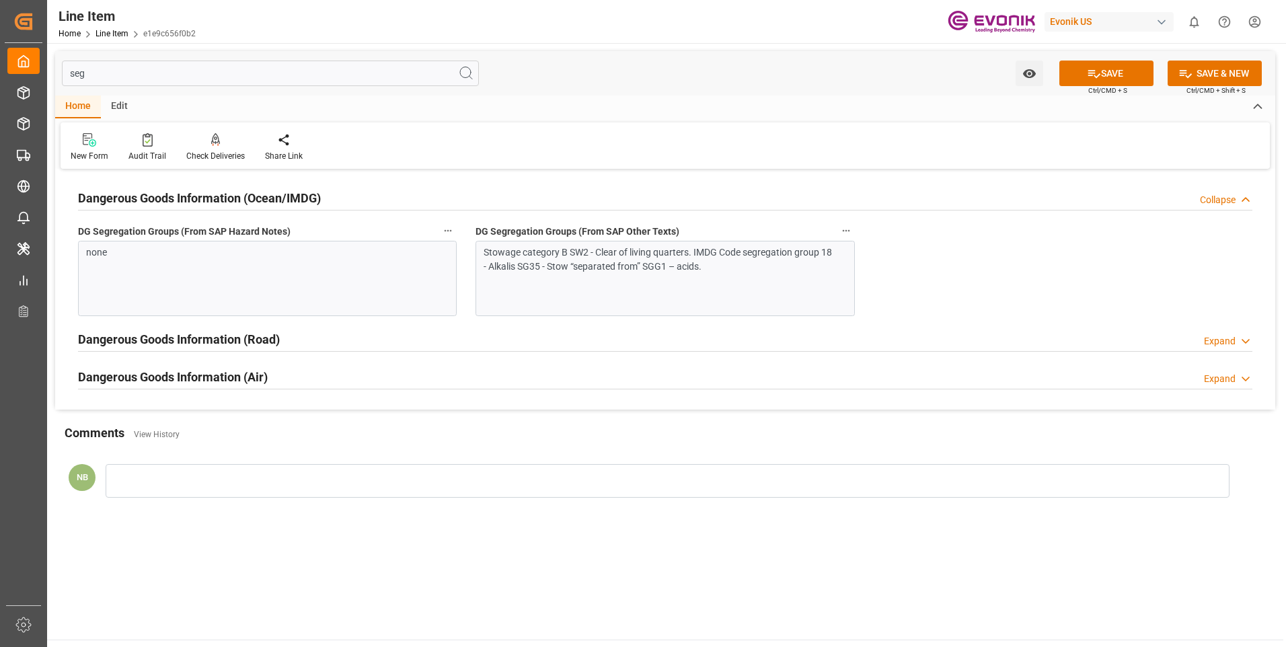
click at [97, 75] on input "seg" at bounding box center [270, 74] width 417 height 26
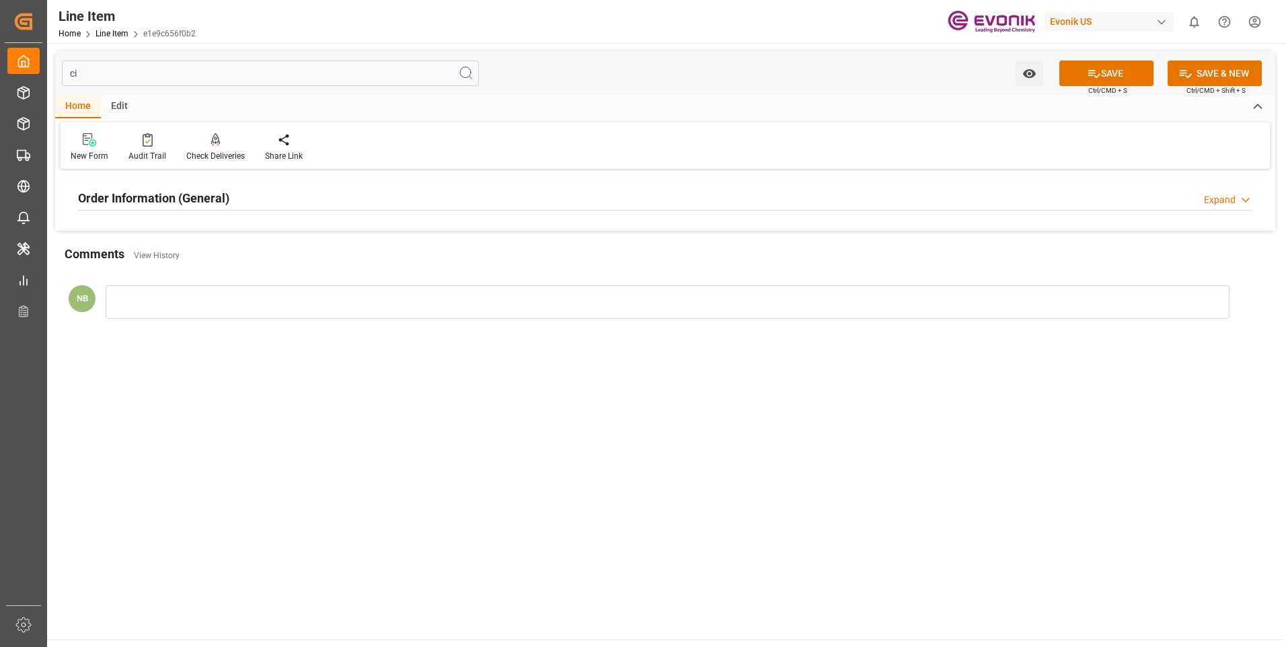
type input "c"
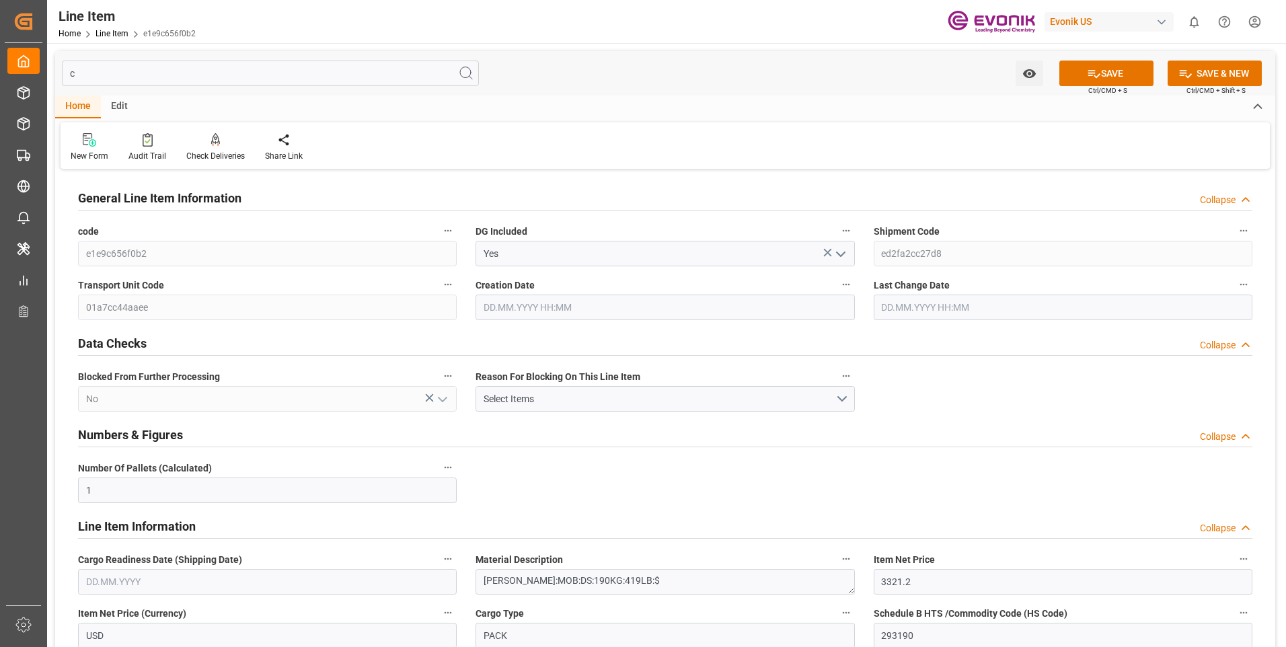
type input "01.08.2025 16:53"
type input "22.08.2025 19:49"
type input "26.09.2025"
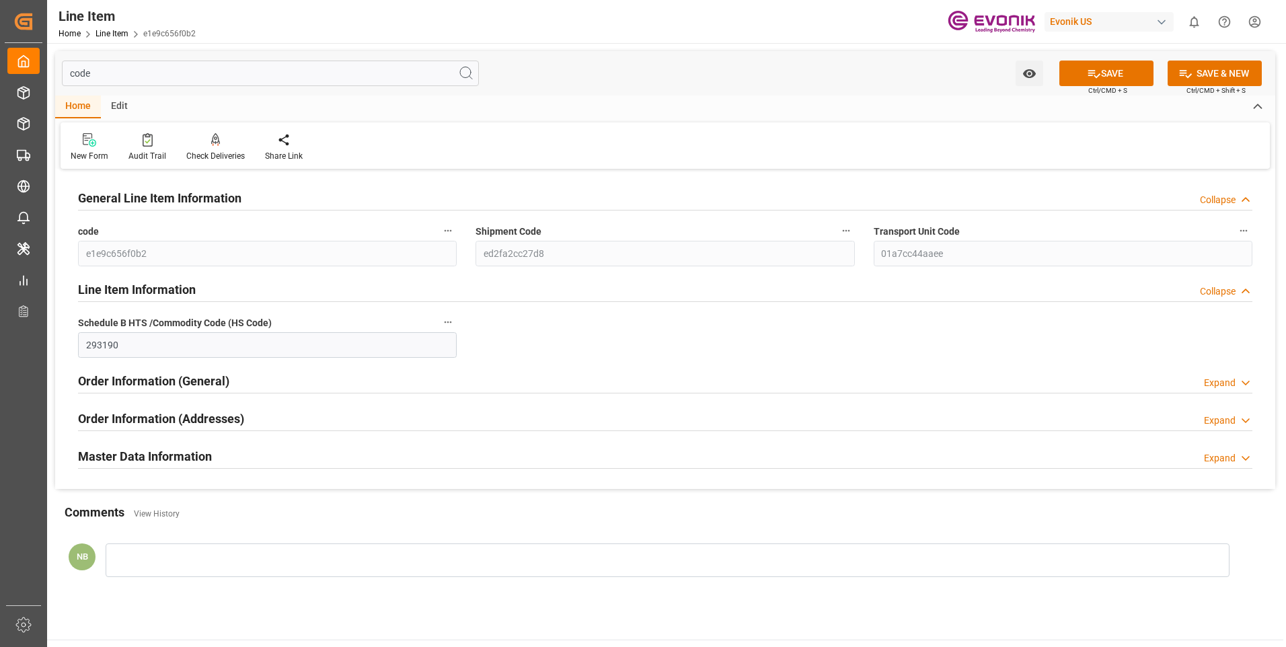
click at [147, 449] on h2 "Master Data Information" at bounding box center [145, 456] width 134 height 18
click at [160, 73] on input "code" at bounding box center [270, 74] width 417 height 26
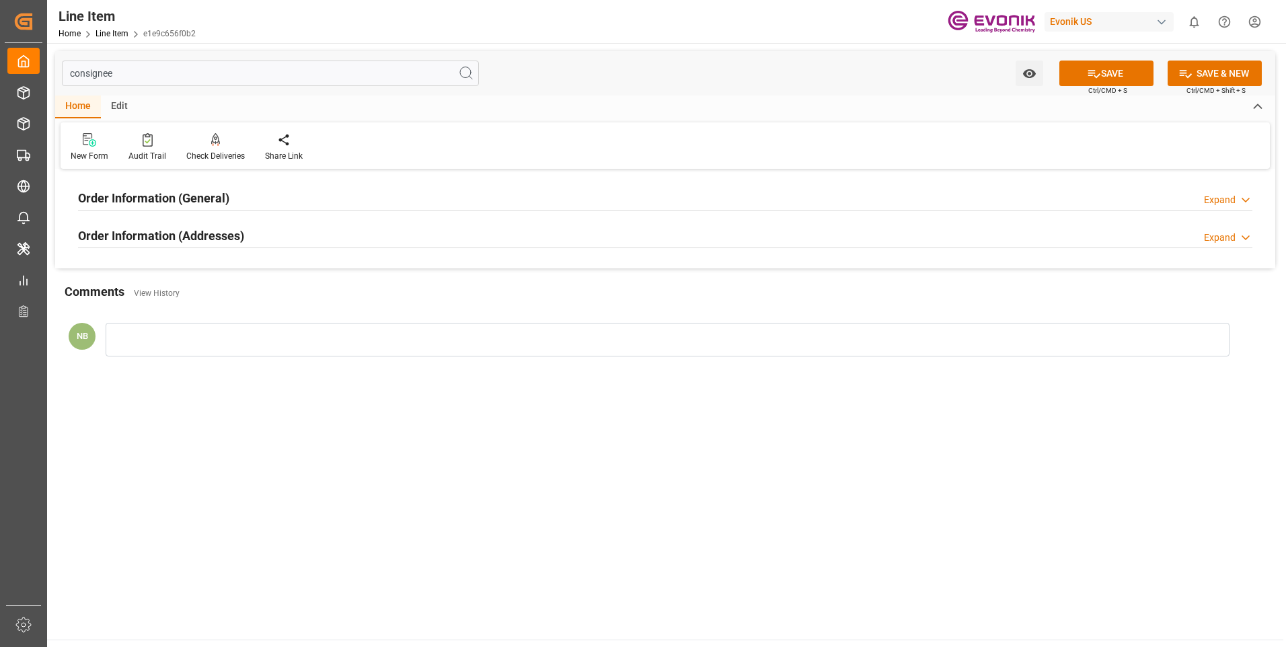
type input "consignee"
click at [178, 231] on h2 "Order Information (Addresses)" at bounding box center [161, 236] width 166 height 18
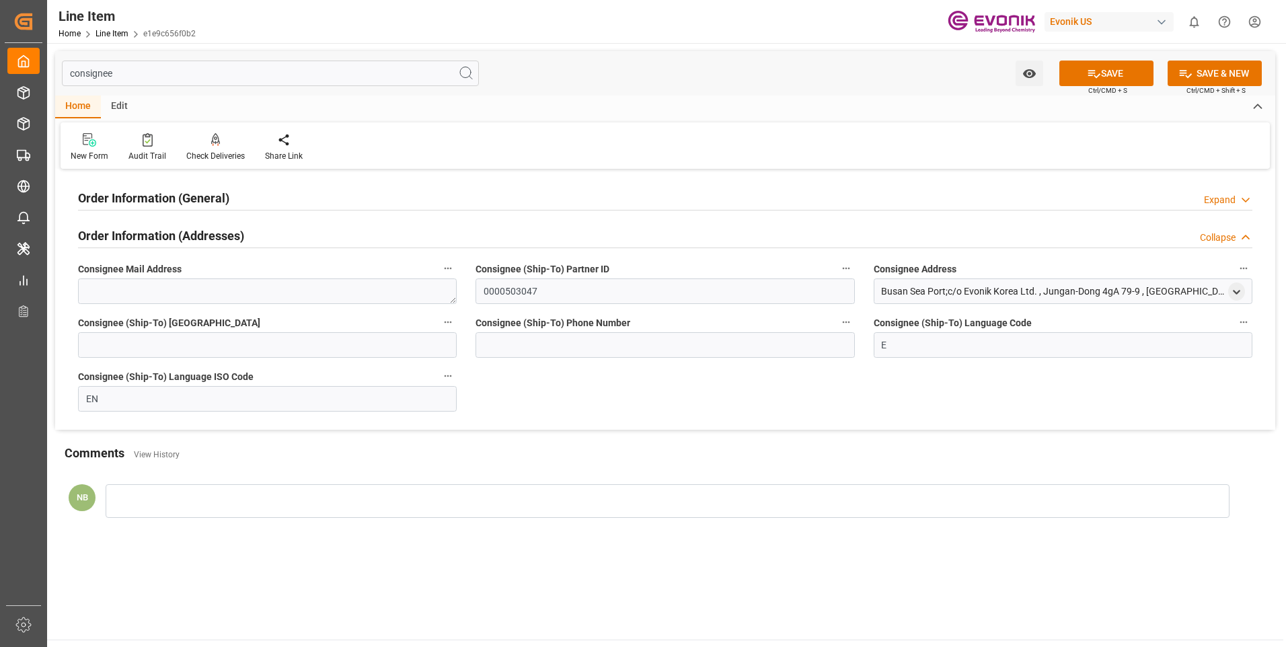
click at [182, 194] on h2 "Order Information (General)" at bounding box center [153, 198] width 151 height 18
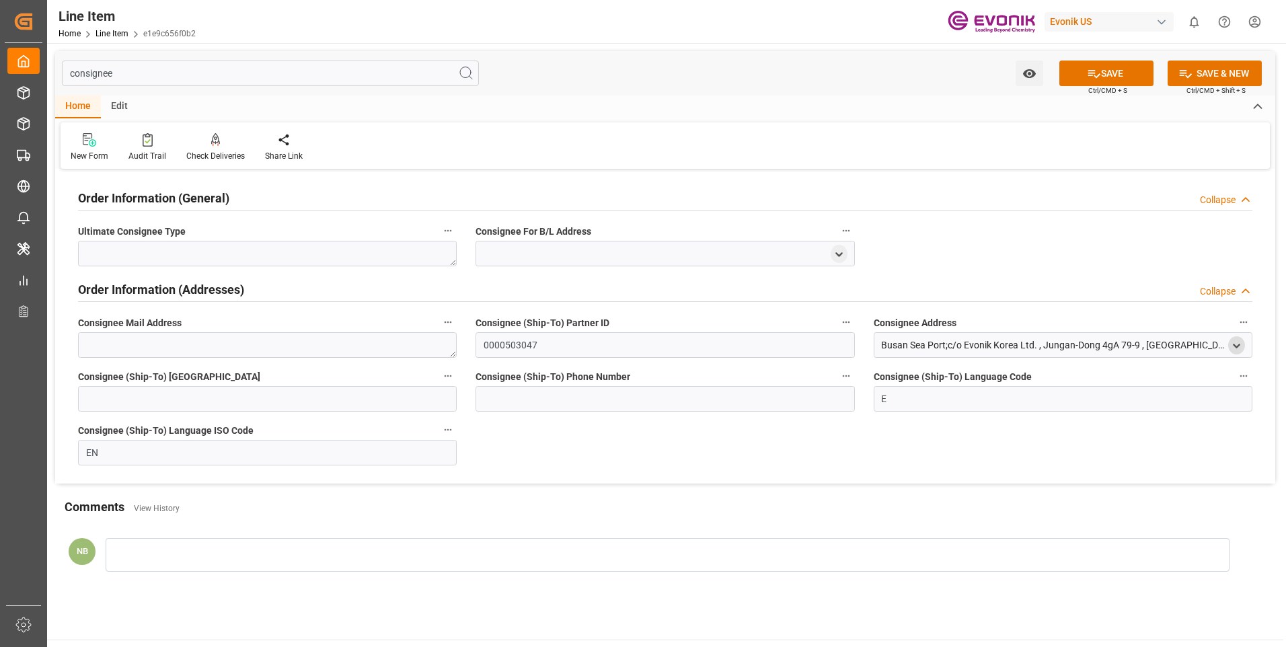
click at [1239, 348] on icon "open menu" at bounding box center [1235, 345] width 11 height 11
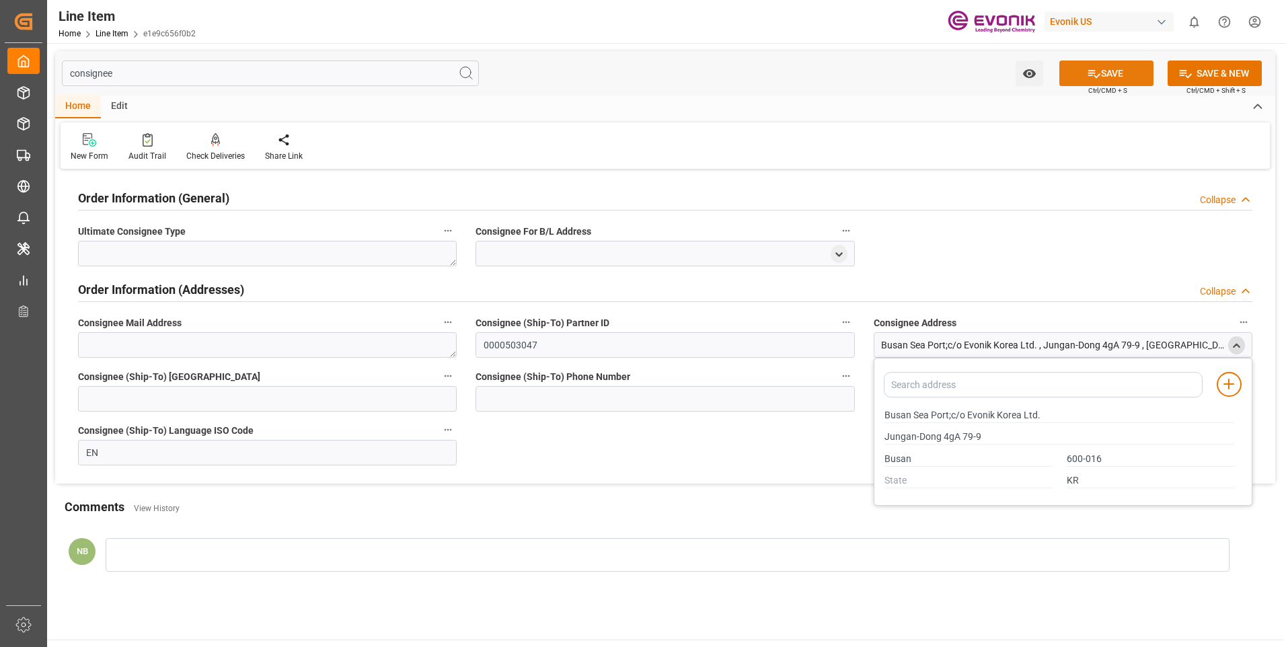
click at [1106, 73] on button "SAVE" at bounding box center [1106, 74] width 94 height 26
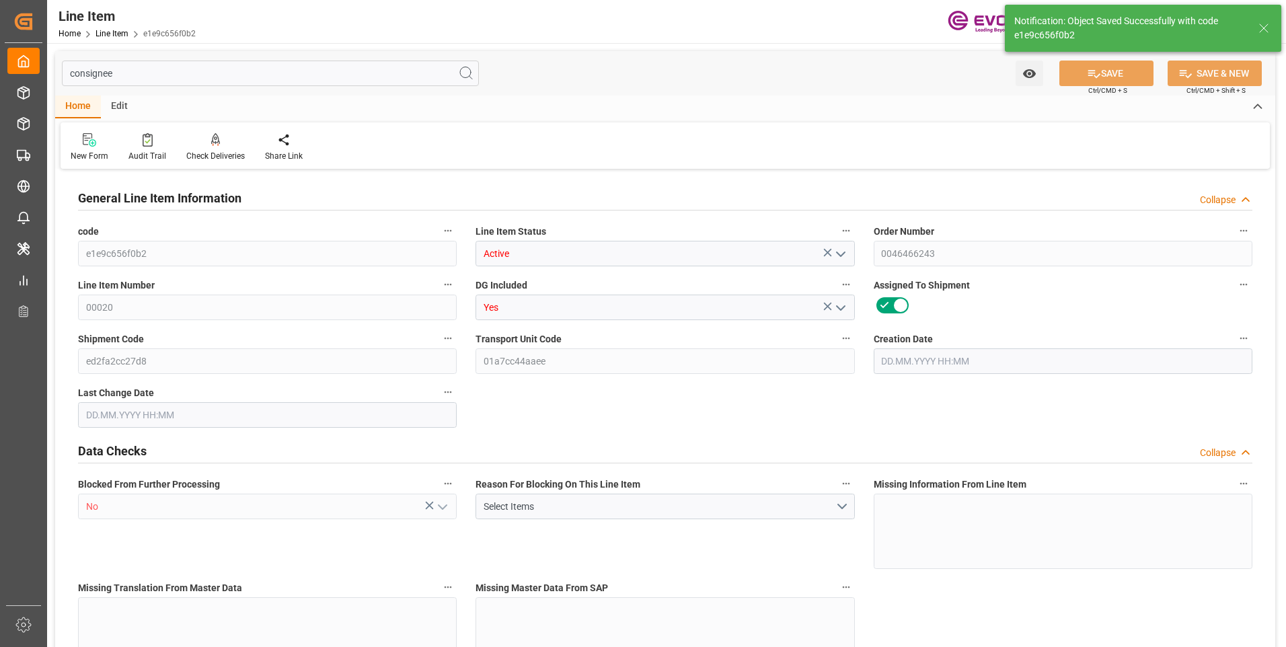
type input "1"
type input "422.18"
type input "380"
type input "0.6589"
type input "2"
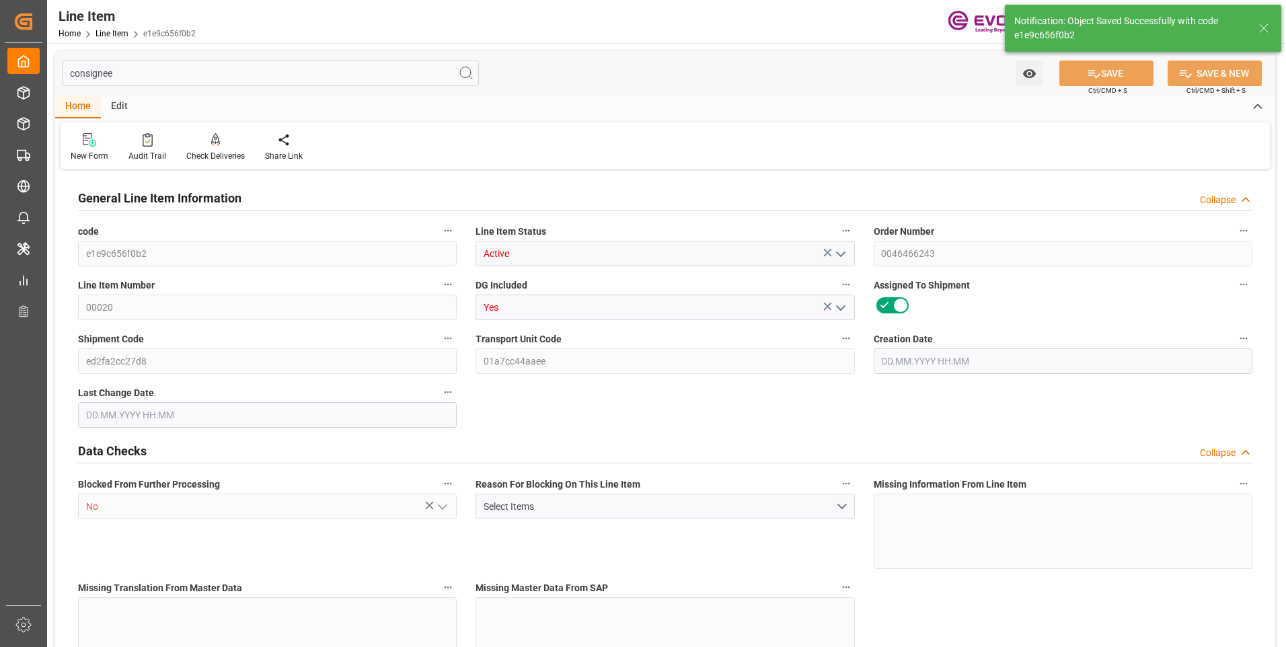
type input "3321.2"
type input "2"
type input "380"
type input "422.18"
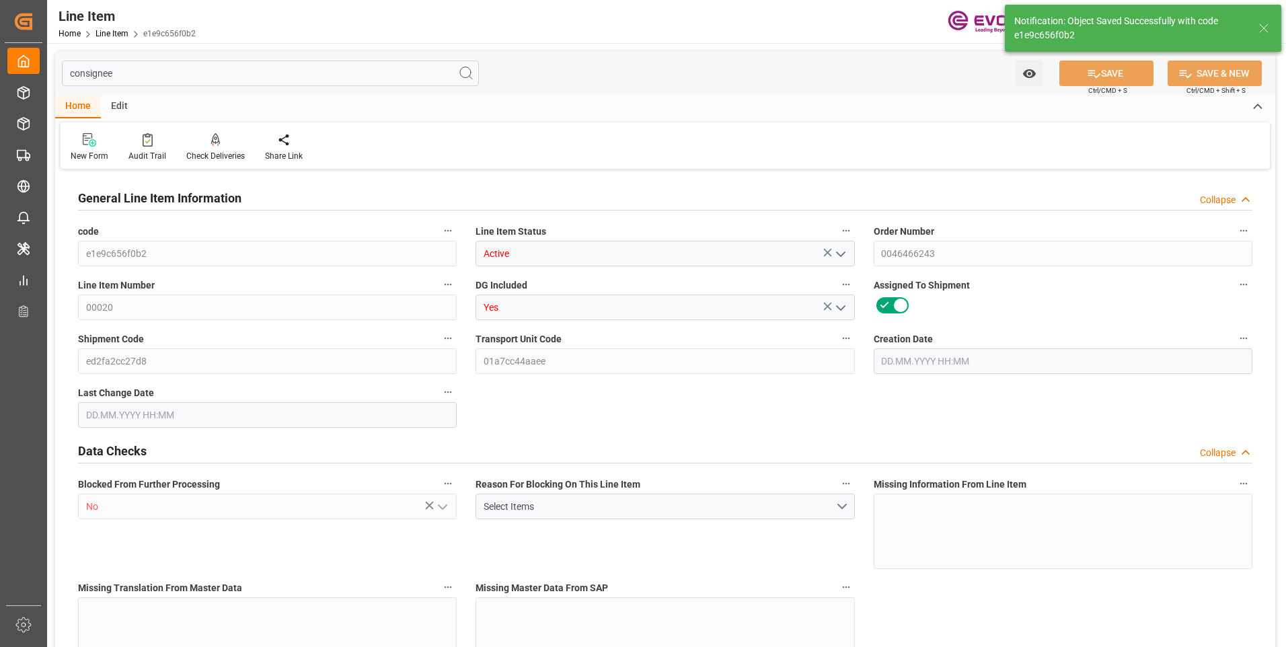
type input "458.18"
type input "380"
type input "0.6589"
type input "658.92"
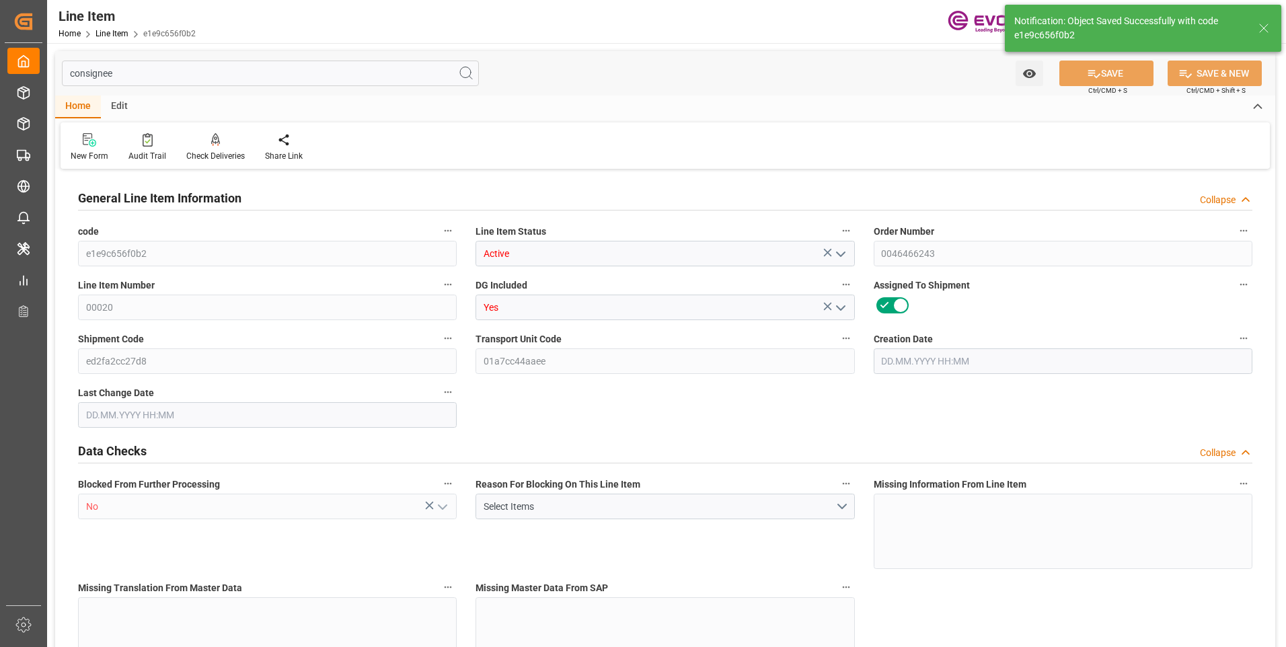
type input "0"
type input "[DATE] 16:53"
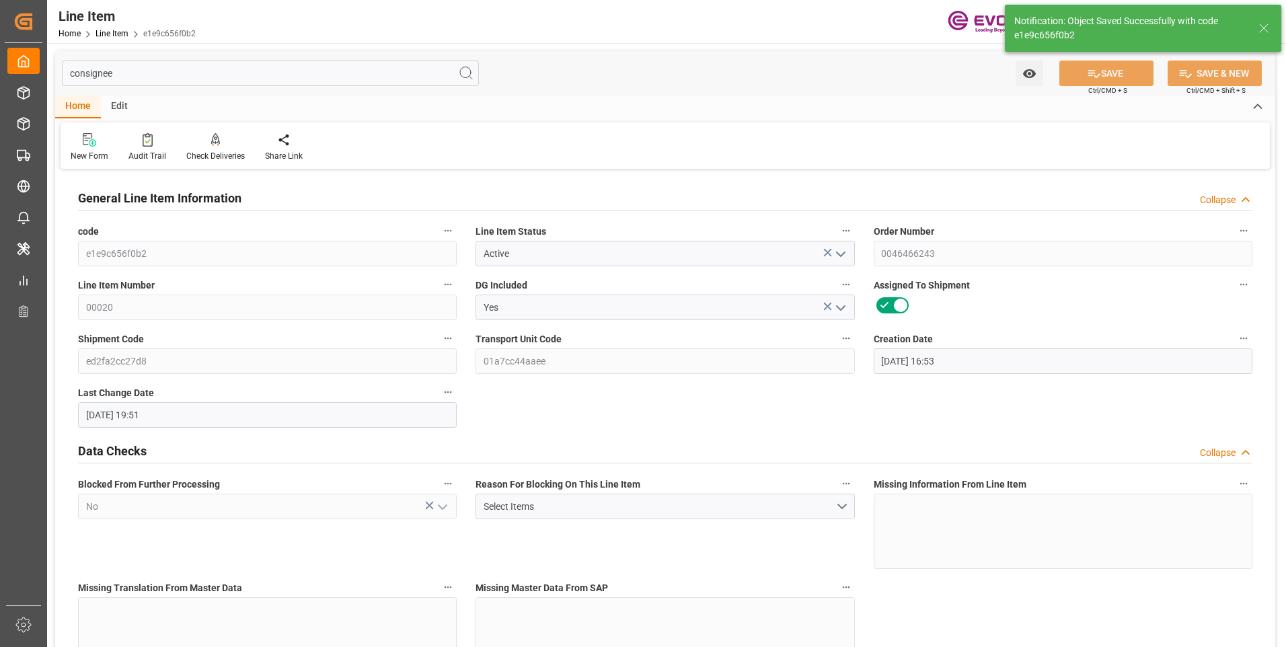
type input "22.08.2025 19:51"
type input "01.11.2025"
type input "26.09.2025"
type input "19.09.2025"
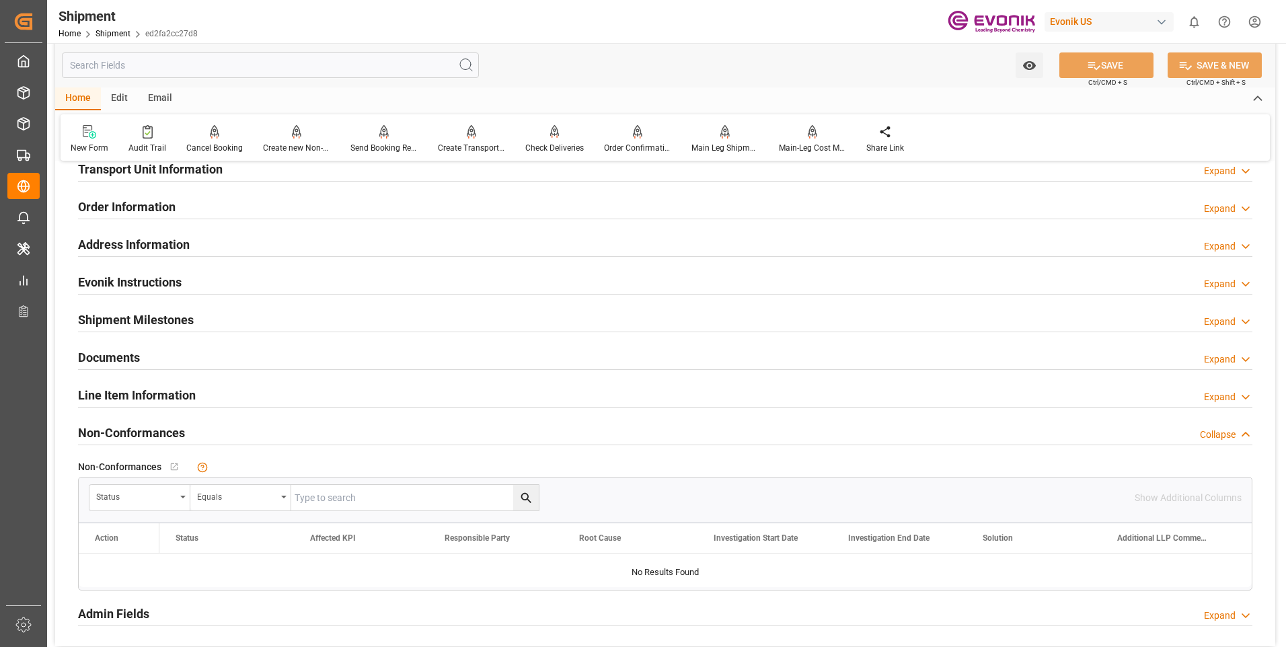
scroll to position [715, 0]
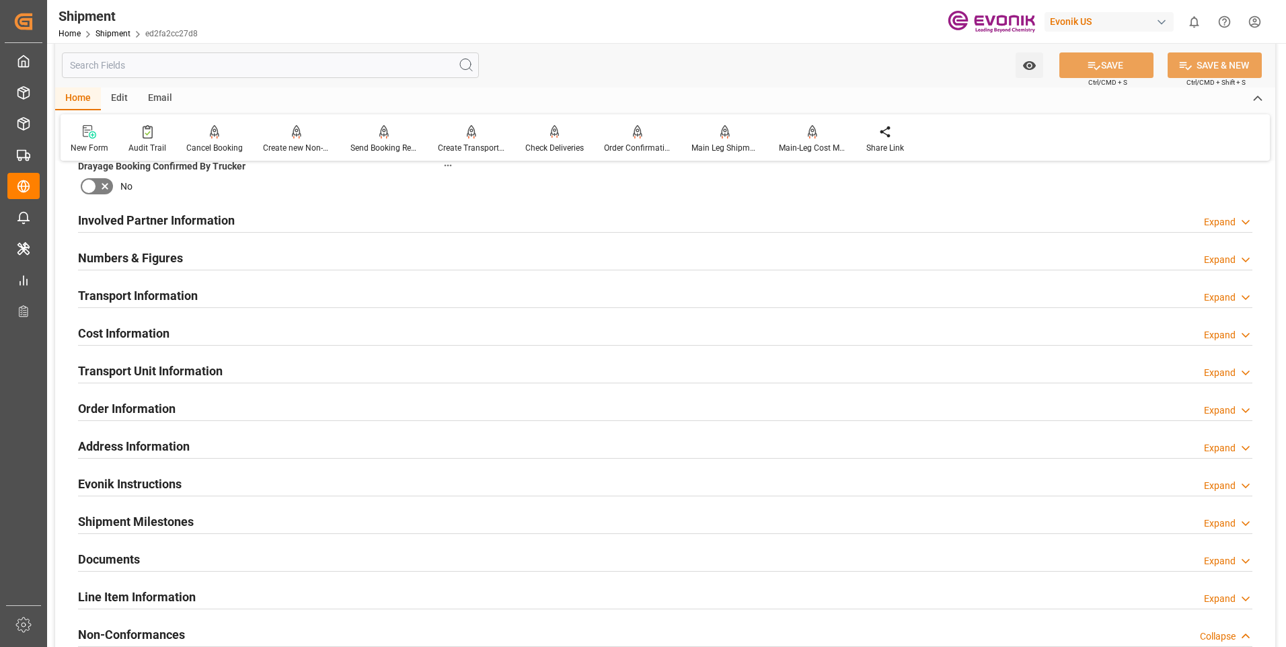
click at [1223, 339] on div "Expand" at bounding box center [1220, 335] width 32 height 14
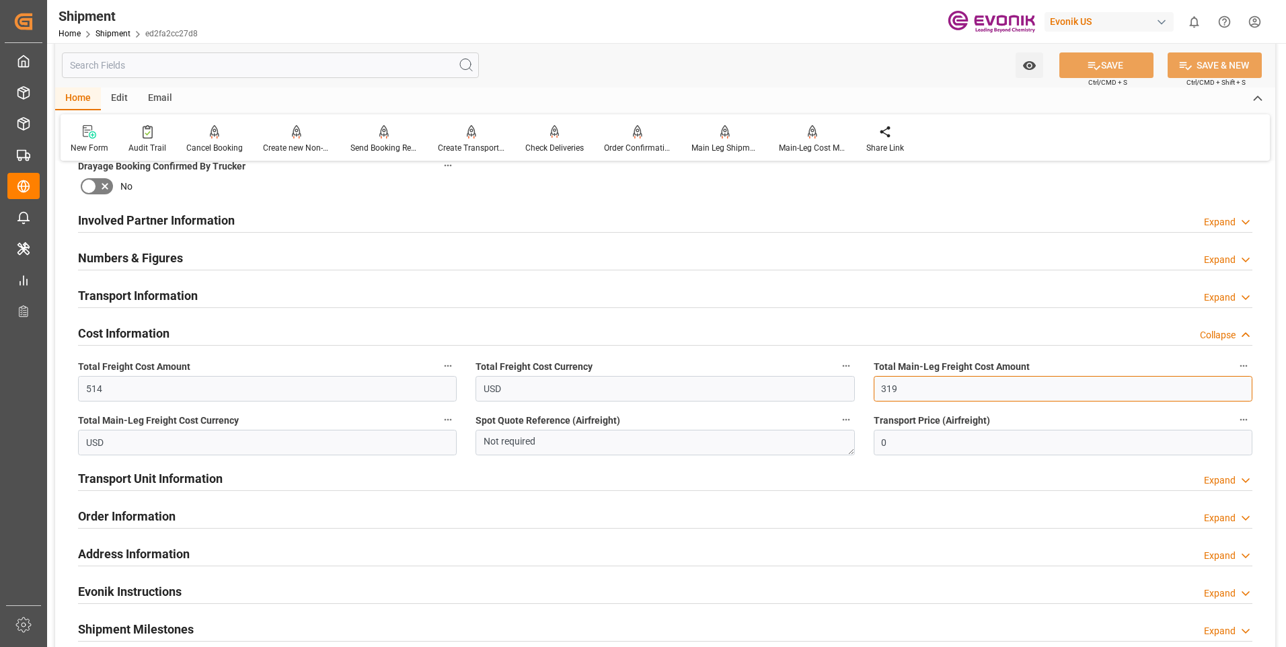
click at [907, 389] on input "319" at bounding box center [1062, 389] width 379 height 26
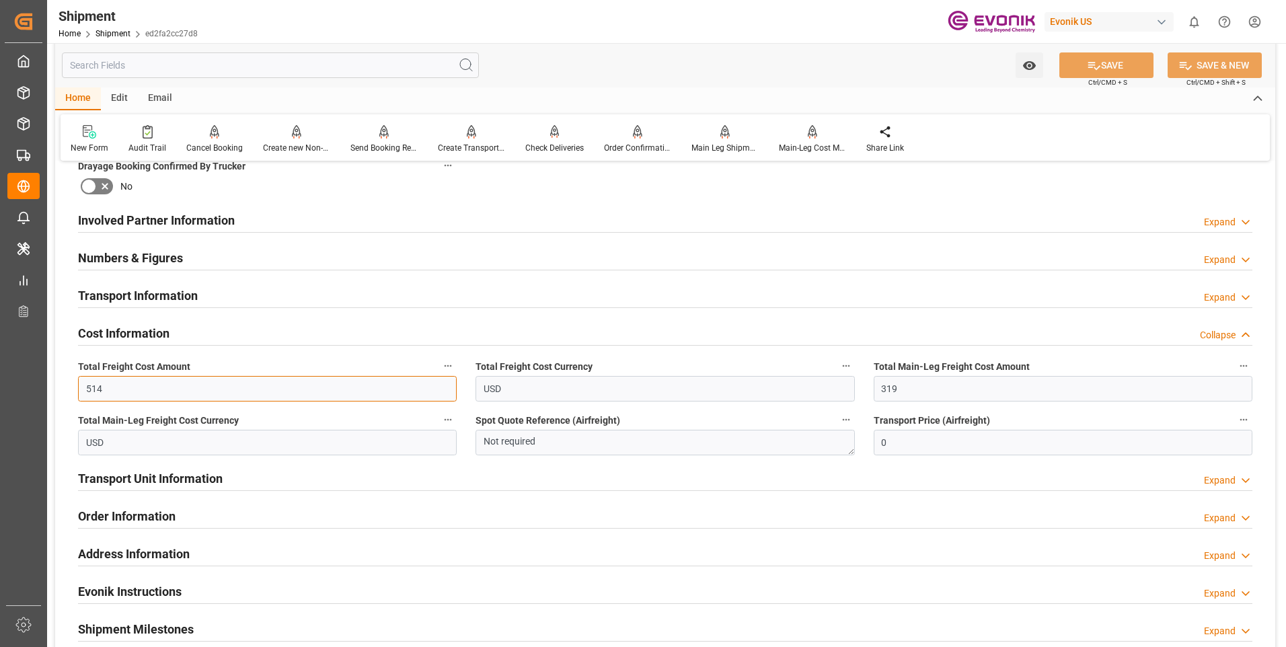
click at [223, 388] on input "514" at bounding box center [267, 389] width 379 height 26
type input "5"
type input "0"
type input "639"
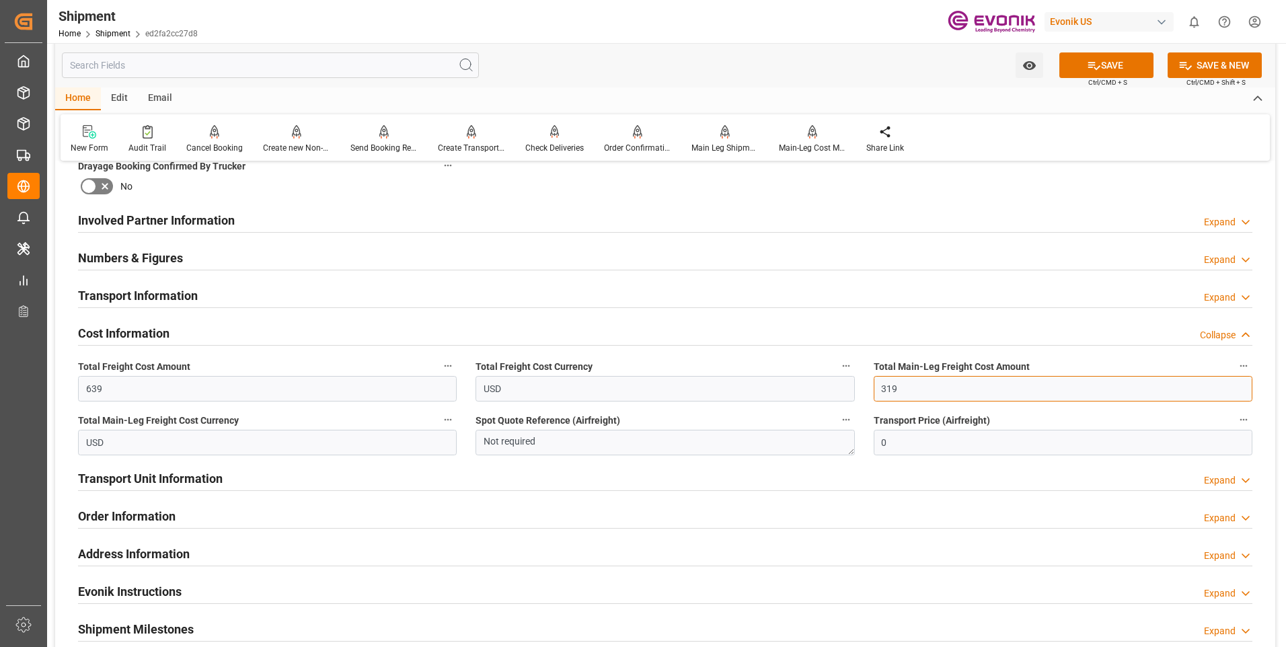
click at [982, 391] on input "319" at bounding box center [1062, 389] width 379 height 26
type input "3"
type input "0"
type input "444"
click at [1116, 68] on button "SAVE" at bounding box center [1106, 65] width 94 height 26
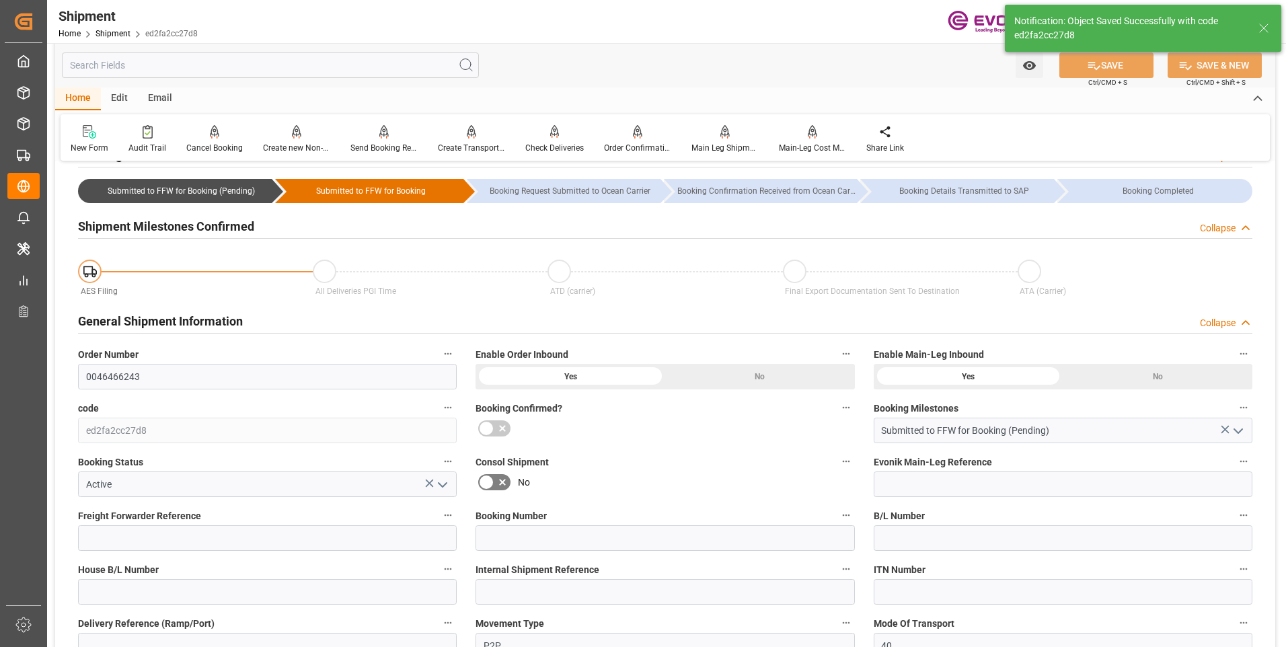
scroll to position [0, 0]
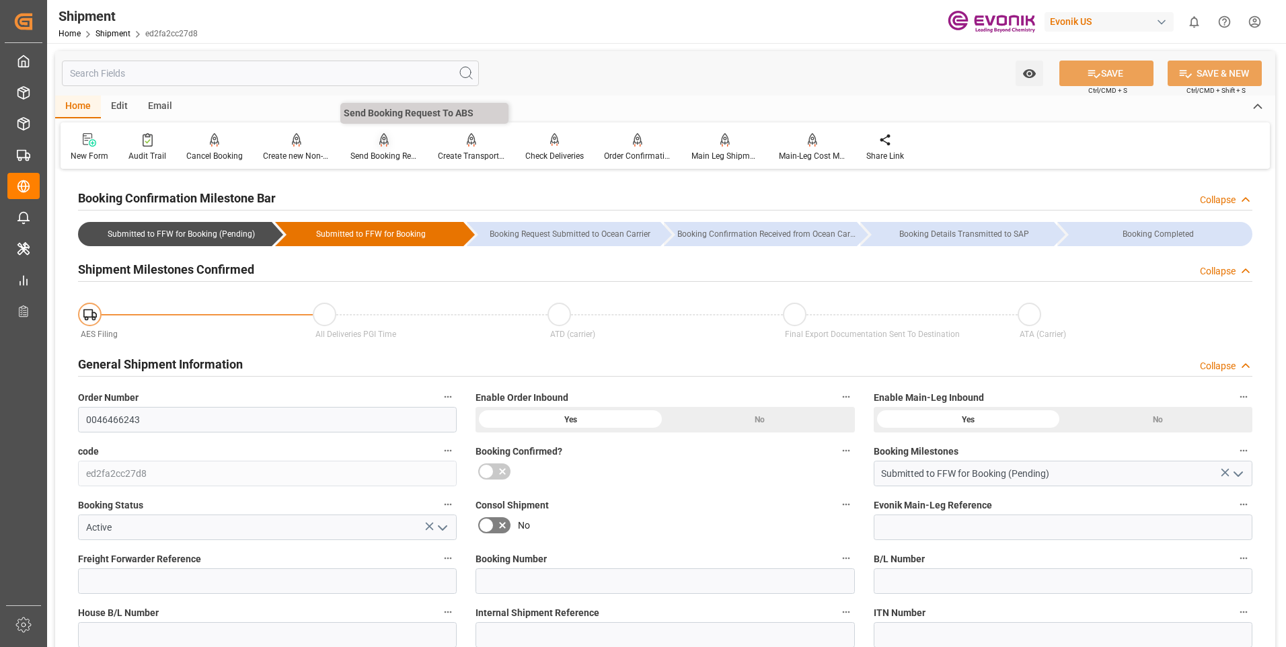
click at [375, 153] on div "Send Booking Request To ABS" at bounding box center [383, 156] width 67 height 12
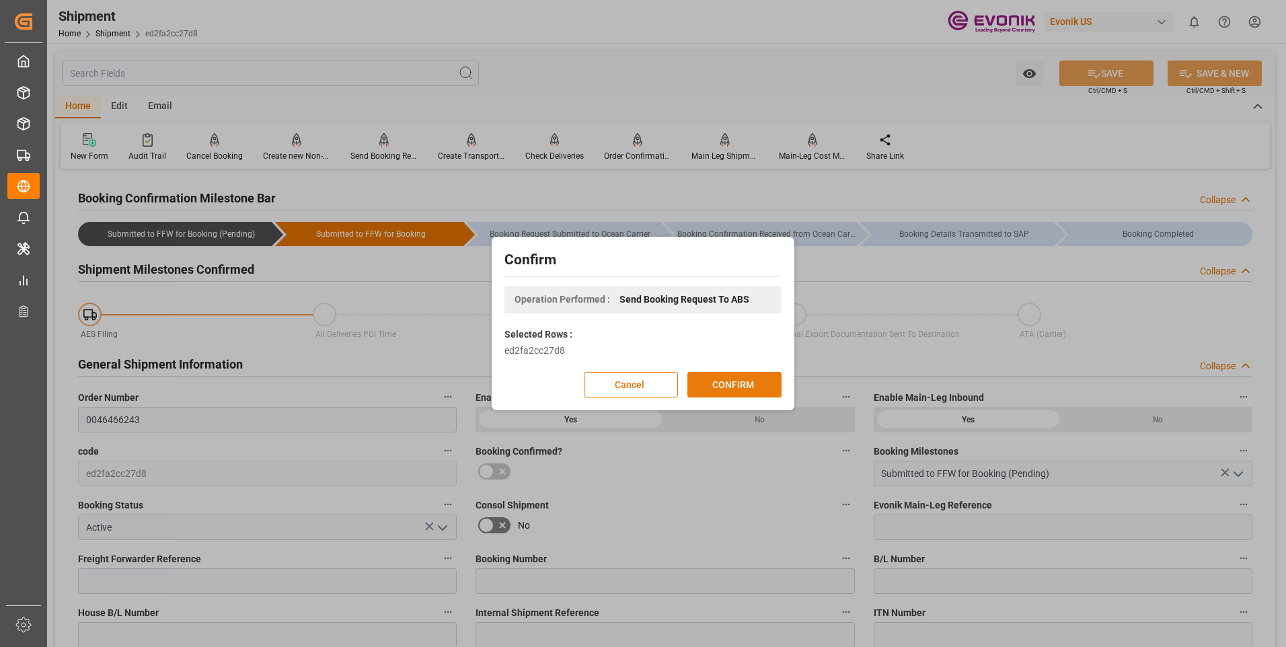
click at [759, 378] on button "CONFIRM" at bounding box center [734, 385] width 94 height 26
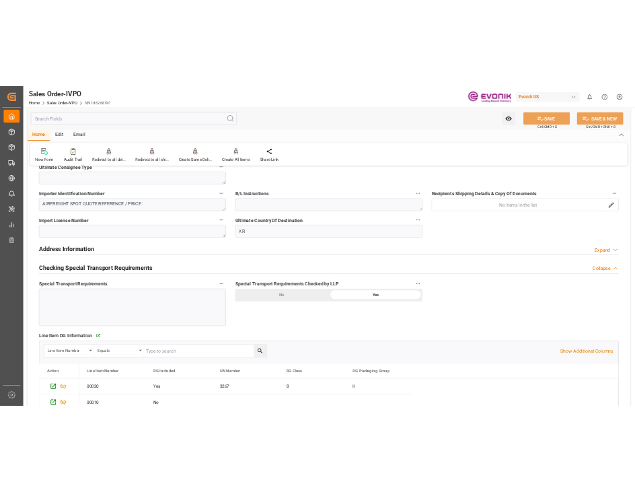
scroll to position [1748, 0]
